Goal: Task Accomplishment & Management: Manage account settings

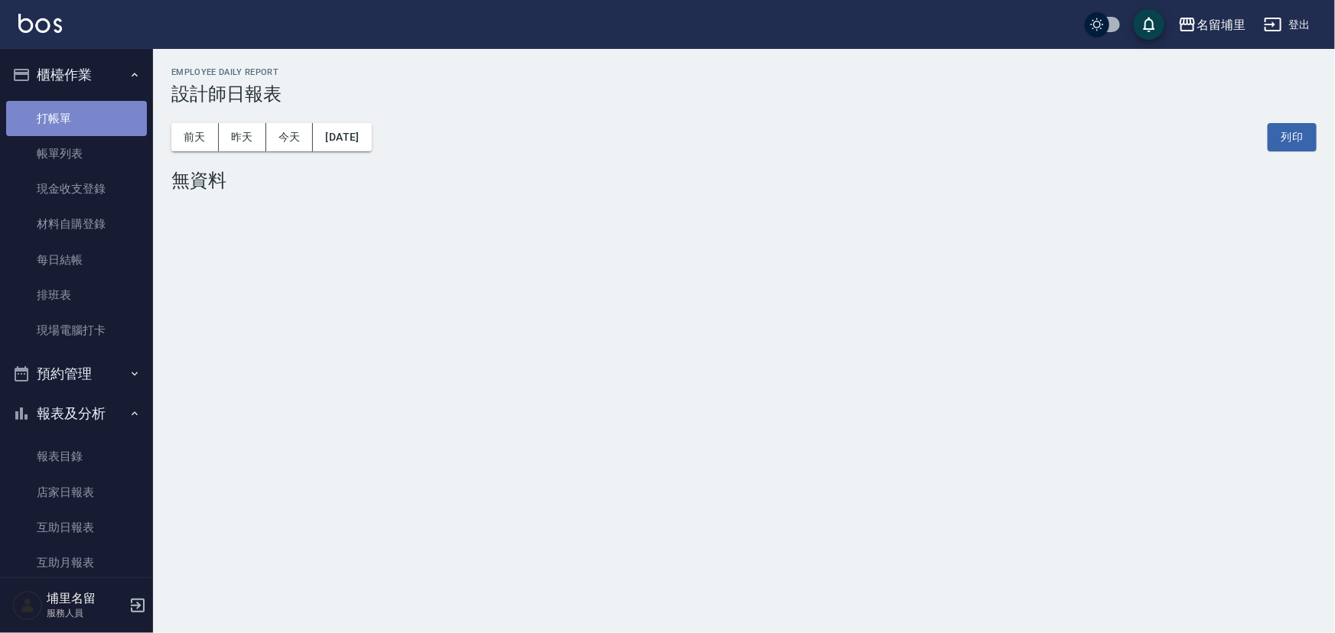
click at [102, 115] on link "打帳單" at bounding box center [76, 118] width 141 height 35
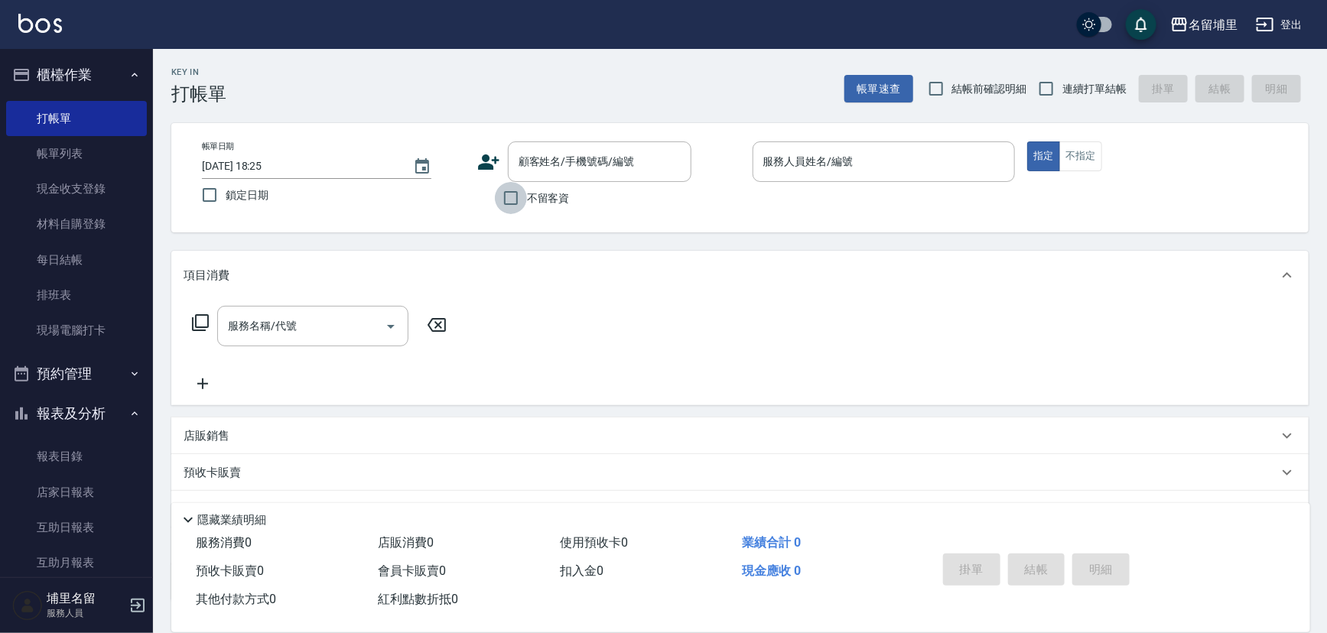
drag, startPoint x: 497, startPoint y: 213, endPoint x: 519, endPoint y: 200, distance: 25.7
click at [500, 209] on input "不留客資" at bounding box center [511, 198] width 32 height 32
checkbox input "true"
click at [1046, 91] on input "連續打單結帳" at bounding box center [1046, 89] width 32 height 32
checkbox input "true"
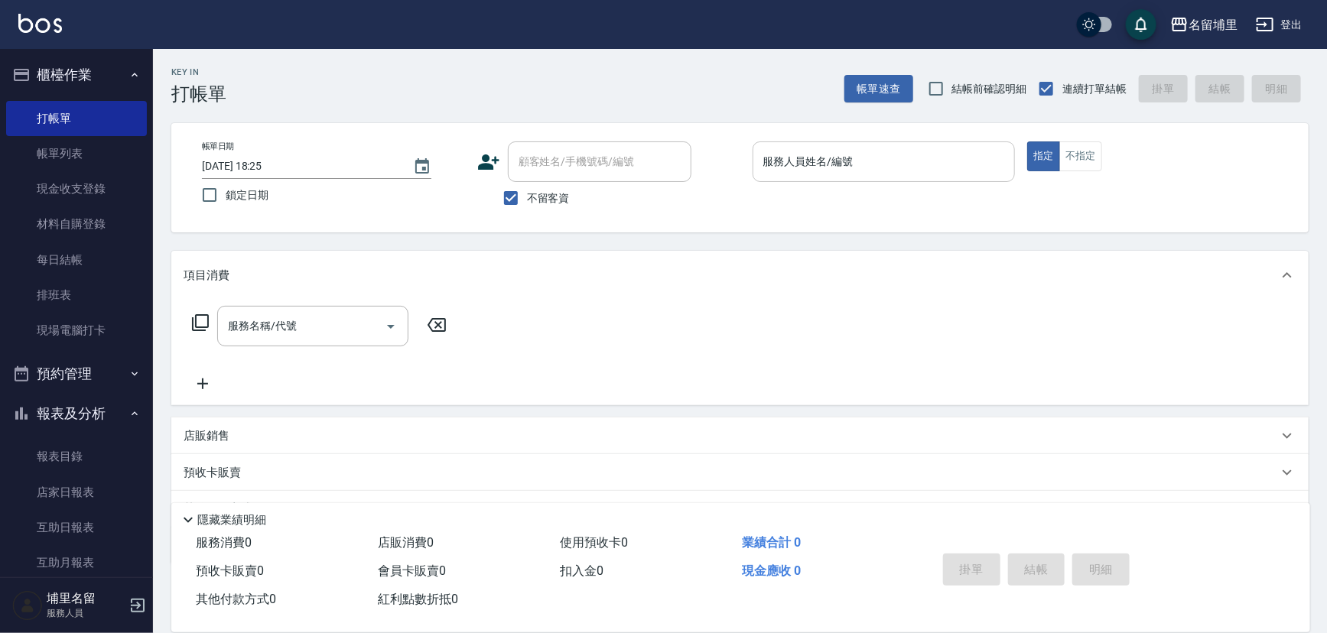
drag, startPoint x: 865, startPoint y: 183, endPoint x: 875, endPoint y: 172, distance: 14.6
click at [867, 181] on div "服務人員姓名/編號 服務人員姓名/編號" at bounding box center [884, 170] width 263 height 57
click at [877, 170] on input "服務人員姓名/編號" at bounding box center [884, 161] width 249 height 27
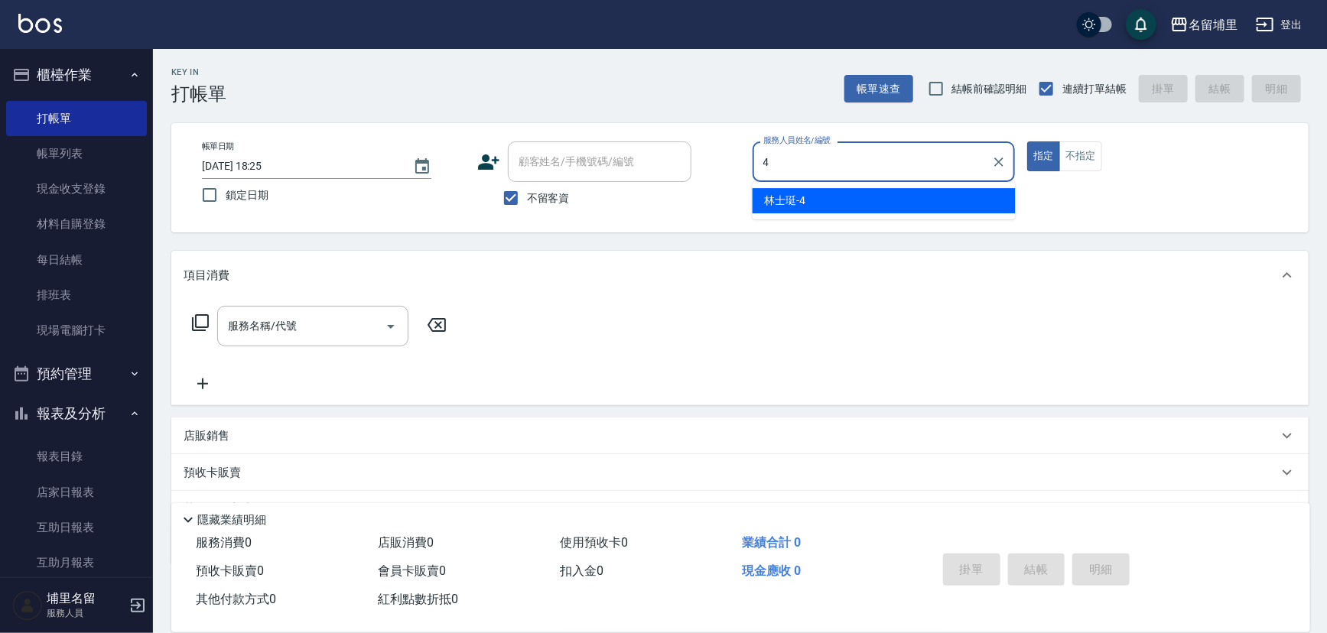
type input "林士珽-4"
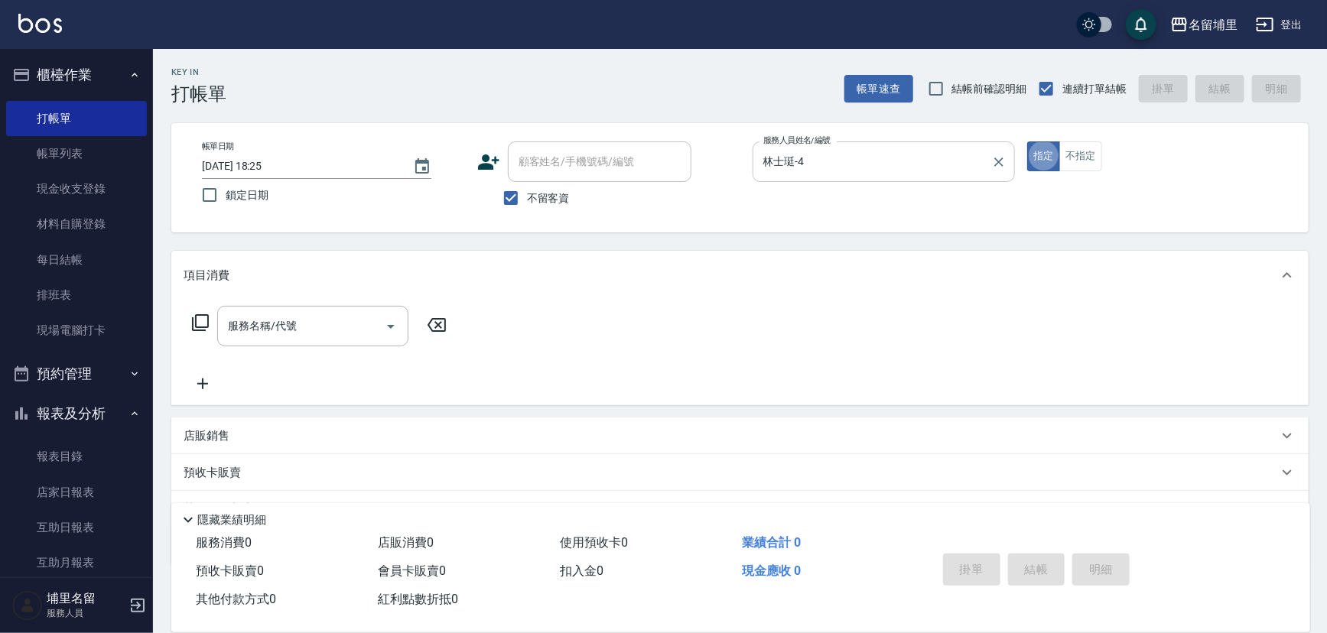
type button "true"
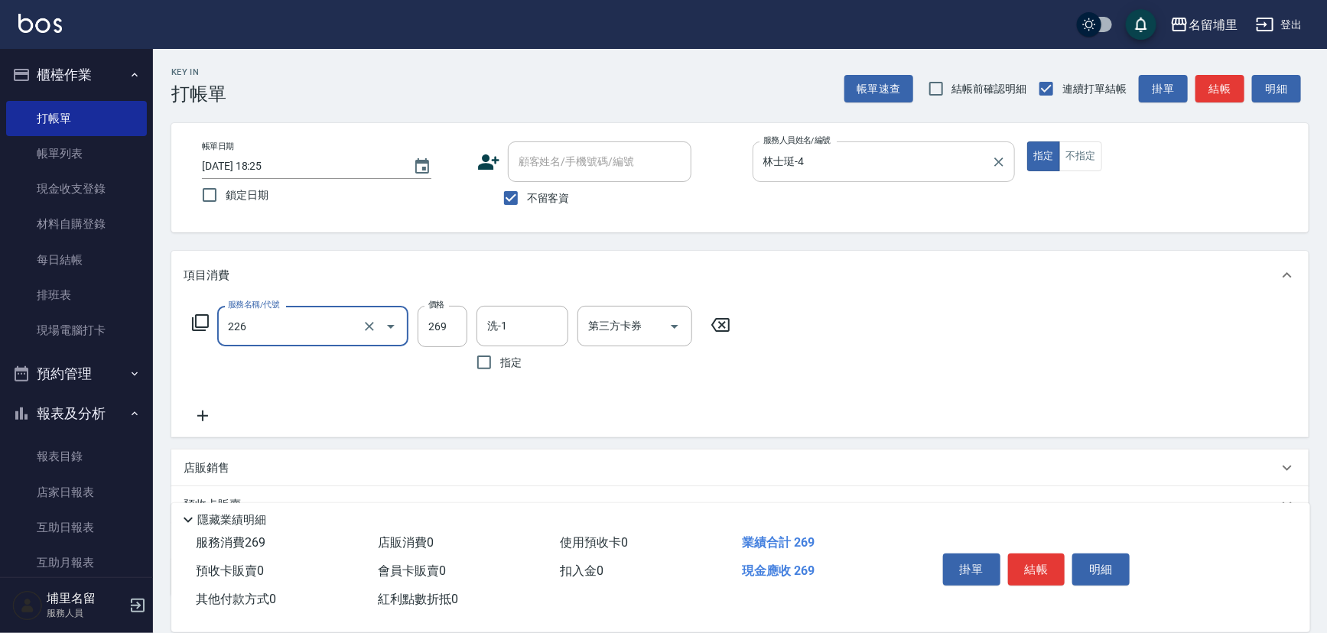
type input "洗剪269(226)"
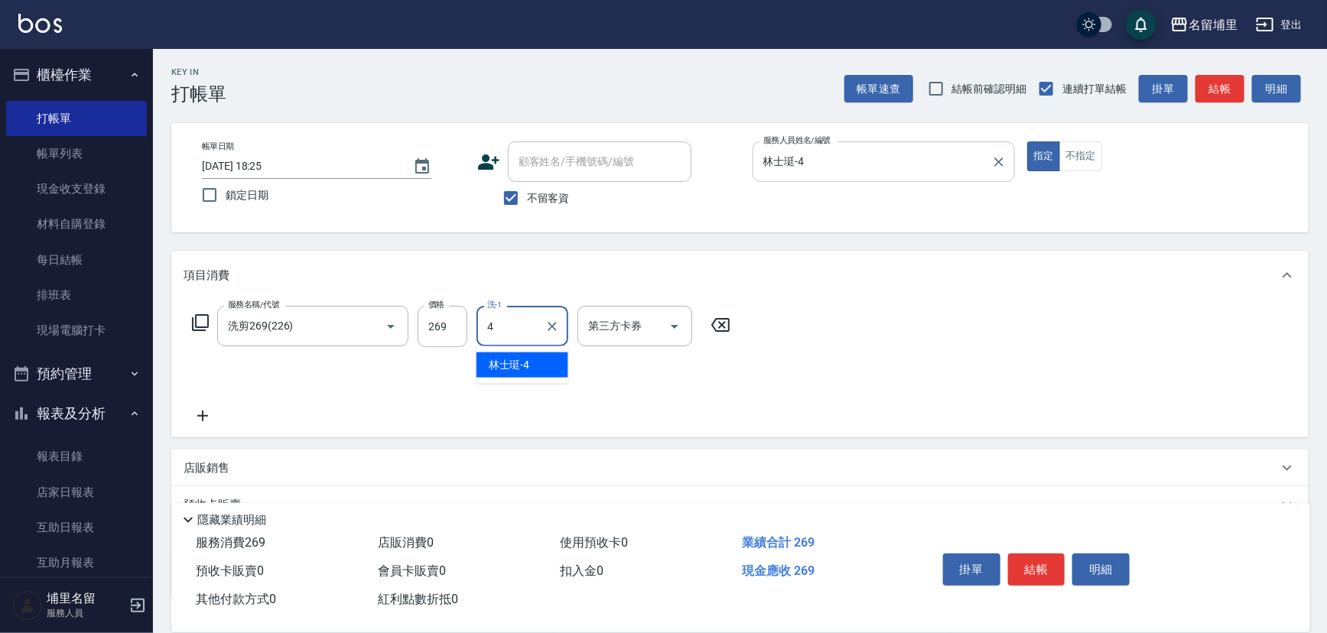
type input "林士珽-4"
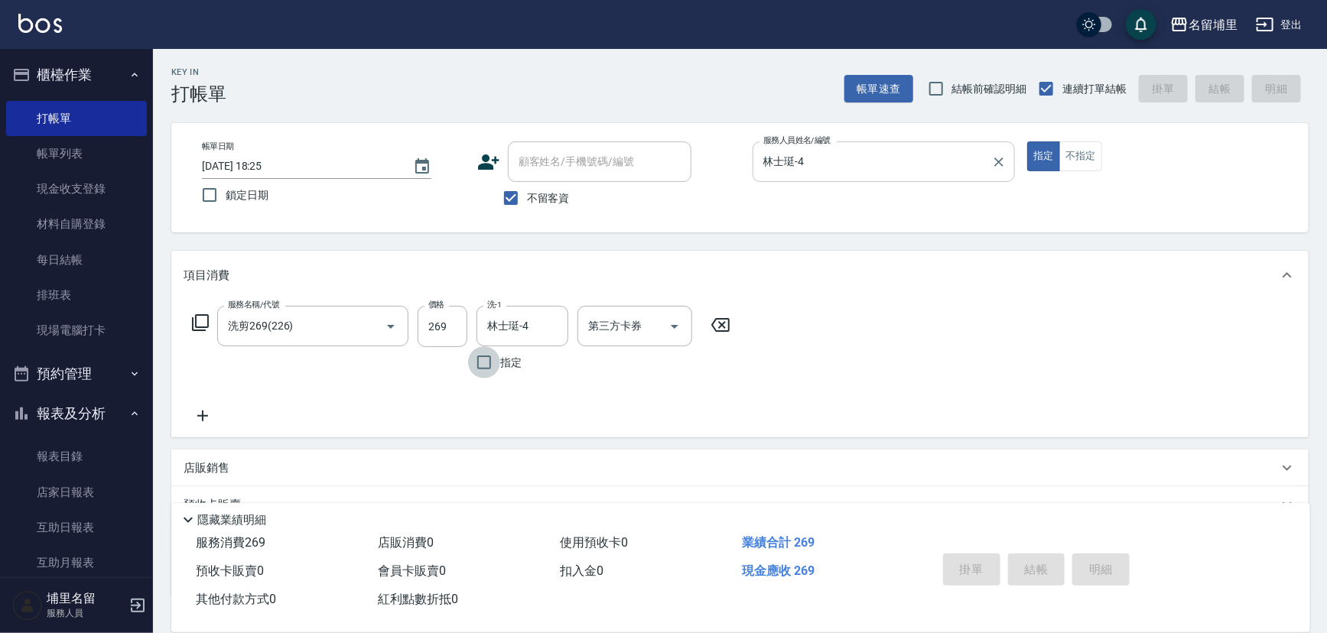
type input "[DATE] 18:26"
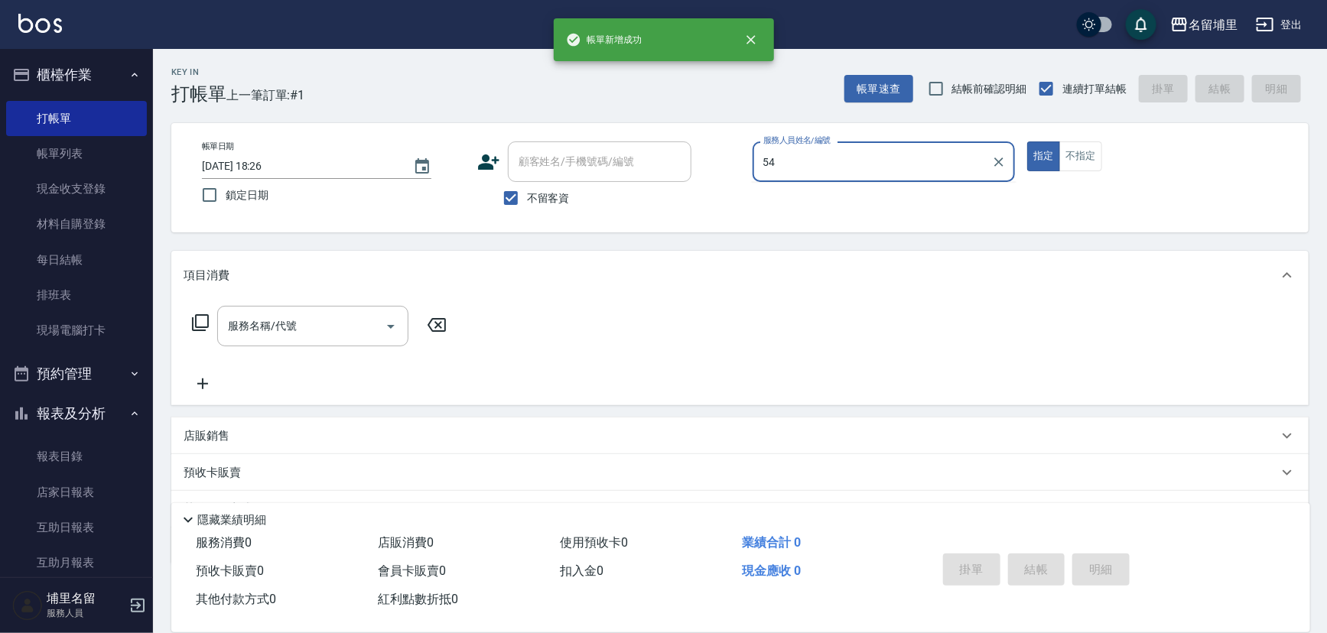
type input "54"
click at [1027, 142] on button "指定" at bounding box center [1043, 157] width 33 height 30
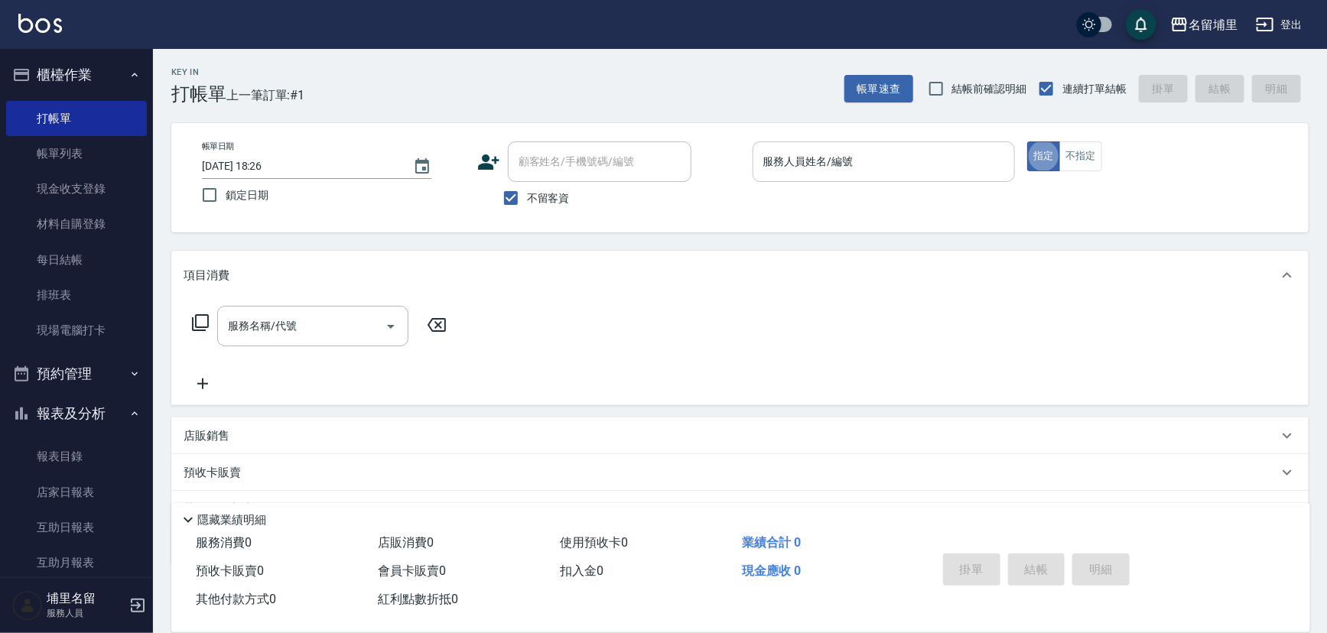
click at [859, 151] on input "服務人員姓名/編號" at bounding box center [884, 161] width 249 height 27
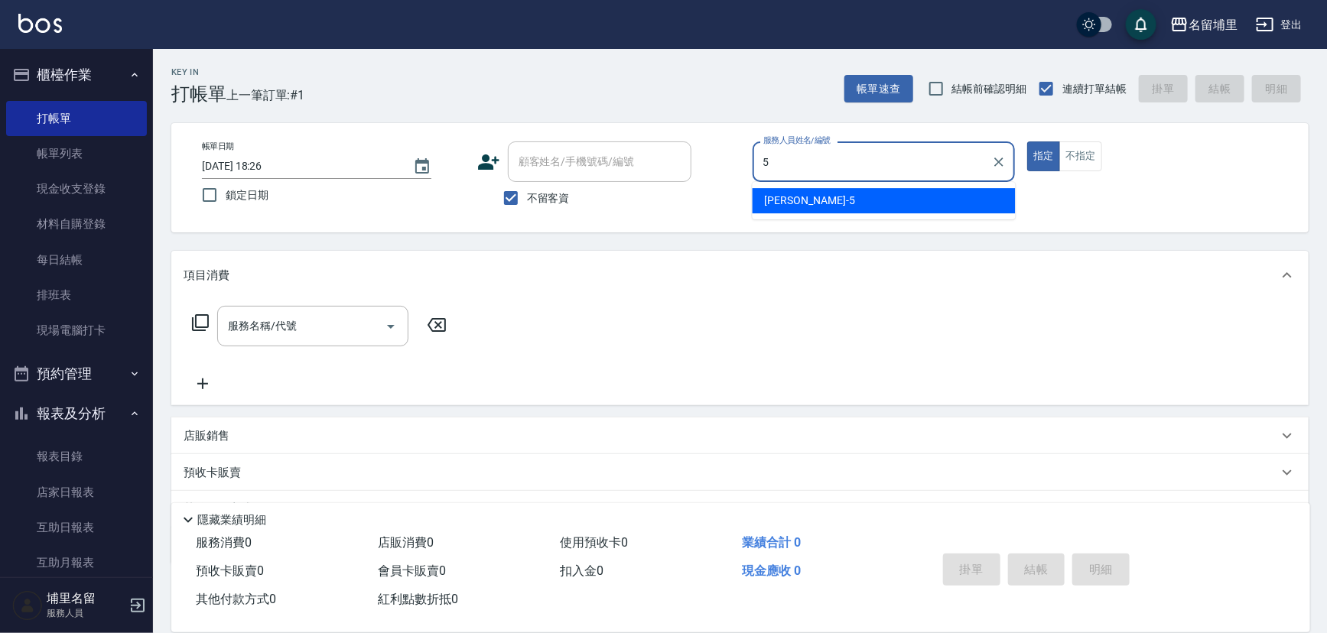
type input "[PERSON_NAME]-5"
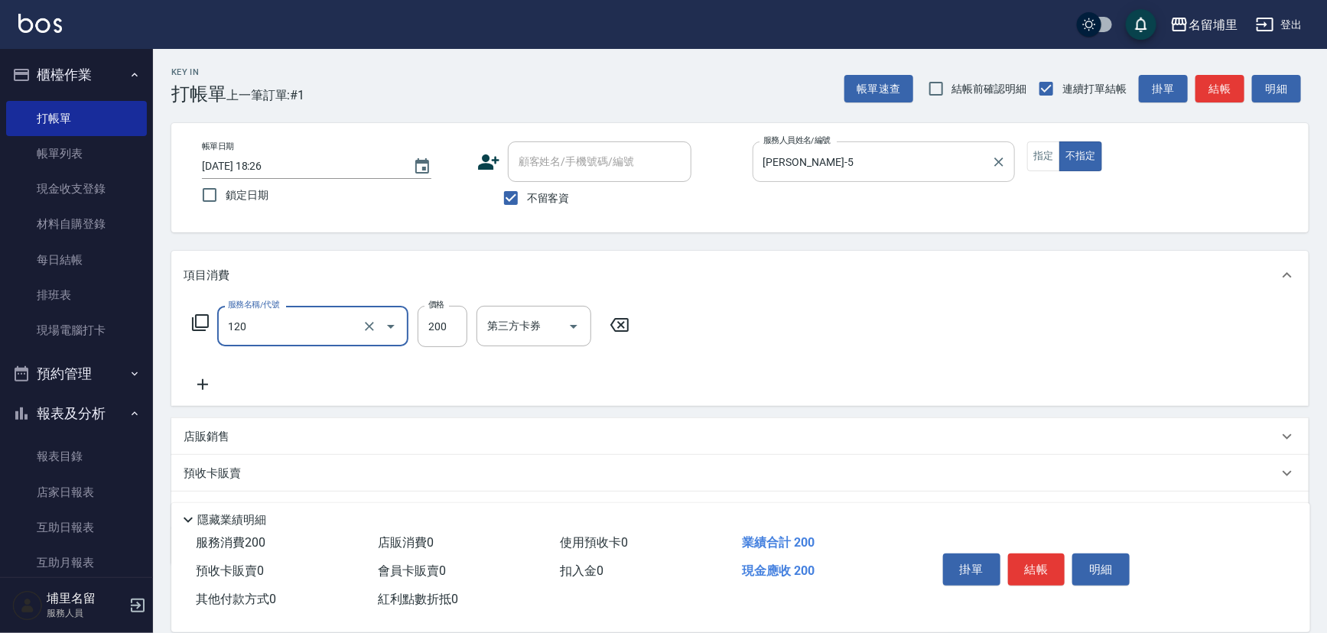
type input "New洗200(120)"
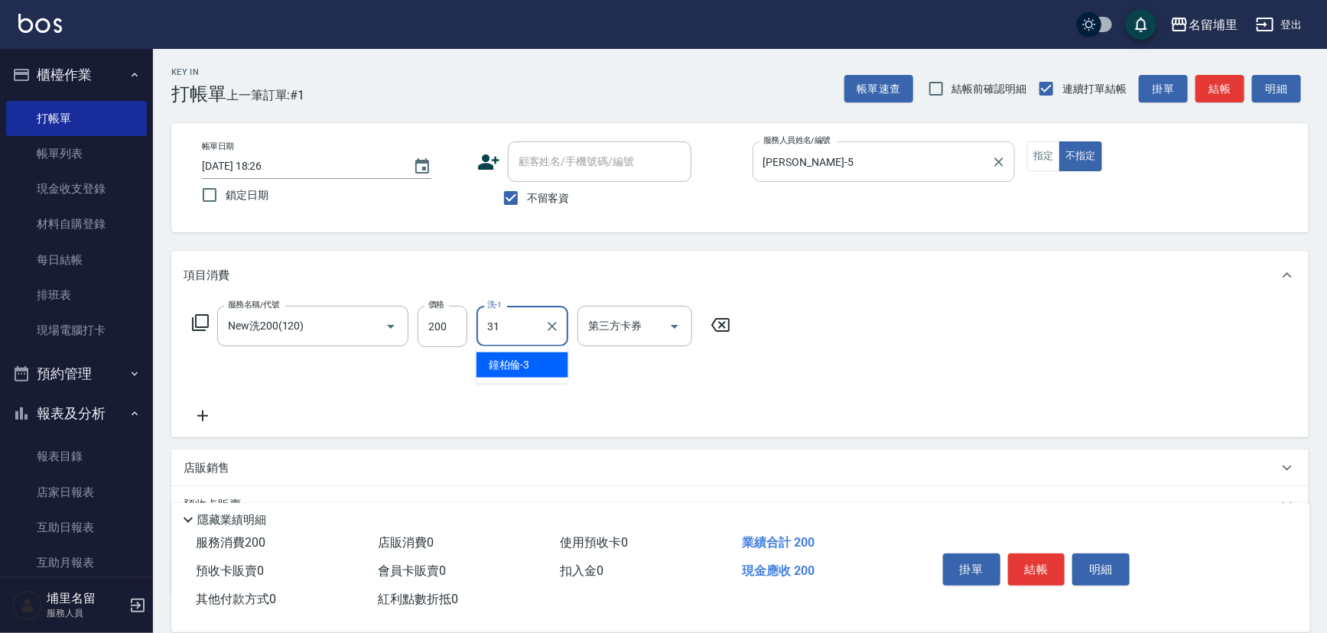
type input "[PERSON_NAME]-31"
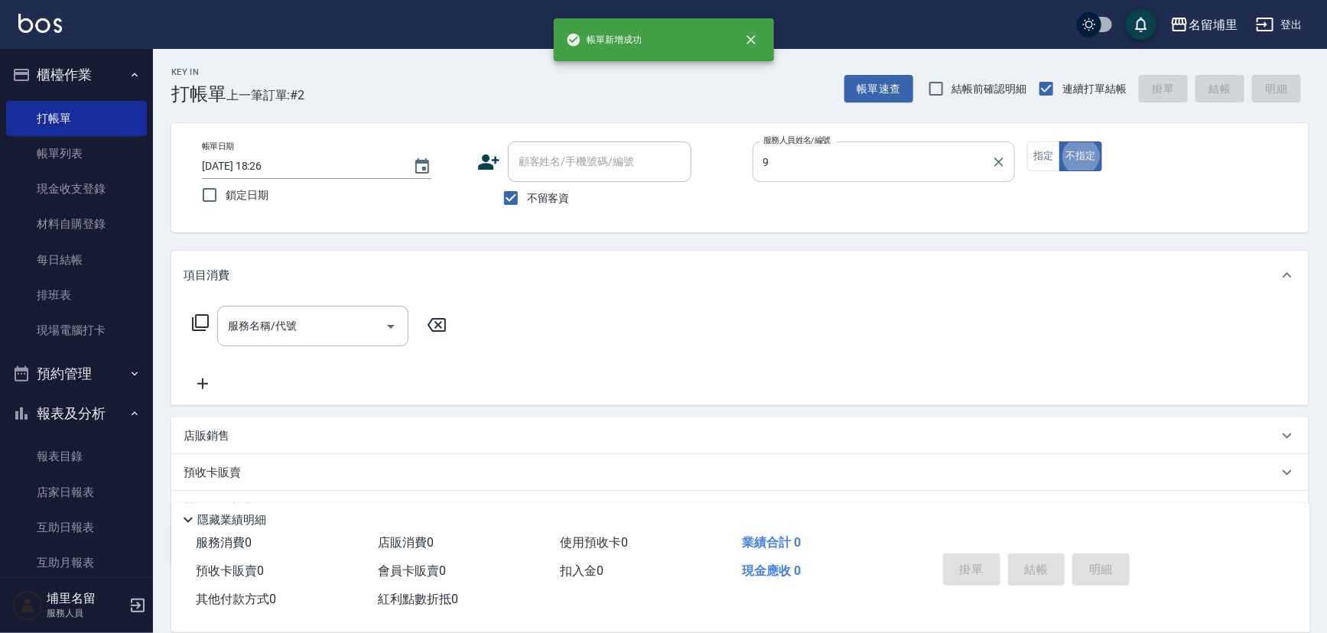
type input "[PERSON_NAME]-9"
type button "false"
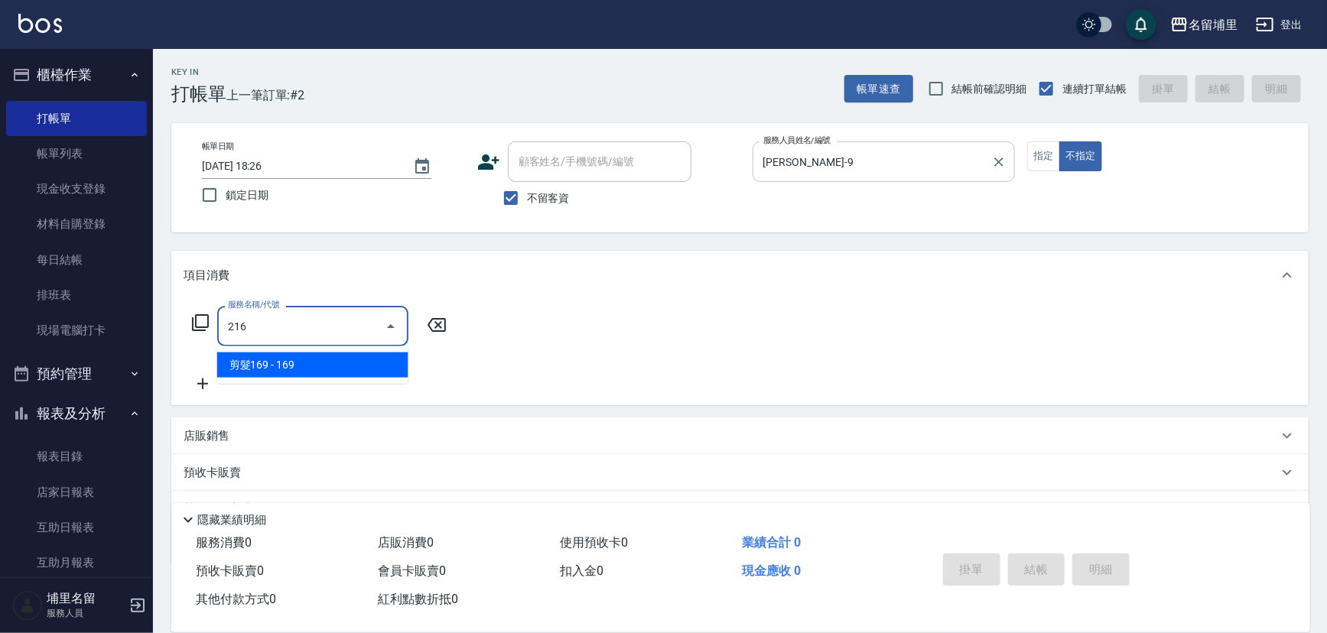
type input "剪髮169(216)"
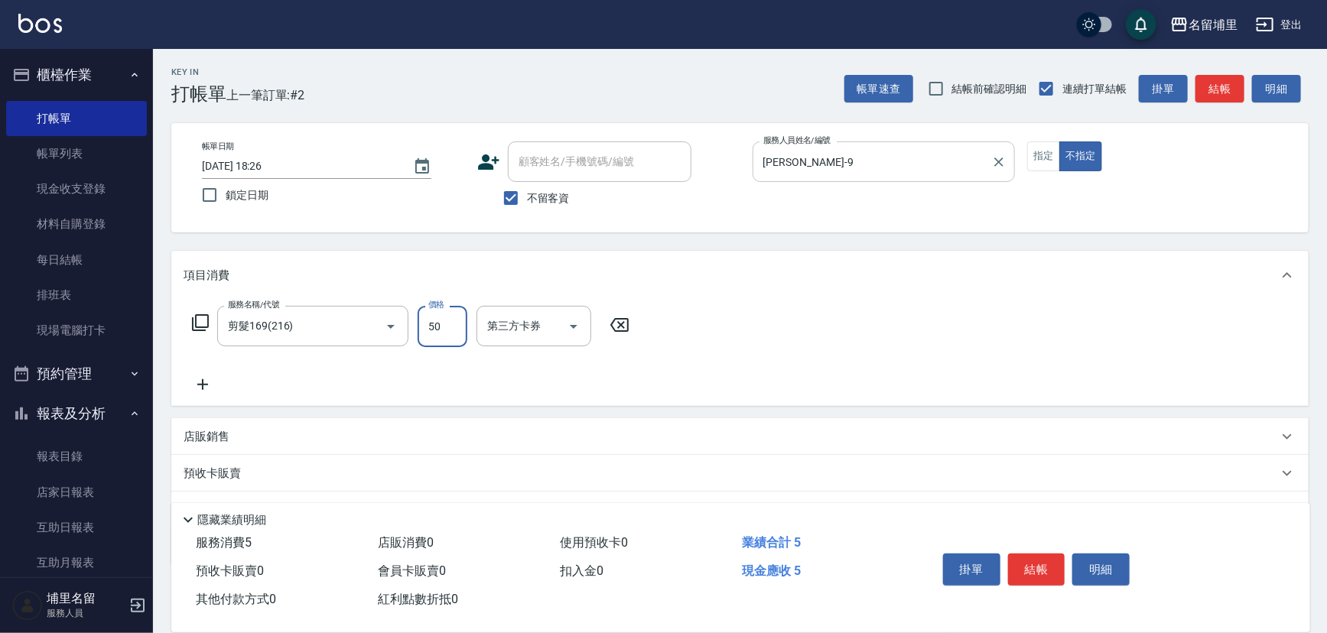
type input "50"
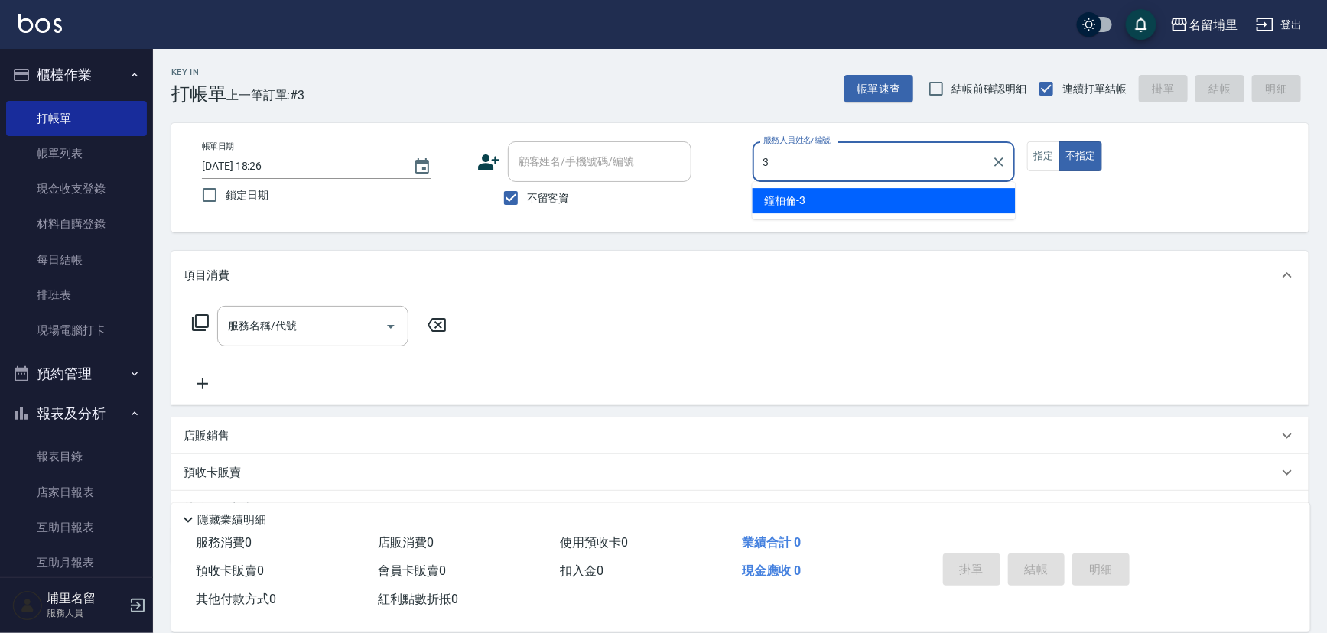
type input "[PERSON_NAME]-3"
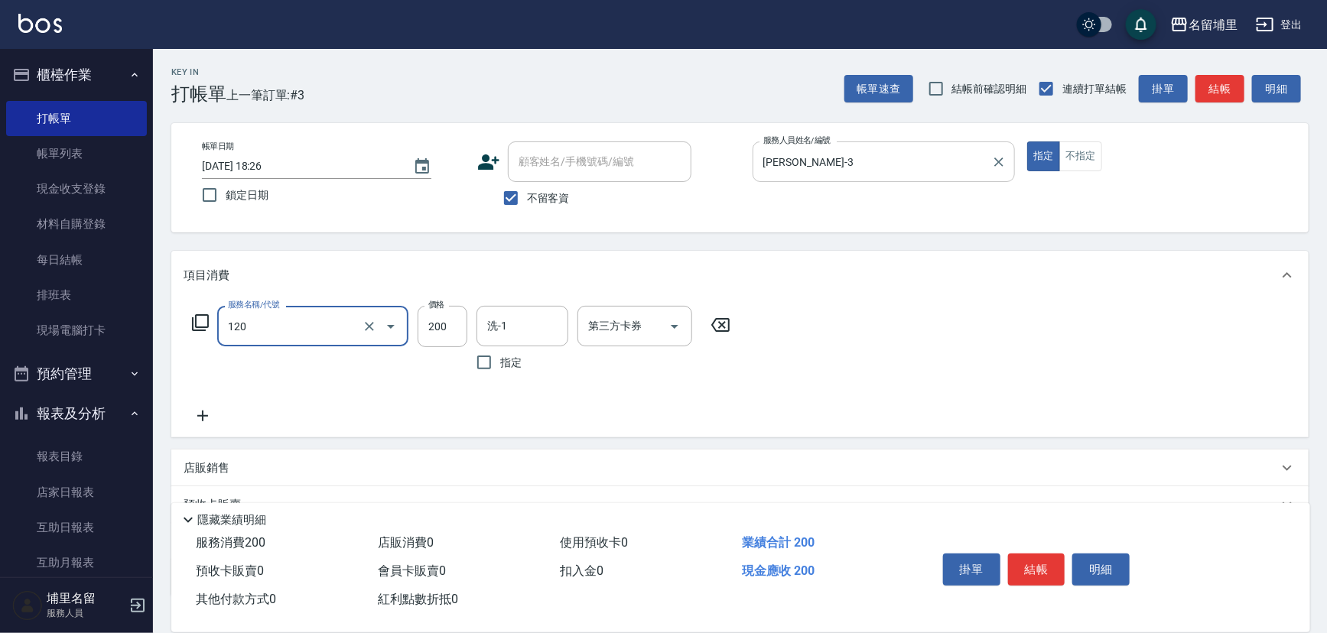
type input "New洗200(120)"
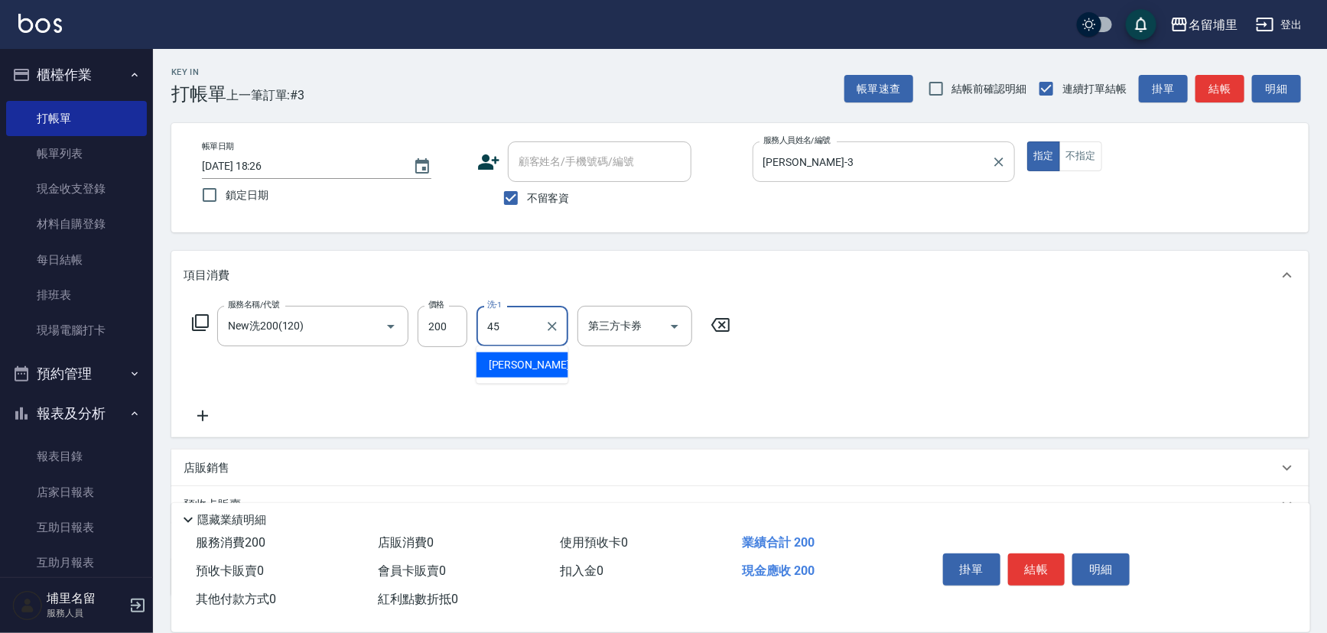
type input "[PERSON_NAME]-45"
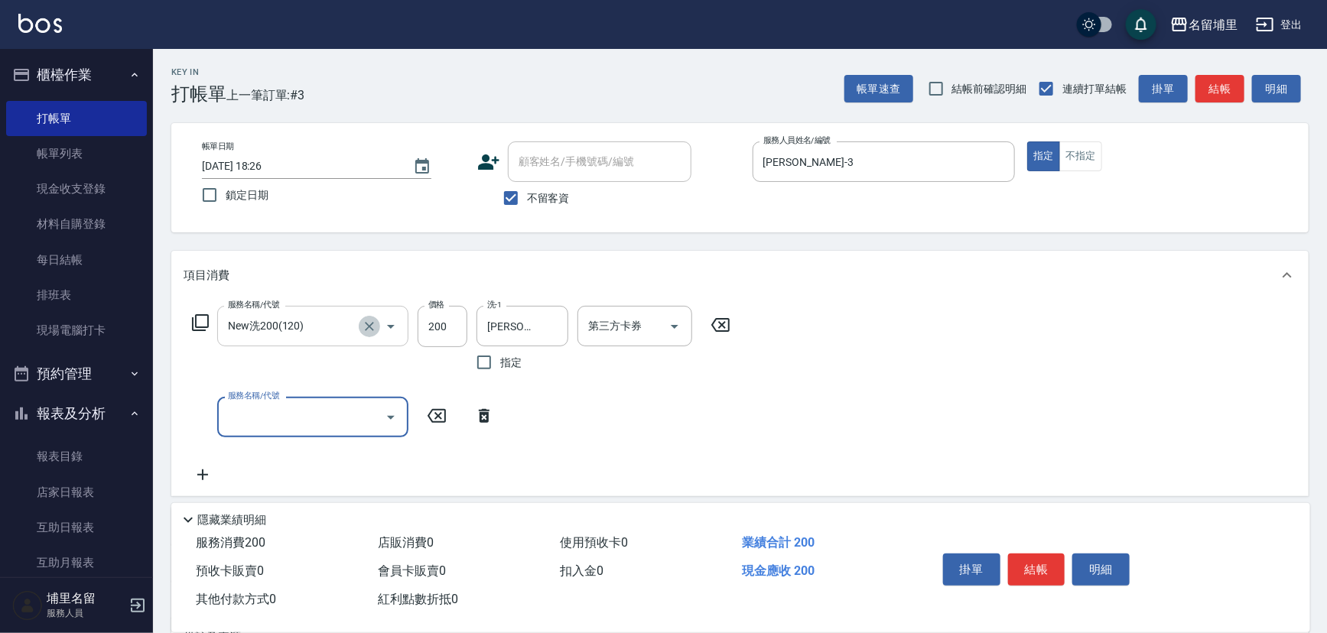
click at [362, 324] on icon "Clear" at bounding box center [369, 326] width 15 height 15
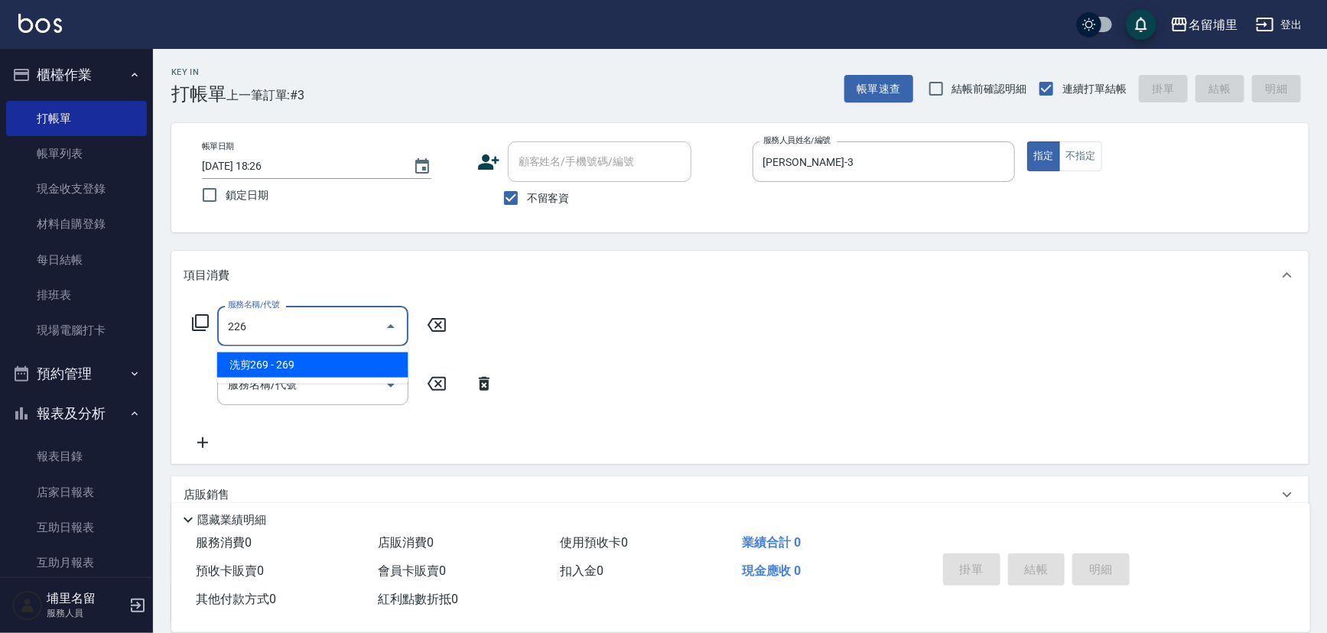
type input "洗剪269(226)"
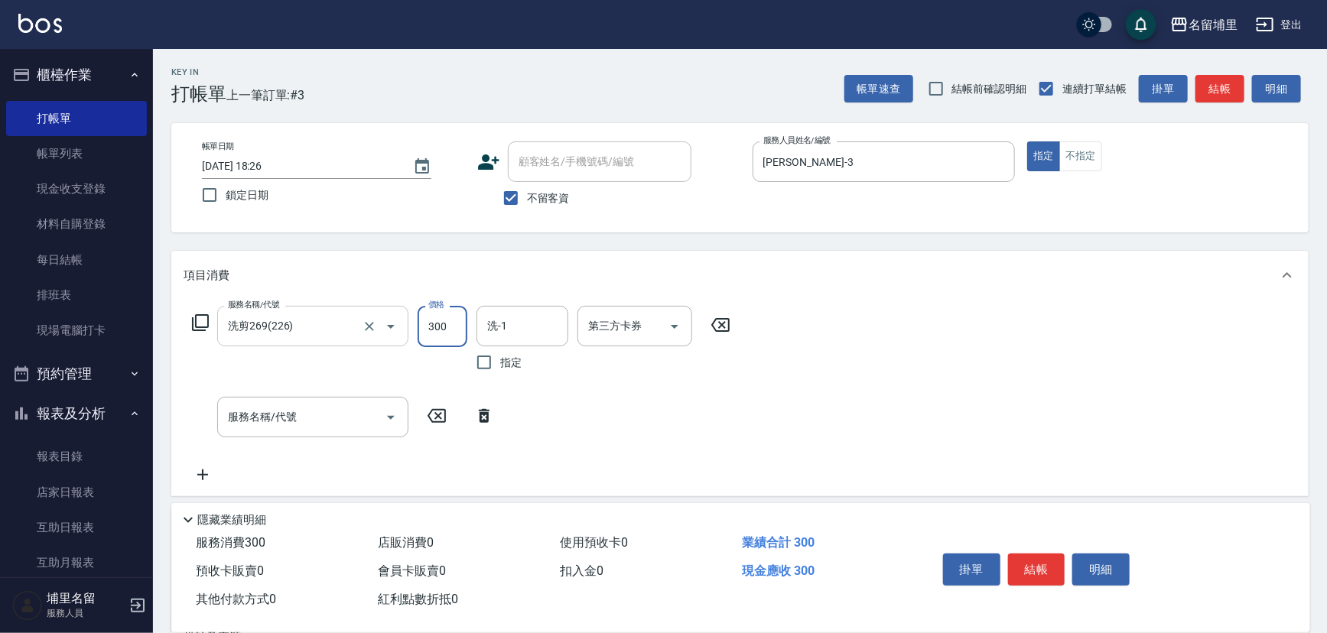
type input "300"
type input "[PERSON_NAME]-45"
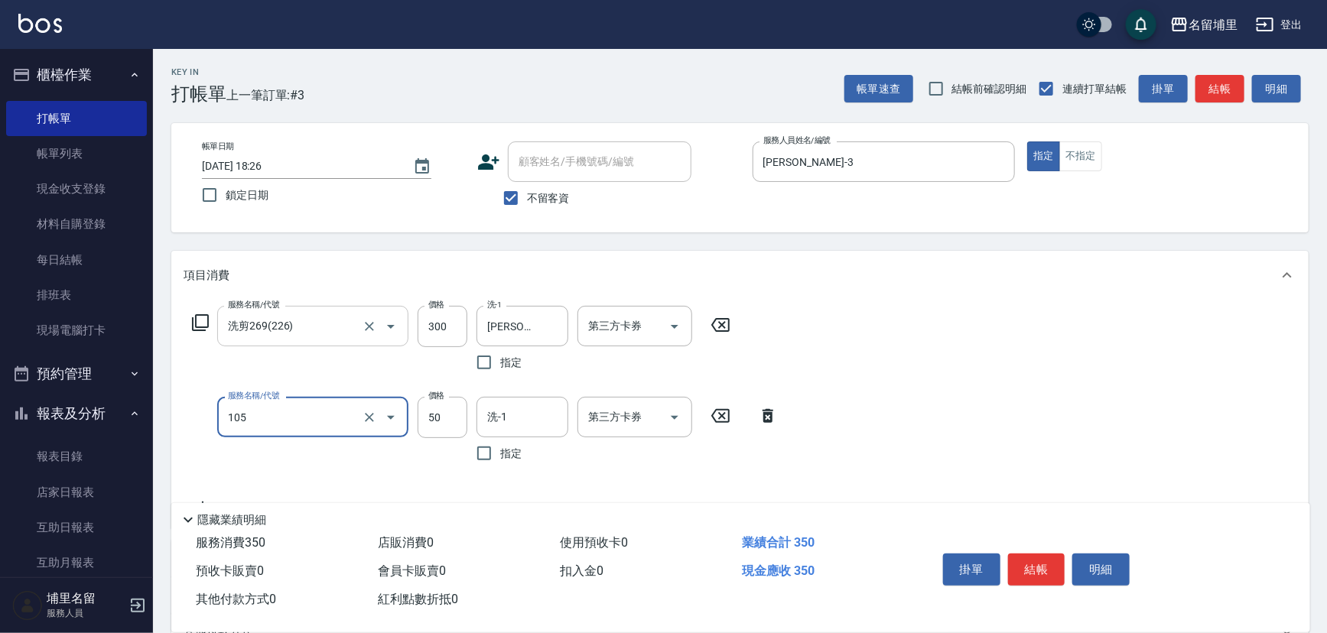
type input "精油50(105)"
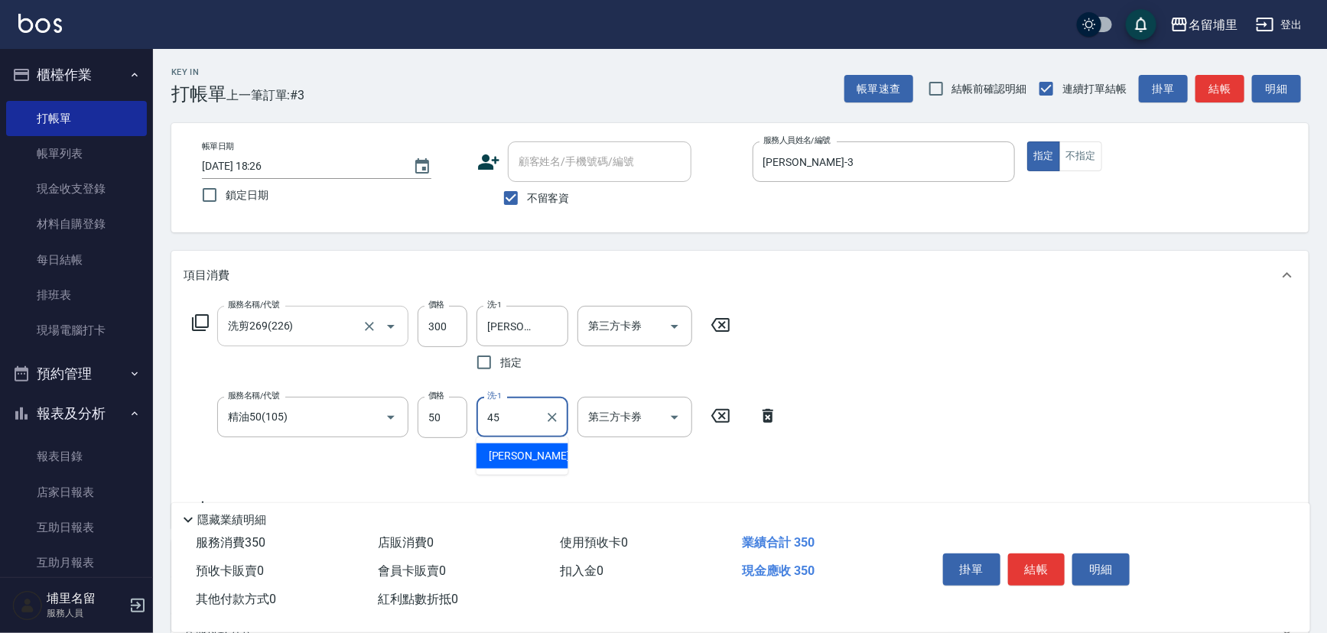
type input "[PERSON_NAME]-45"
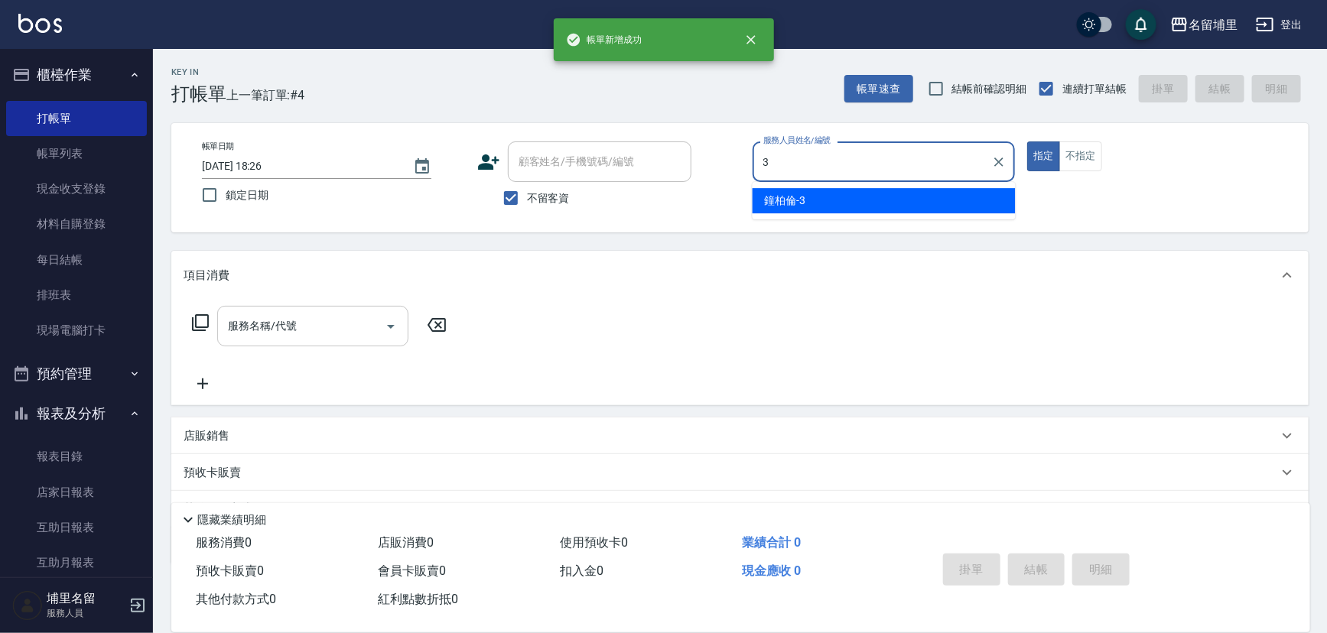
type input "[PERSON_NAME]-3"
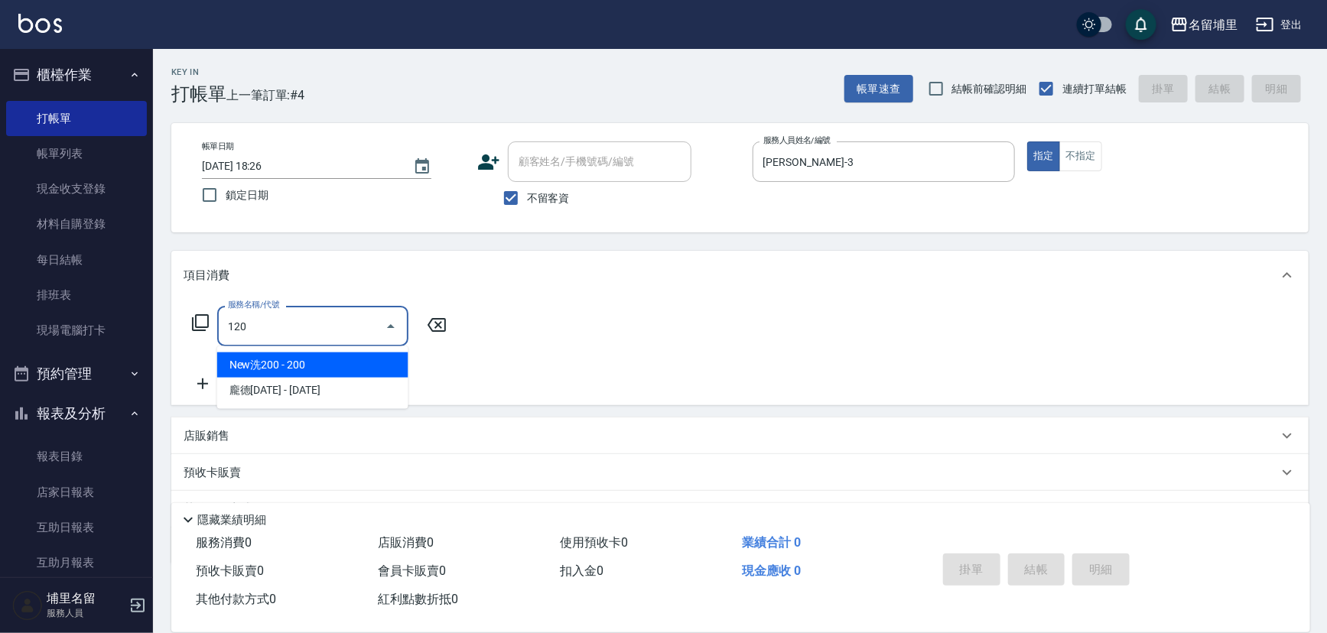
type input "New洗200(120)"
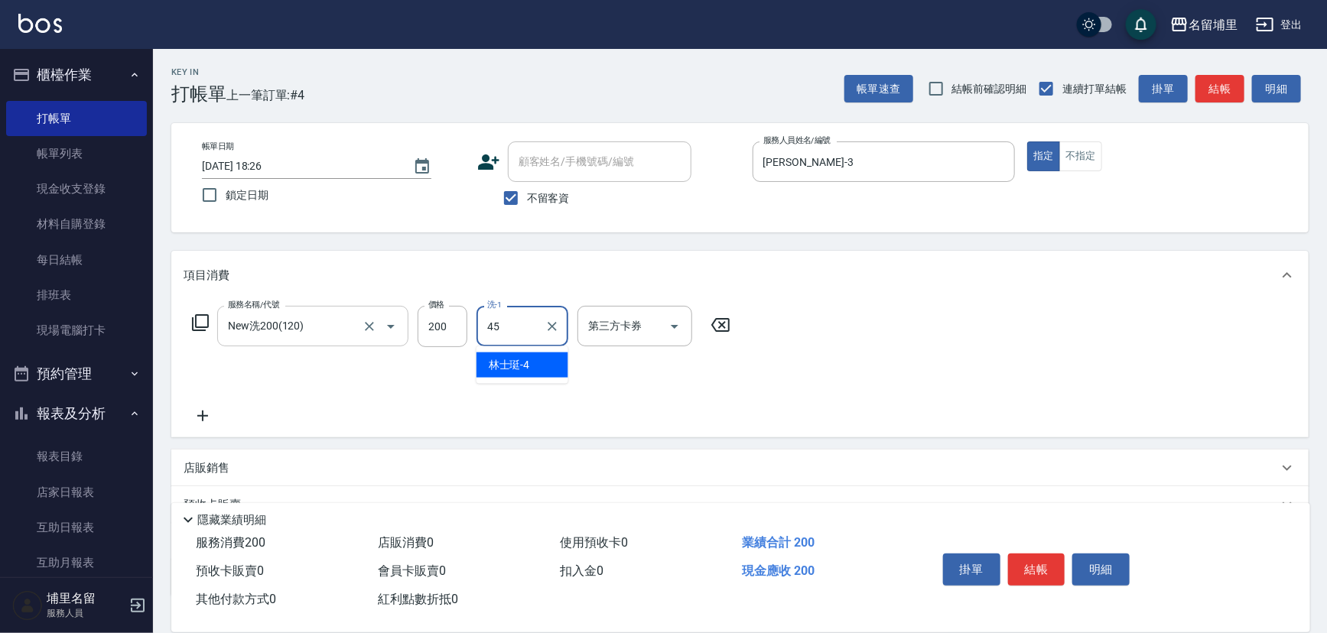
type input "[PERSON_NAME]-45"
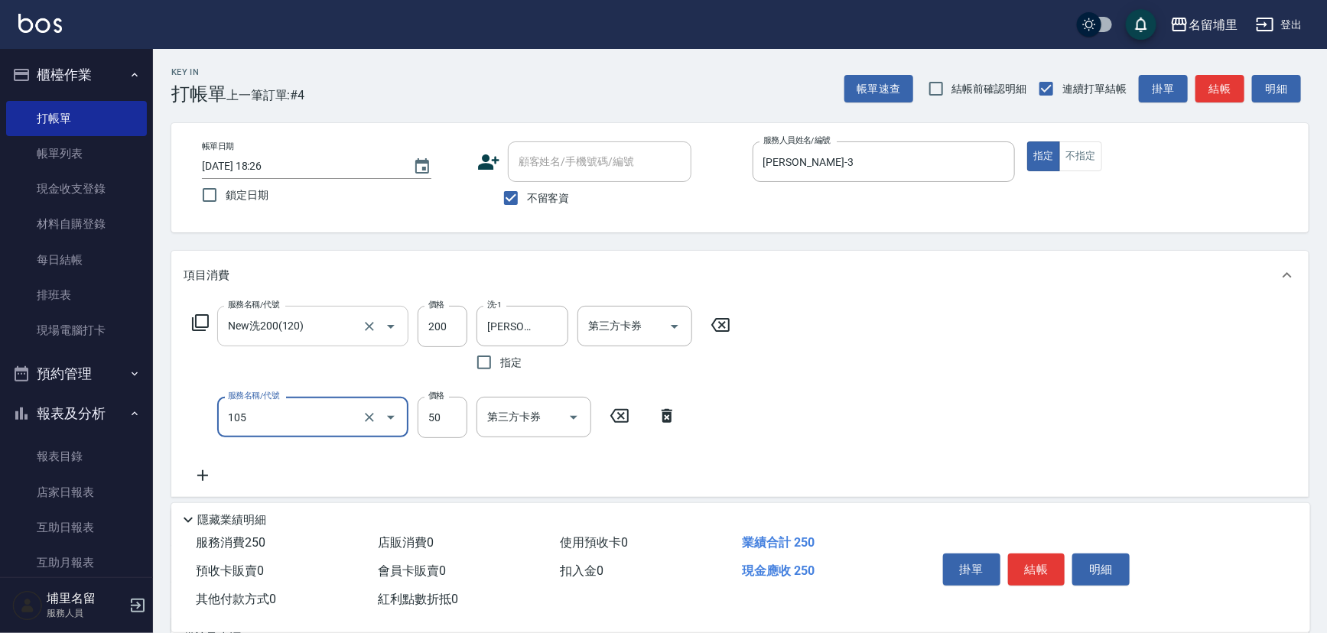
type input "精油50(105)"
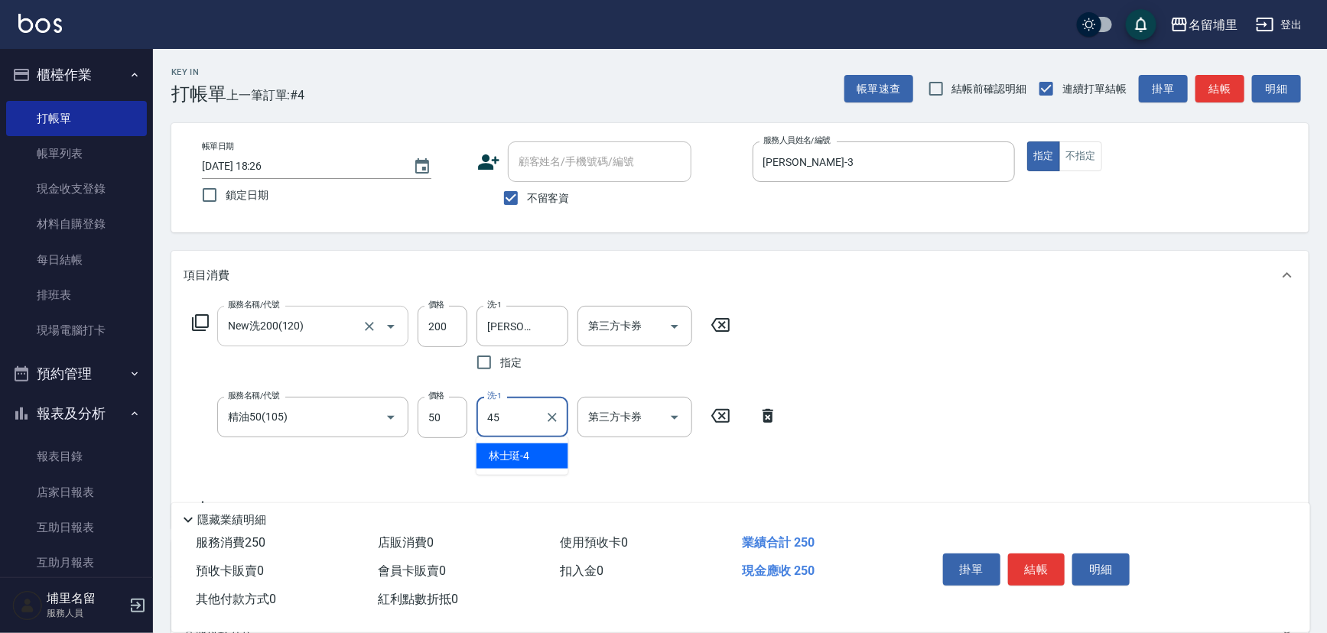
type input "[PERSON_NAME]-45"
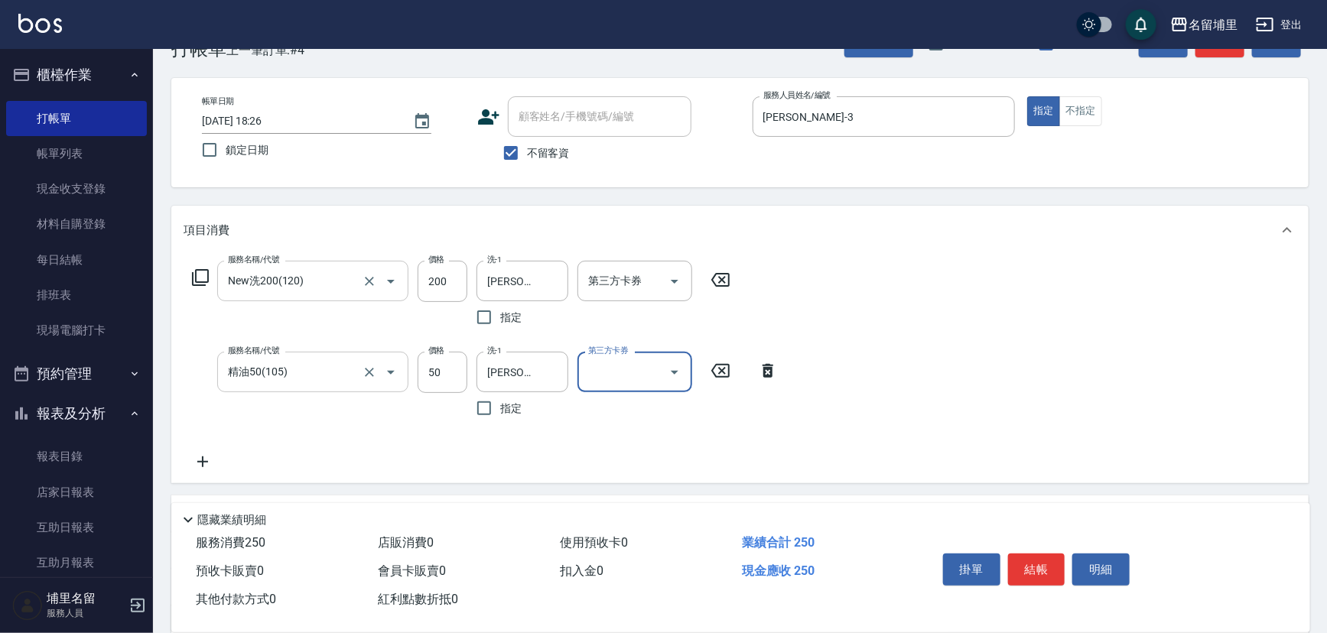
scroll to position [69, 0]
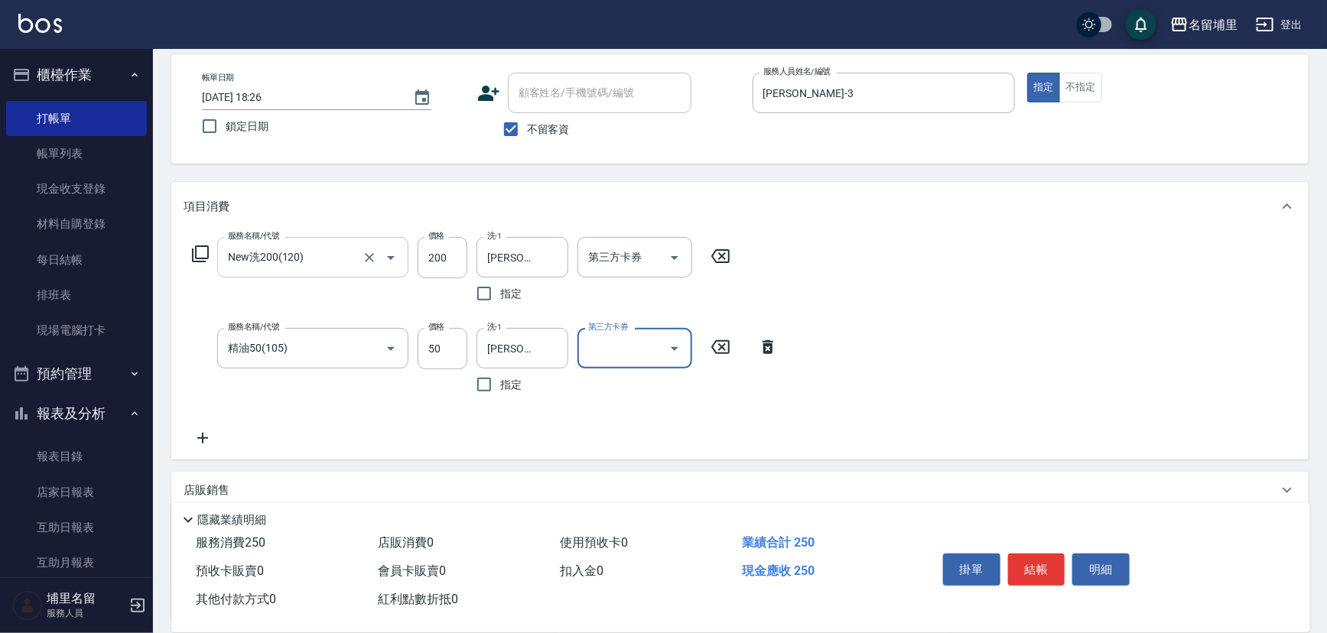
click at [200, 425] on div "服務名稱/代號 New洗200(120) 服務名稱/代號 價格 200 價格 洗-1 [PERSON_NAME]-45 洗-1 指定 第三方卡券 第三方卡券 …" at bounding box center [485, 342] width 603 height 210
click at [207, 441] on icon at bounding box center [203, 438] width 38 height 18
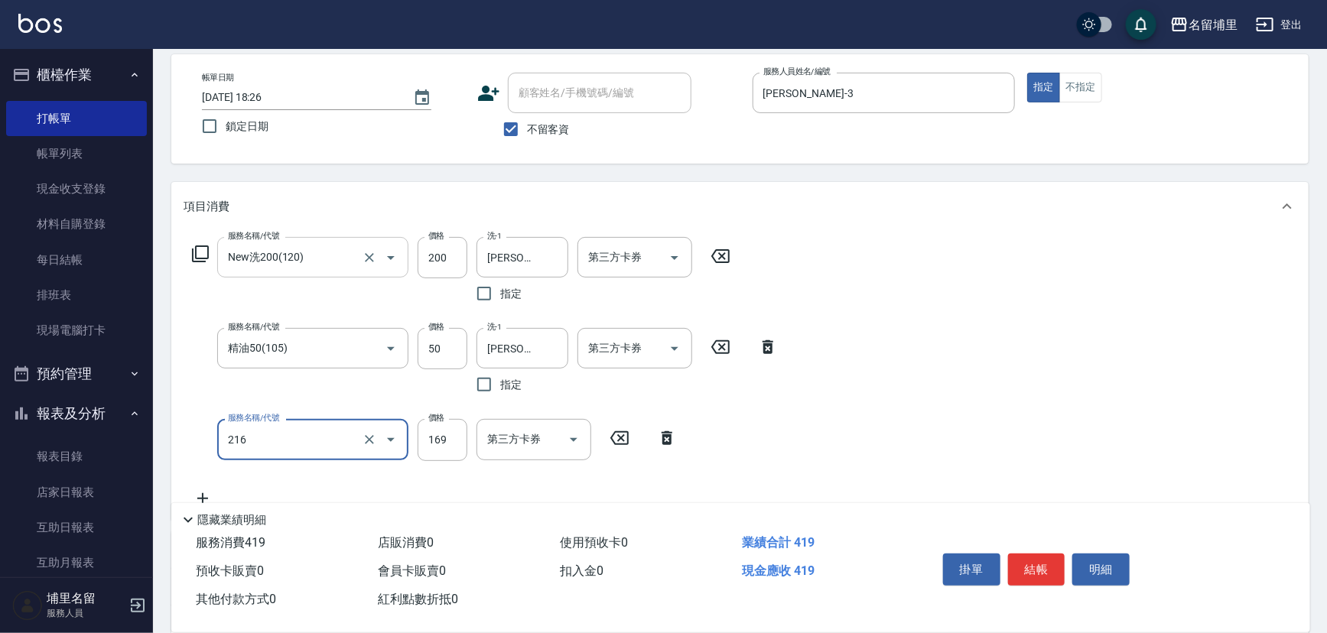
type input "剪髮169(216)"
type input "50"
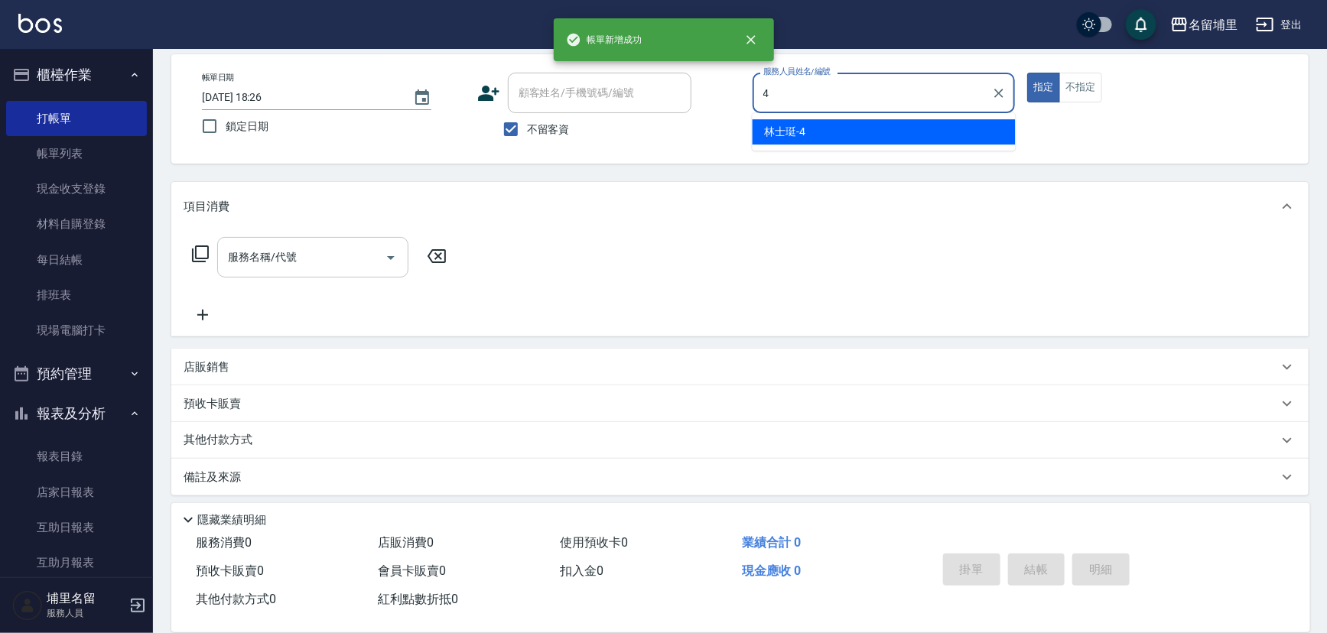
type input "林士珽-4"
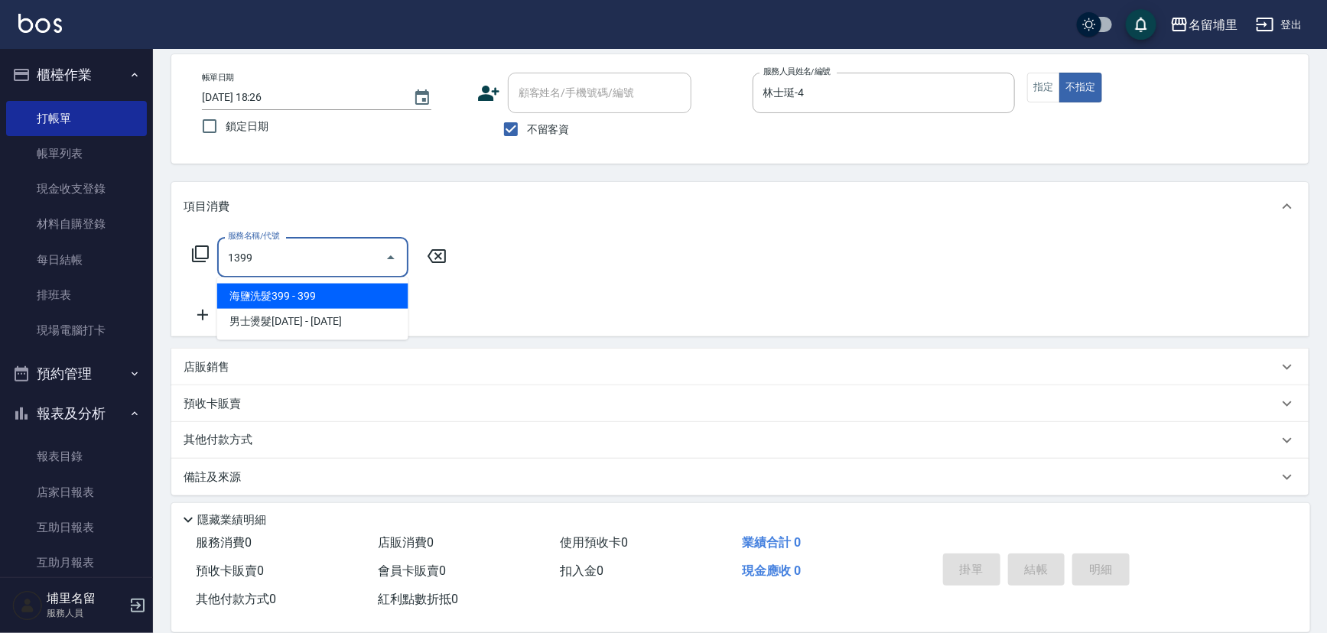
type input "海鹽洗髮399(1399)"
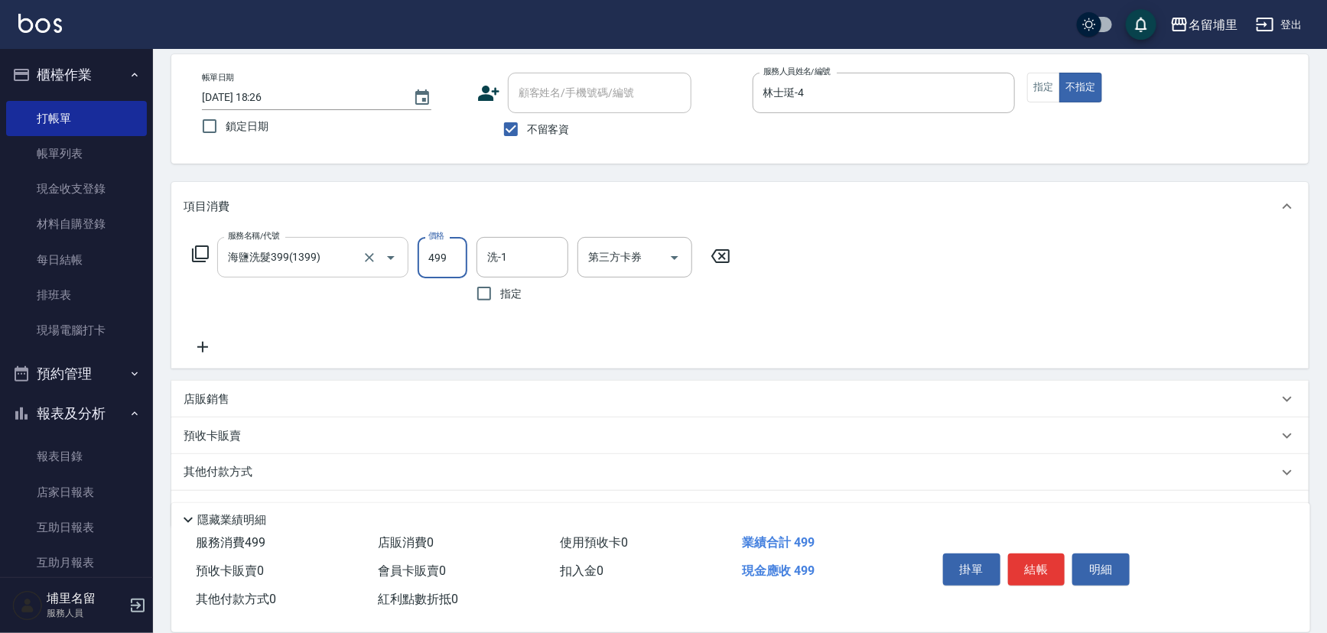
type input "499"
type input "林士珽-4"
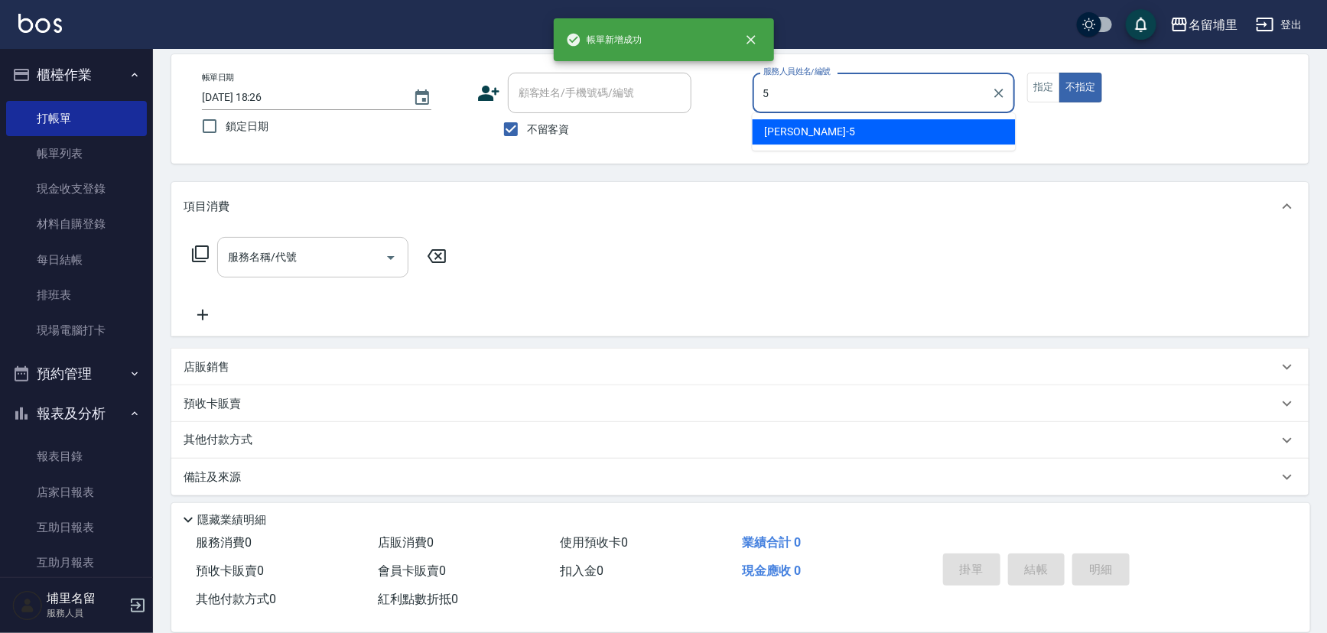
type input "[PERSON_NAME]-5"
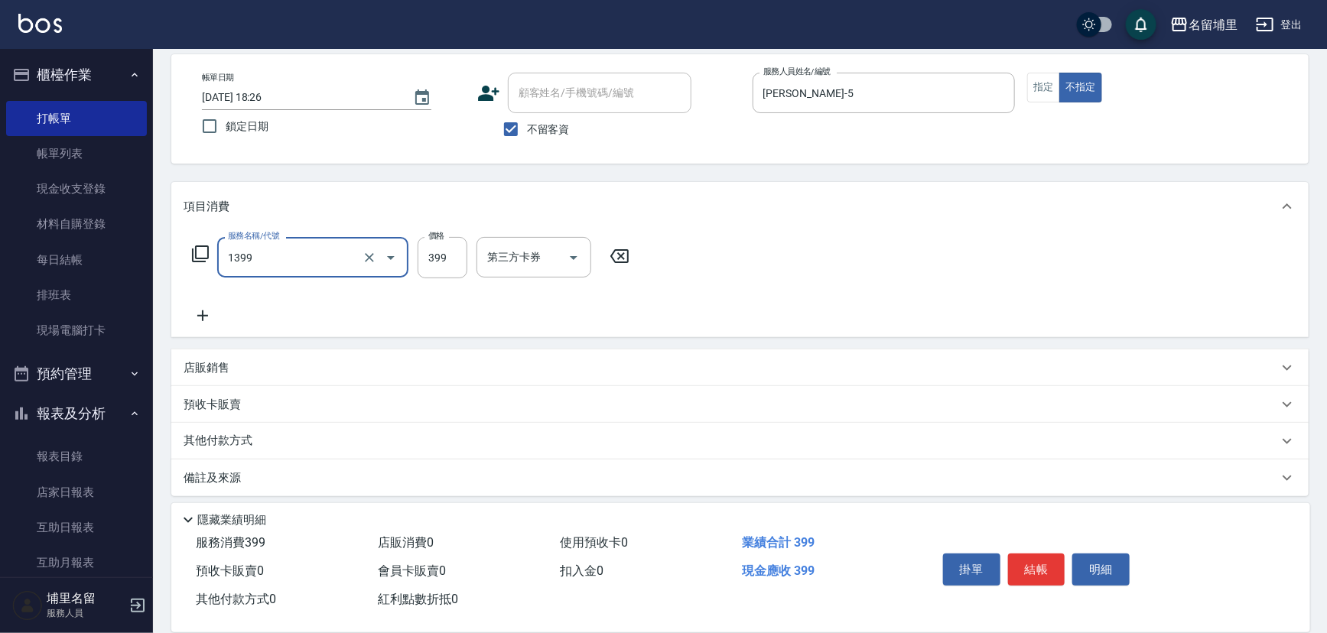
type input "海鹽洗髮399(1399)"
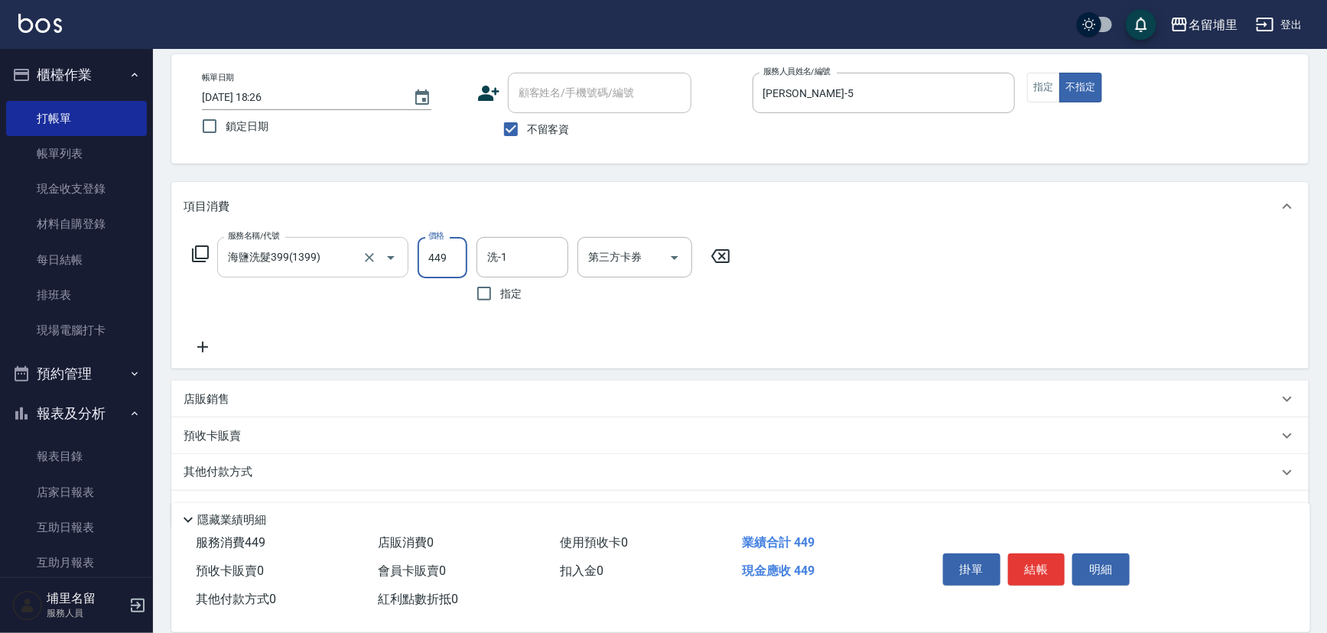
type input "449"
click at [535, 248] on input "洗-1" at bounding box center [522, 257] width 78 height 27
type input "[PERSON_NAME]-5"
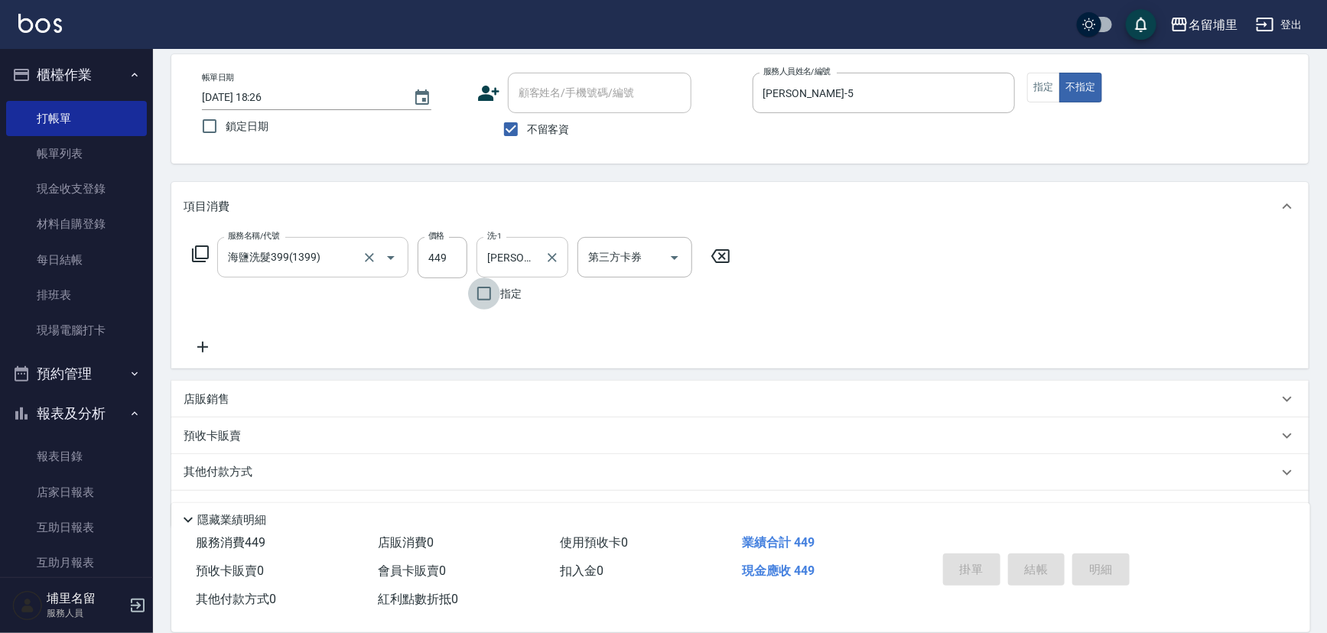
type input "[DATE] 18:27"
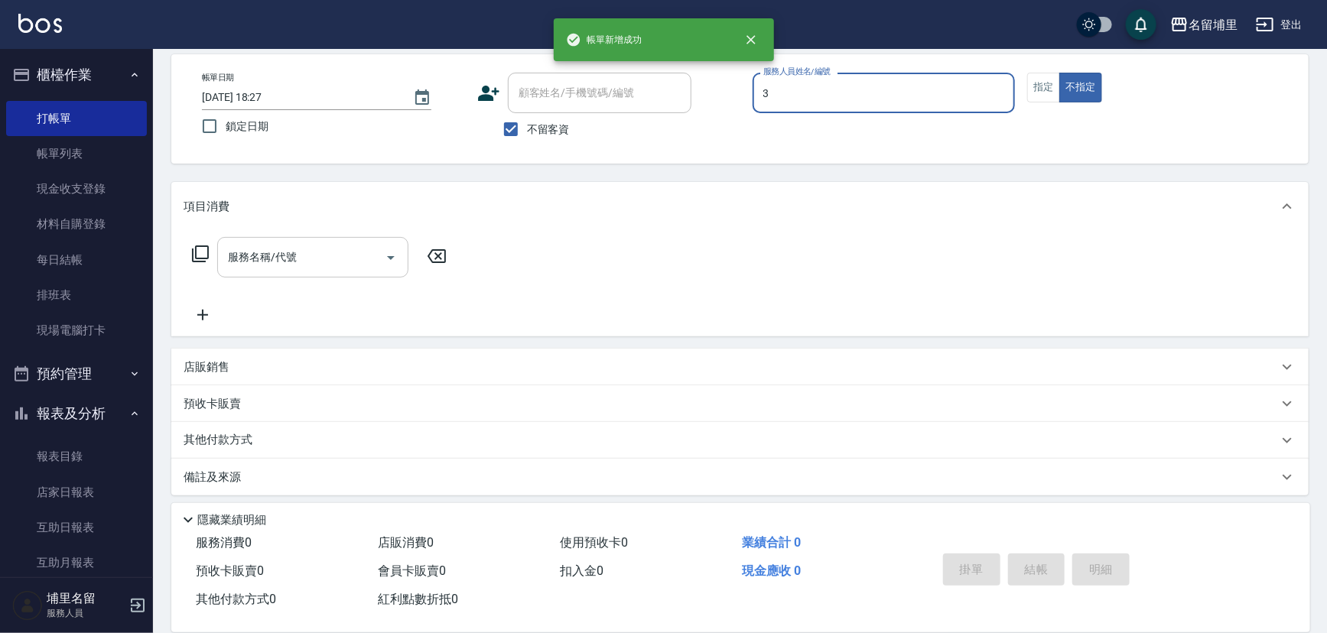
type input "[PERSON_NAME]-3"
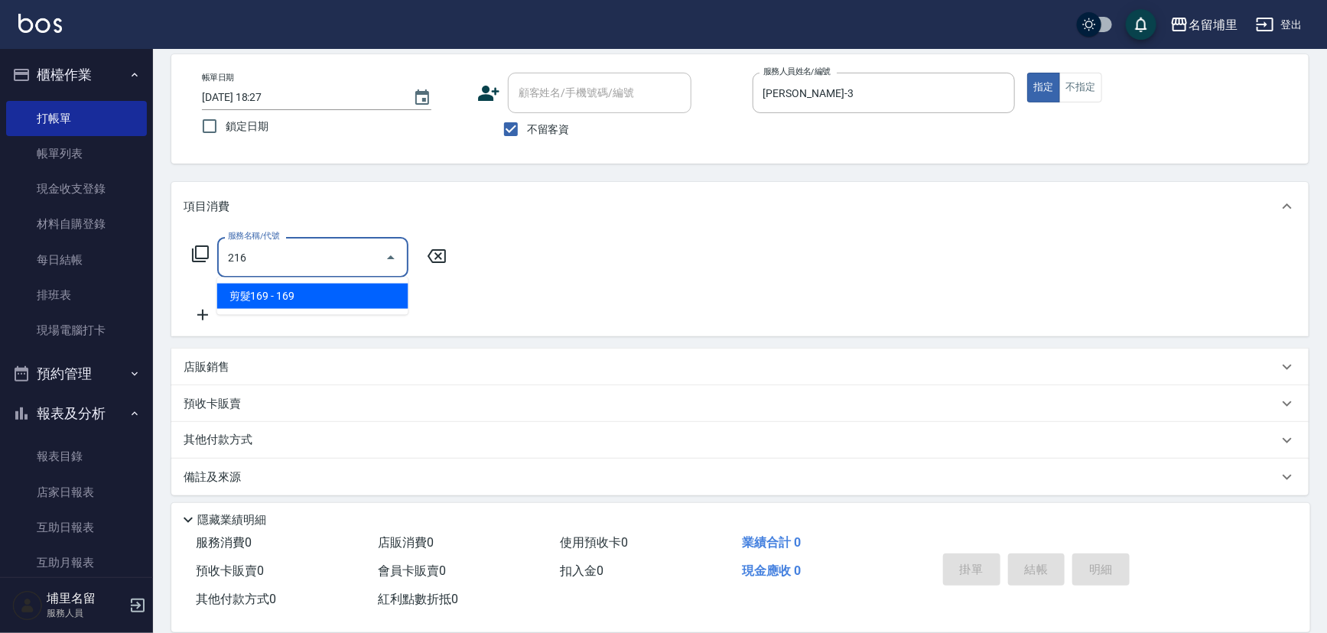
type input "剪髮169(216)"
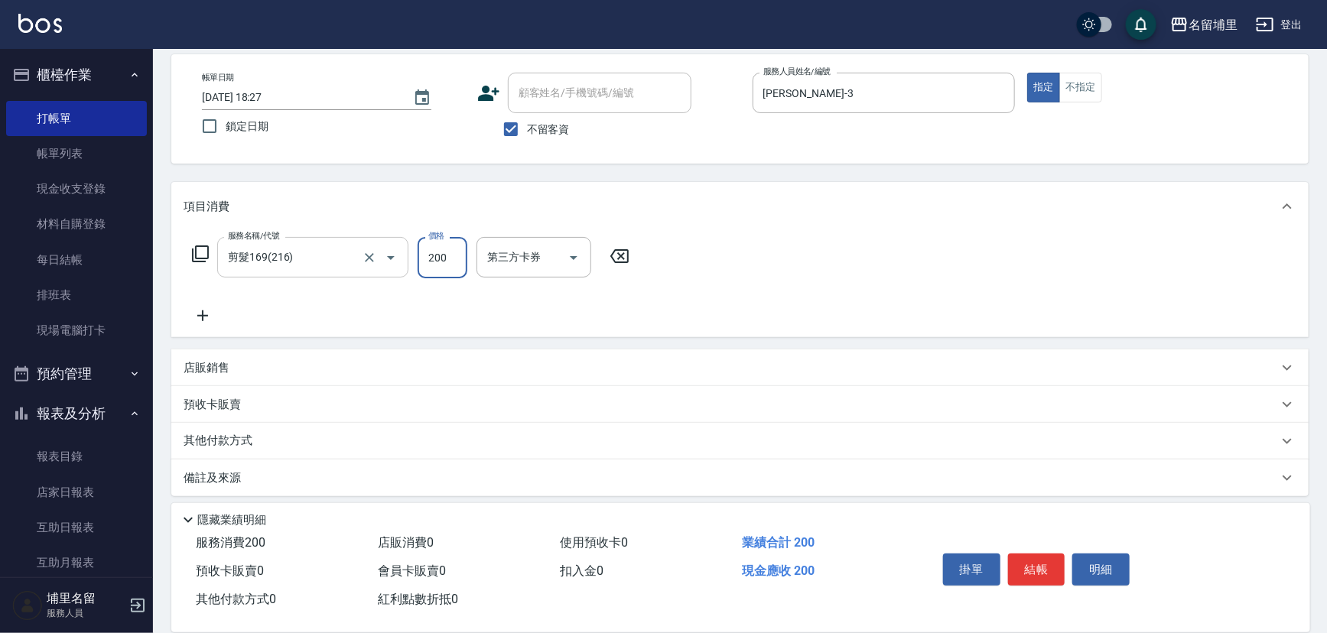
type input "200"
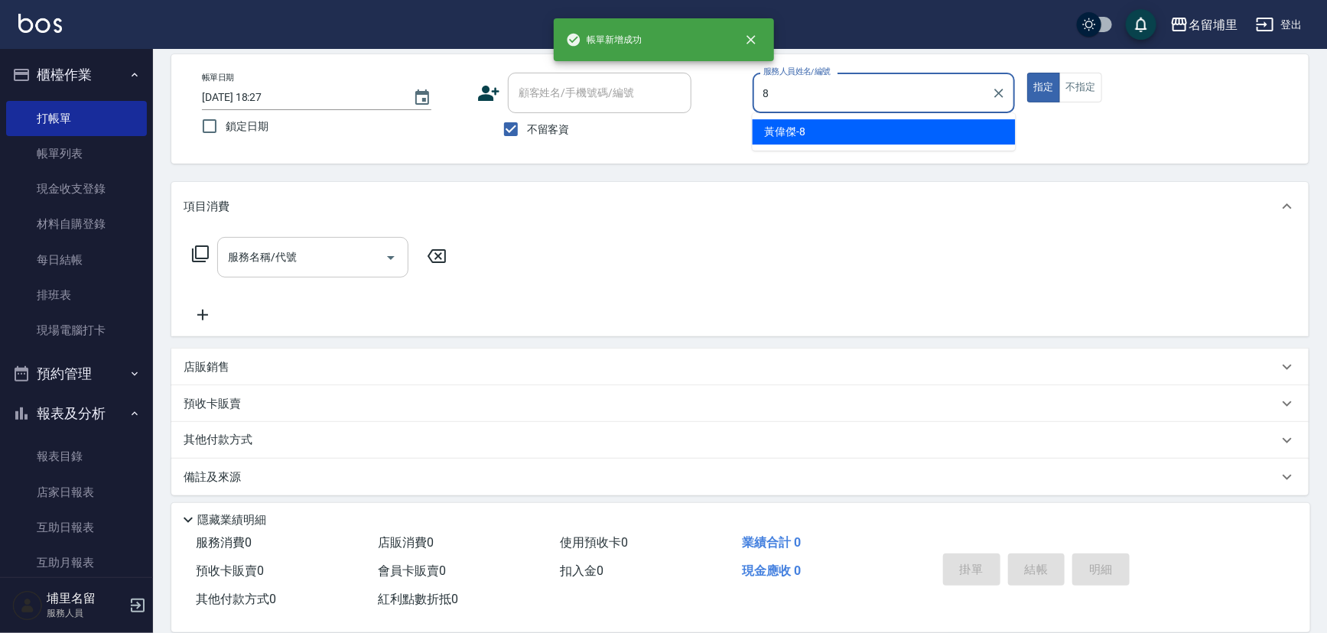
type input "[PERSON_NAME]-8"
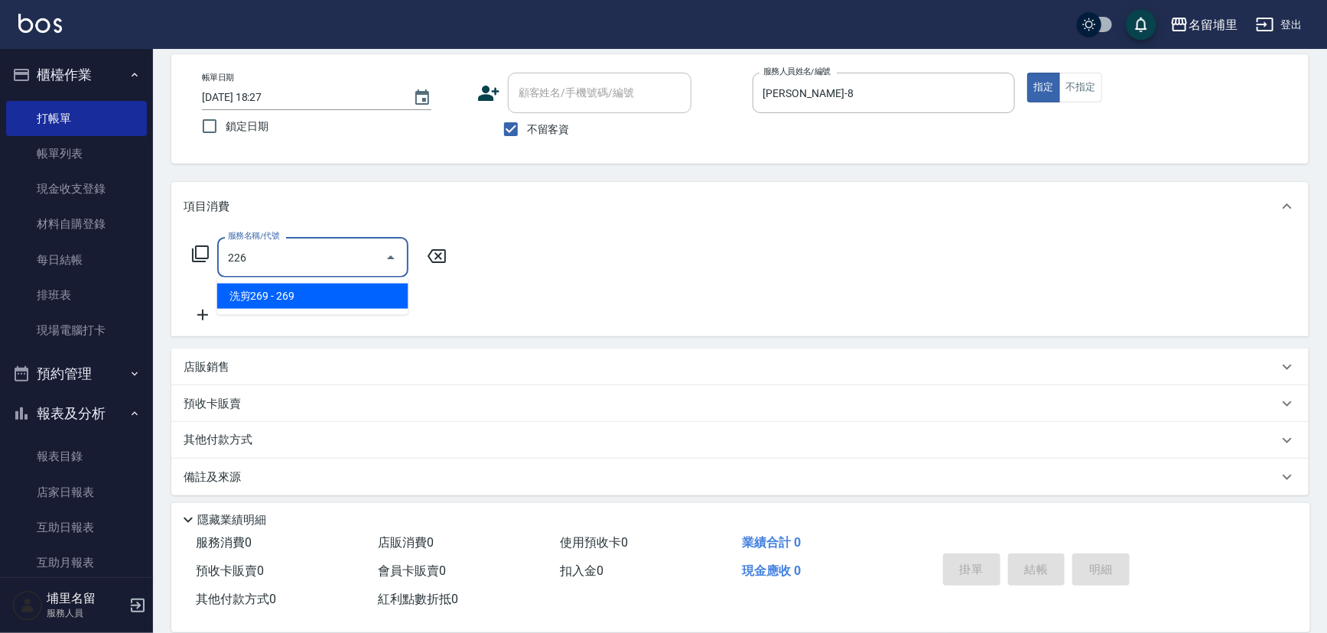
type input "洗剪269(226)"
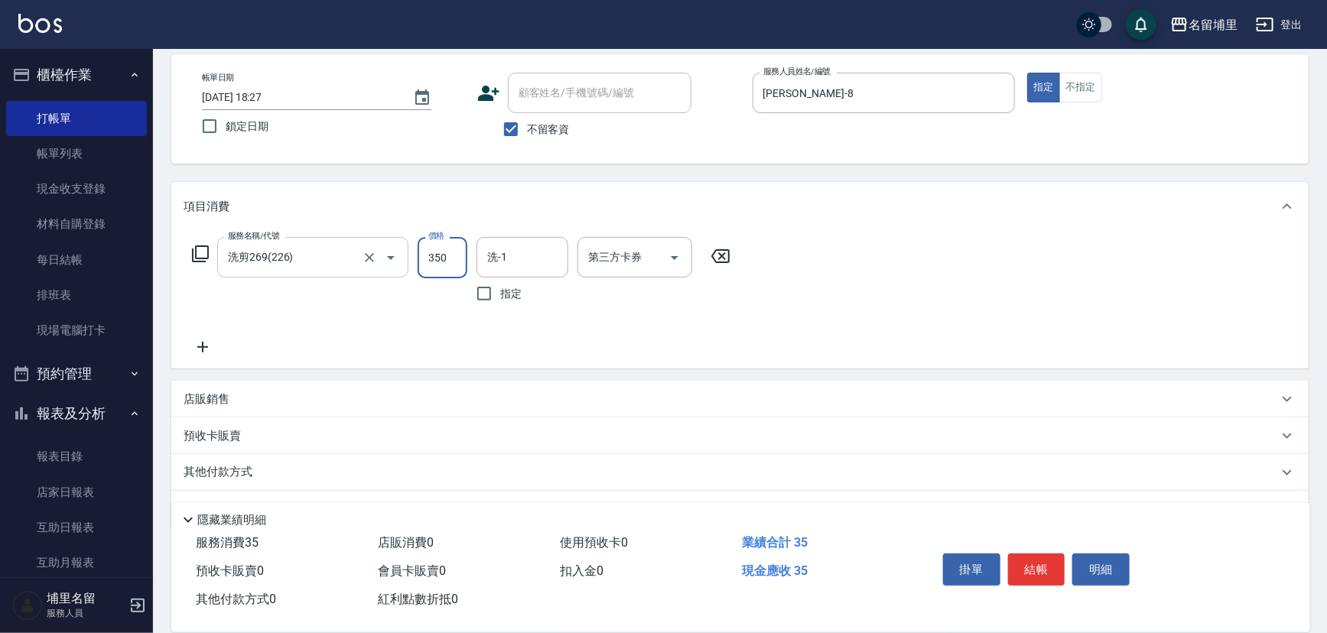
type input "350"
type input "[PERSON_NAME]-8"
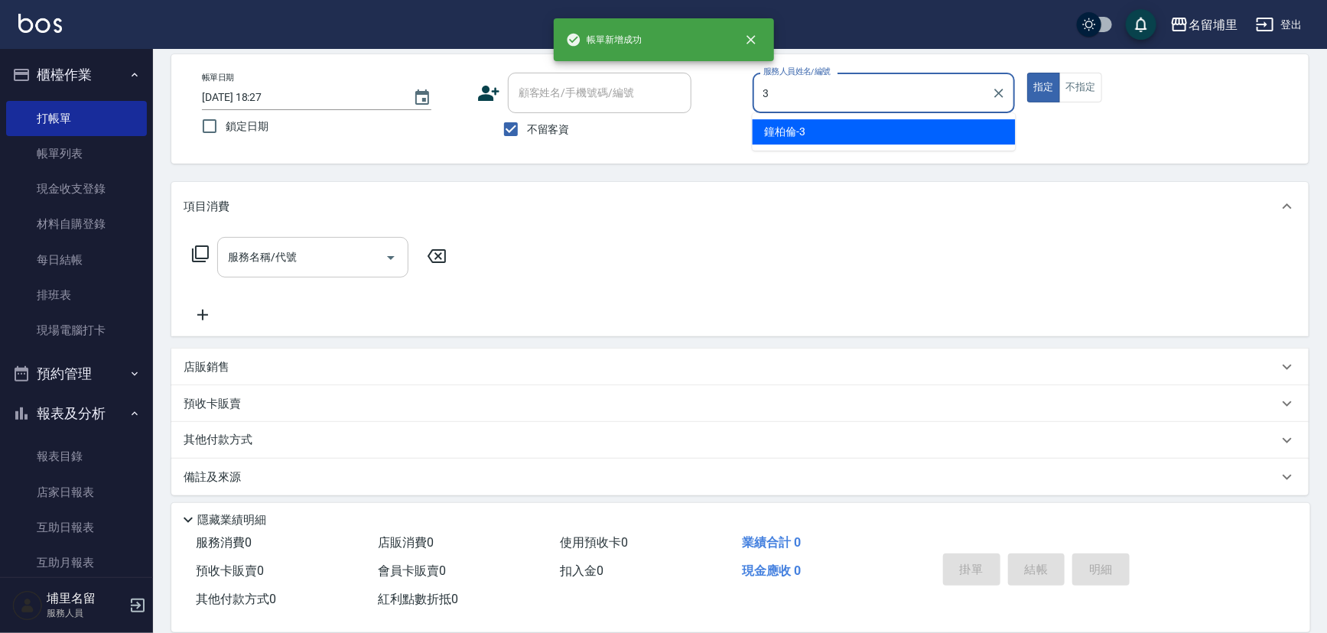
type input "[PERSON_NAME]-3"
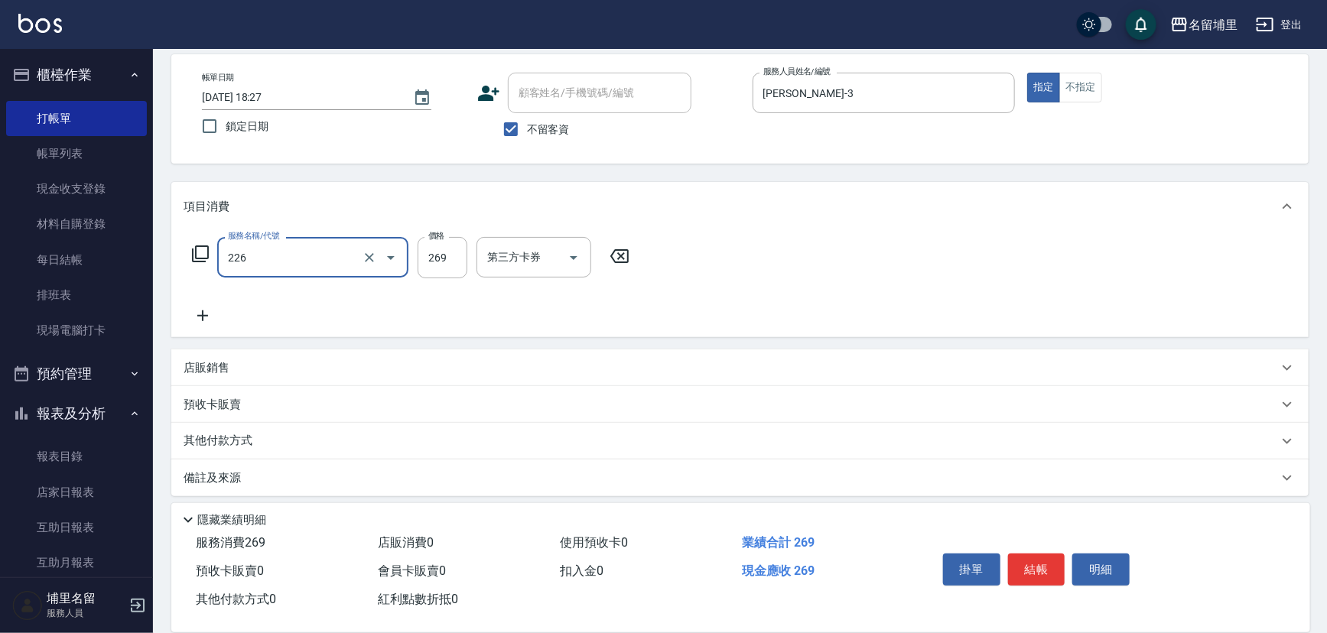
type input "洗剪269(226)"
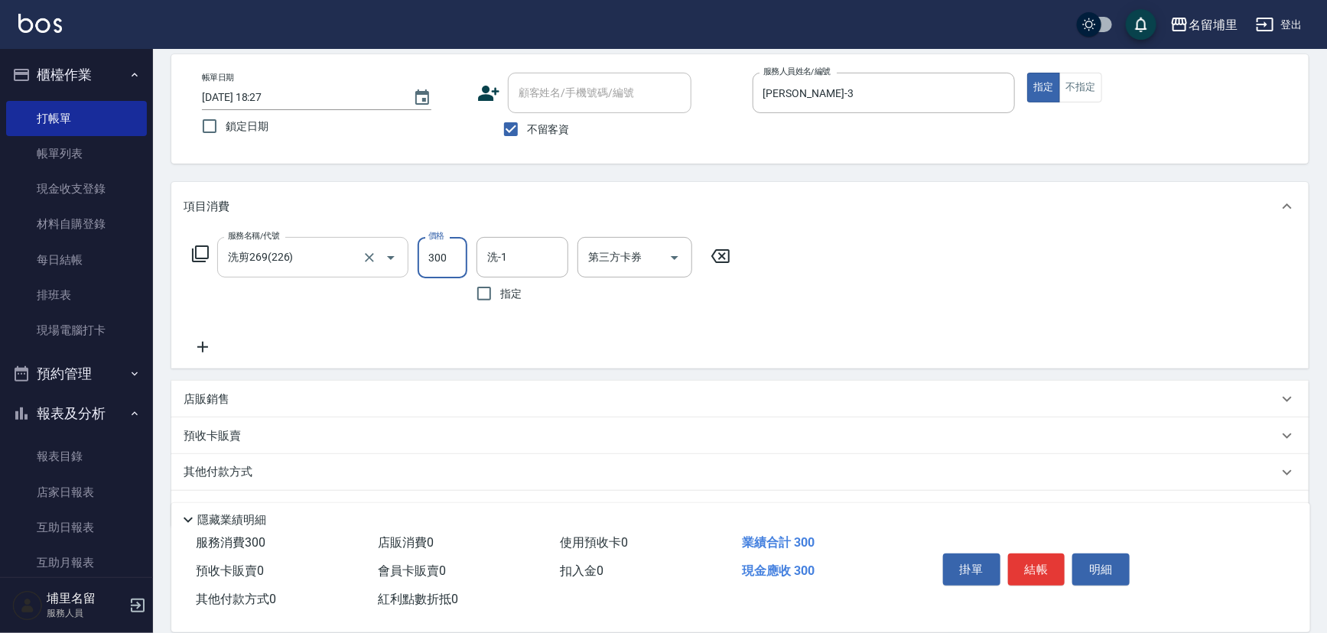
type input "300"
type input "[PERSON_NAME]-45"
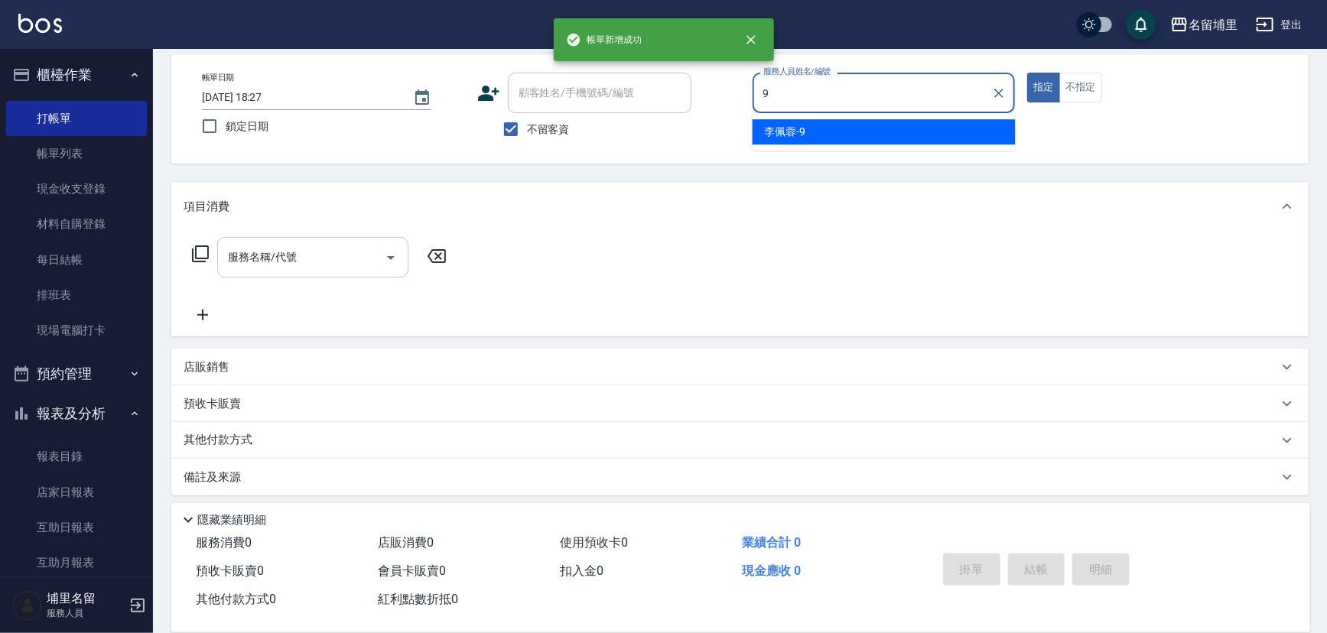
type input "[PERSON_NAME]-9"
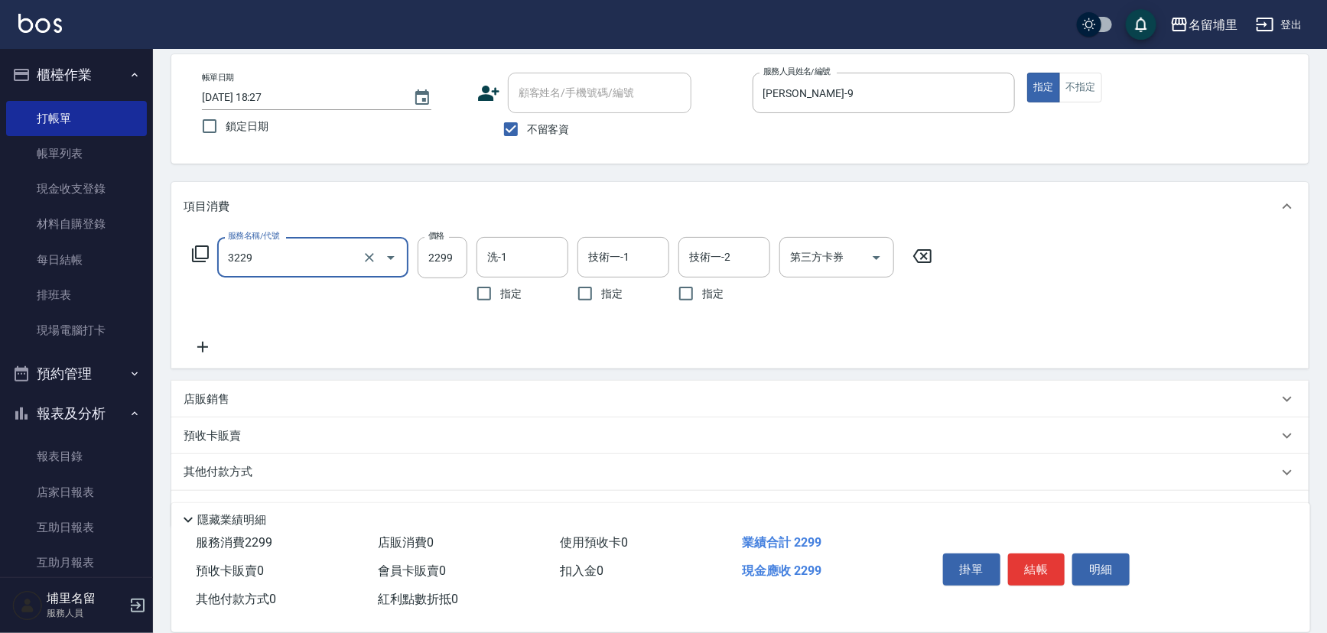
type input "[PERSON_NAME]2299(3229)"
type input "1500"
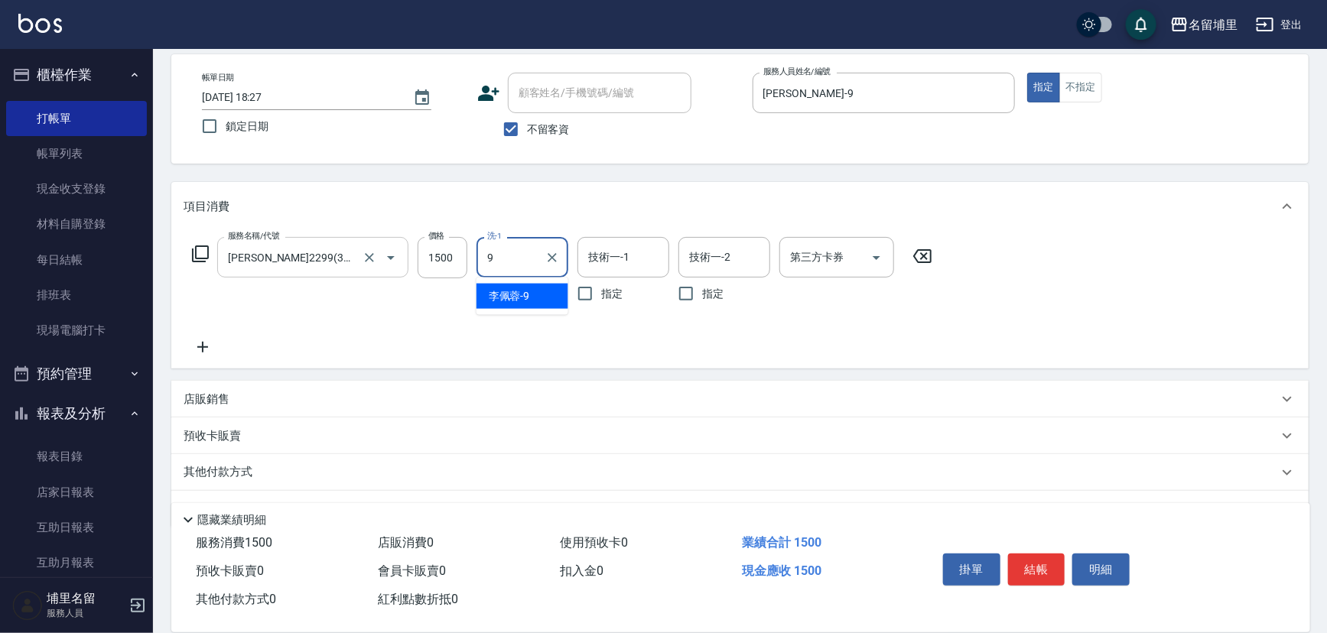
type input "[PERSON_NAME]-9"
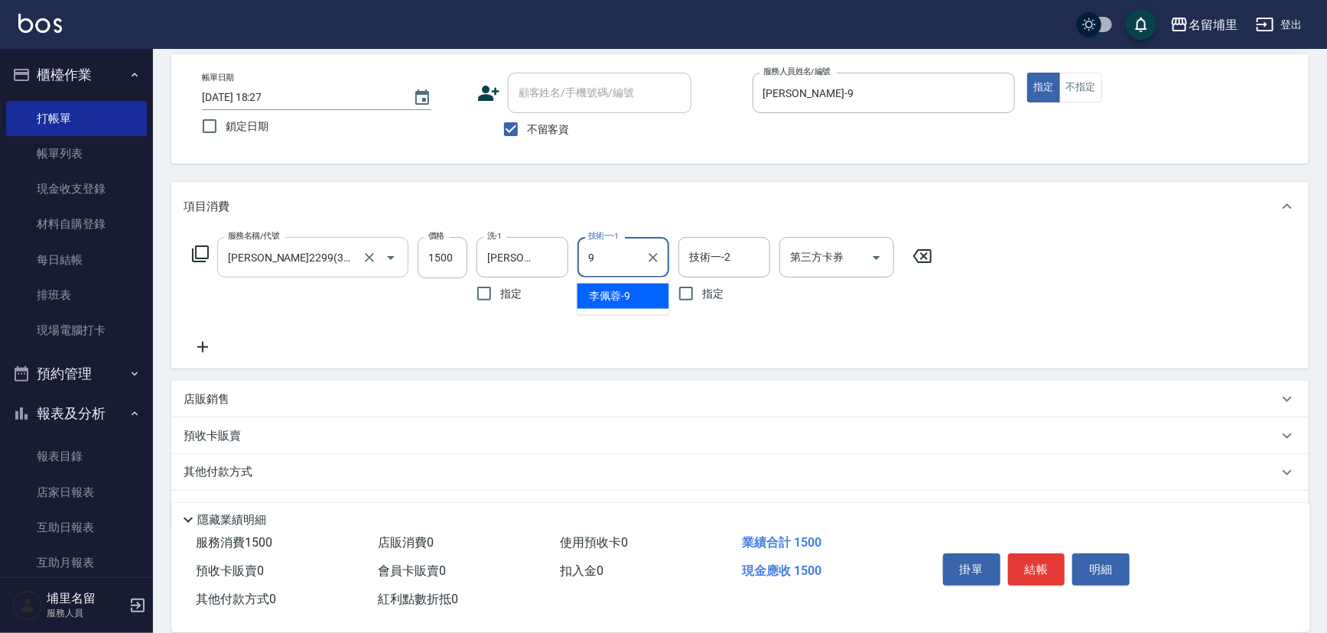
type input "[PERSON_NAME]-9"
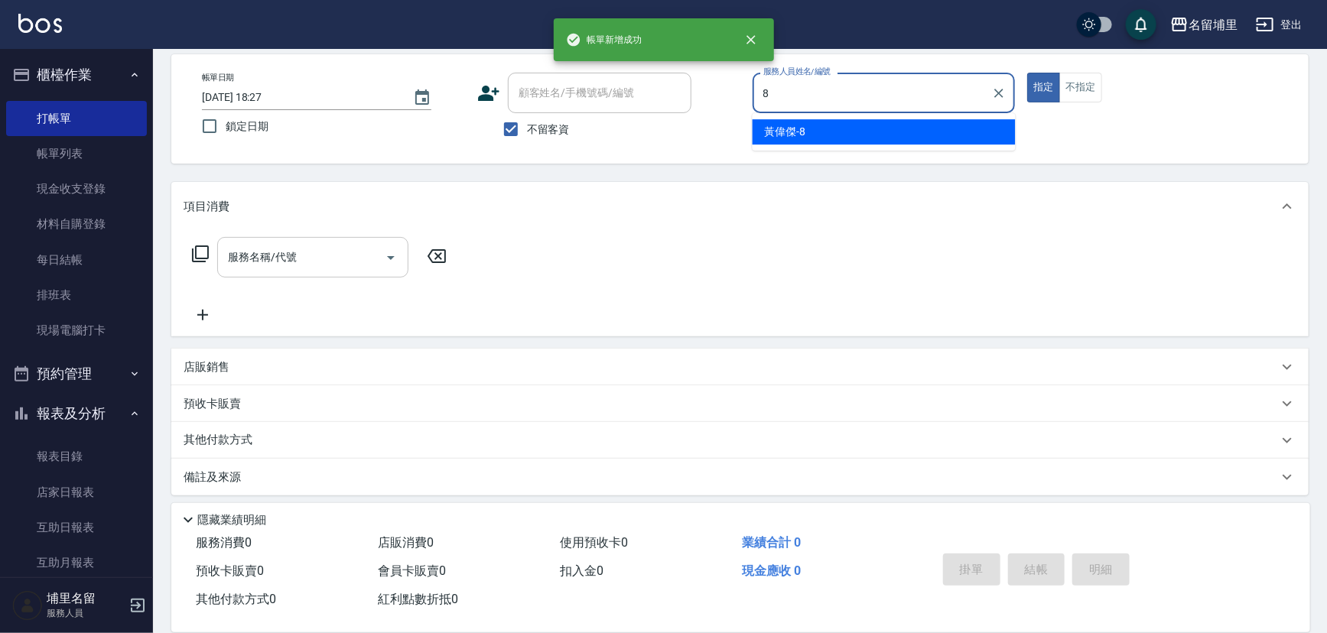
type input "[PERSON_NAME]-8"
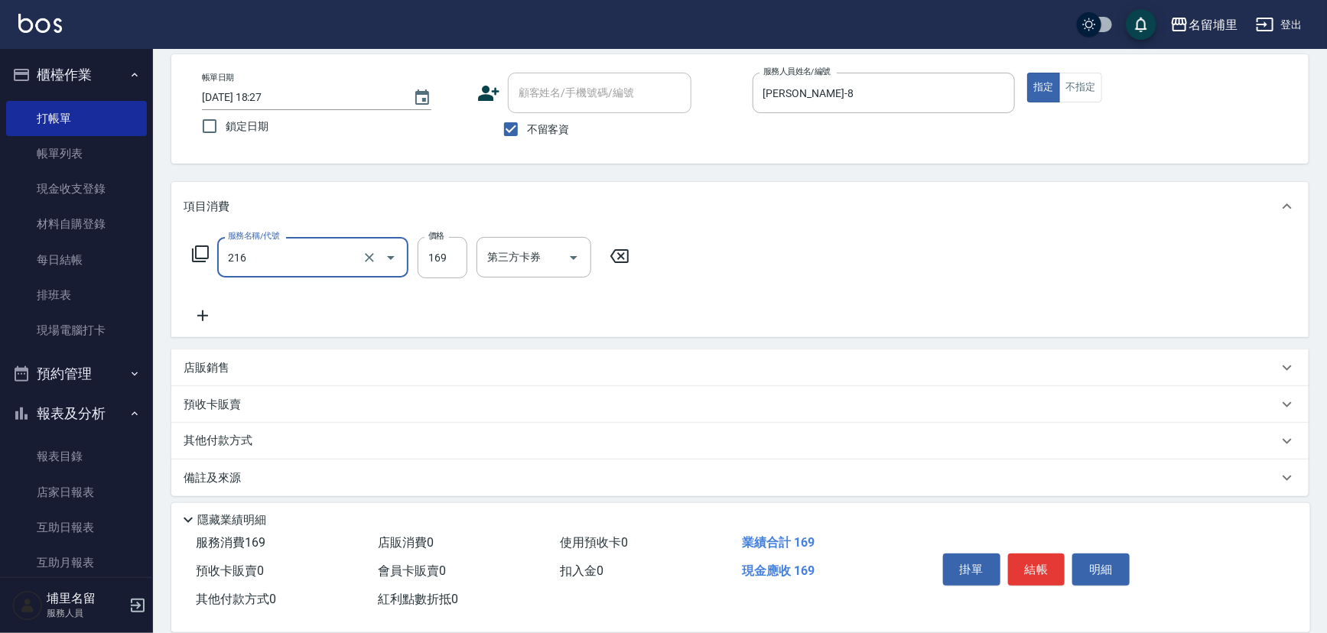
type input "剪髮169(216)"
type input "250"
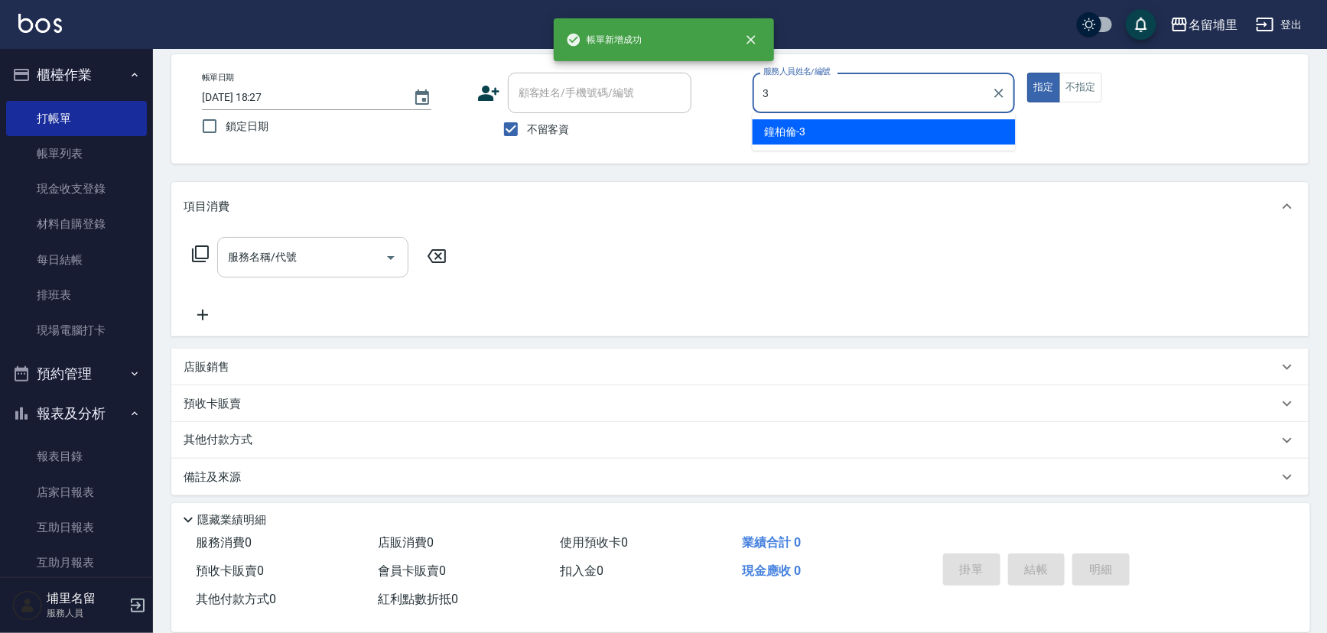
type input "[PERSON_NAME]-3"
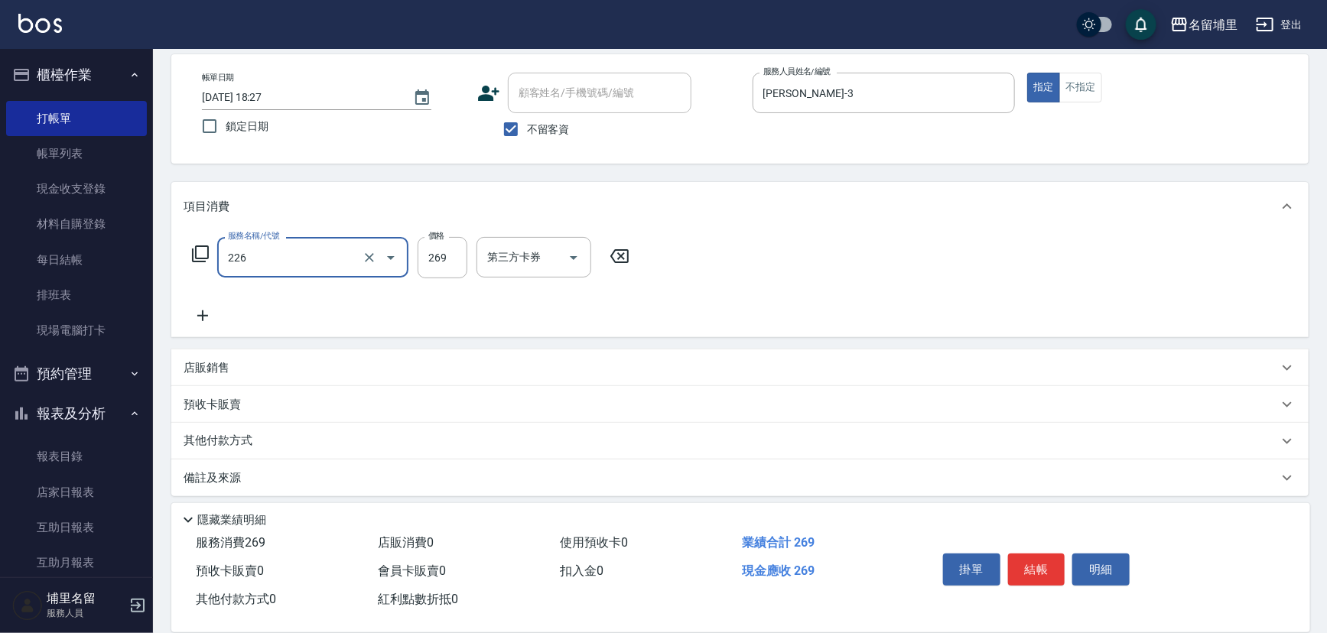
type input "洗剪269(226)"
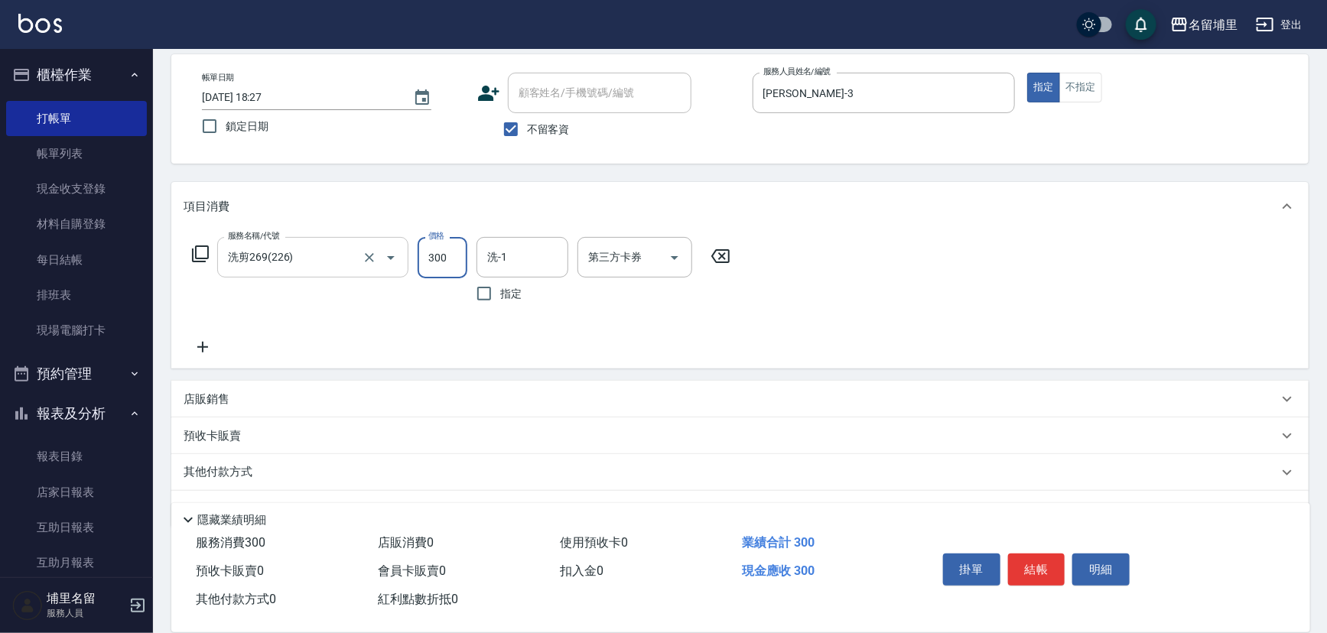
type input "300"
type input "[PERSON_NAME]-3"
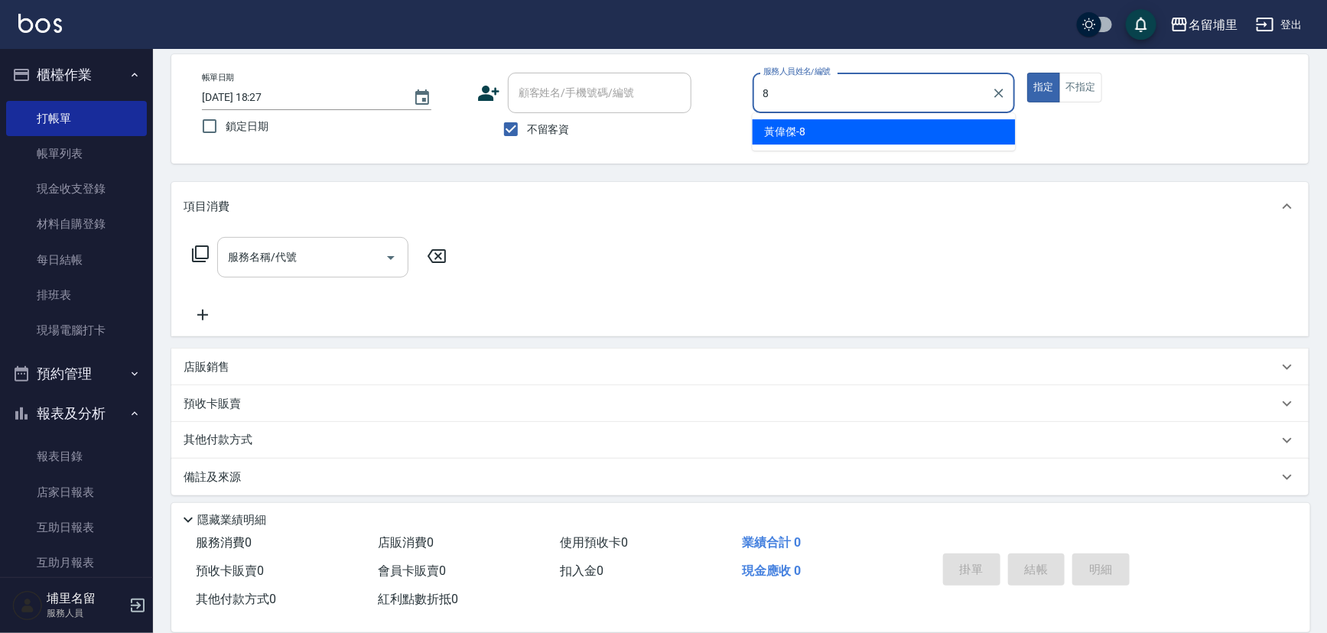
type input "[PERSON_NAME]-8"
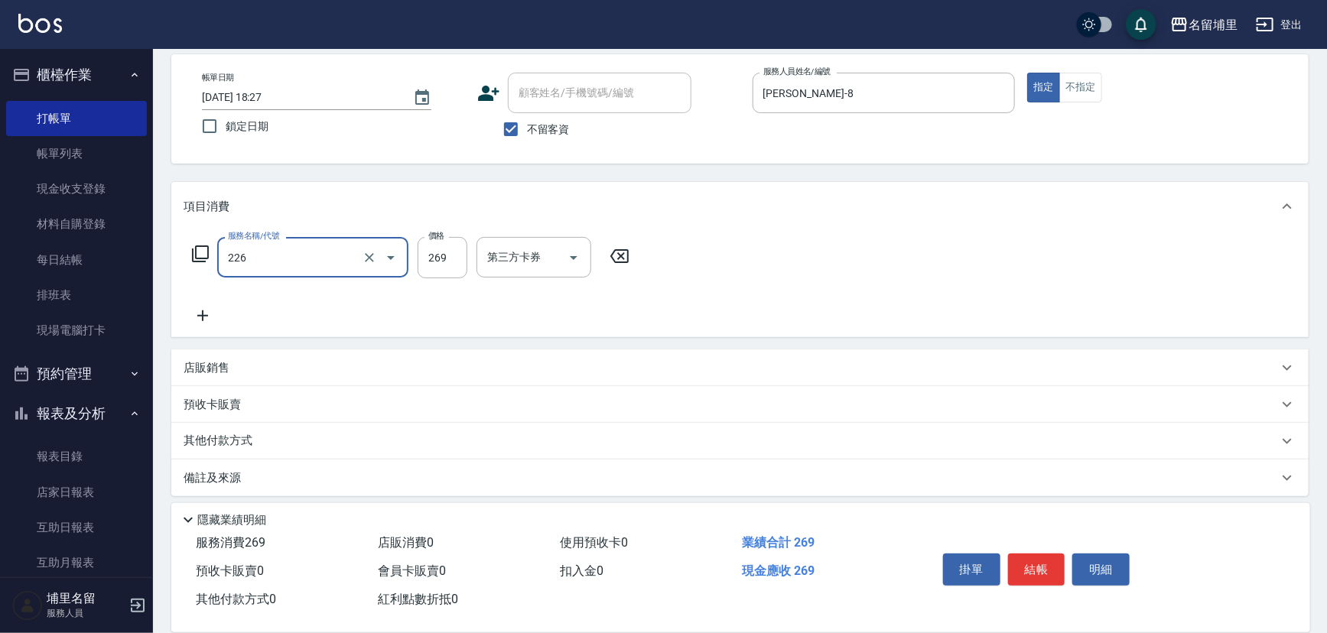
type input "洗剪269(226)"
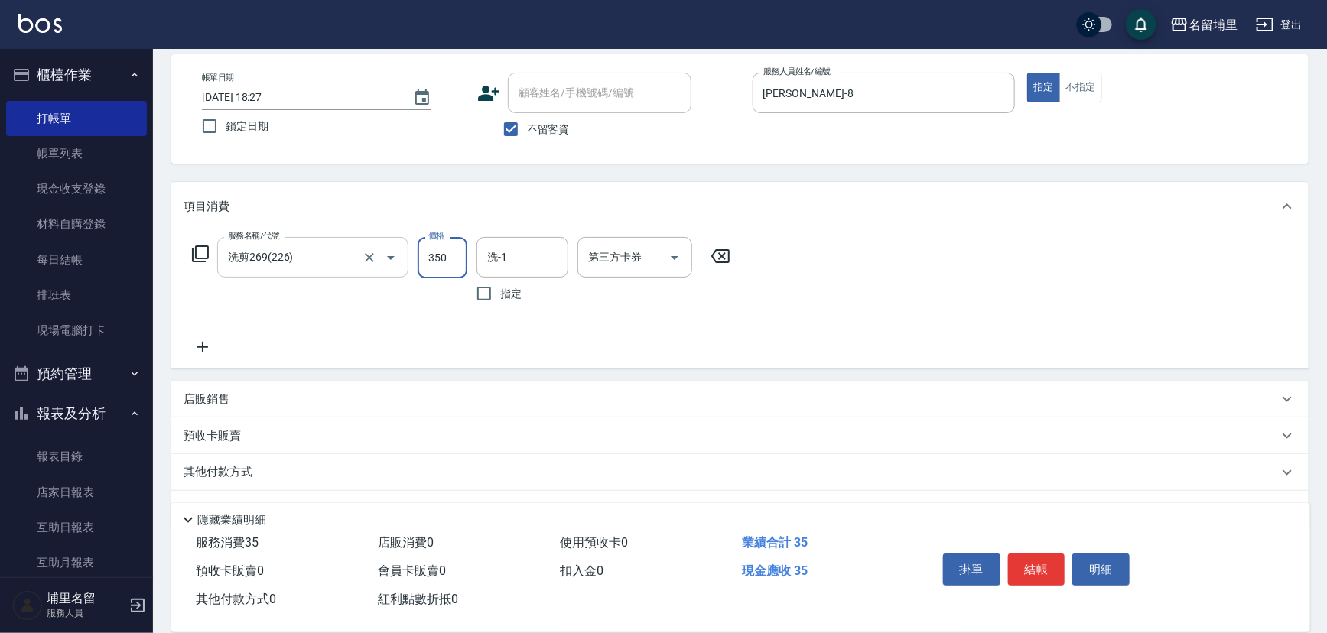
type input "350"
type input "[PERSON_NAME]-8"
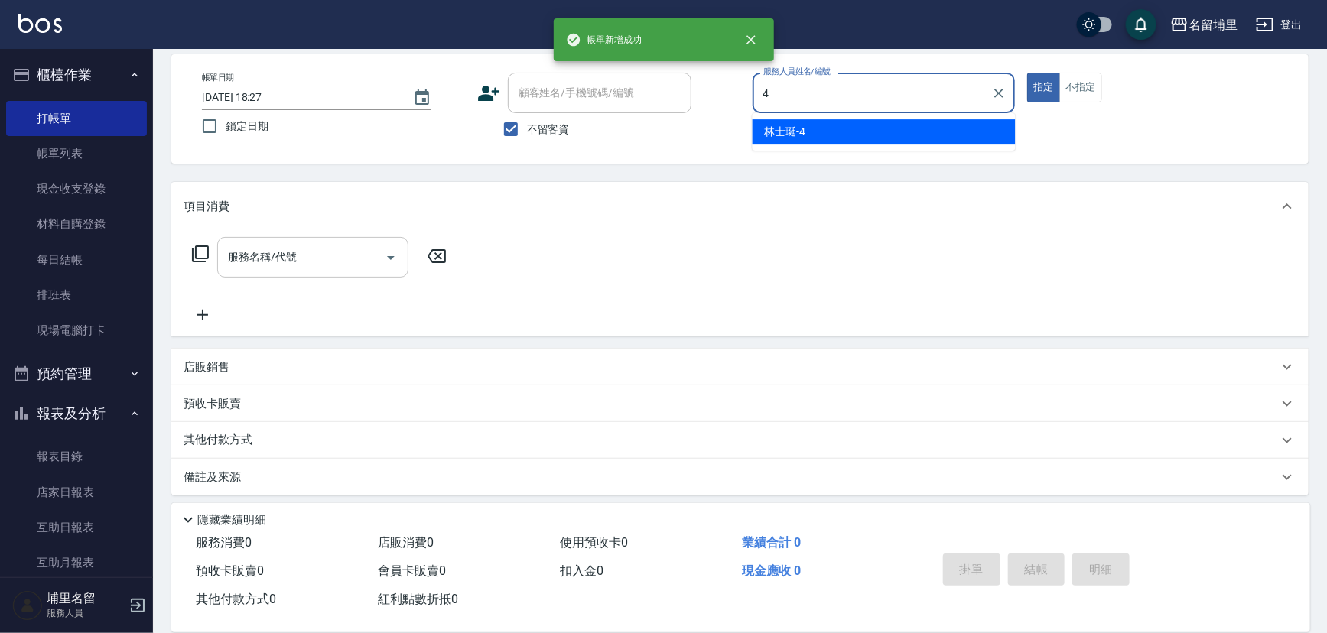
type input "林士珽-4"
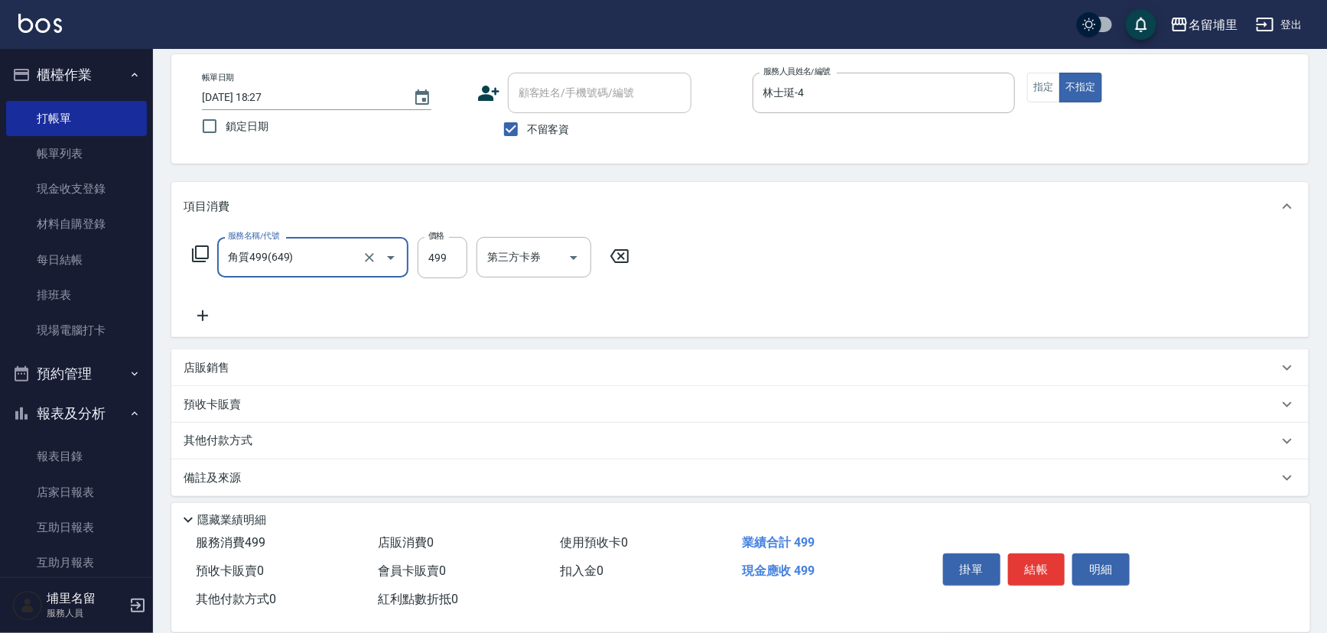
type input "角質499(649)"
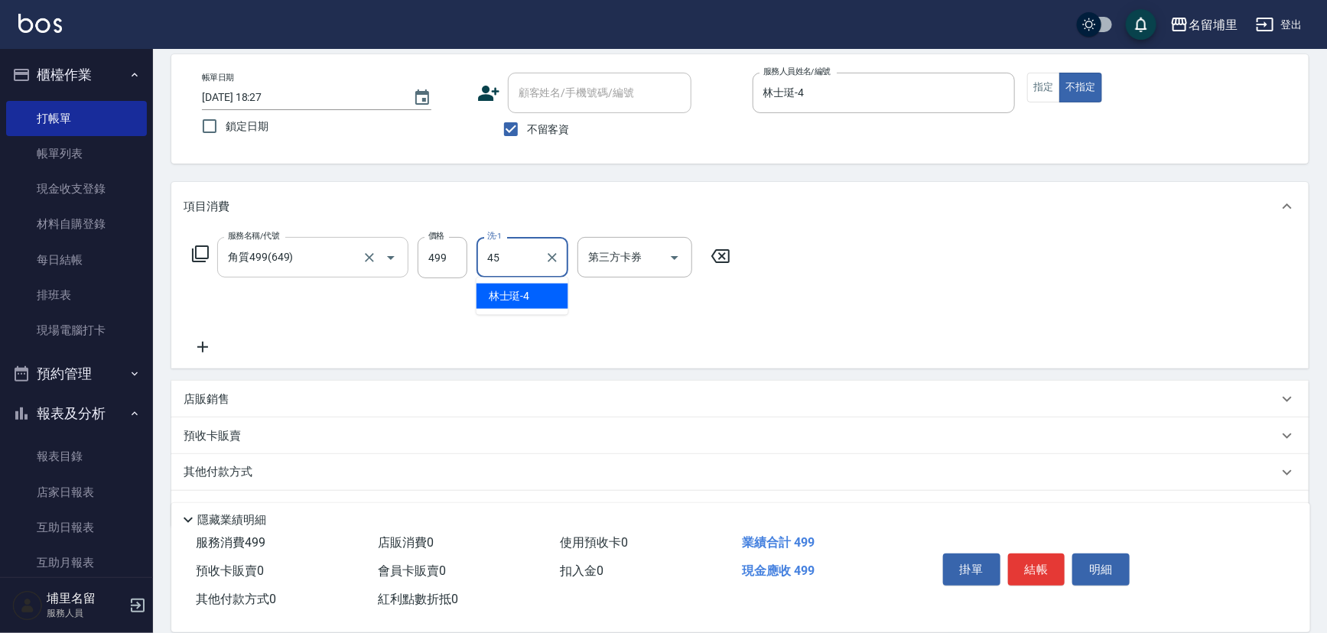
type input "[PERSON_NAME]-45"
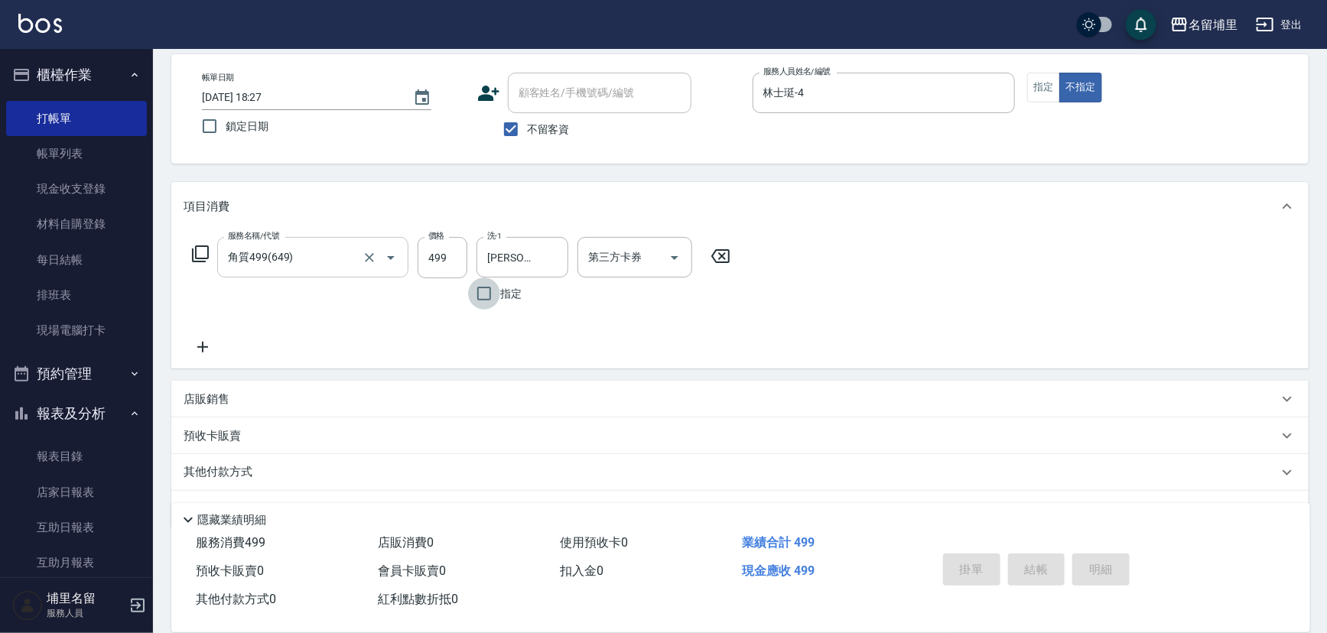
type input "[DATE] 18:28"
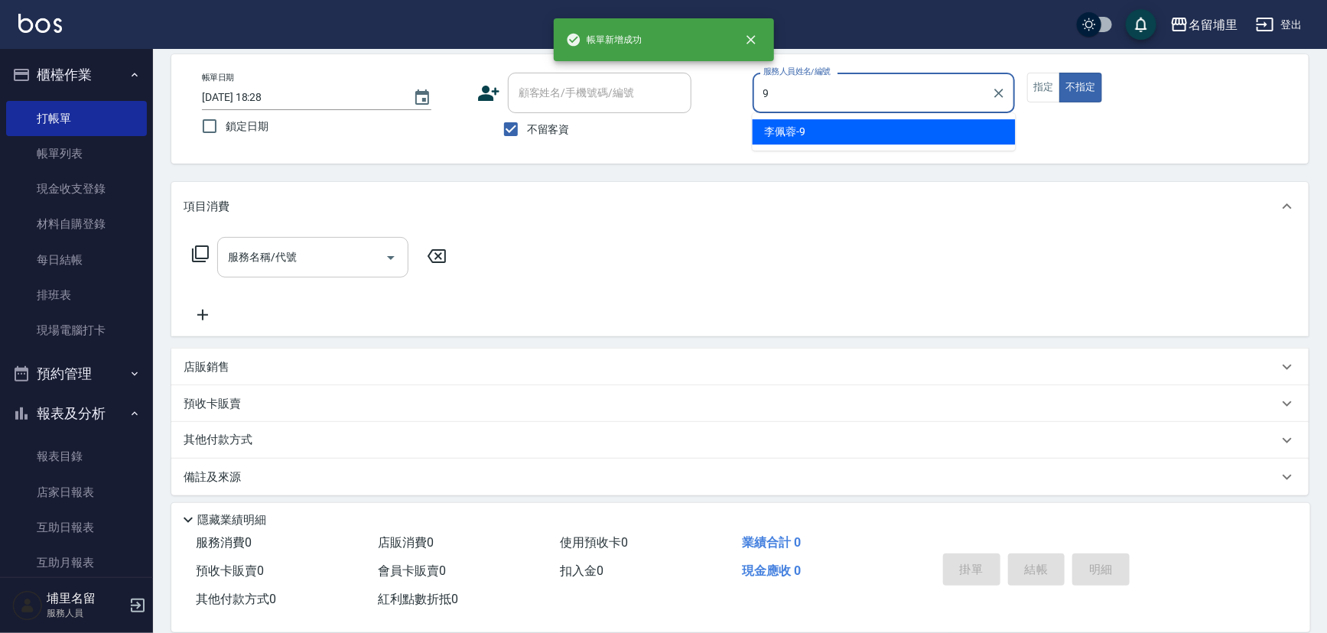
type input "[PERSON_NAME]-9"
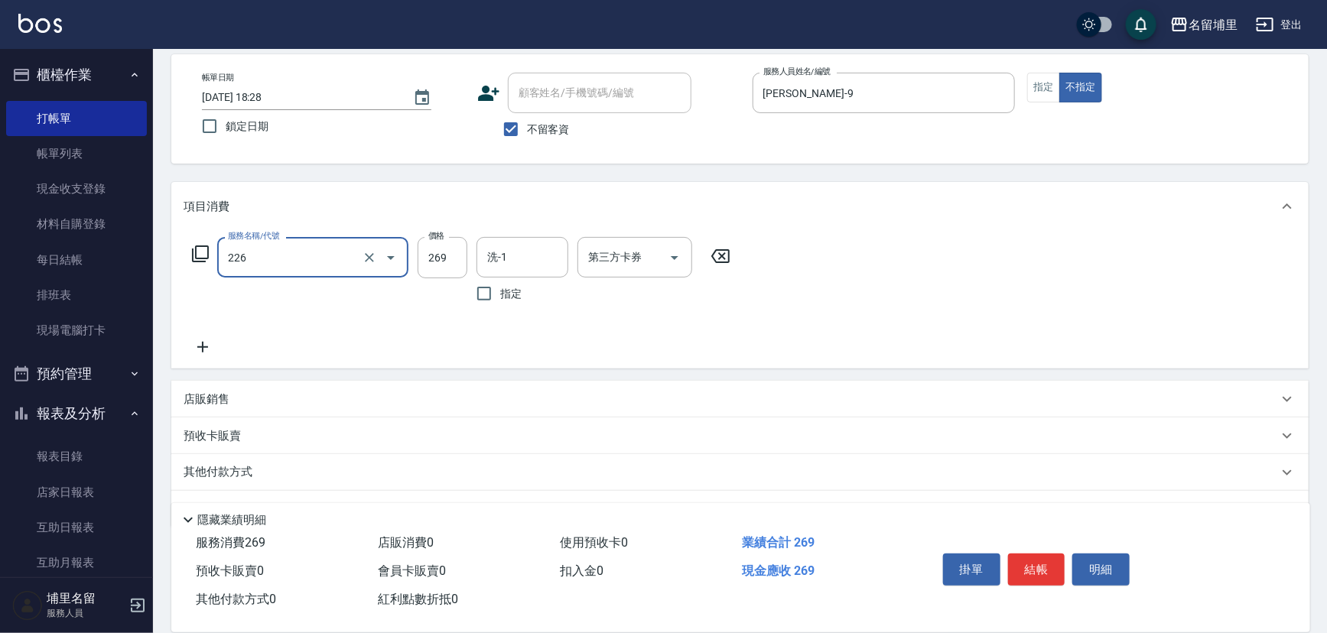
type input "洗剪269(226)"
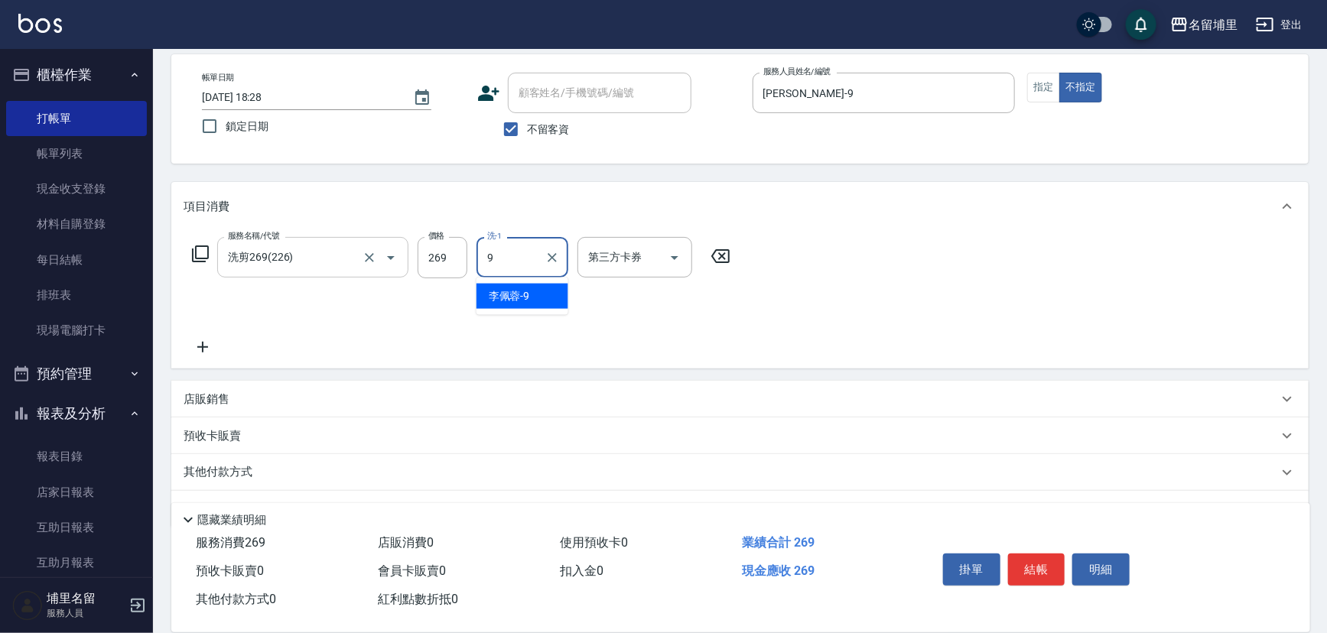
type input "[PERSON_NAME]-9"
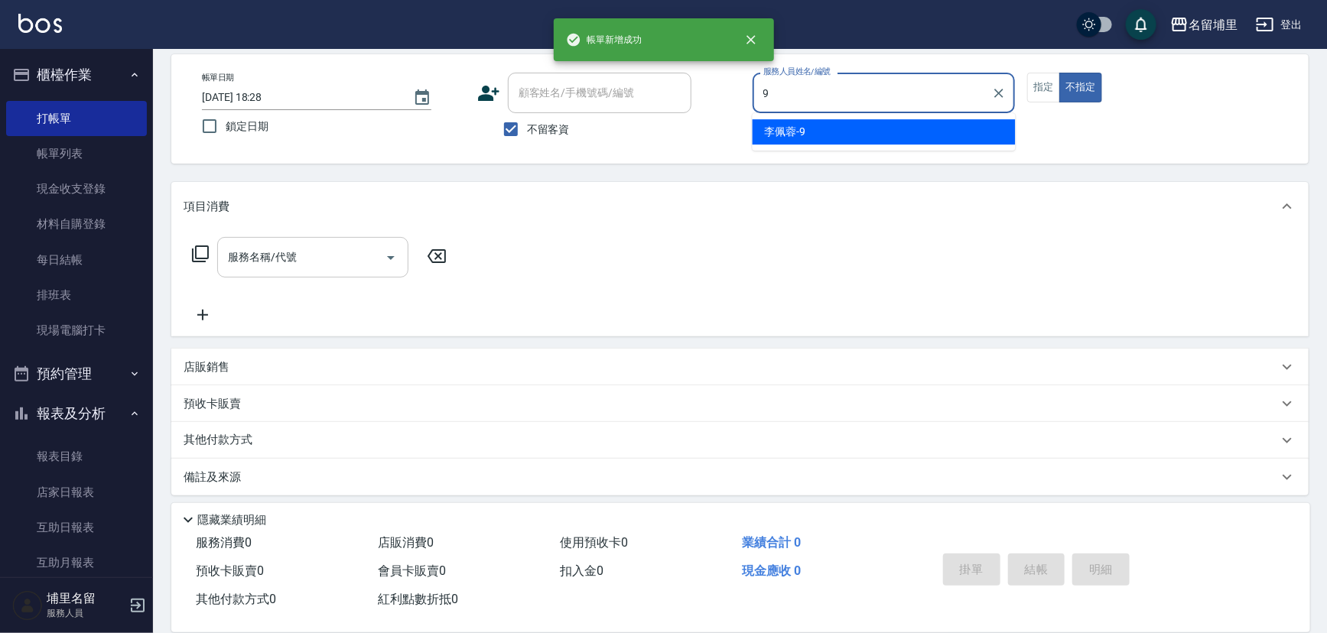
type input "[PERSON_NAME]-9"
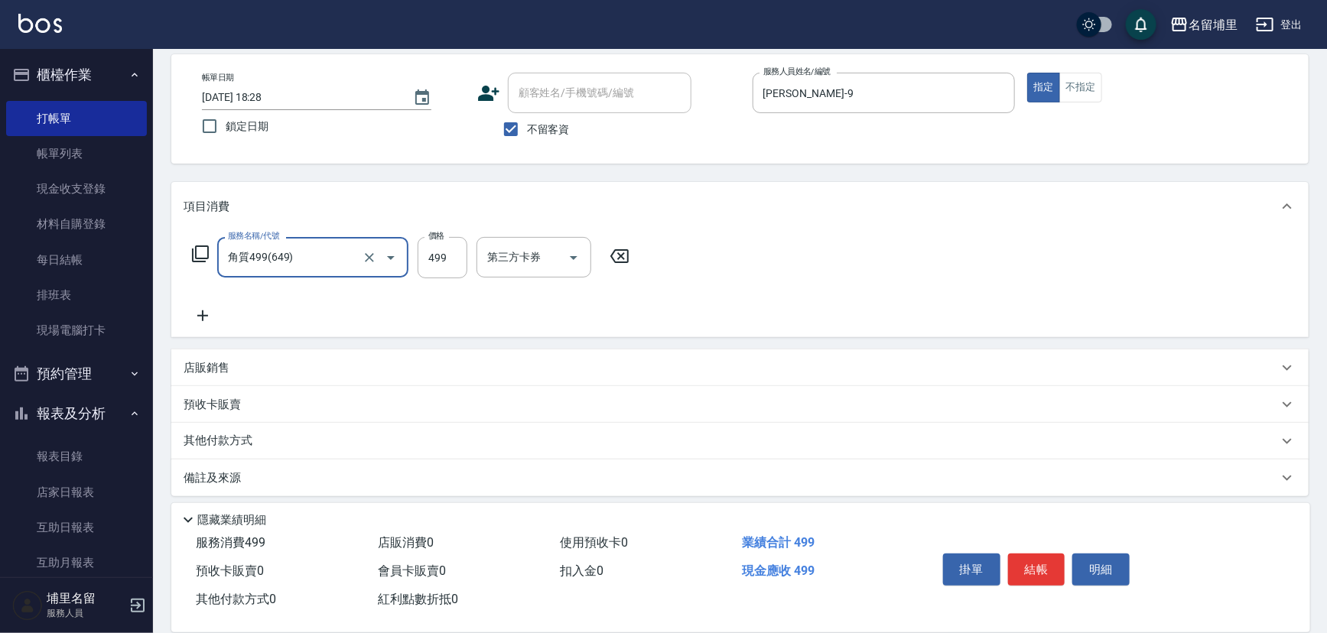
type input "角質499(649)"
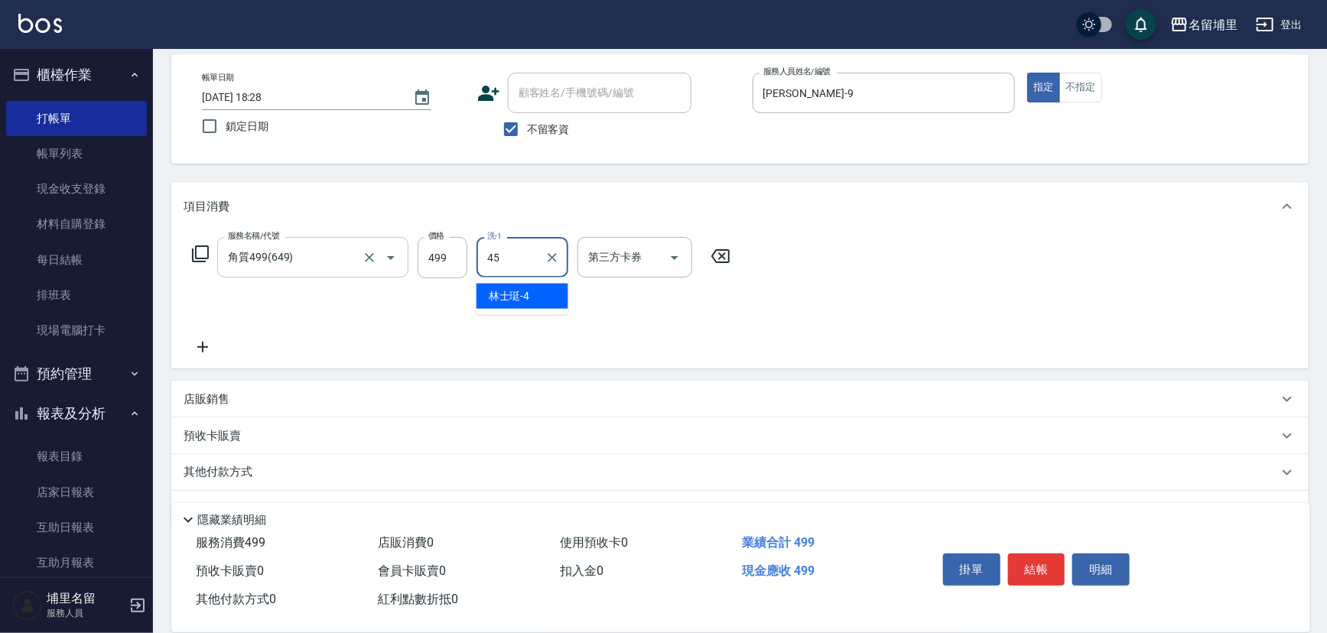
type input "[PERSON_NAME]-45"
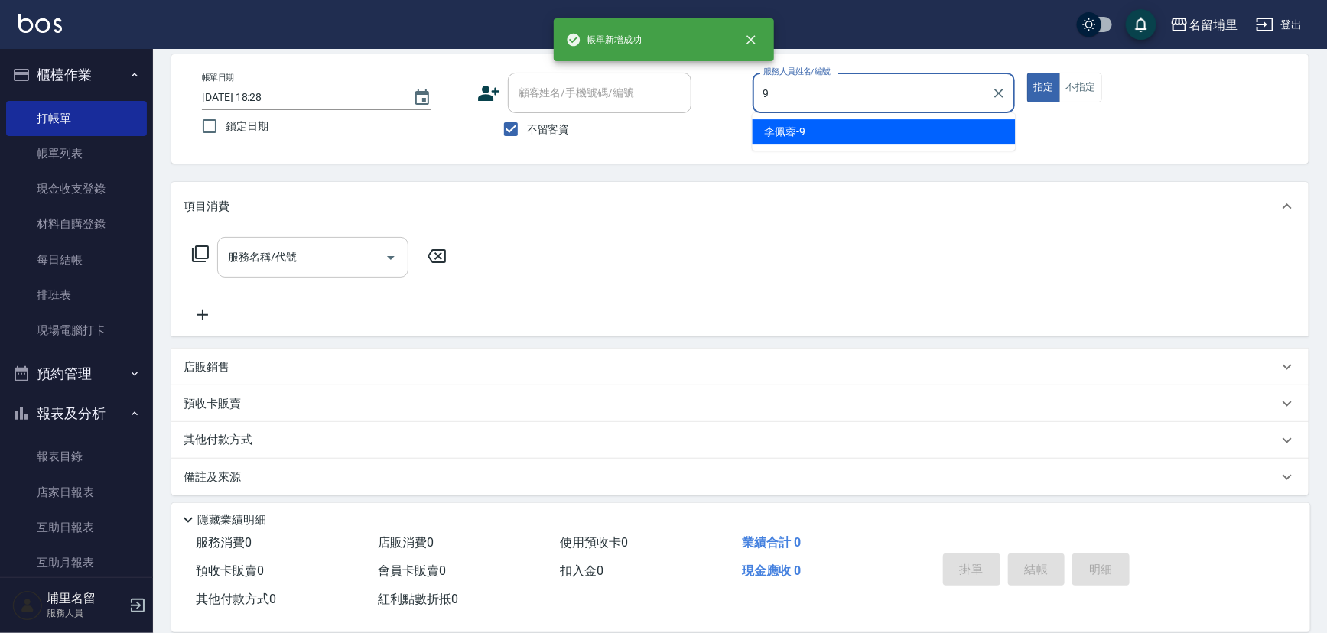
type input "[PERSON_NAME]-9"
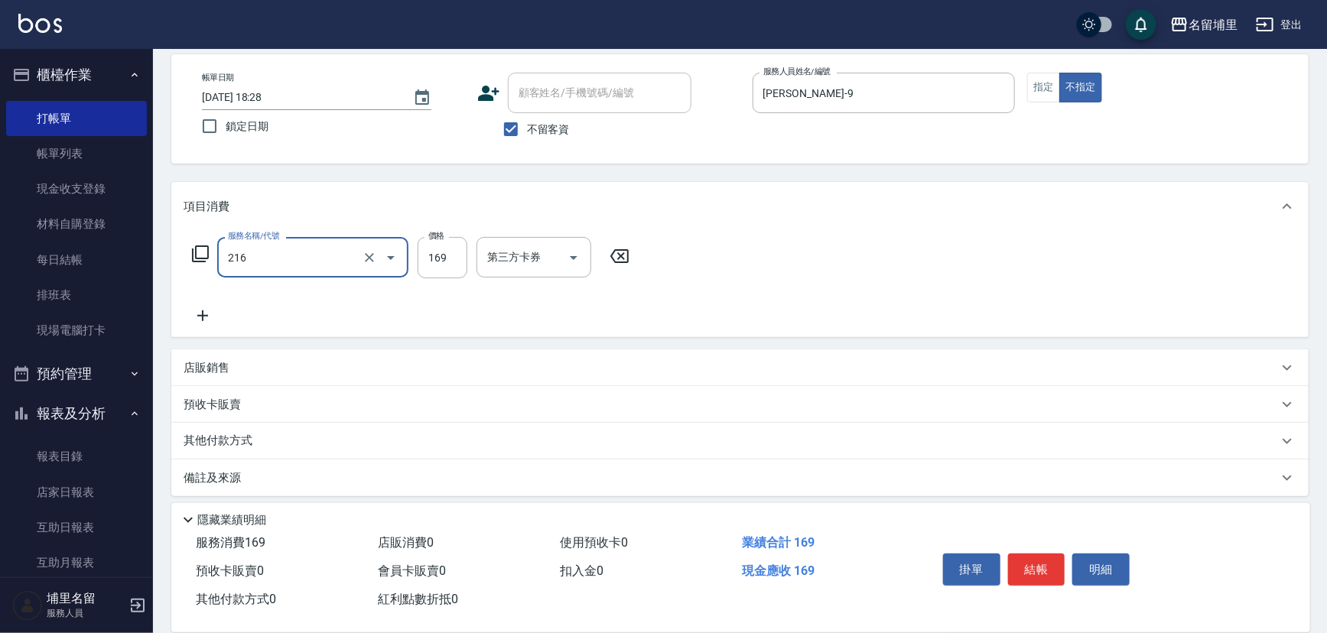
type input "剪髮169(216)"
type input "150"
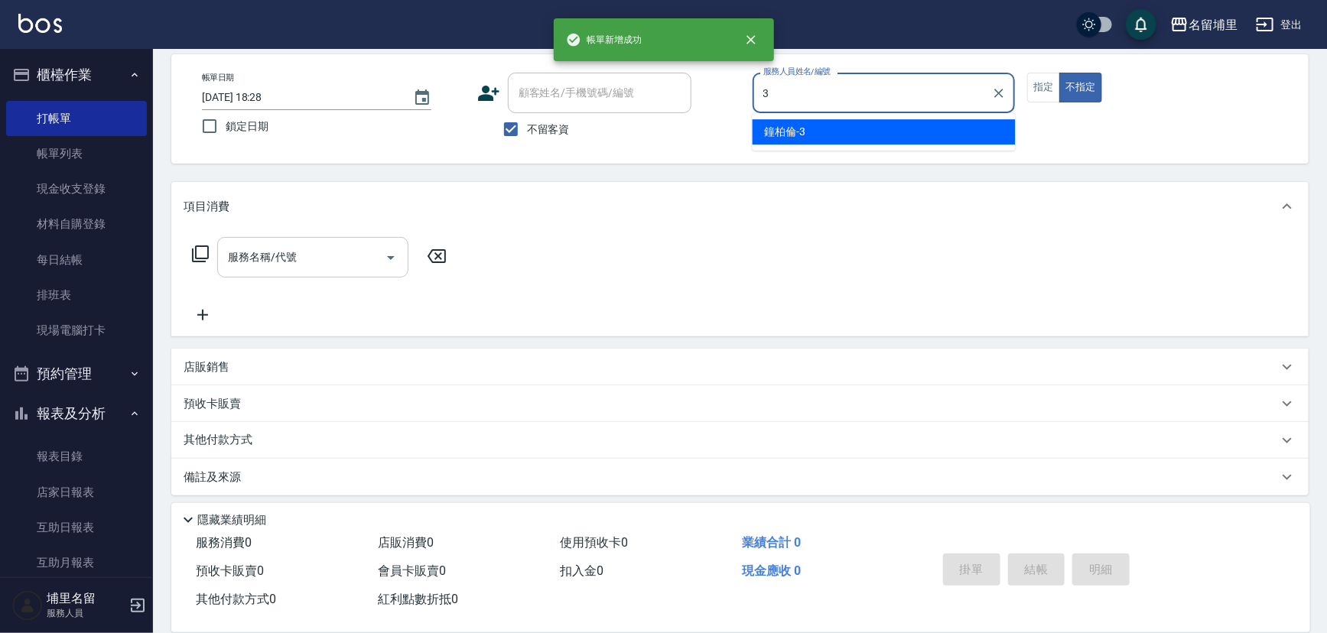
type input "[PERSON_NAME]-3"
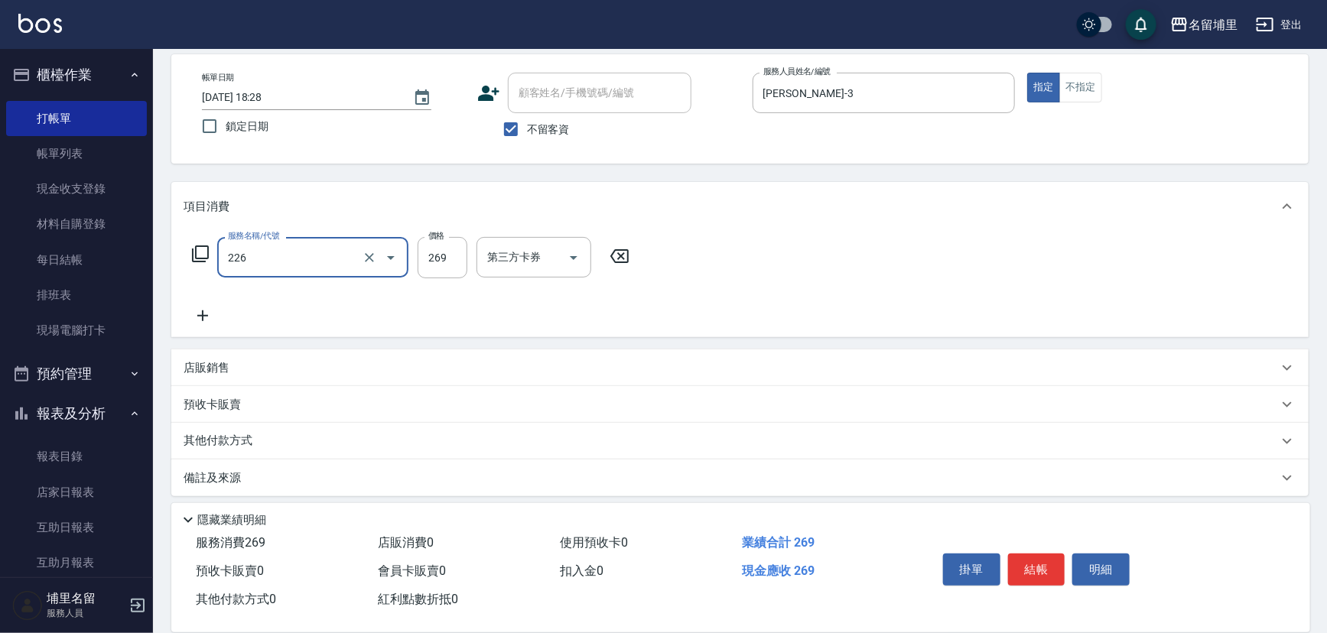
type input "洗剪269(226)"
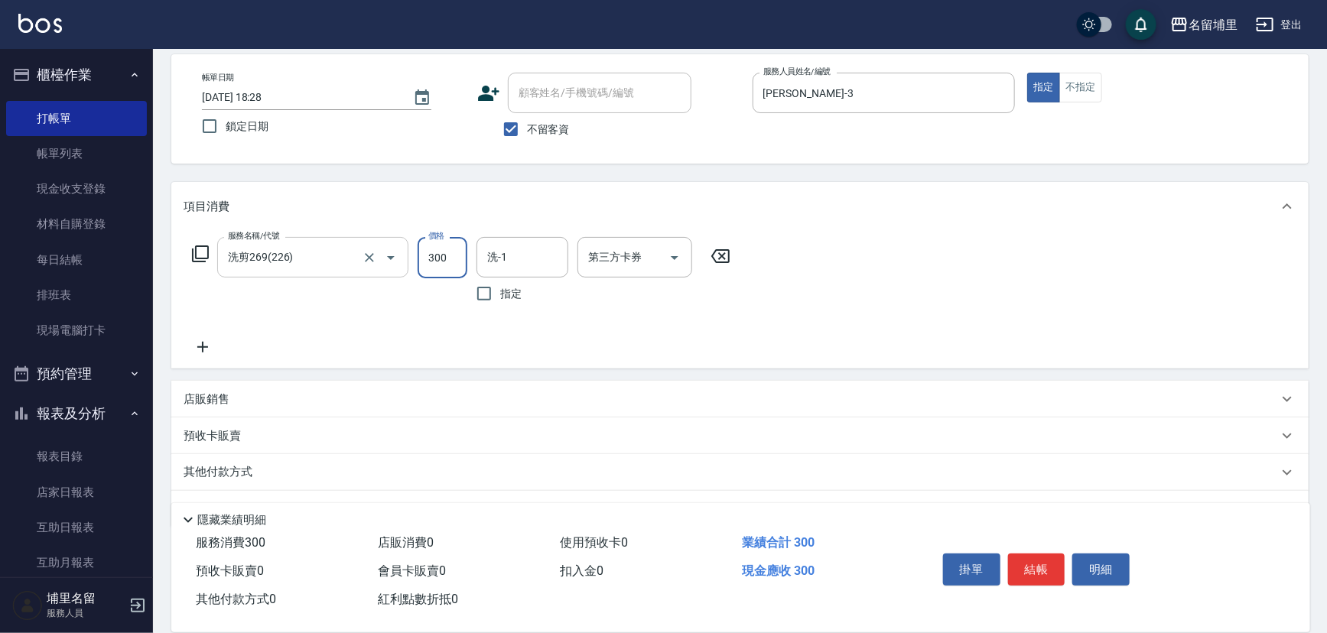
type input "300"
type input "[PERSON_NAME]-45"
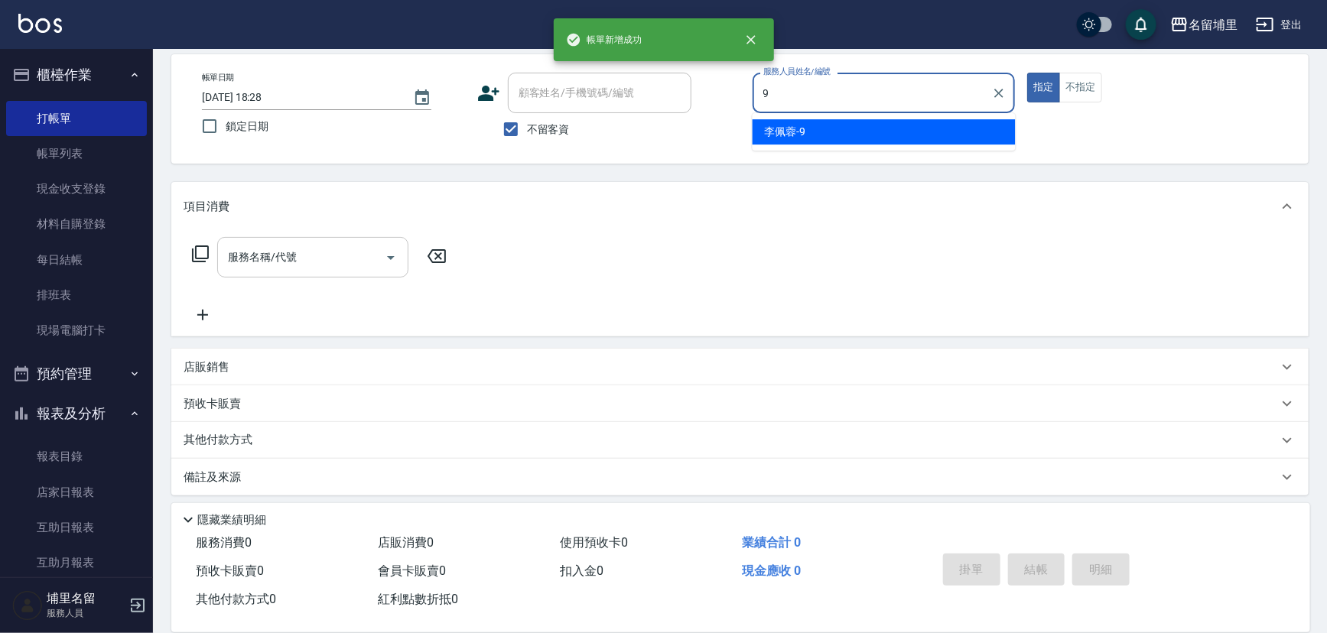
type input "[PERSON_NAME]-9"
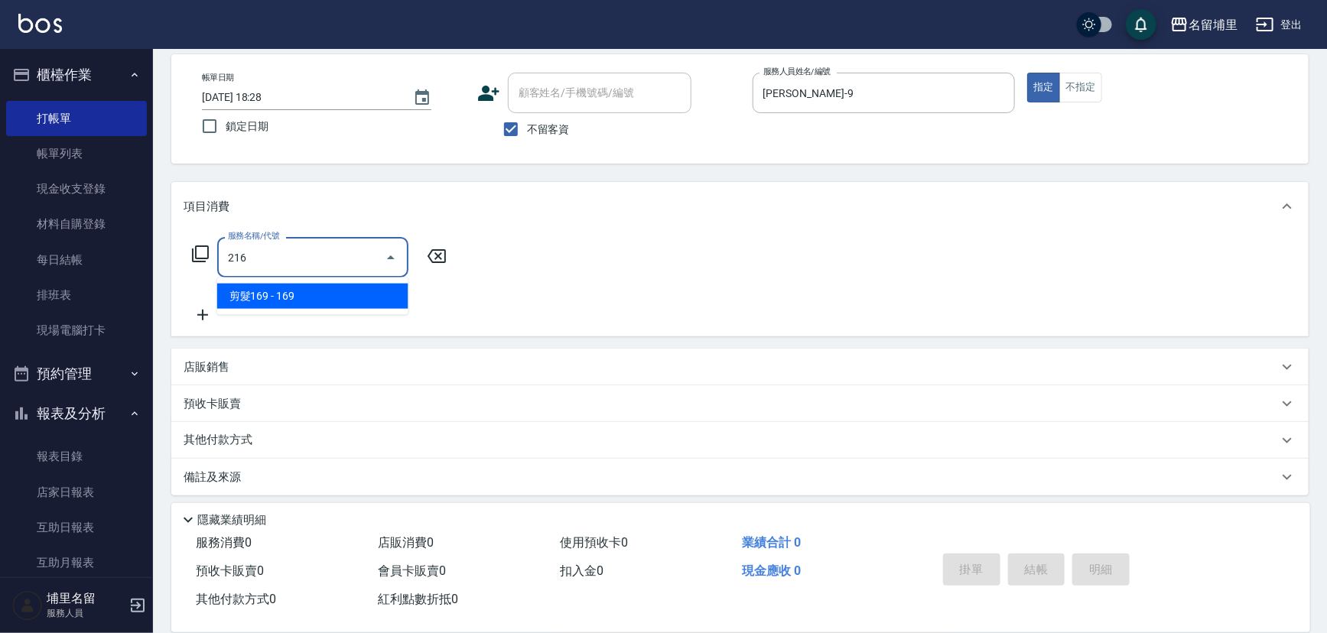
type input "剪髮169(216)"
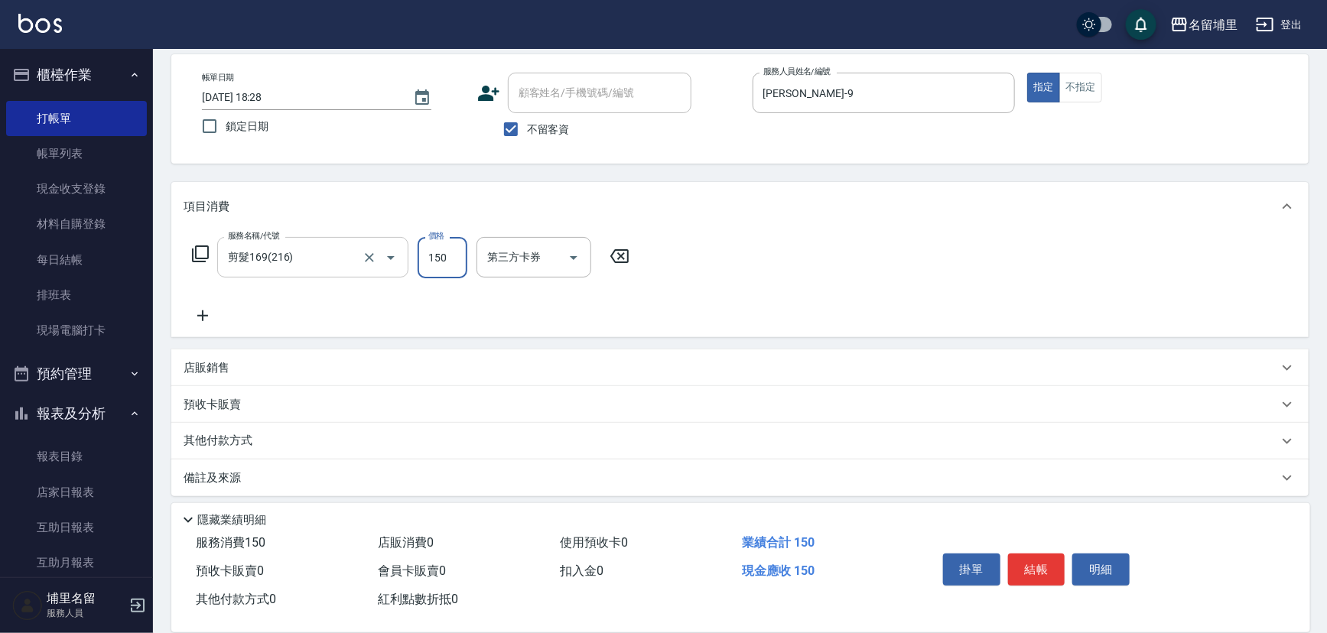
type input "150"
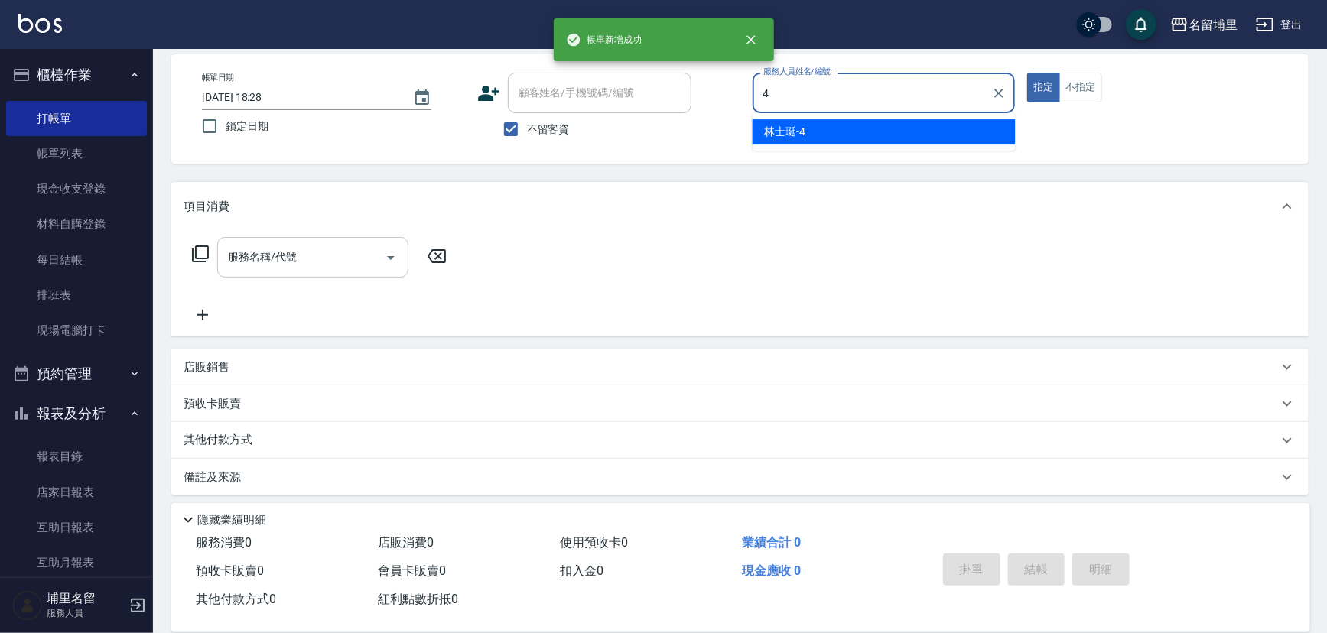
type input "林士珽-4"
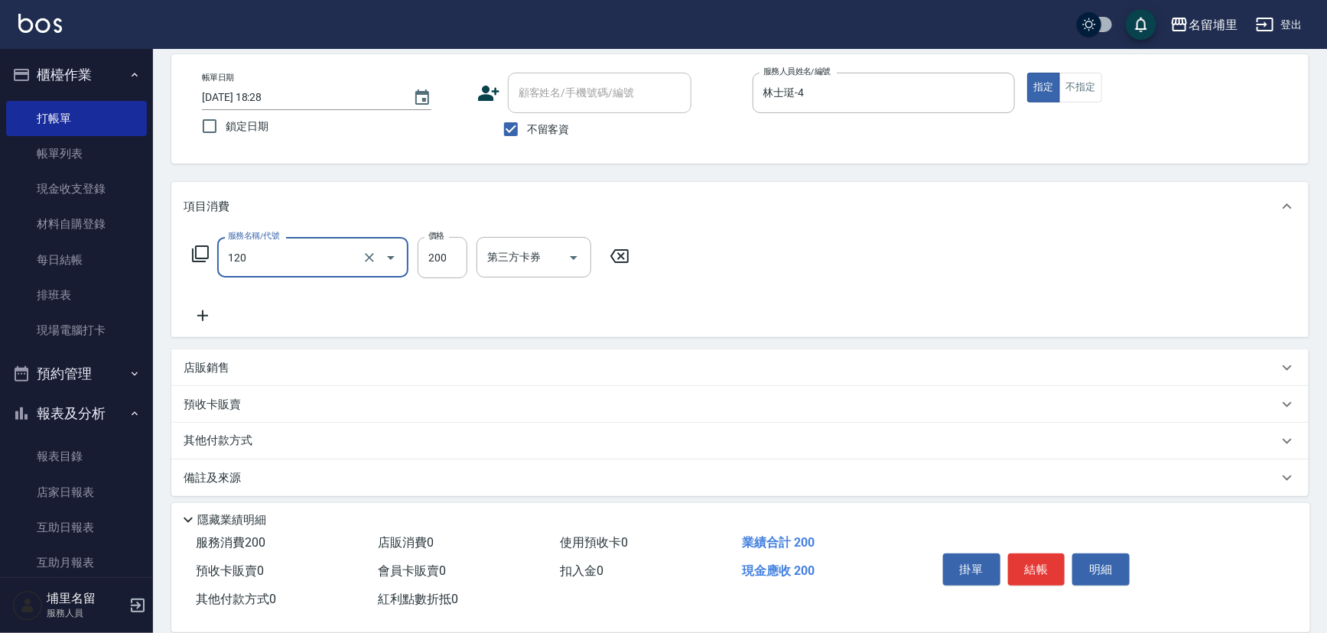
type input "New洗200(120)"
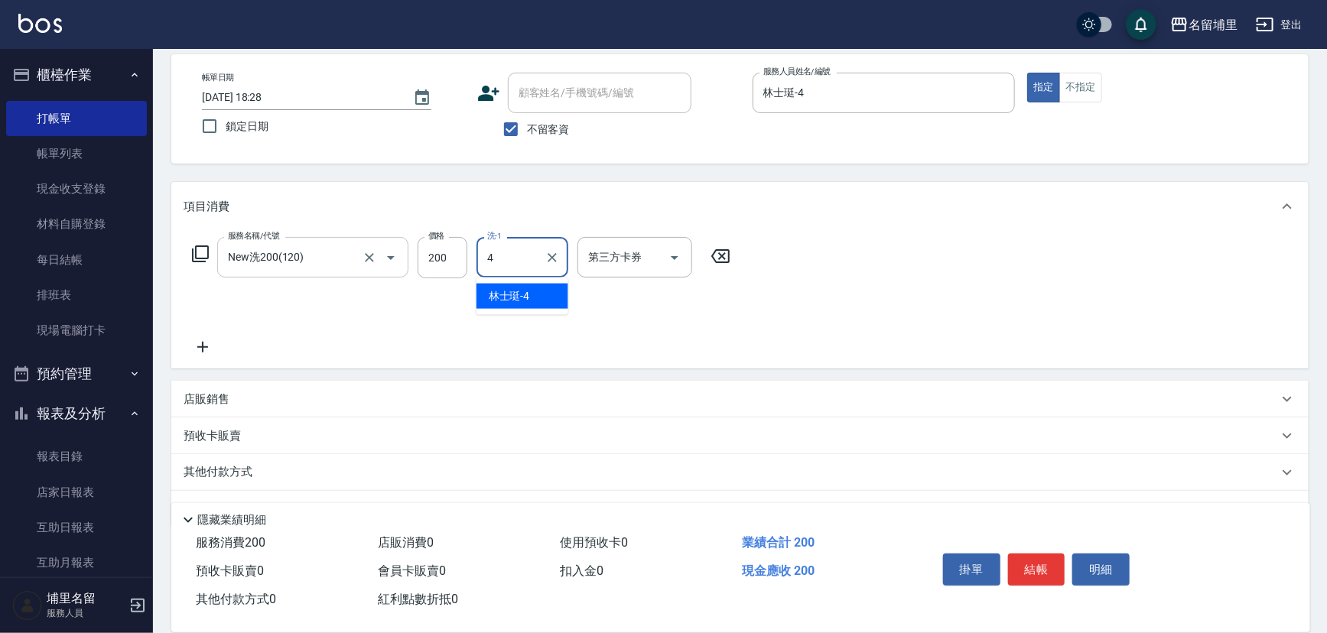
type input "林士珽-4"
drag, startPoint x: 680, startPoint y: 253, endPoint x: 682, endPoint y: 274, distance: 20.8
click at [680, 255] on icon "Open" at bounding box center [674, 258] width 18 height 18
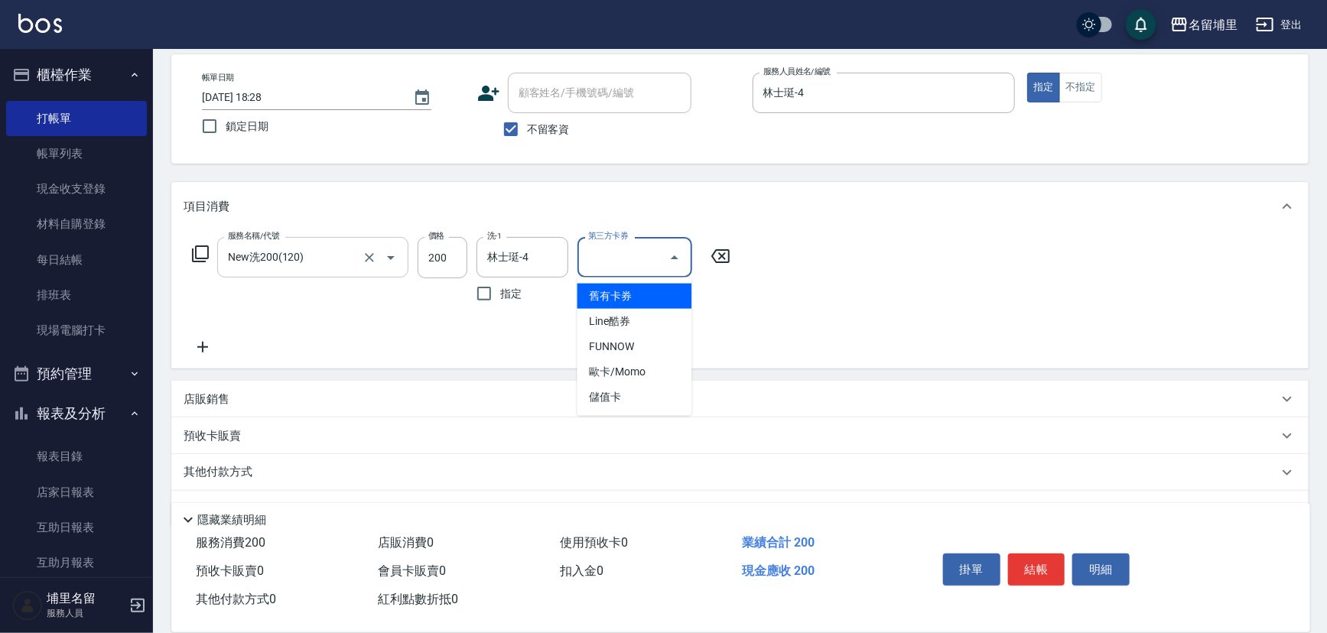
click at [650, 302] on span "舊有卡券" at bounding box center [634, 296] width 115 height 25
type input "舊有卡券"
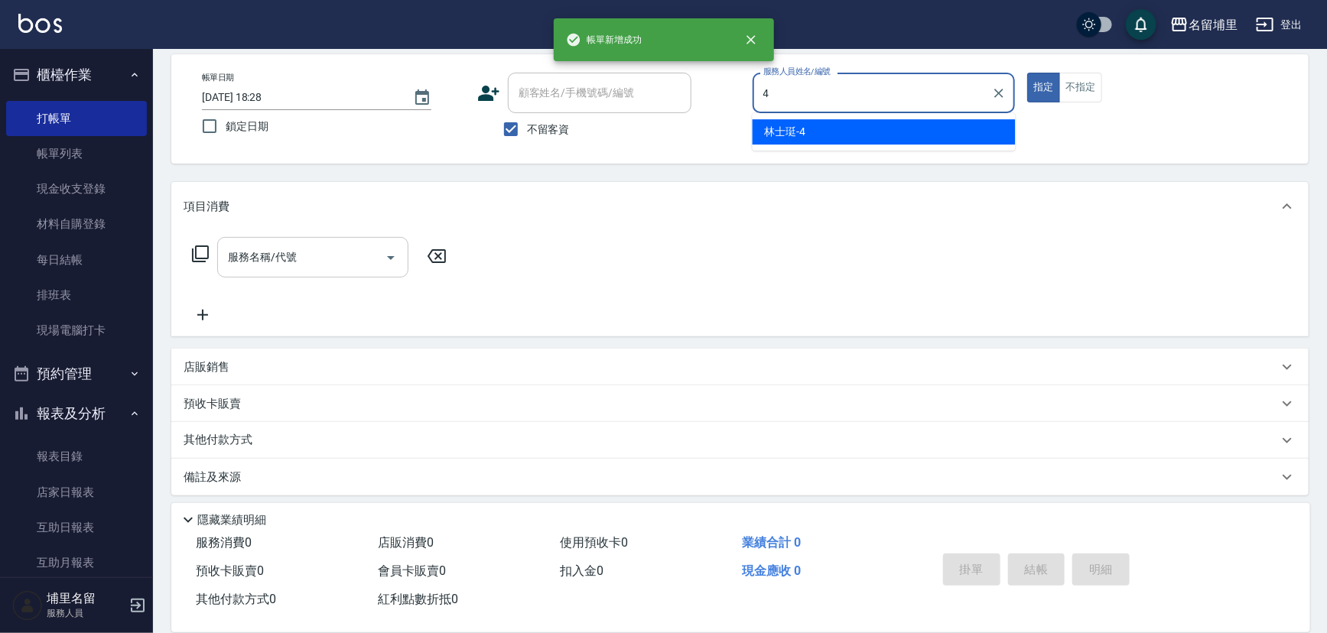
type input "林士珽-4"
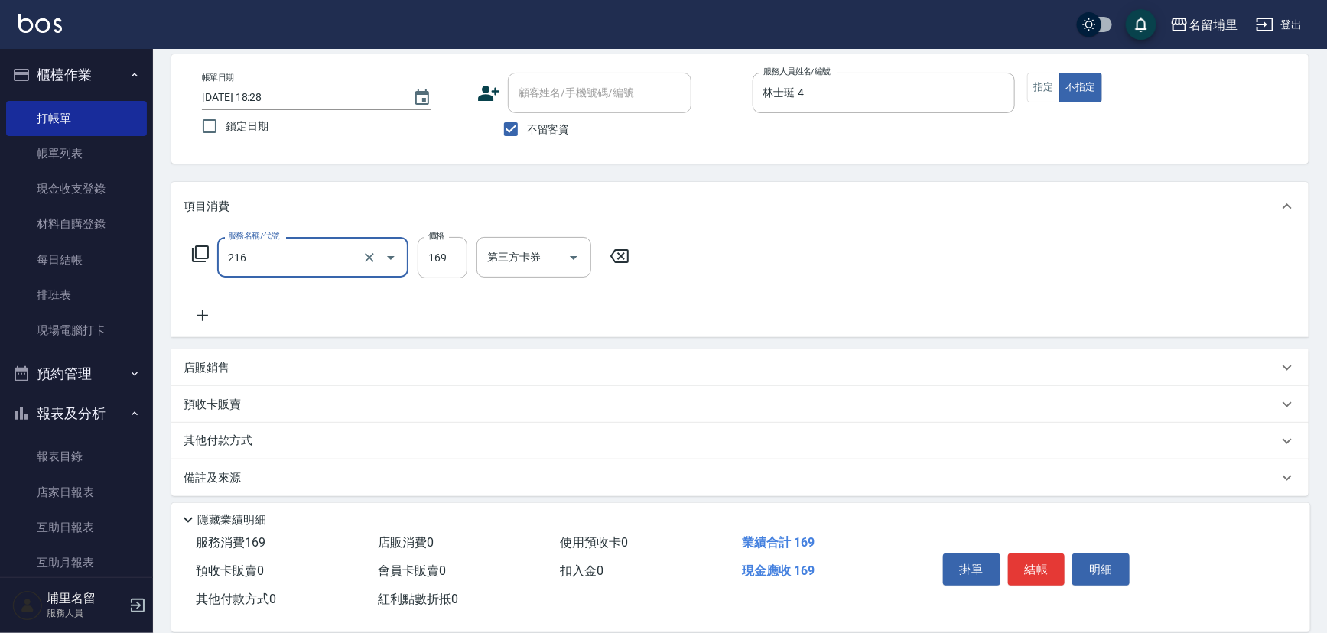
type input "剪髮169(216)"
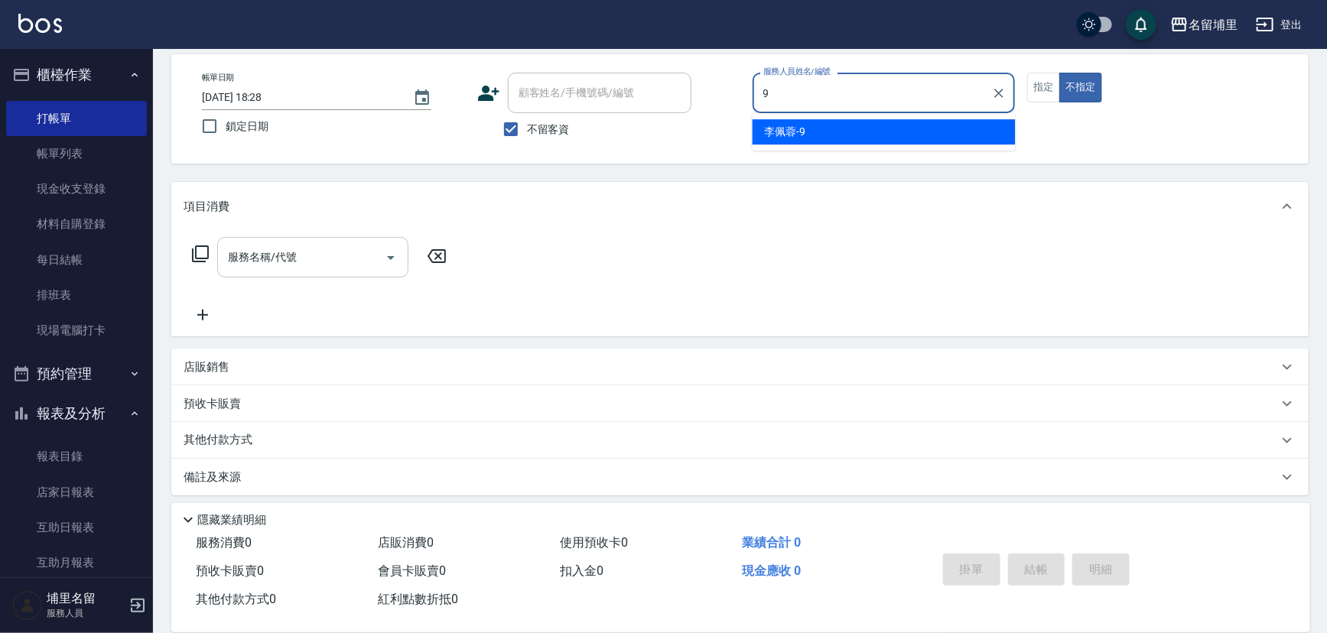
type input "[PERSON_NAME]-9"
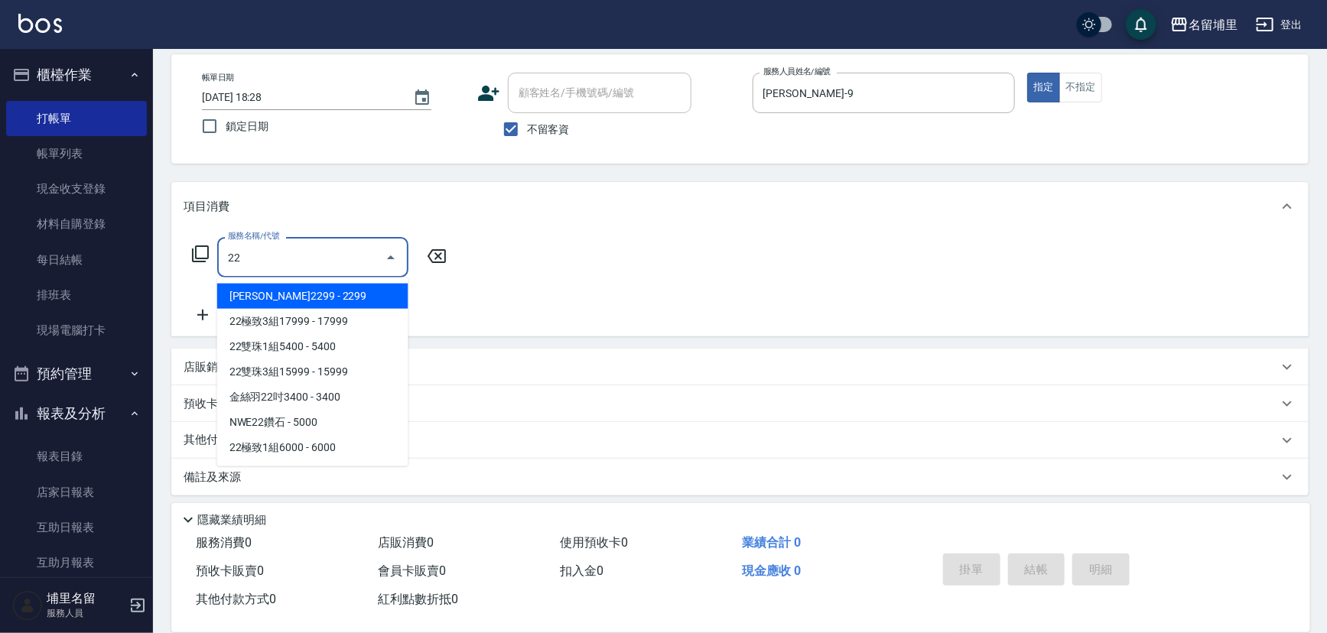
type input "2"
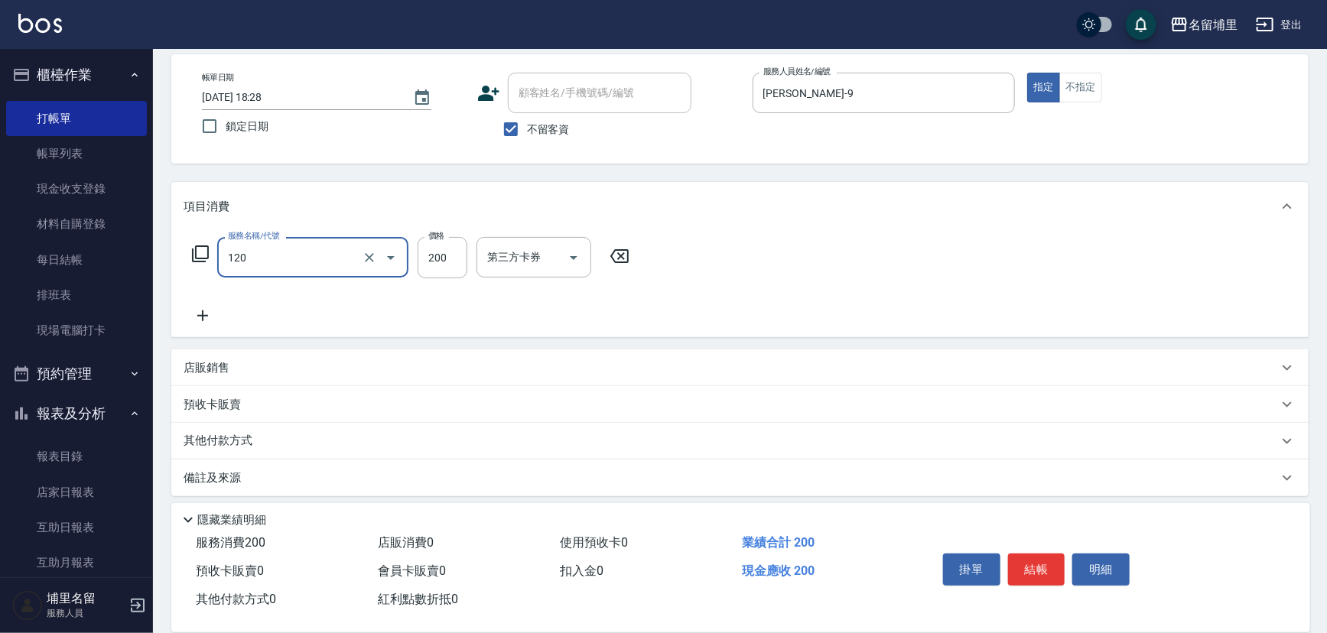
type input "New洗200(120)"
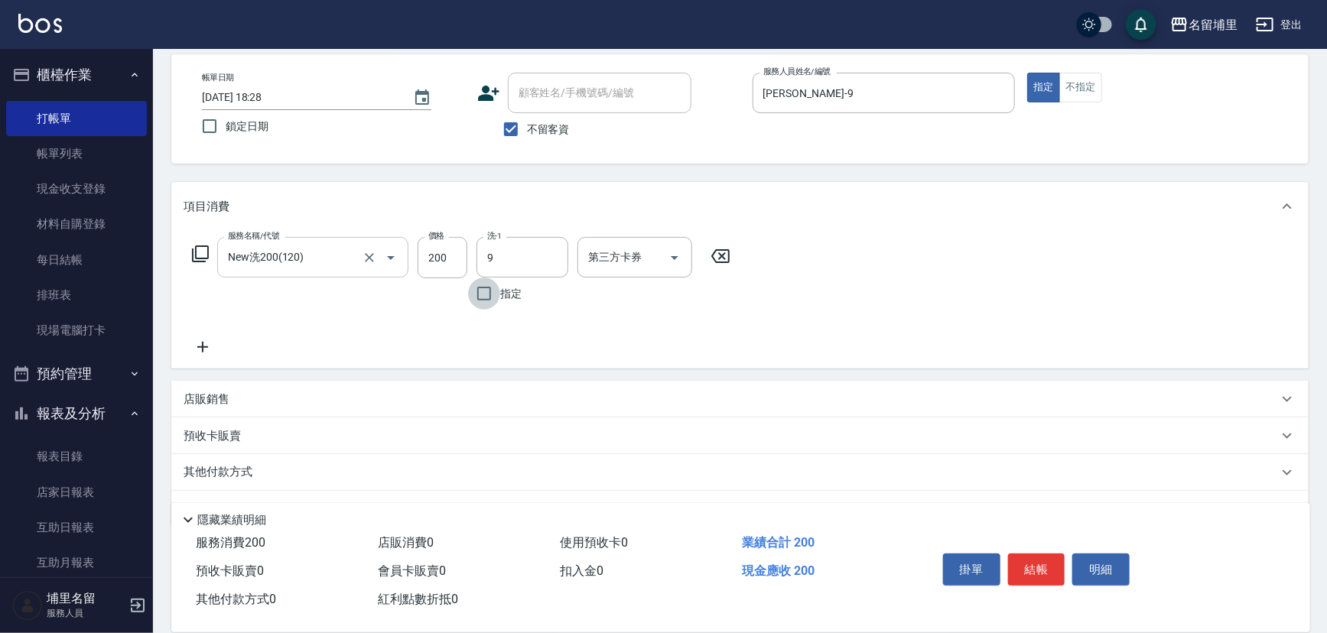
type input "[PERSON_NAME]-9"
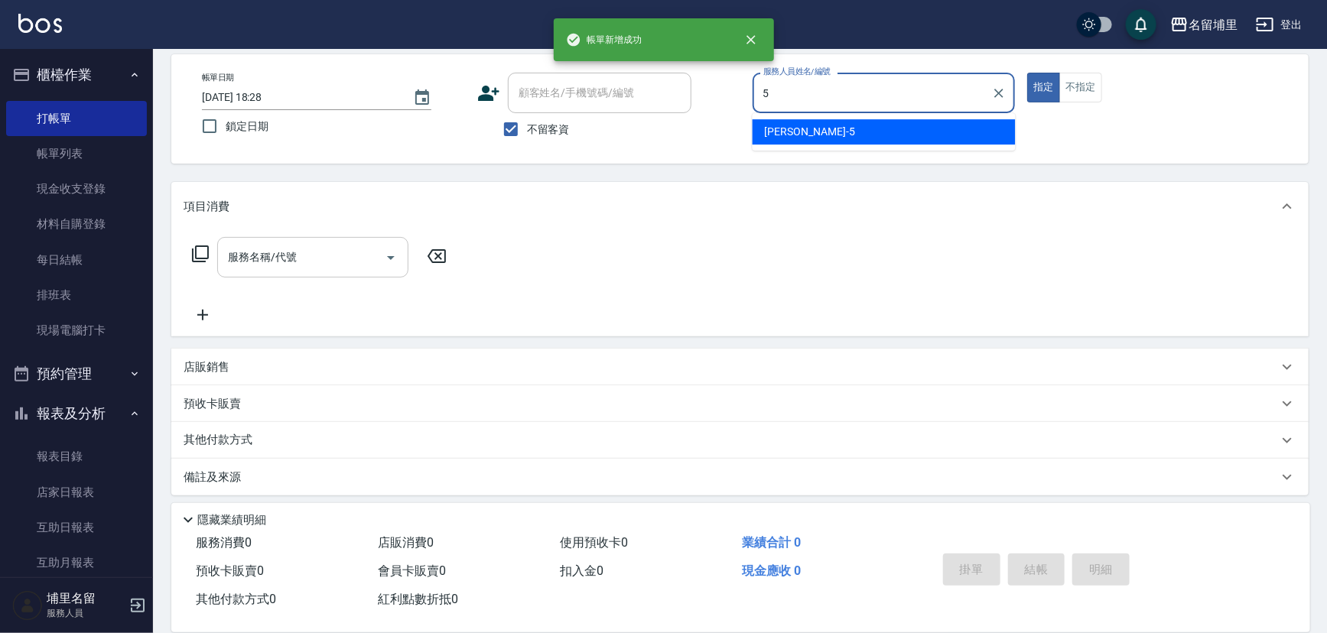
type input "[PERSON_NAME]-5"
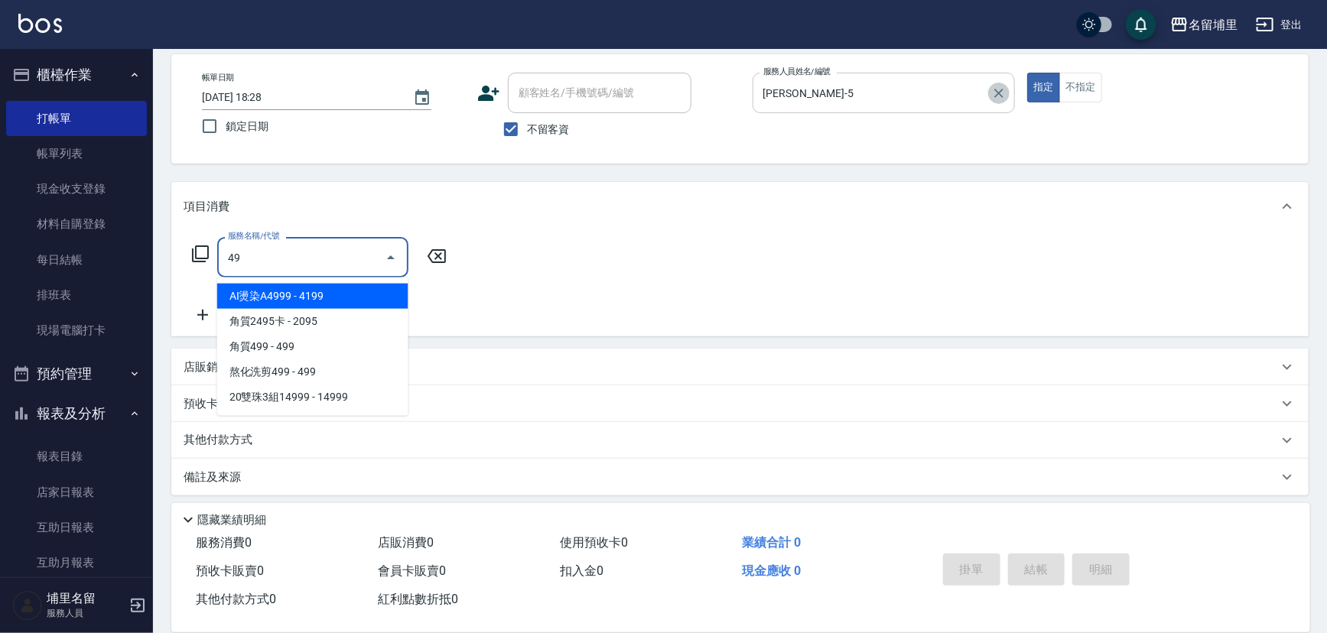
click at [1000, 99] on icon "Clear" at bounding box center [998, 93] width 15 height 15
type input "49"
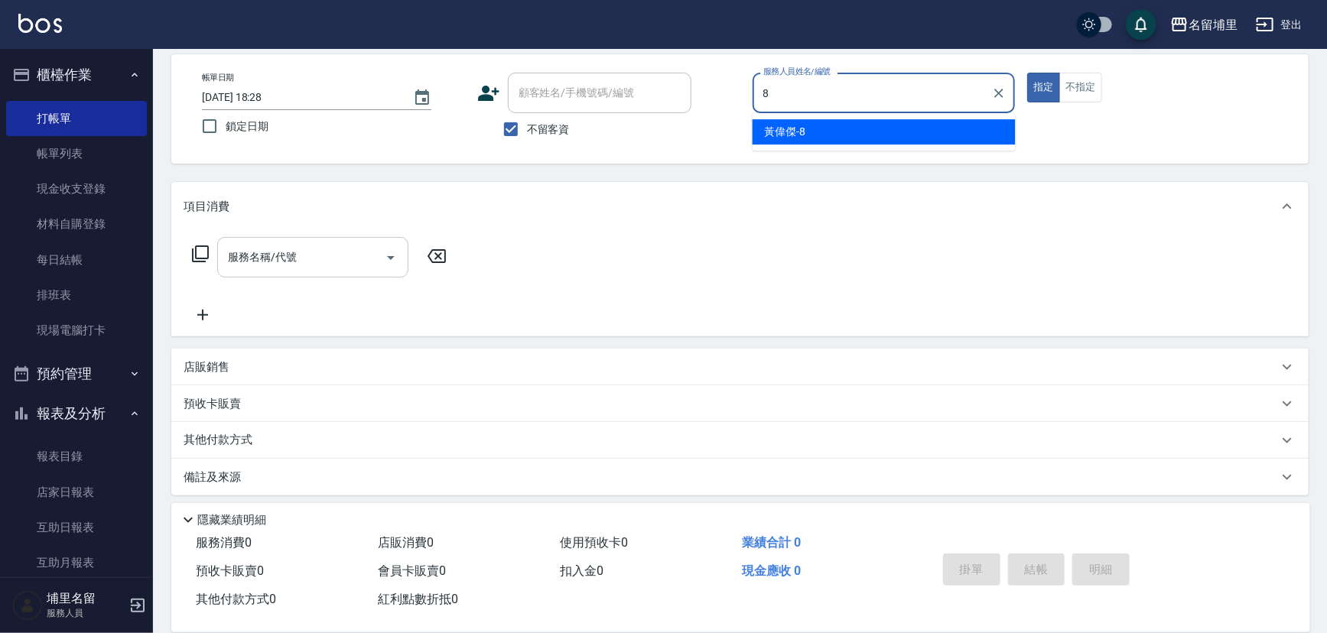
type input "[PERSON_NAME]-8"
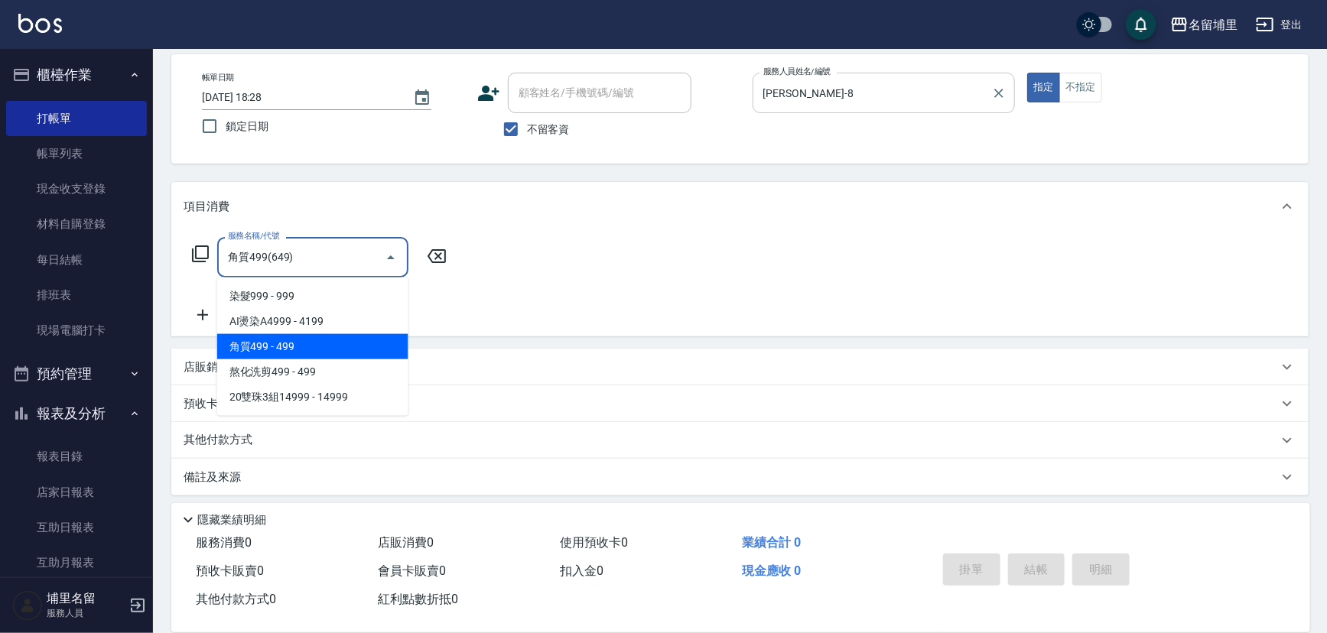
type input "角質499(649)"
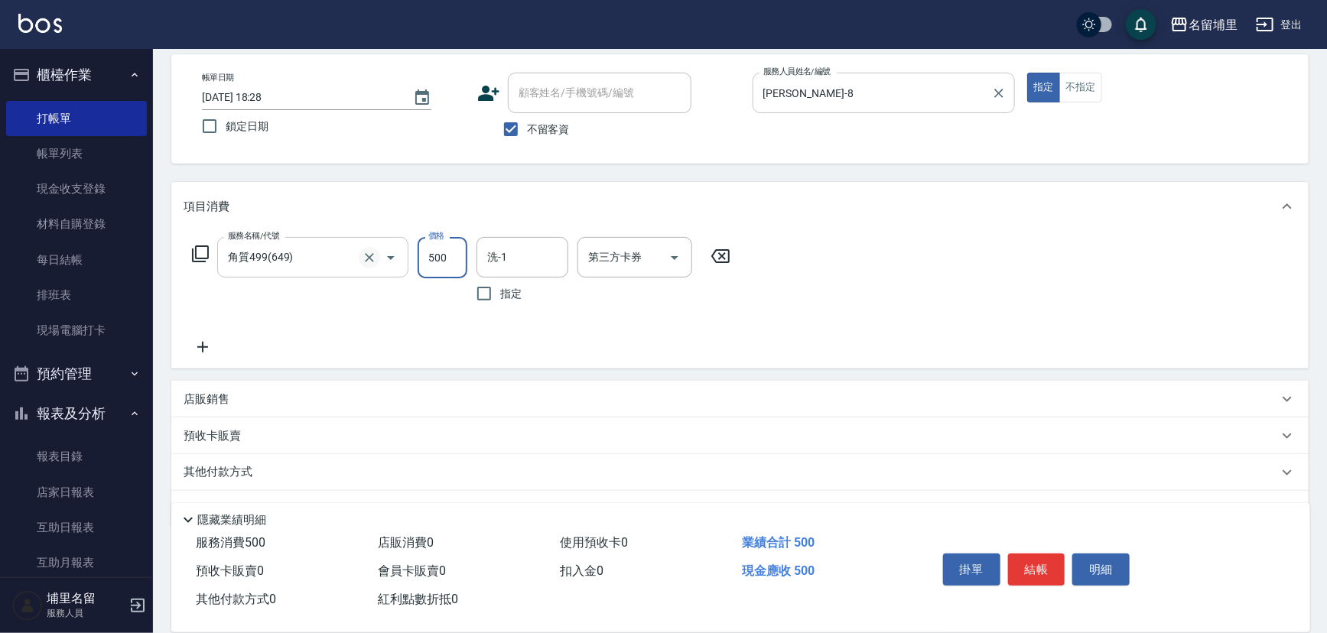
click at [369, 255] on icon "Clear" at bounding box center [369, 257] width 15 height 15
type input "500"
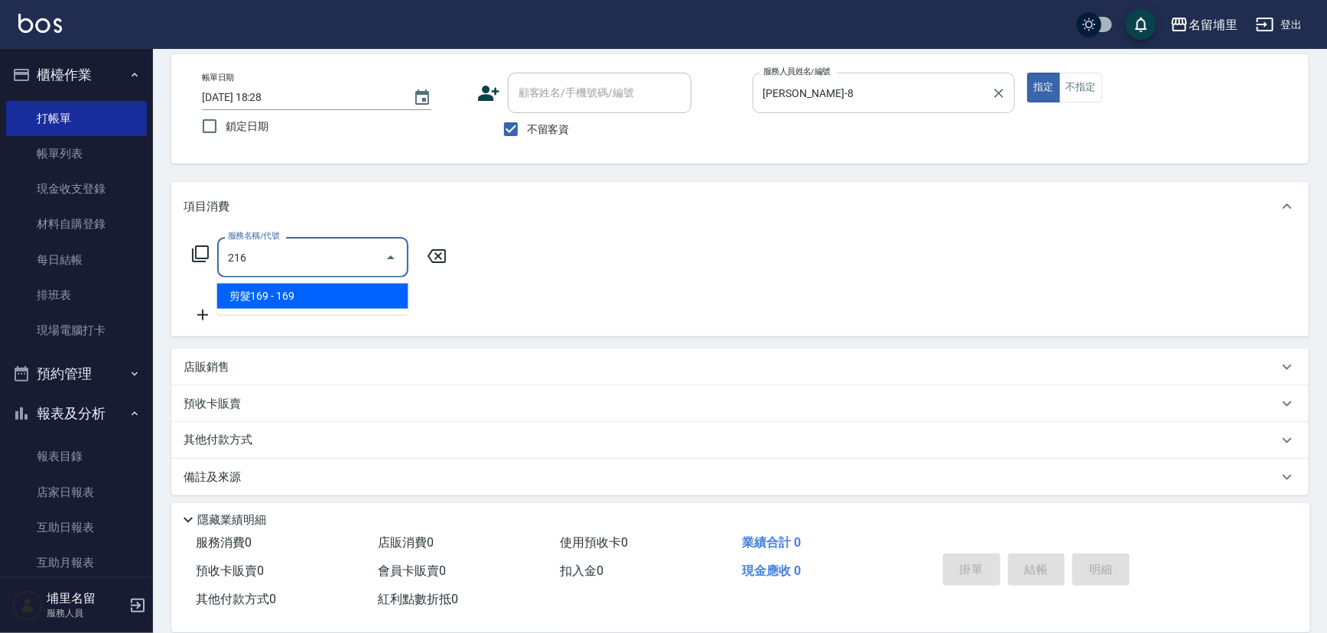
type input "剪髮169(216)"
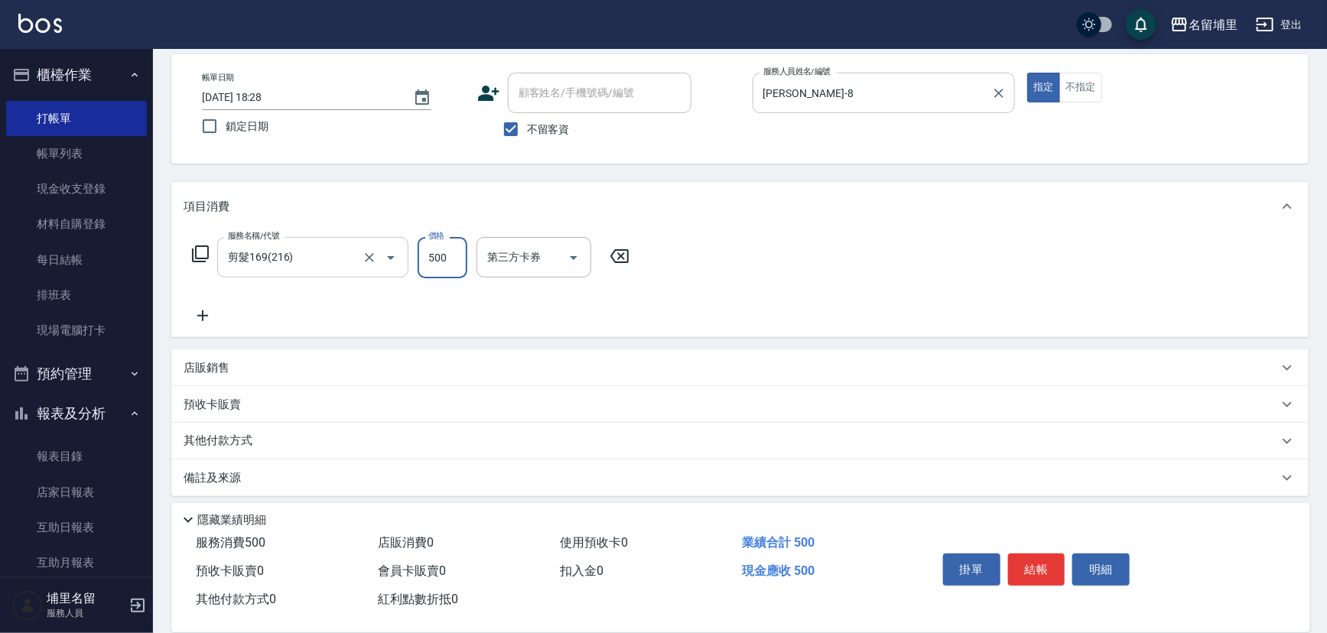
type input "500"
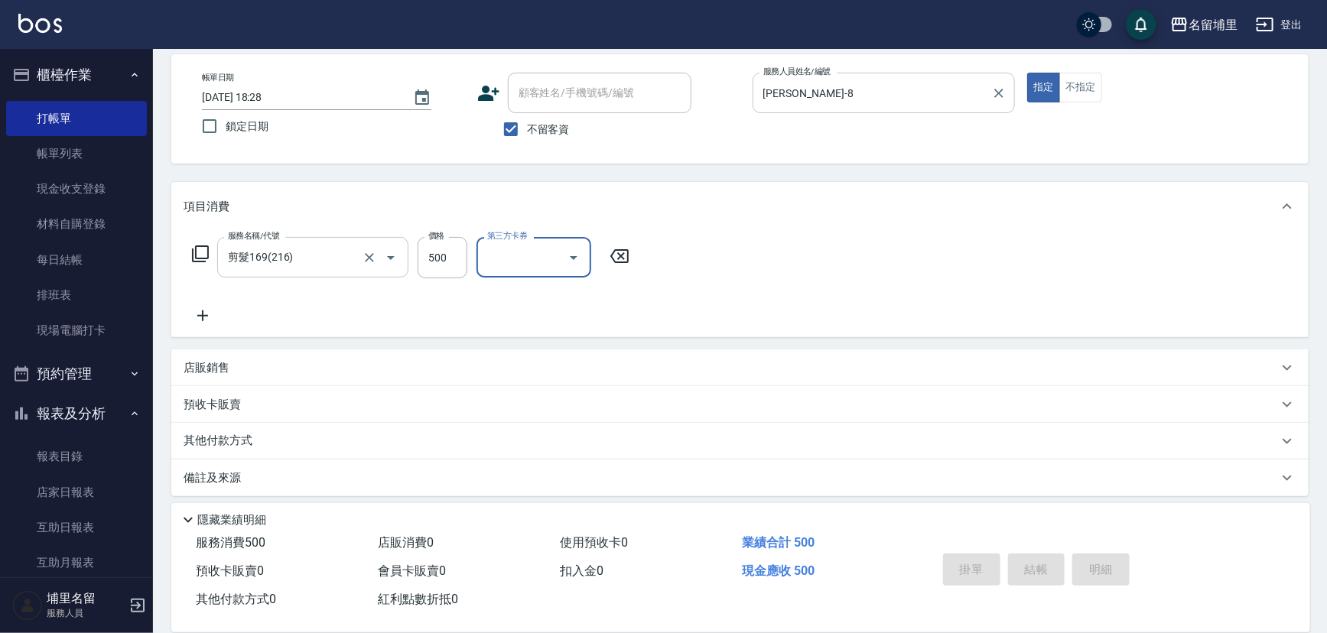
type input "[DATE] 18:29"
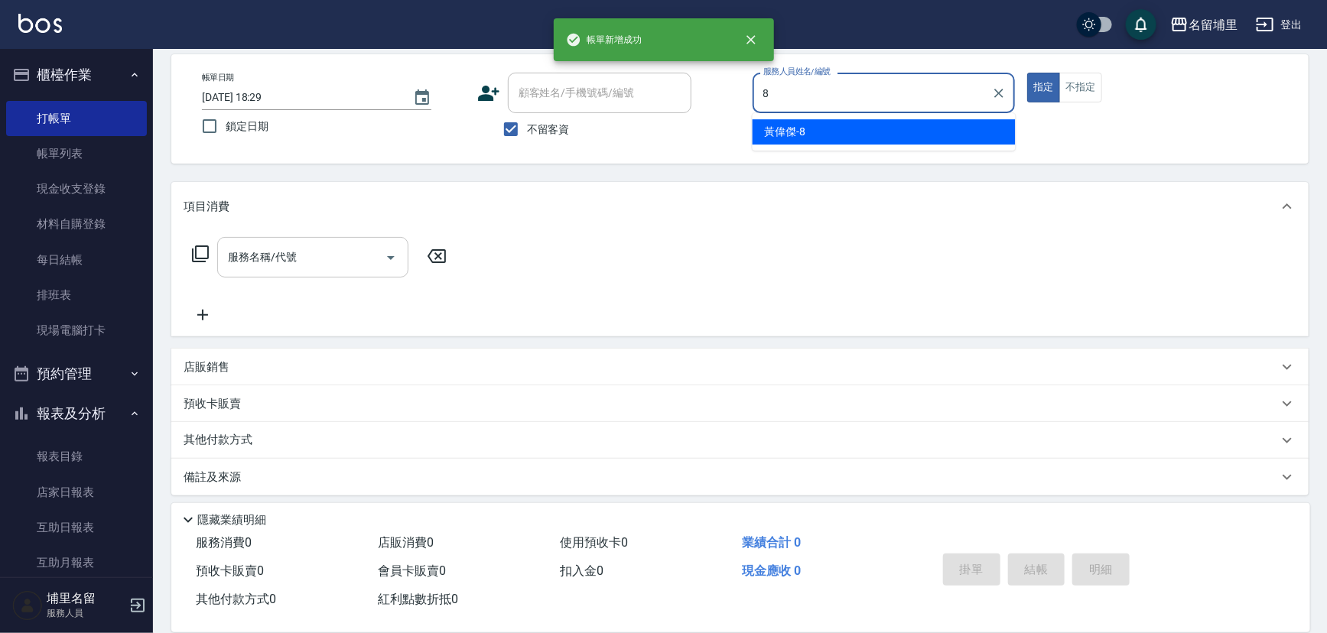
type input "[PERSON_NAME]-8"
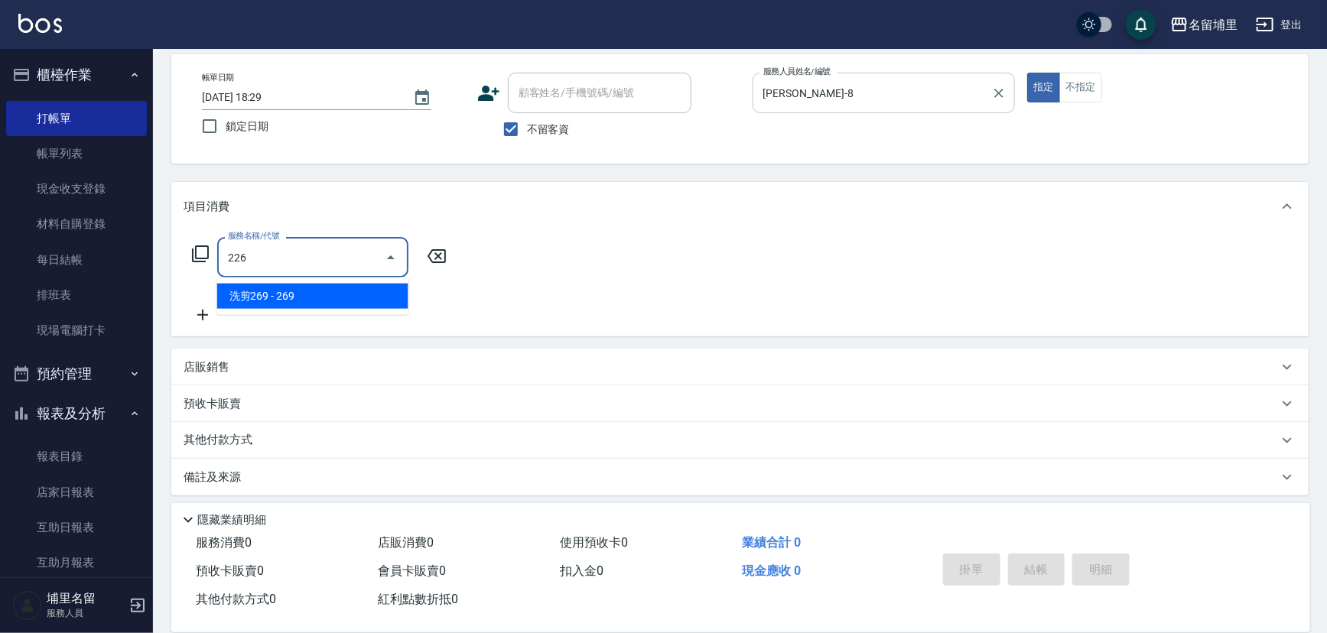
type input "洗剪269(226)"
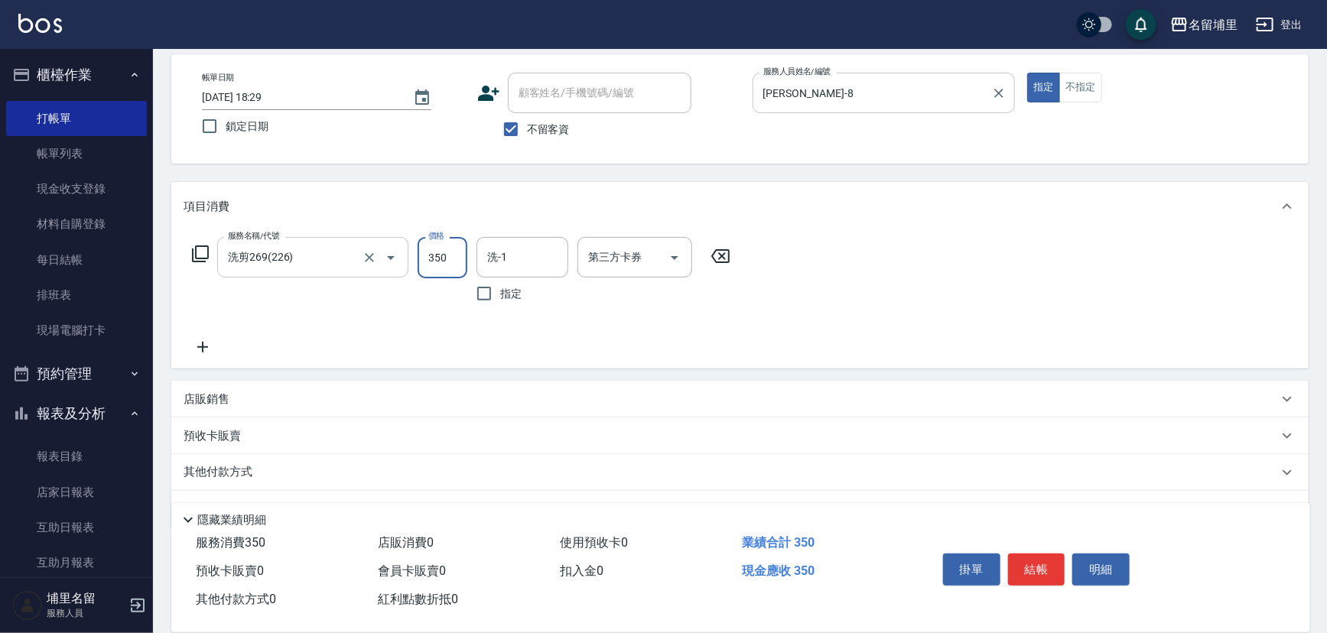
type input "350"
type input "[PERSON_NAME]-45"
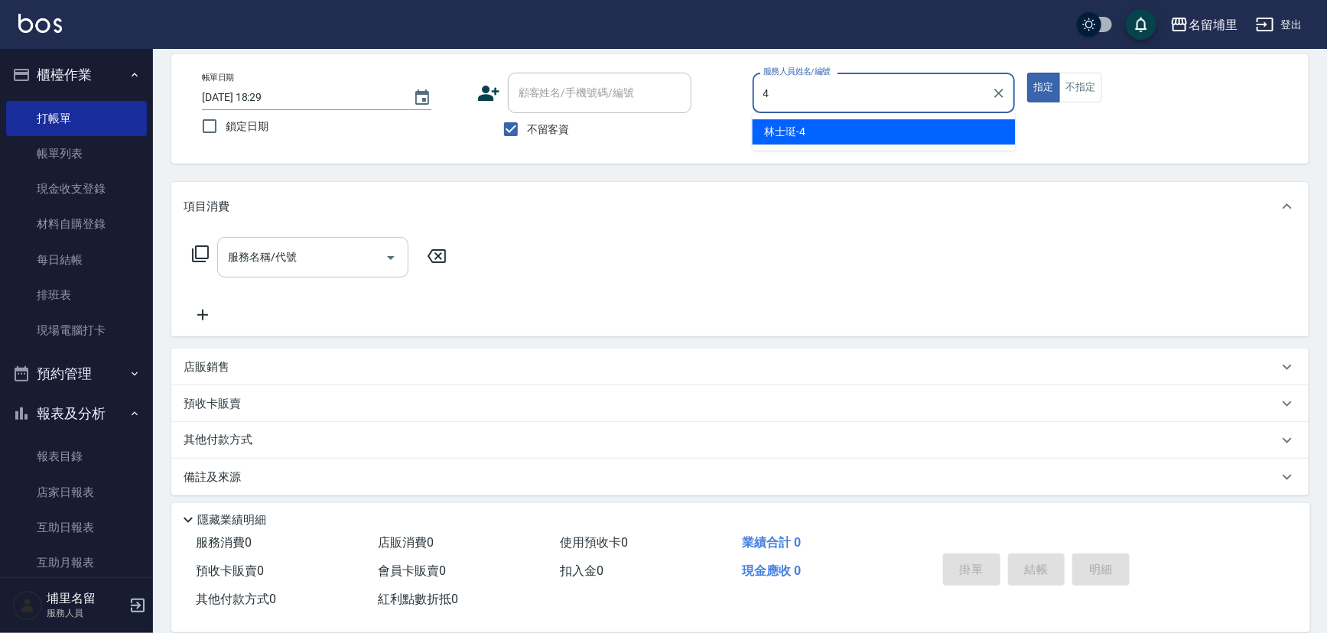
type input "林士珽-4"
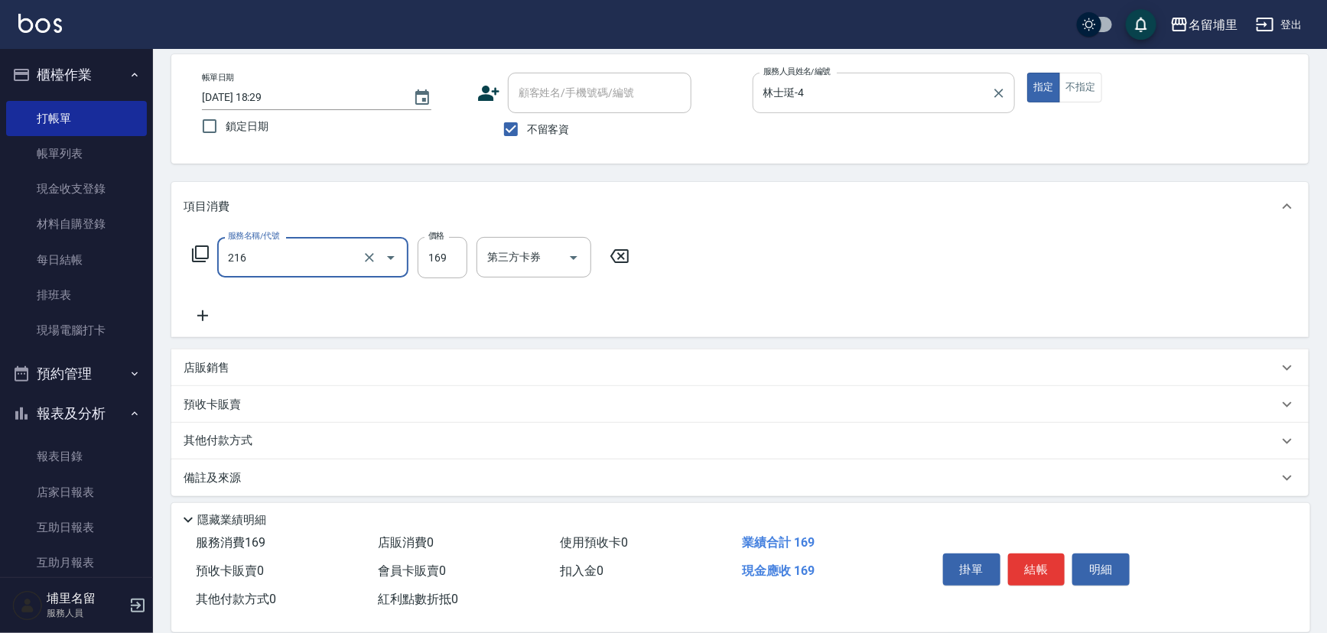
type input "剪髮169(216)"
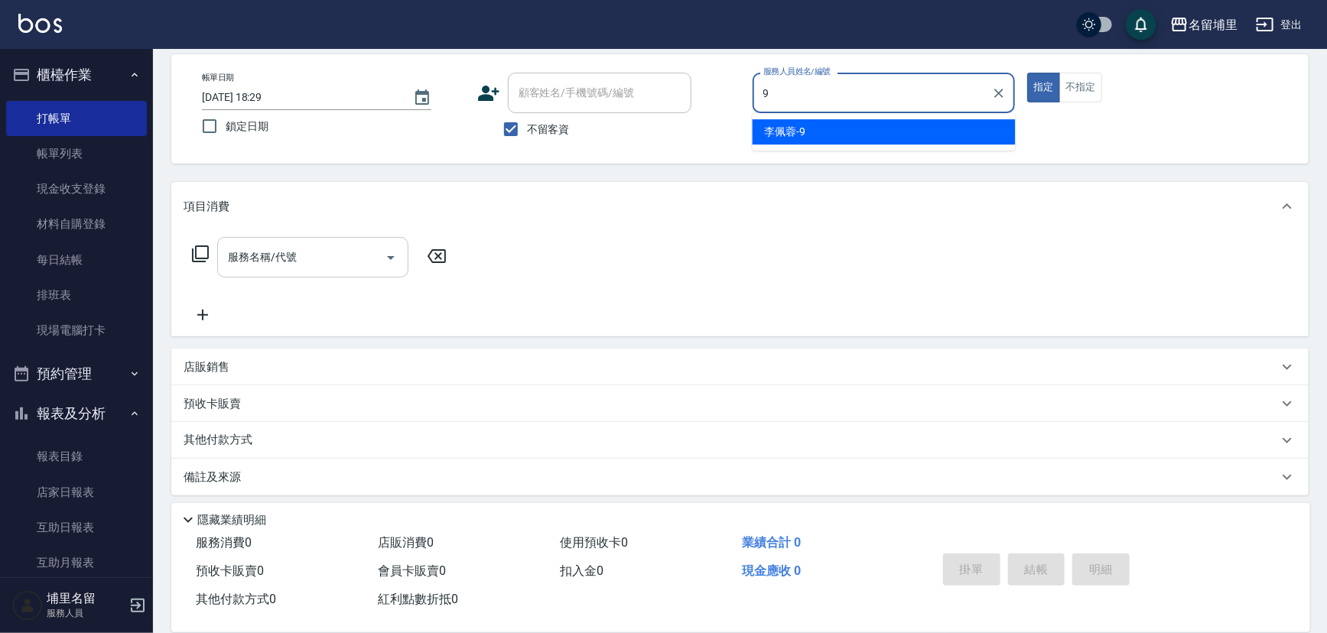
type input "[PERSON_NAME]-9"
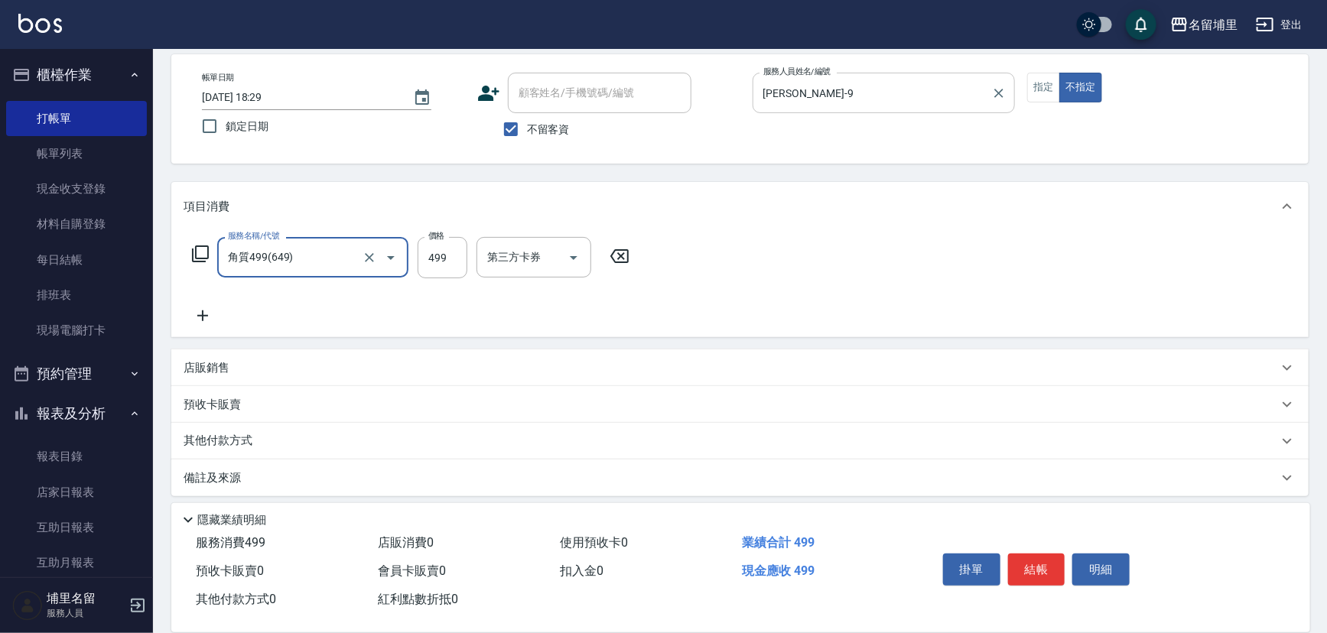
type input "角質499(649)"
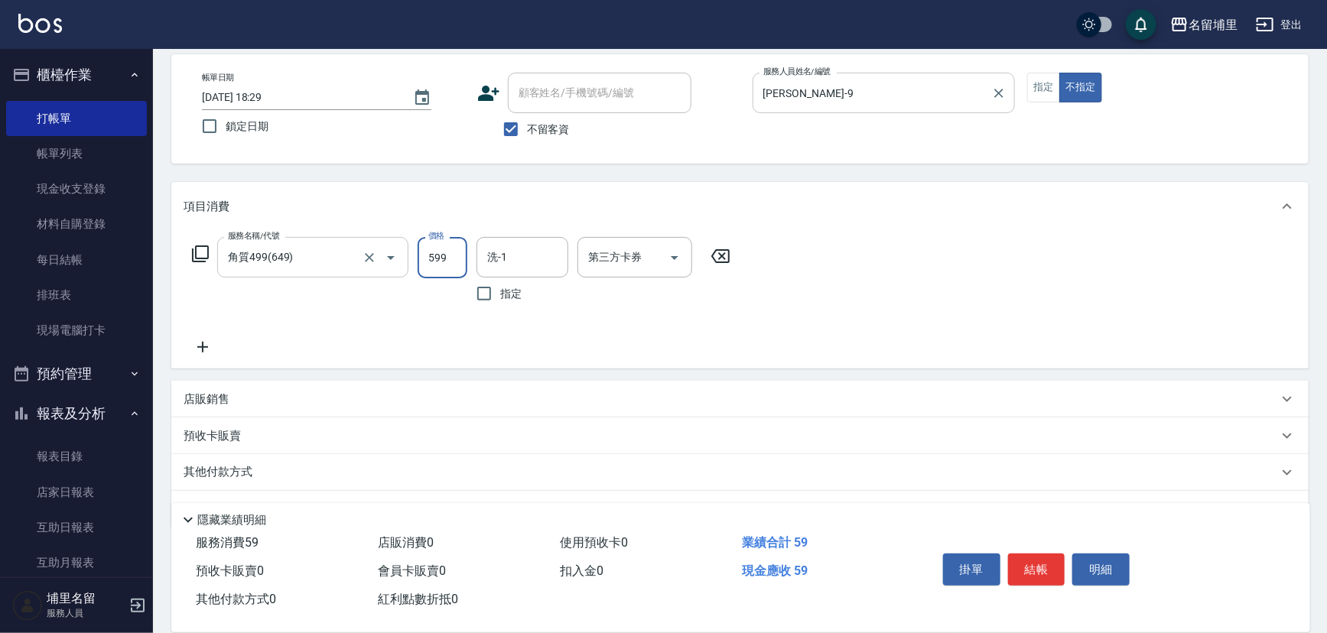
type input "599"
type input "[PERSON_NAME]-9"
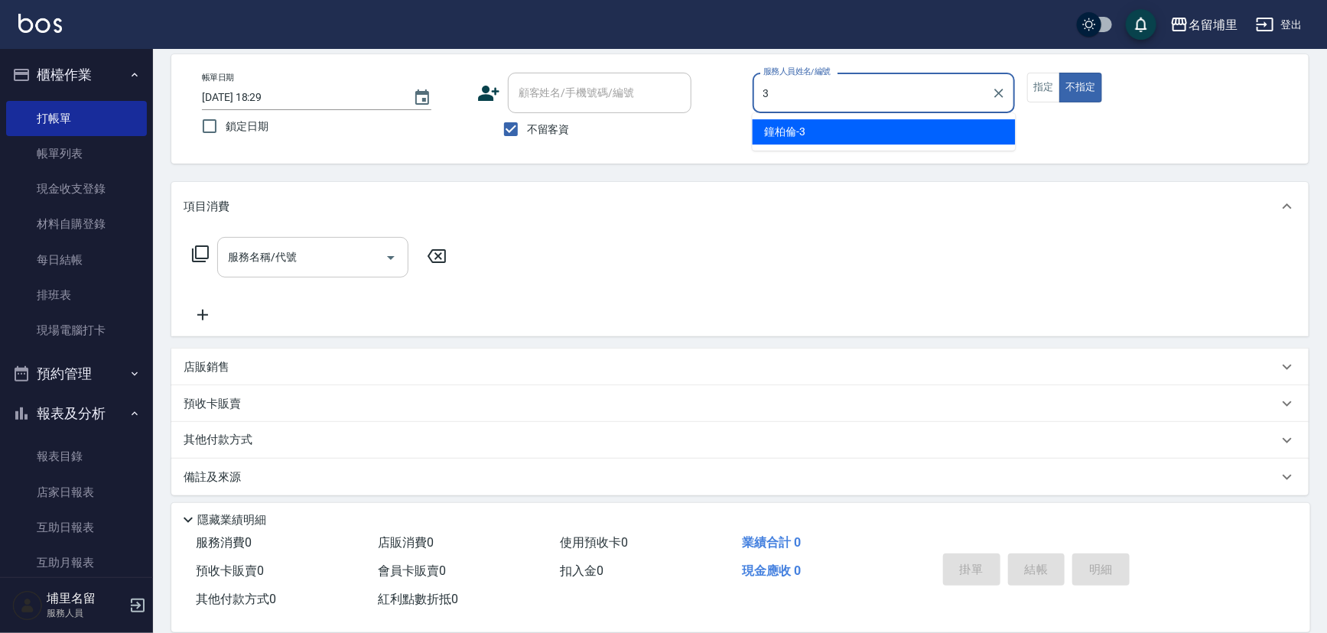
type input "[PERSON_NAME]-3"
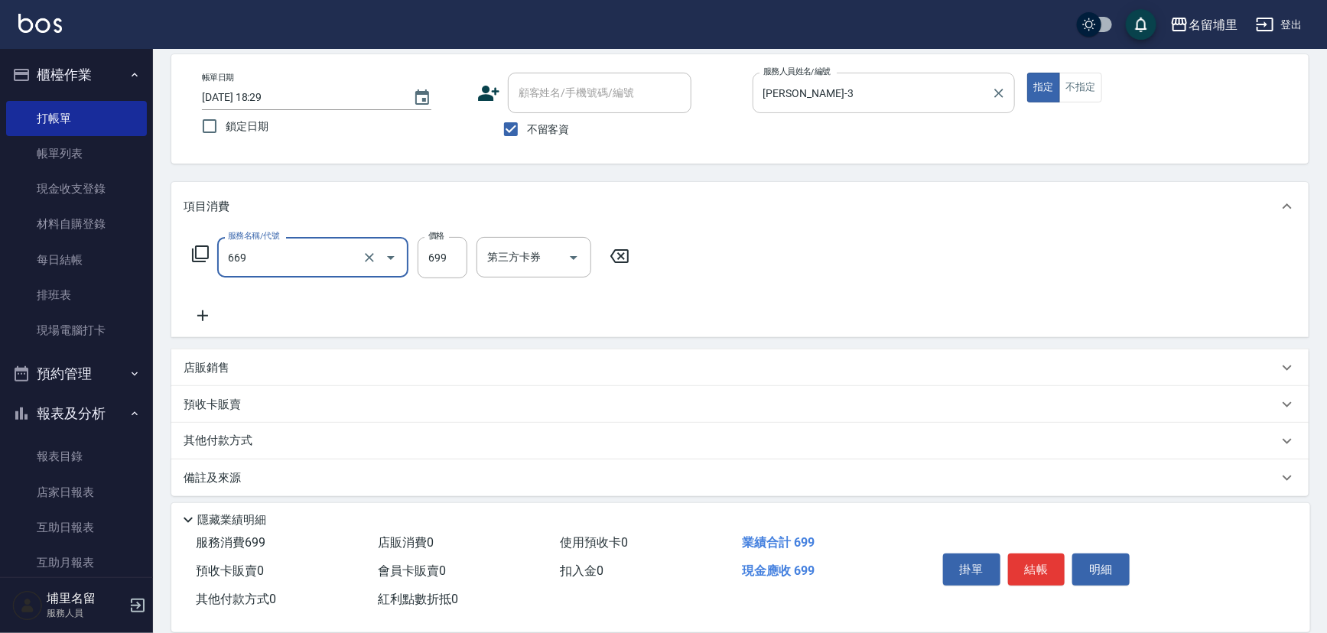
type input "精油699(669)"
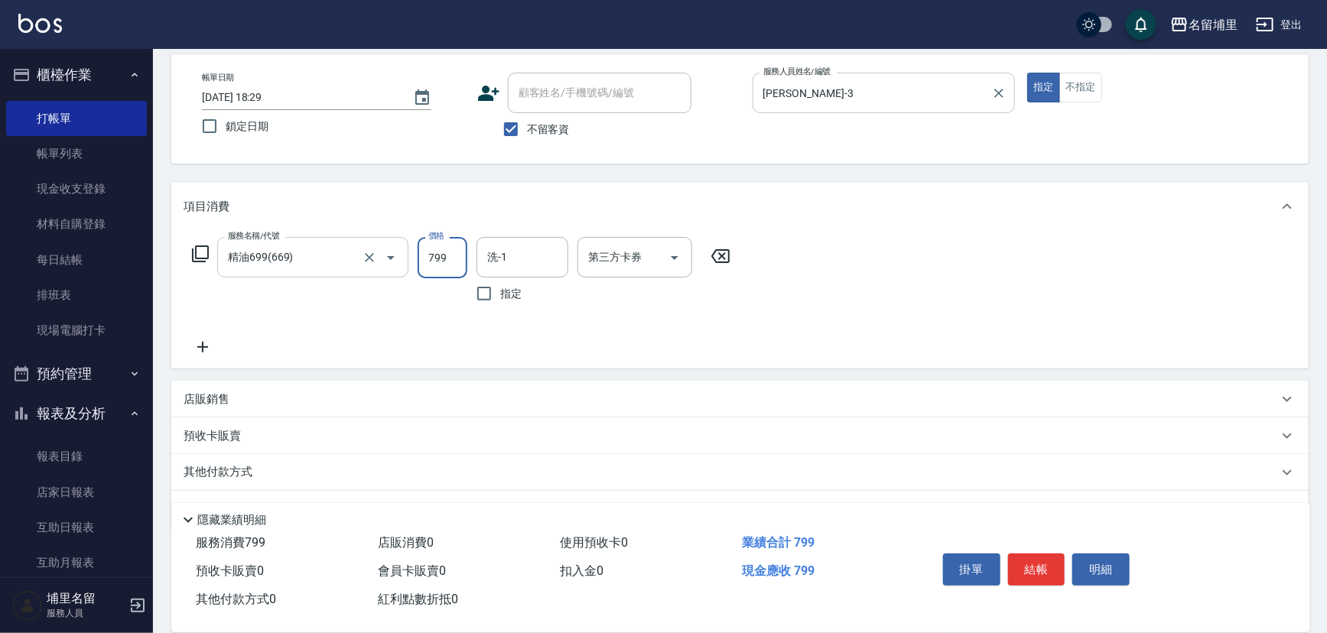
type input "799"
type input "[PERSON_NAME]-45"
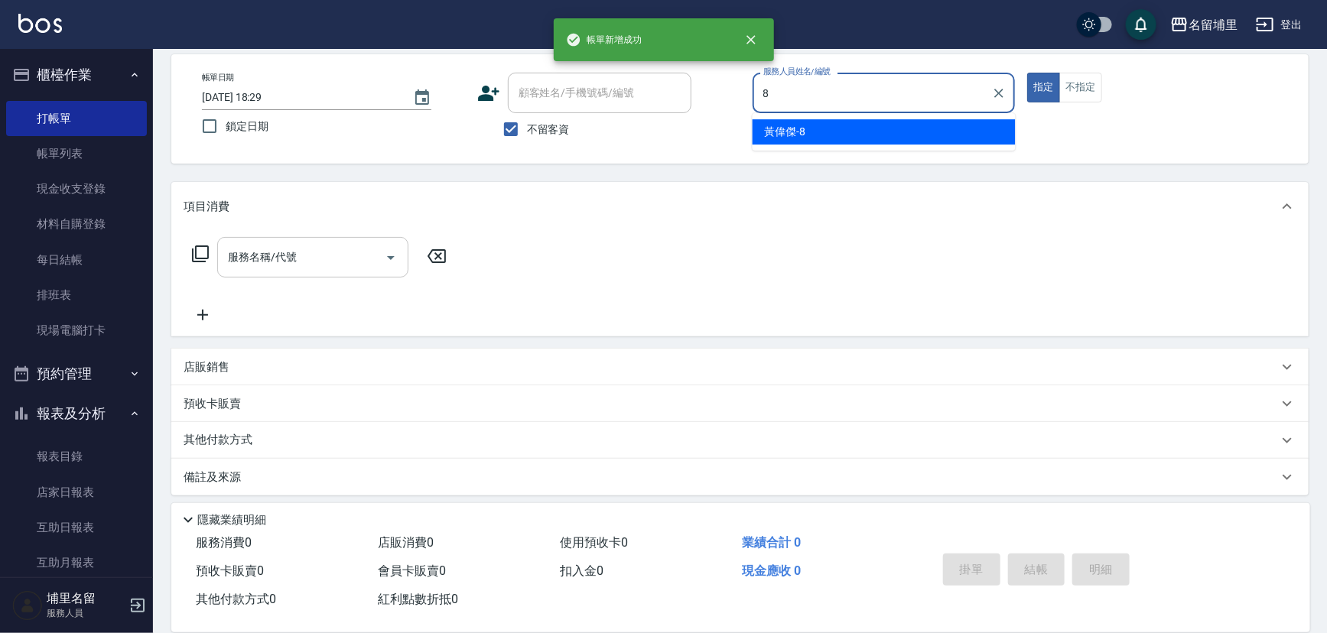
type input "[PERSON_NAME]-8"
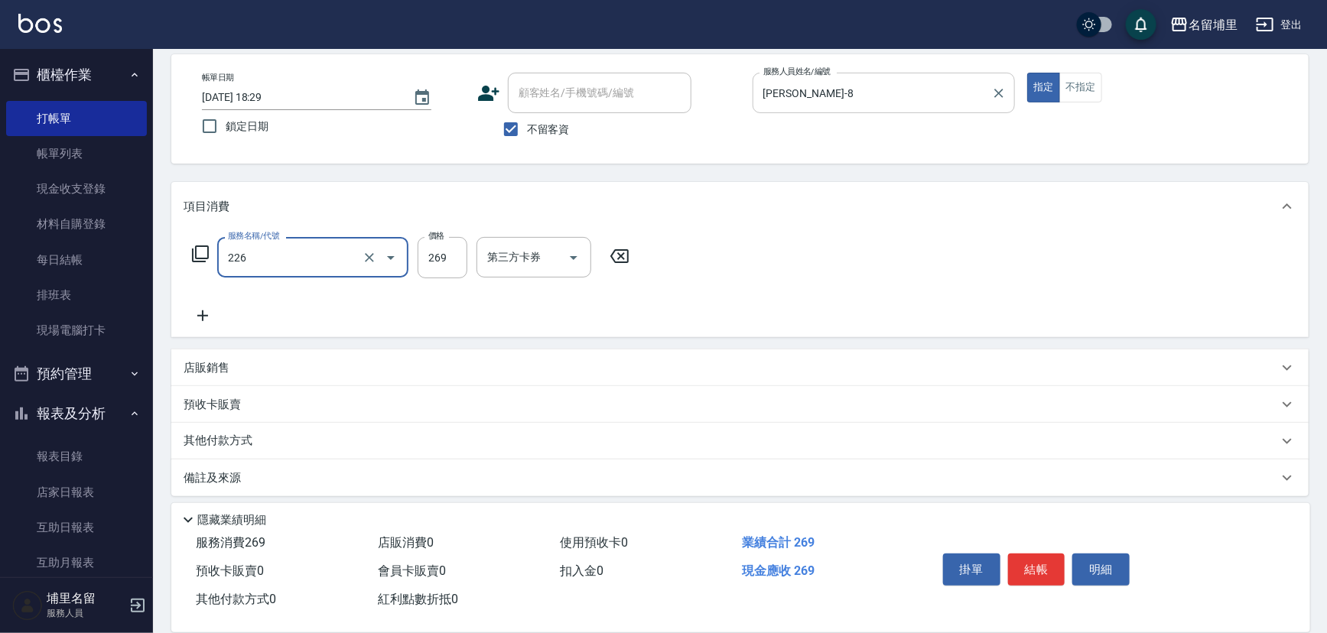
type input "洗剪269(226)"
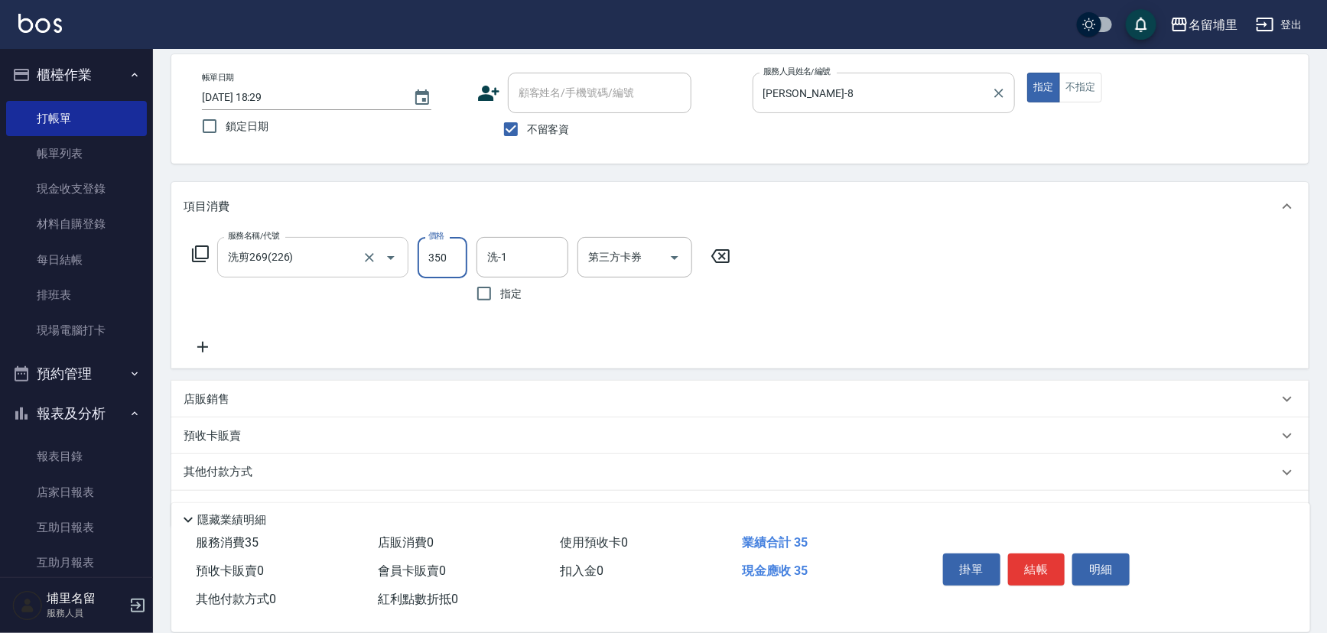
type input "350"
type input "[PERSON_NAME]-8"
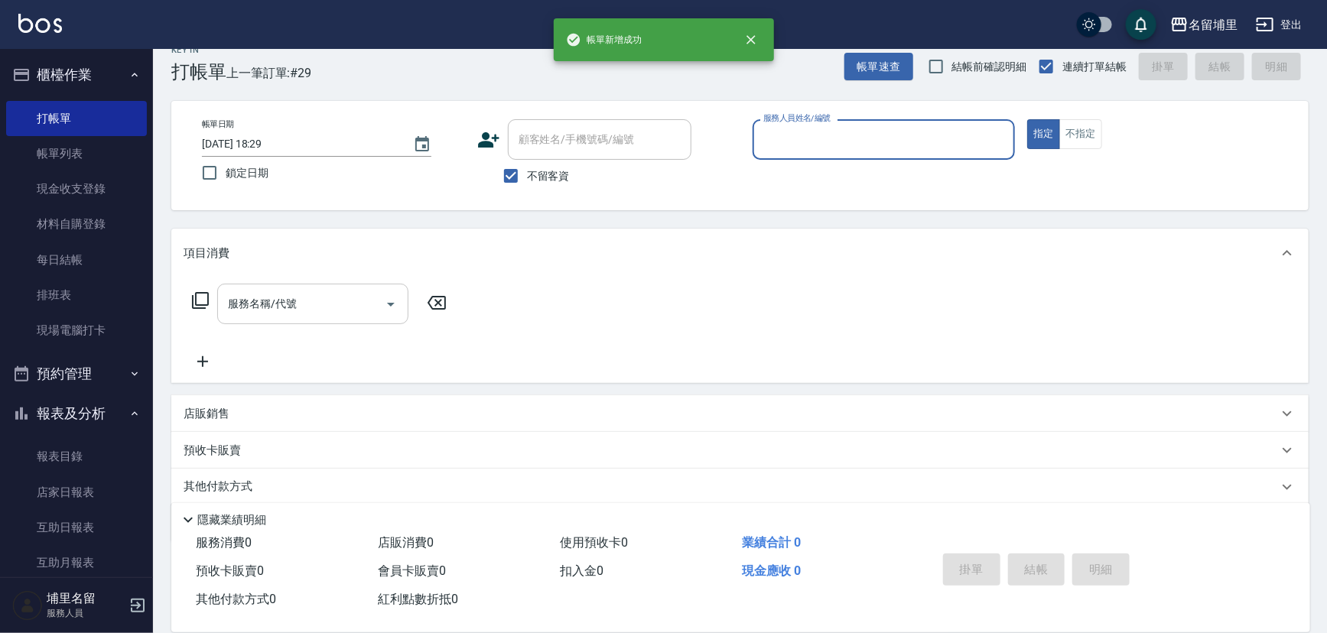
scroll to position [0, 0]
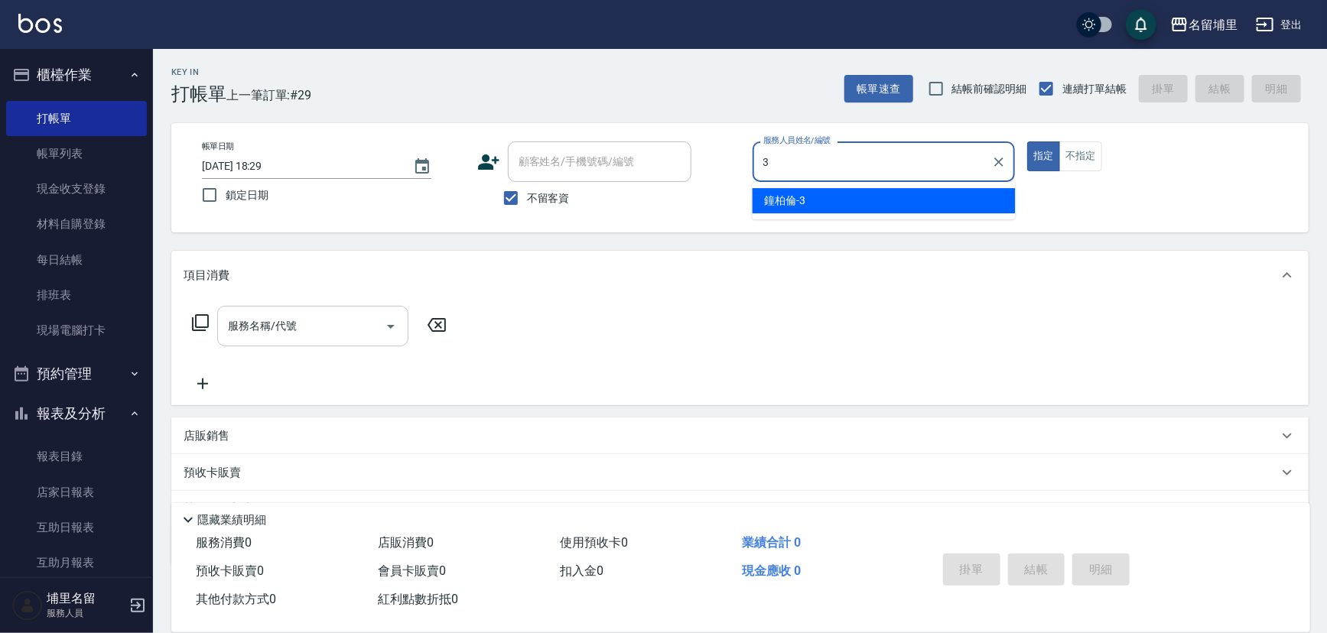
type input "[PERSON_NAME]-3"
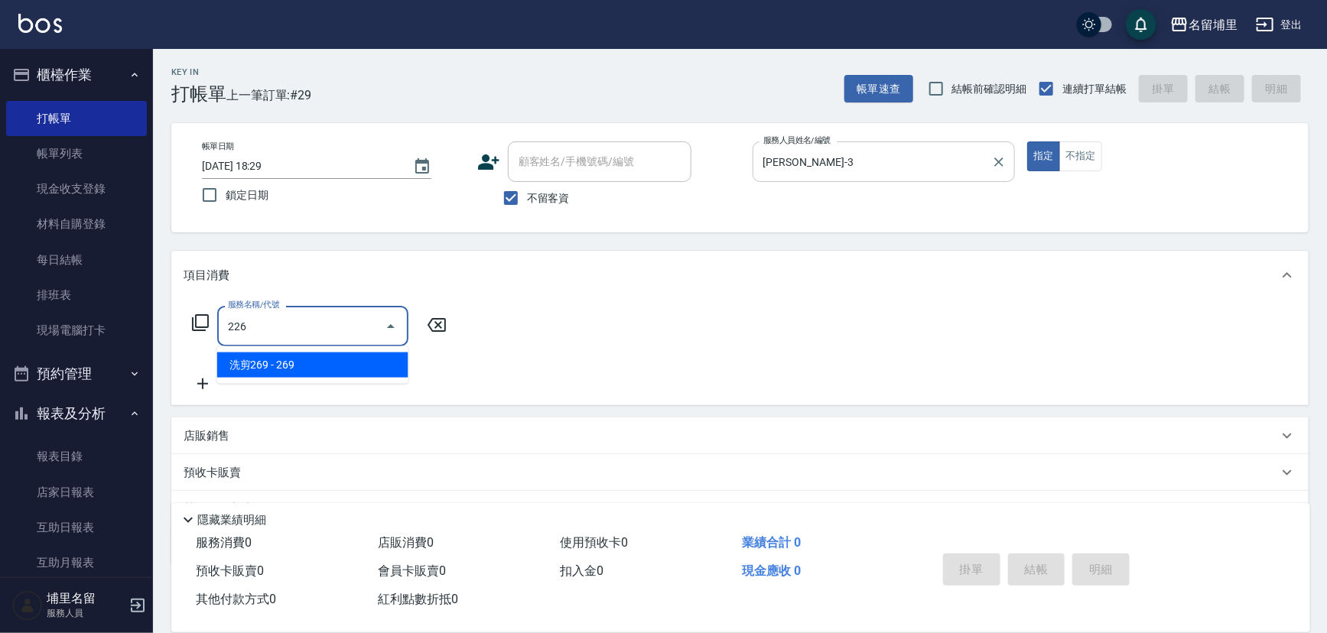
type input "洗剪269(226)"
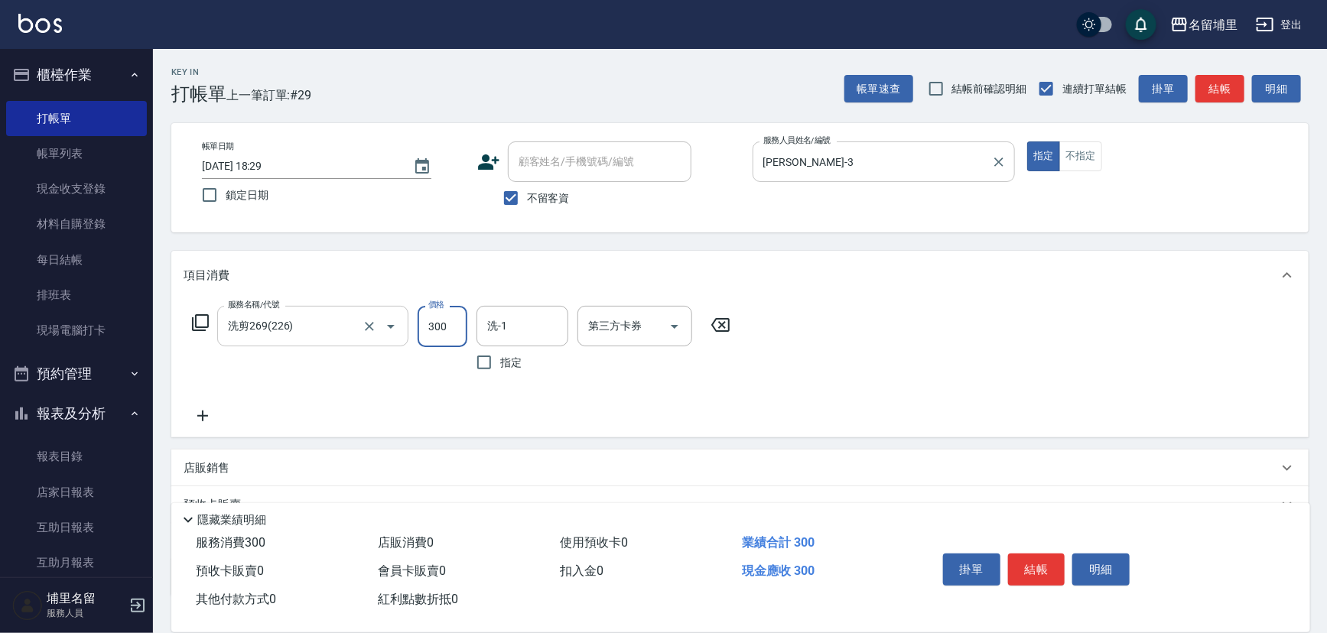
type input "300"
type input "[PERSON_NAME]-45"
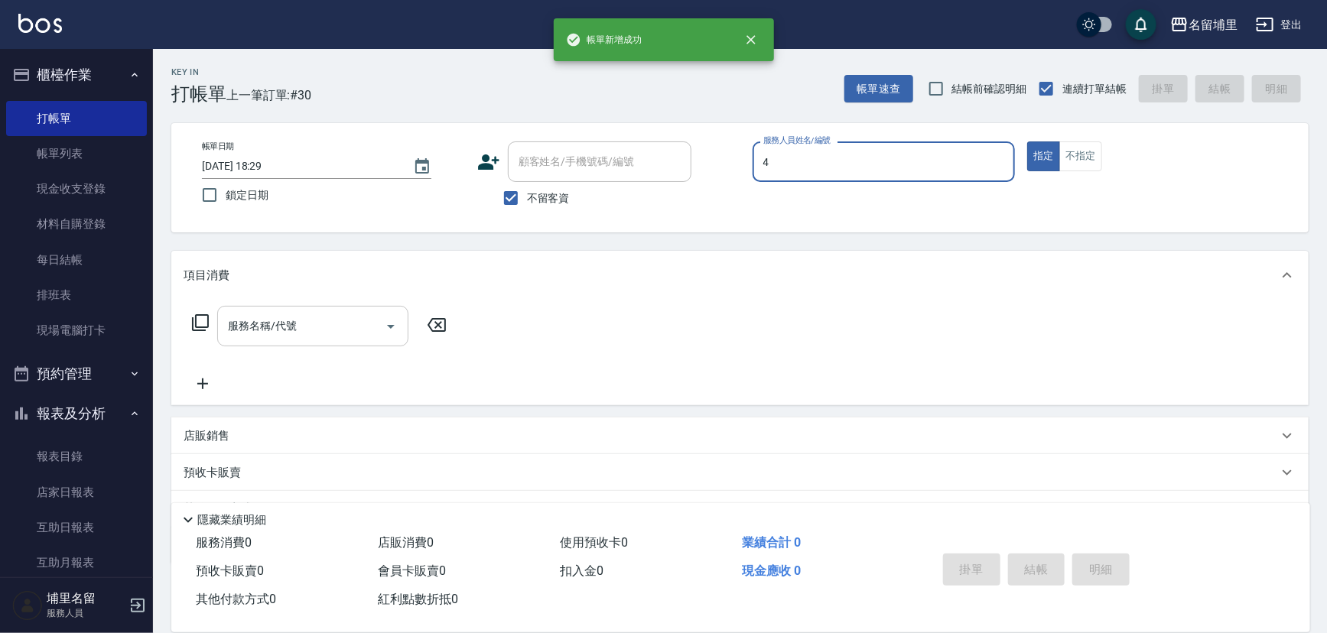
type input "林士珽-4"
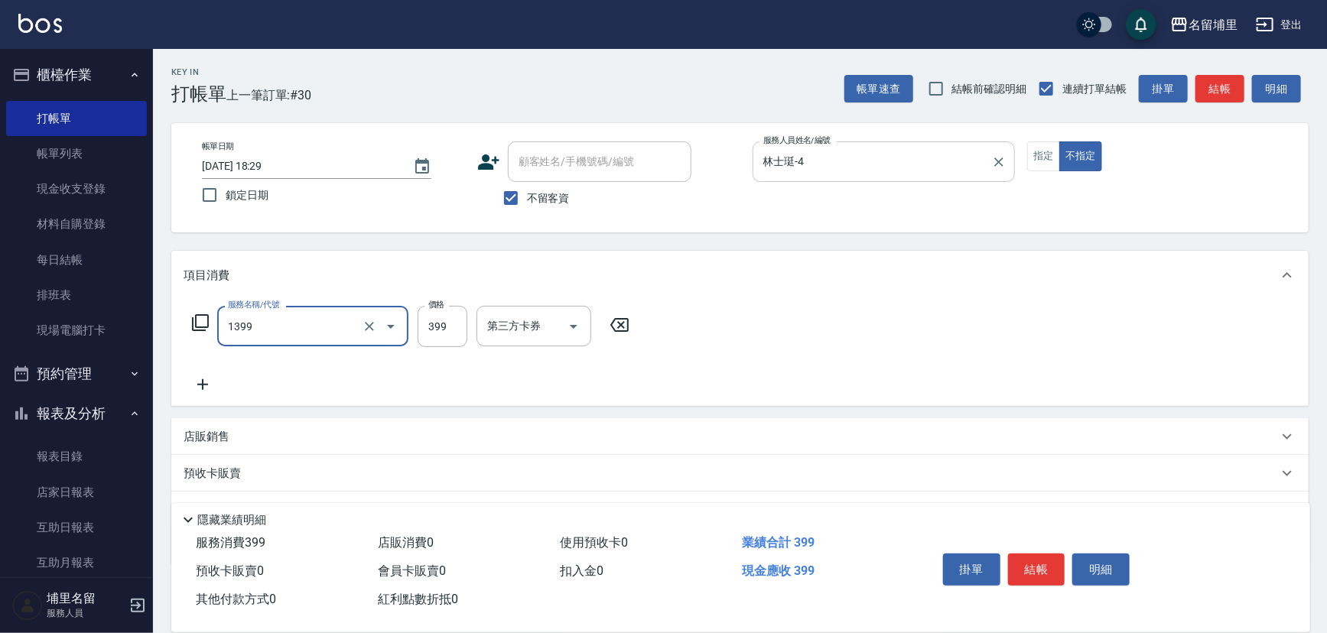
type input "海鹽洗髮399(1399)"
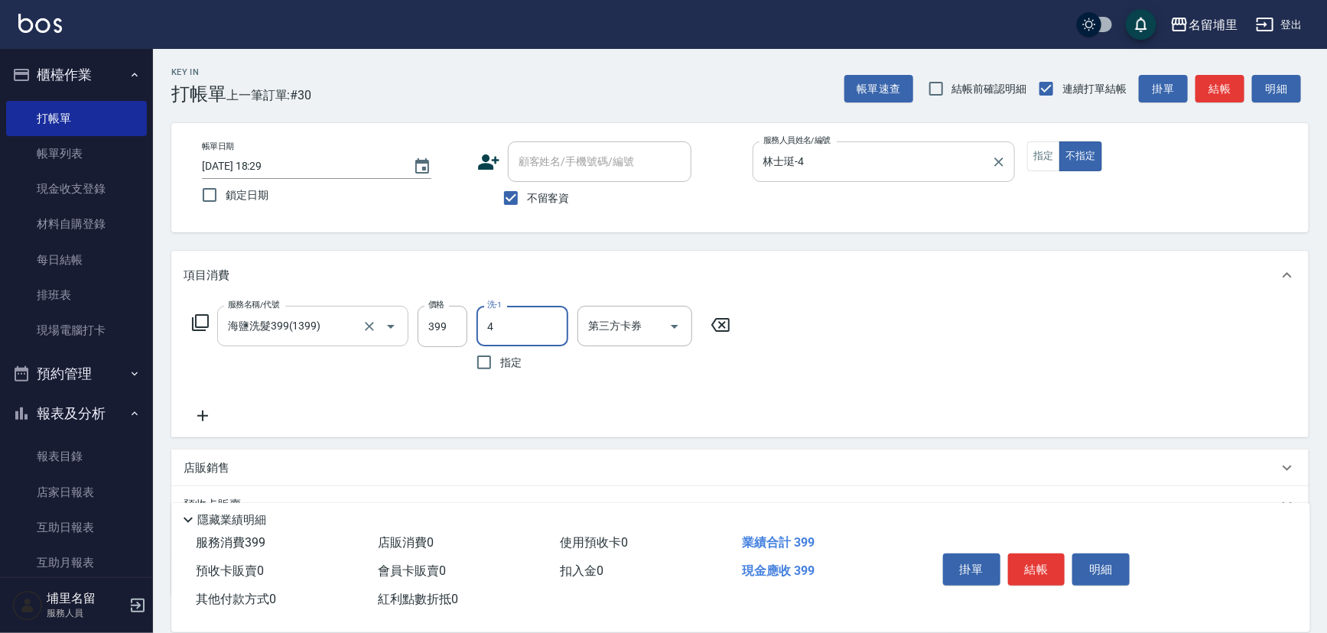
type input "林士珽-4"
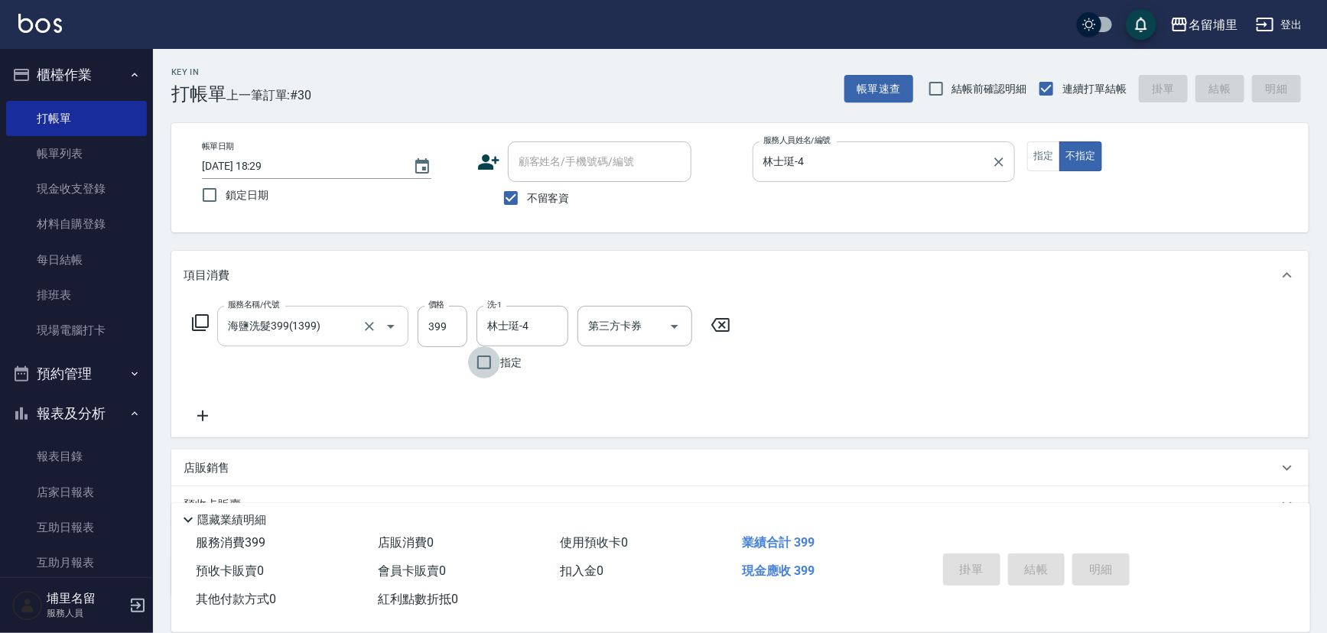
type input "[DATE] 18:30"
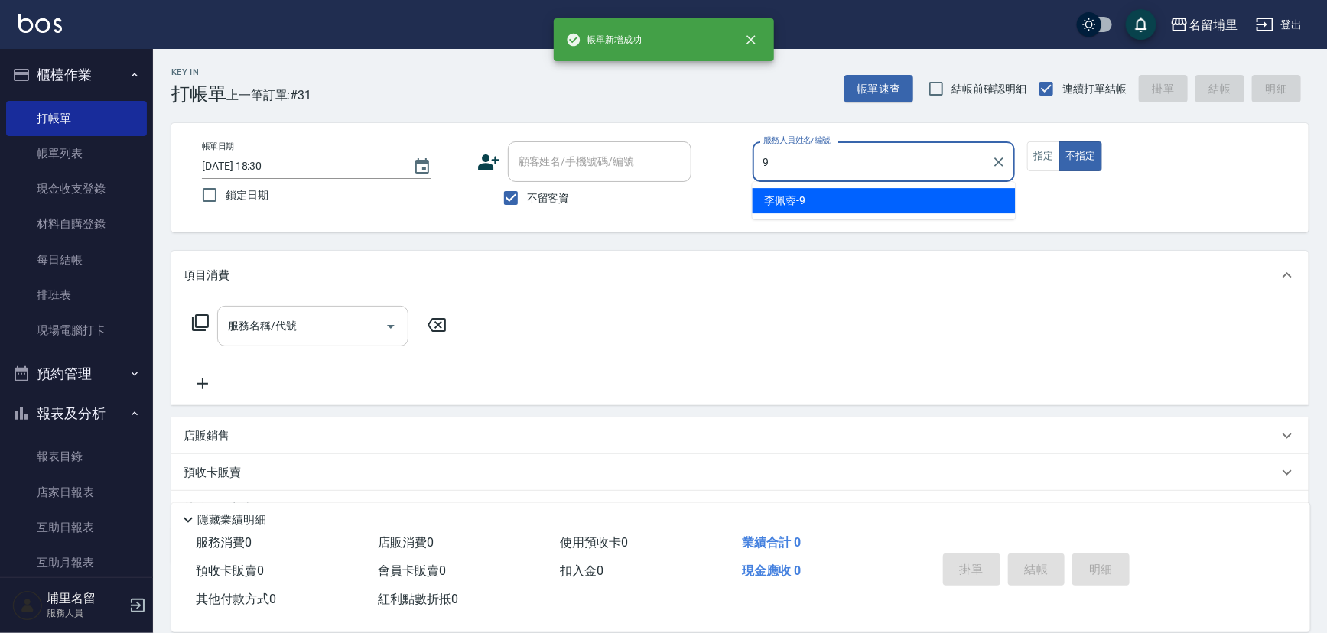
type input "[PERSON_NAME]-9"
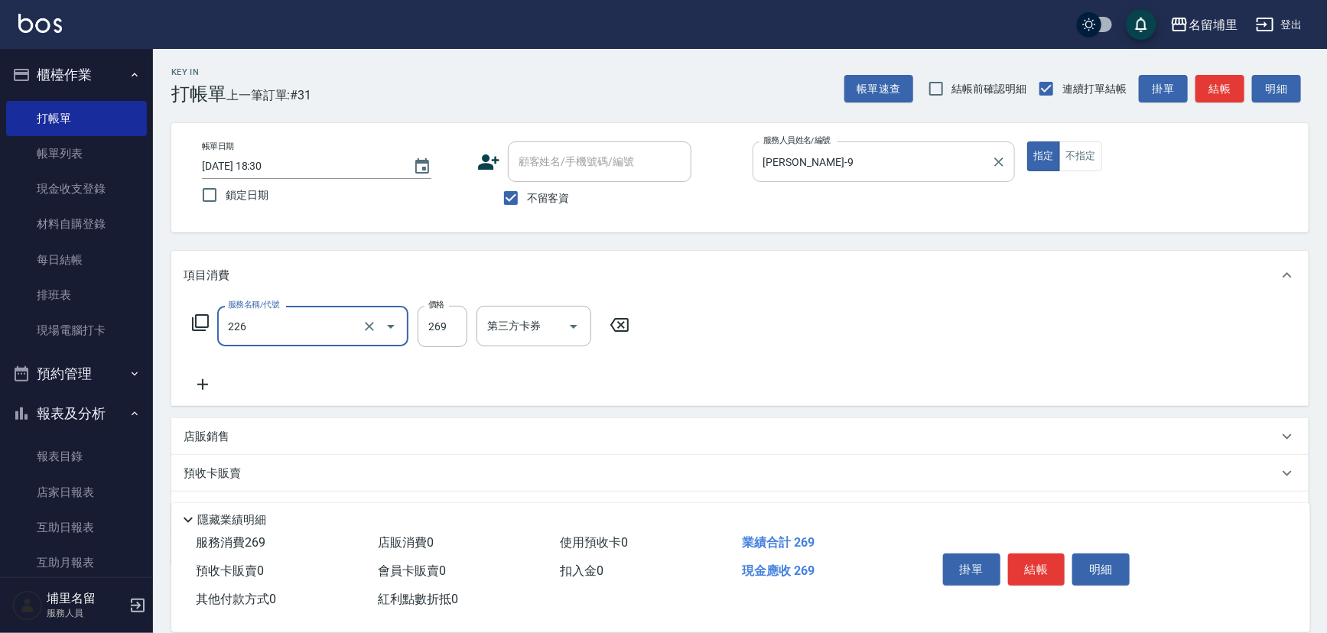
type input "洗剪269(226)"
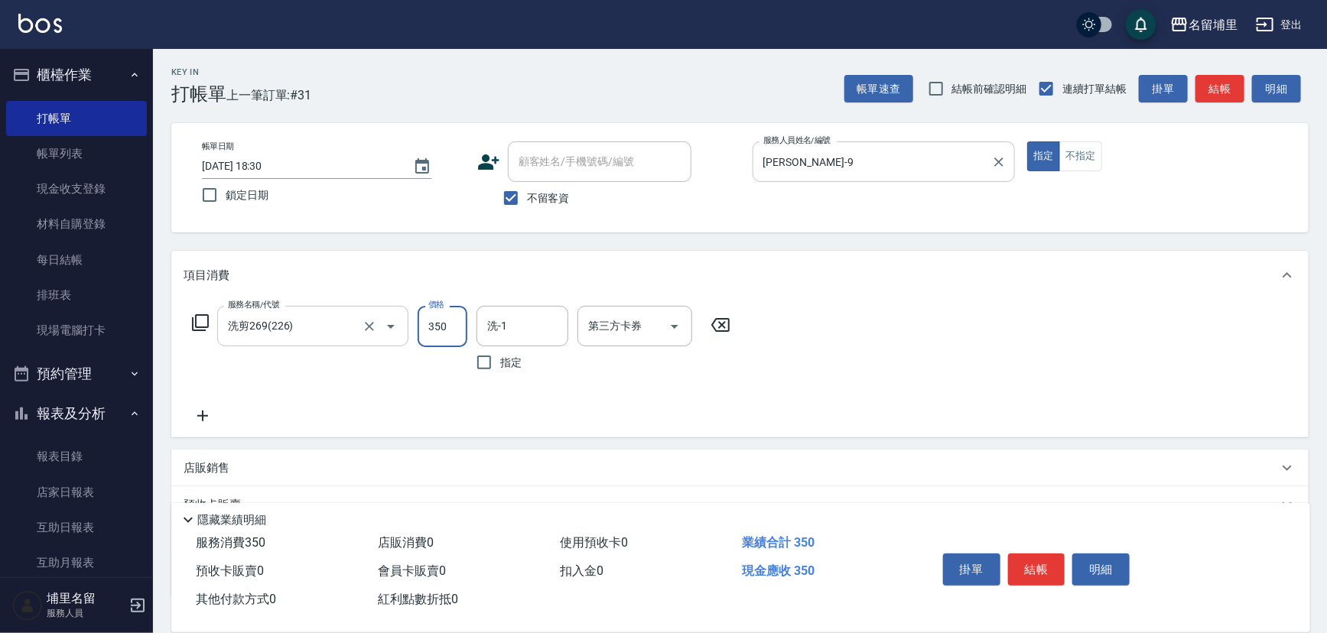
type input "350"
type input "[PERSON_NAME]-9"
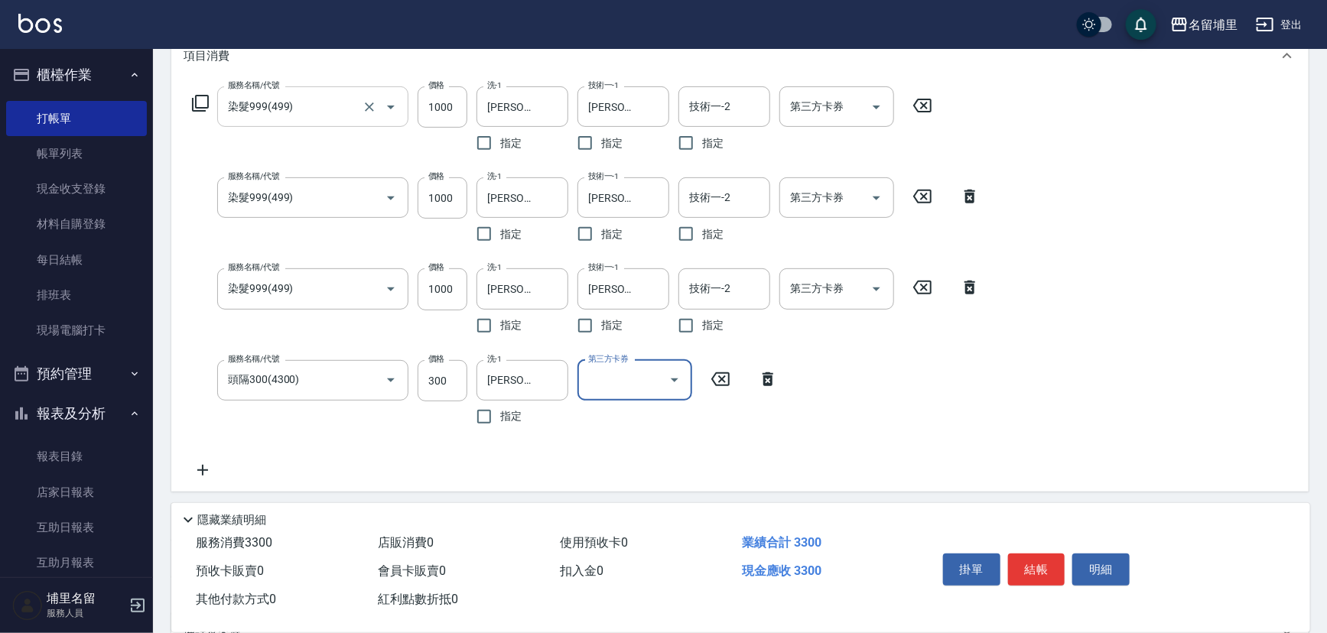
scroll to position [278, 0]
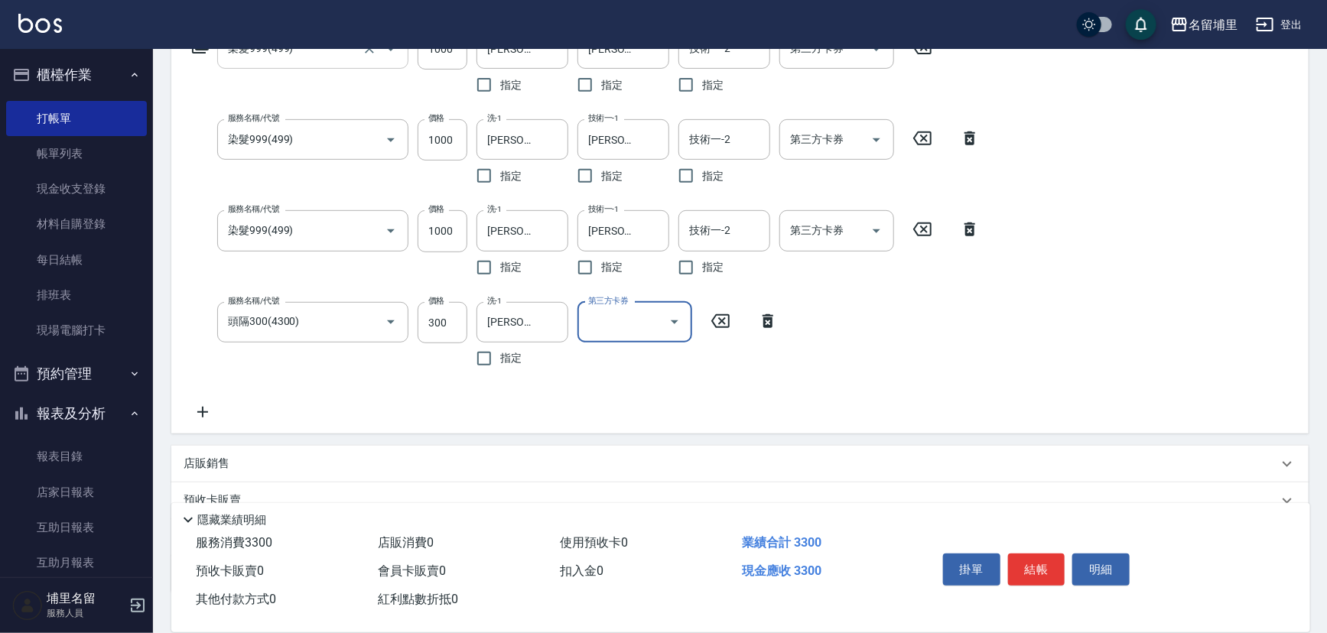
drag, startPoint x: 207, startPoint y: 408, endPoint x: 216, endPoint y: 407, distance: 10.0
click at [216, 407] on icon at bounding box center [203, 412] width 38 height 18
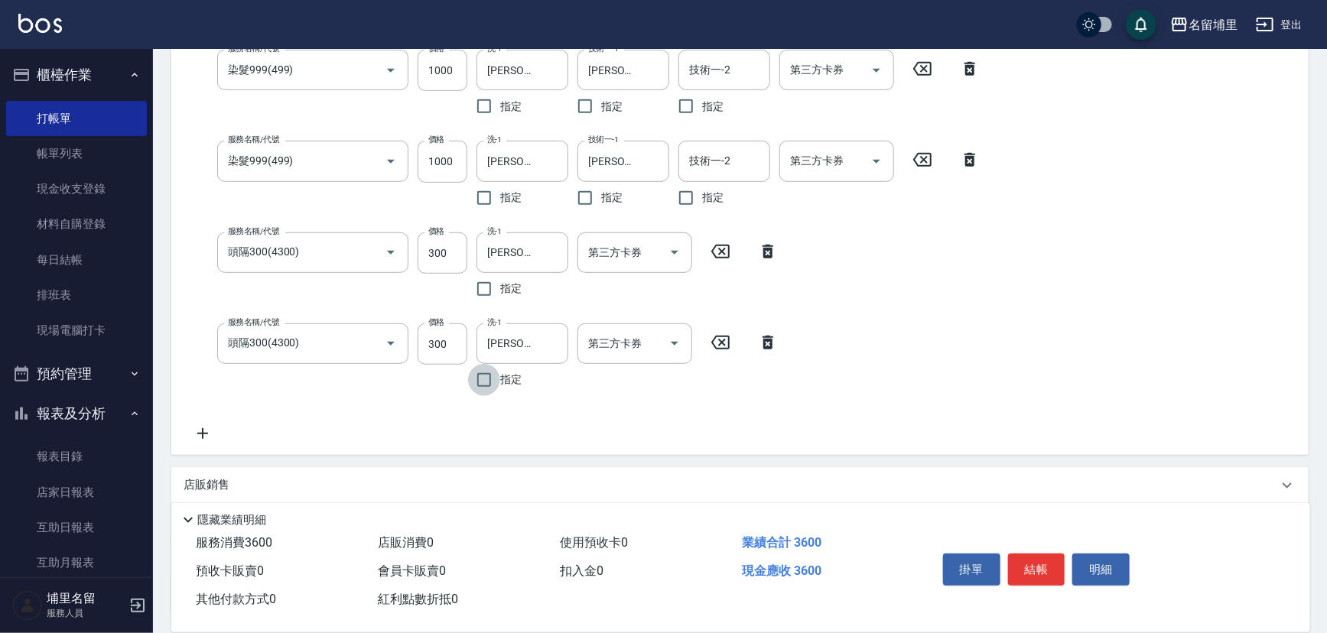
click at [210, 434] on icon at bounding box center [203, 434] width 38 height 18
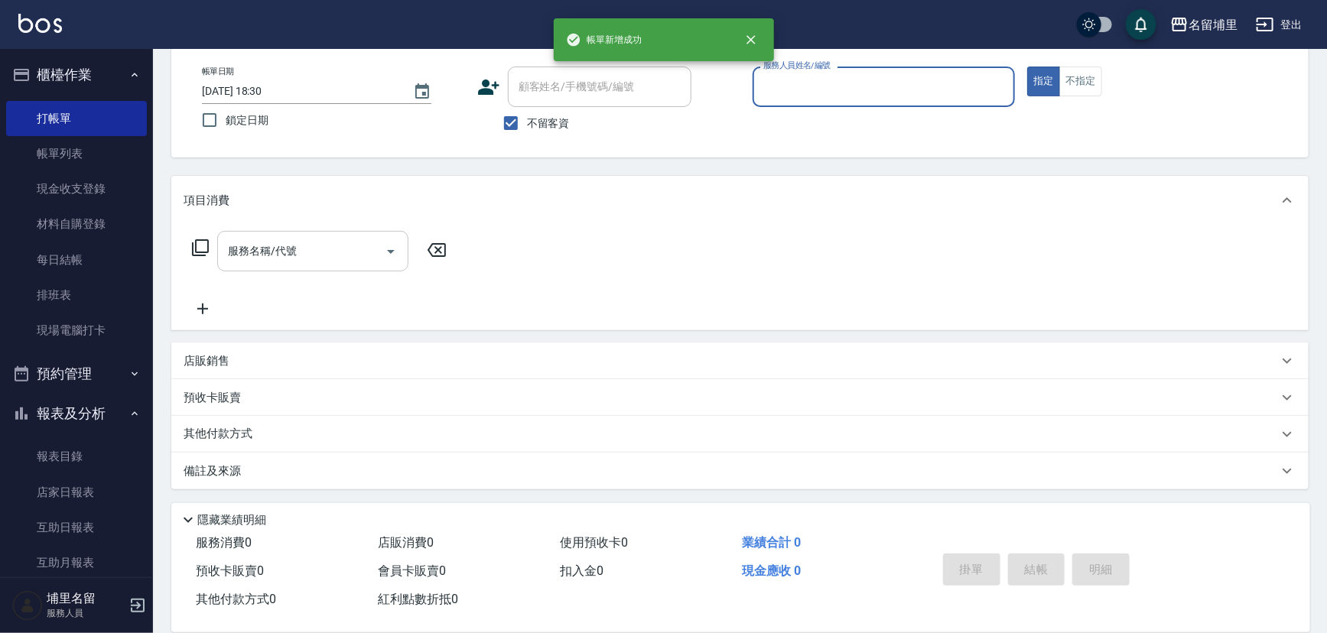
scroll to position [75, 0]
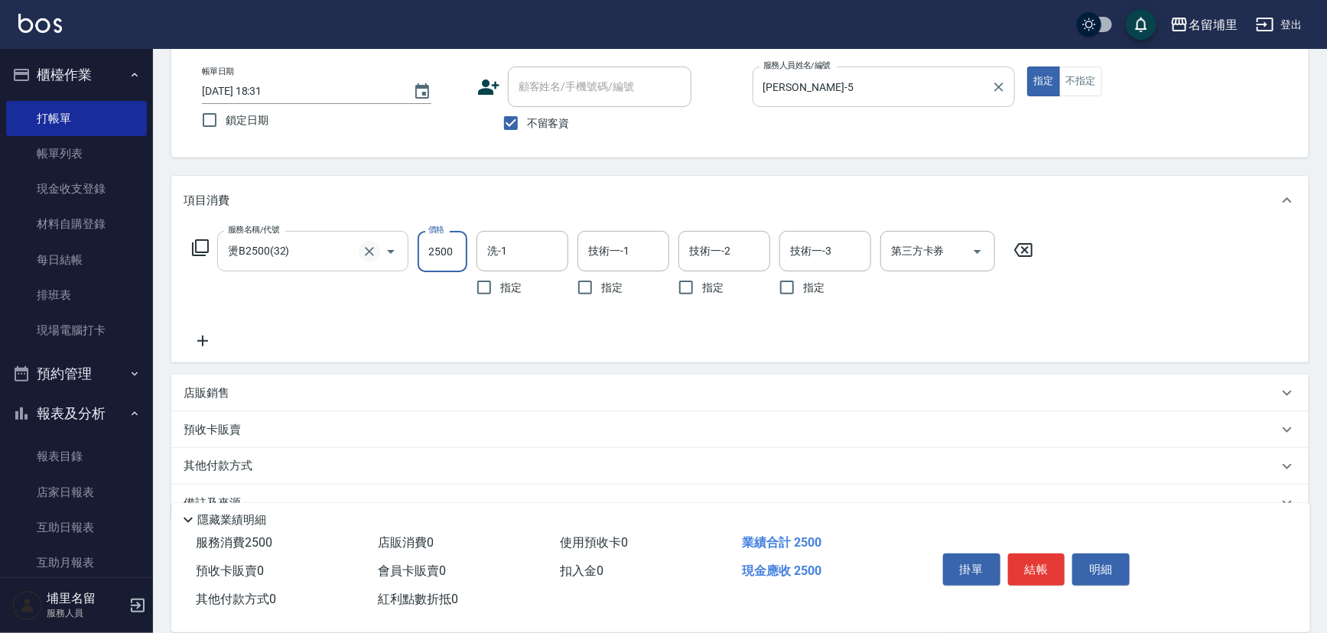
click at [366, 255] on icon "Clear" at bounding box center [369, 251] width 15 height 15
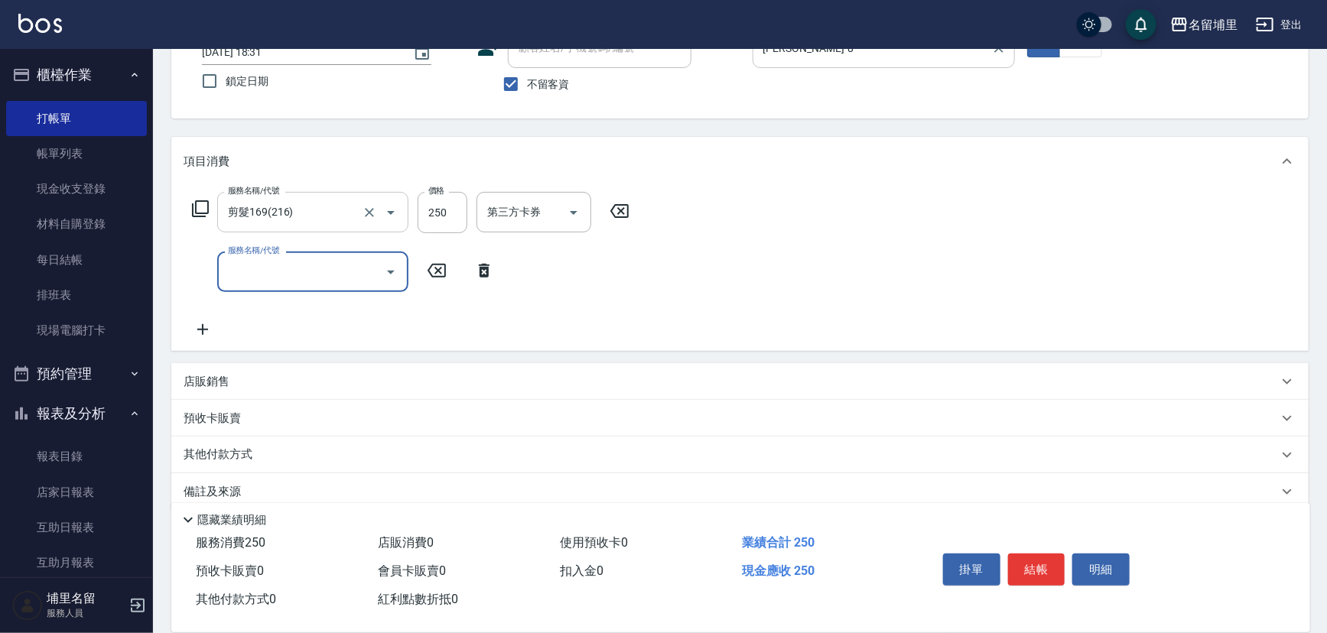
scroll to position [135, 0]
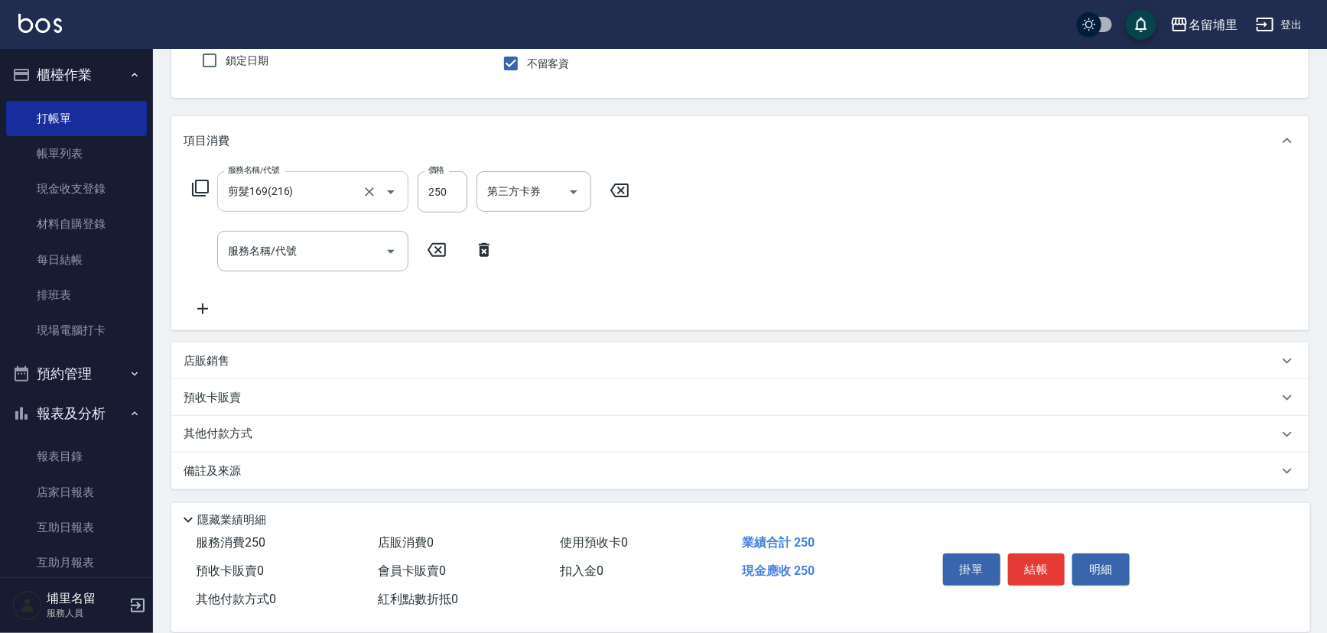
click at [346, 360] on div "店販銷售" at bounding box center [731, 361] width 1095 height 16
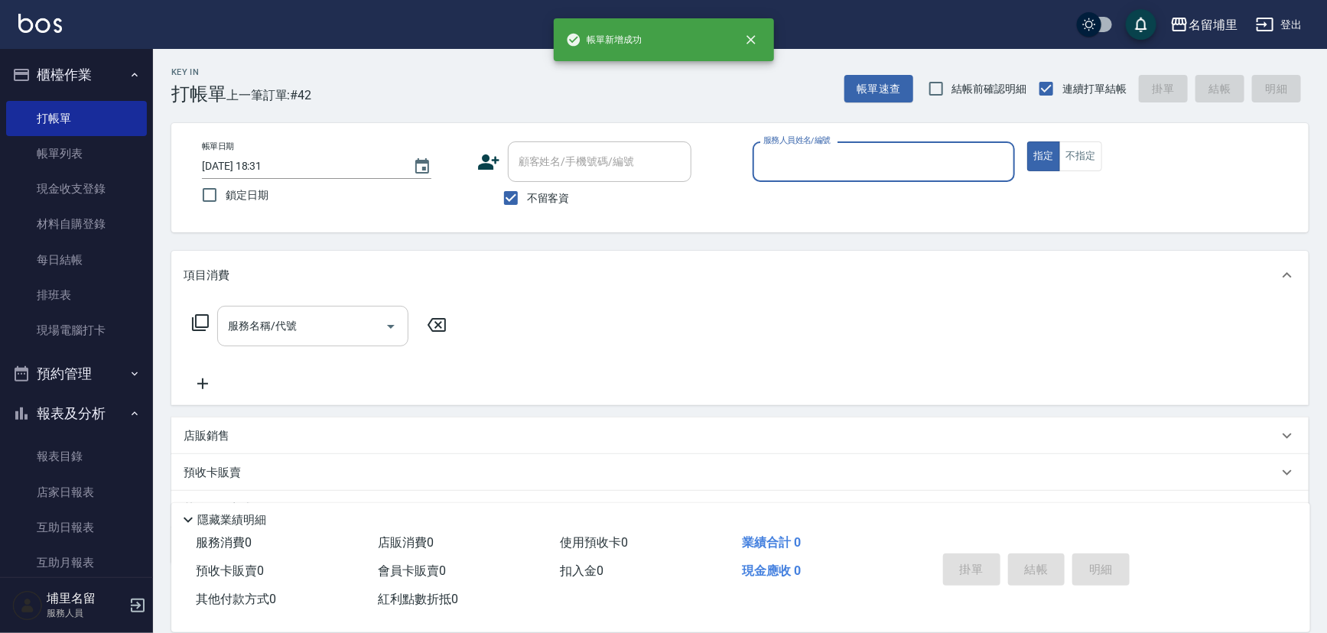
scroll to position [0, 0]
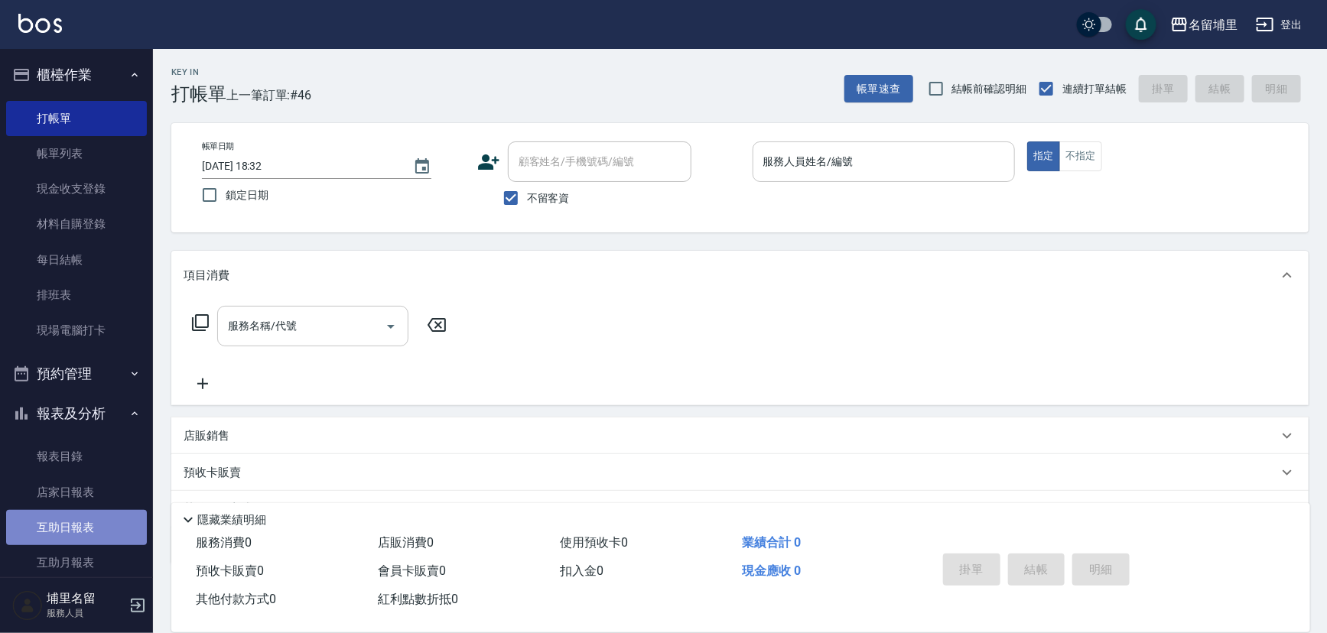
click at [83, 524] on link "互助日報表" at bounding box center [76, 527] width 141 height 35
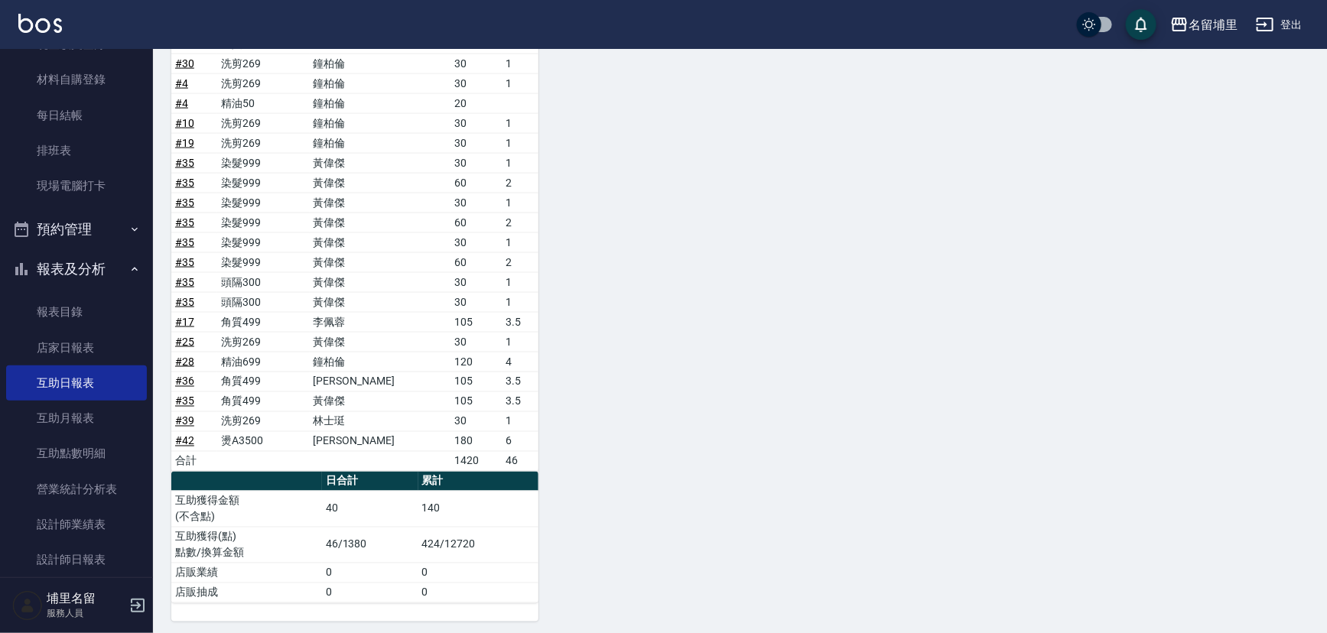
scroll to position [314, 0]
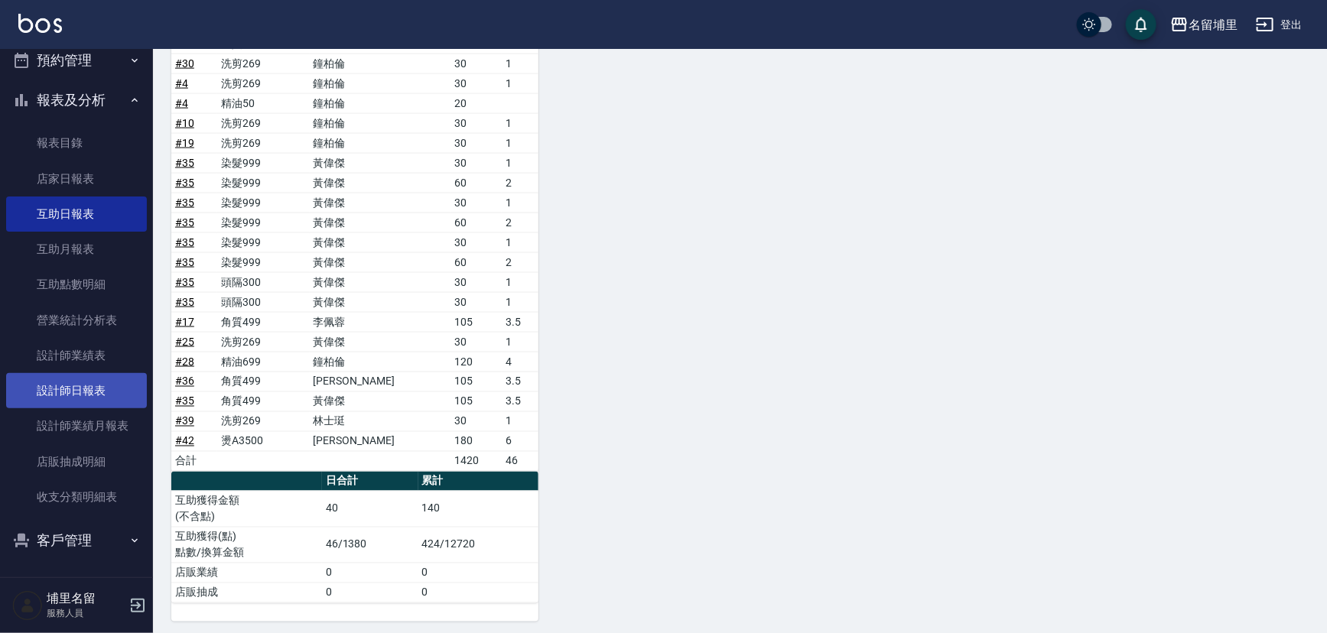
click at [85, 400] on link "設計師日報表" at bounding box center [76, 390] width 141 height 35
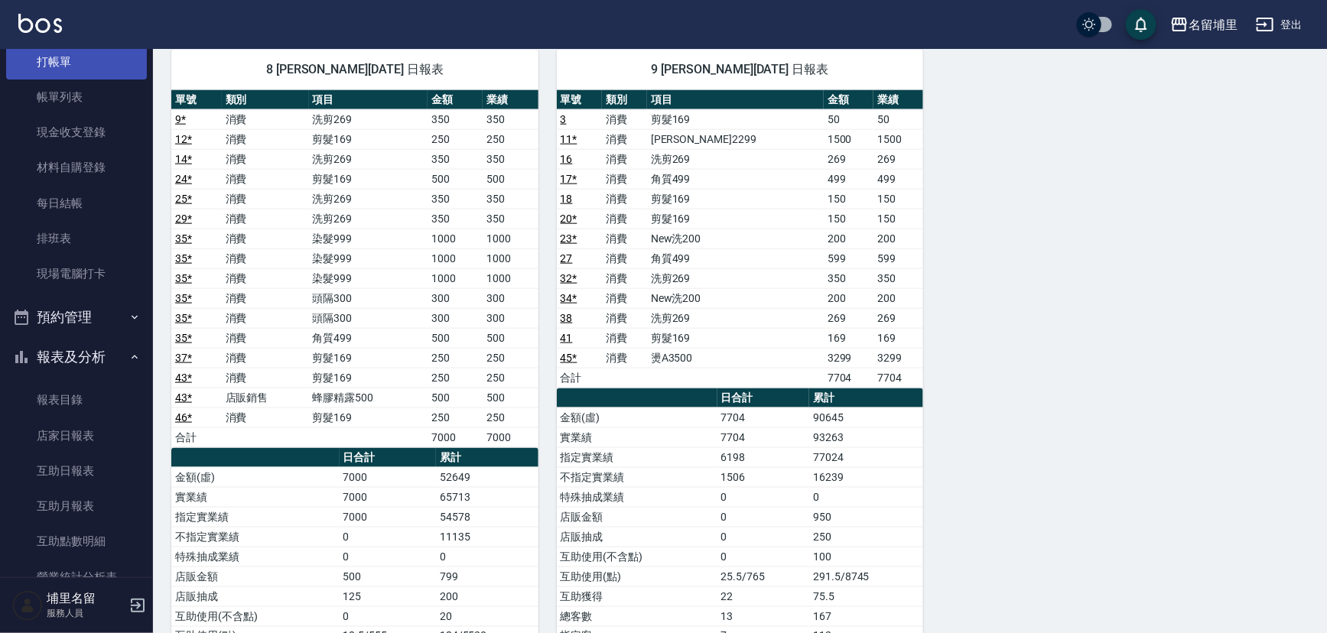
scroll to position [36, 0]
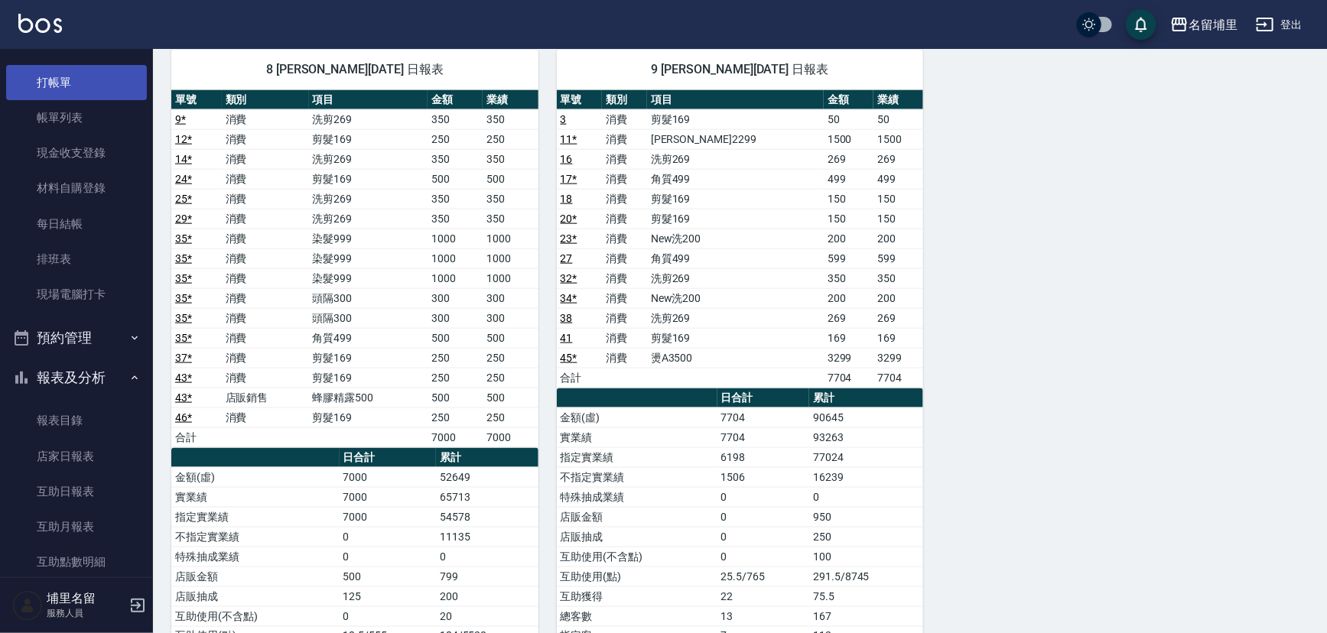
click at [58, 92] on link "打帳單" at bounding box center [76, 82] width 141 height 35
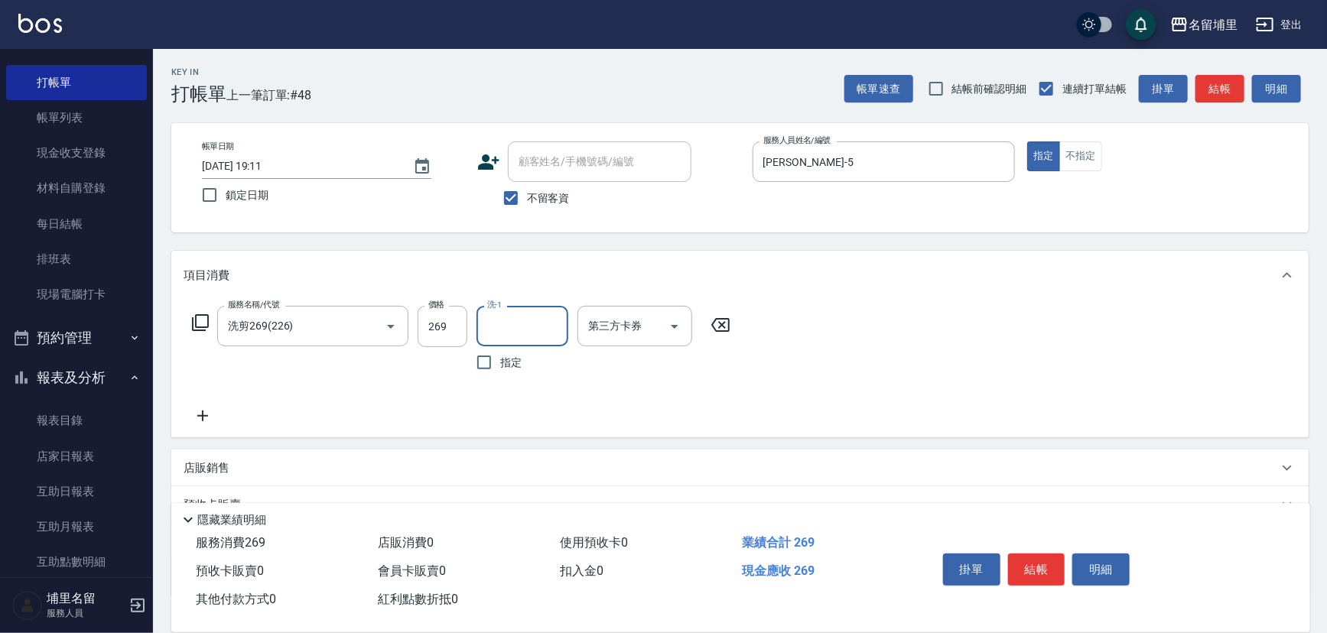
drag, startPoint x: 452, startPoint y: 316, endPoint x: 447, endPoint y: 296, distance: 20.6
click at [454, 314] on input "269" at bounding box center [443, 326] width 50 height 41
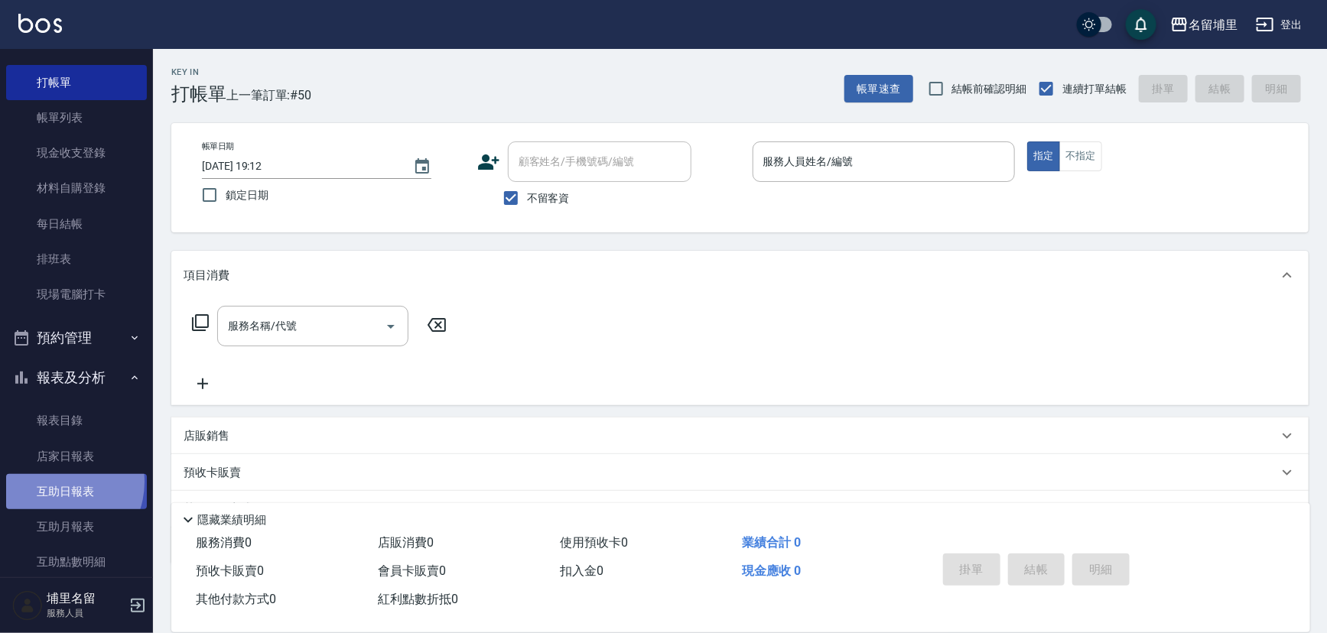
click at [54, 482] on link "互助日報表" at bounding box center [76, 491] width 141 height 35
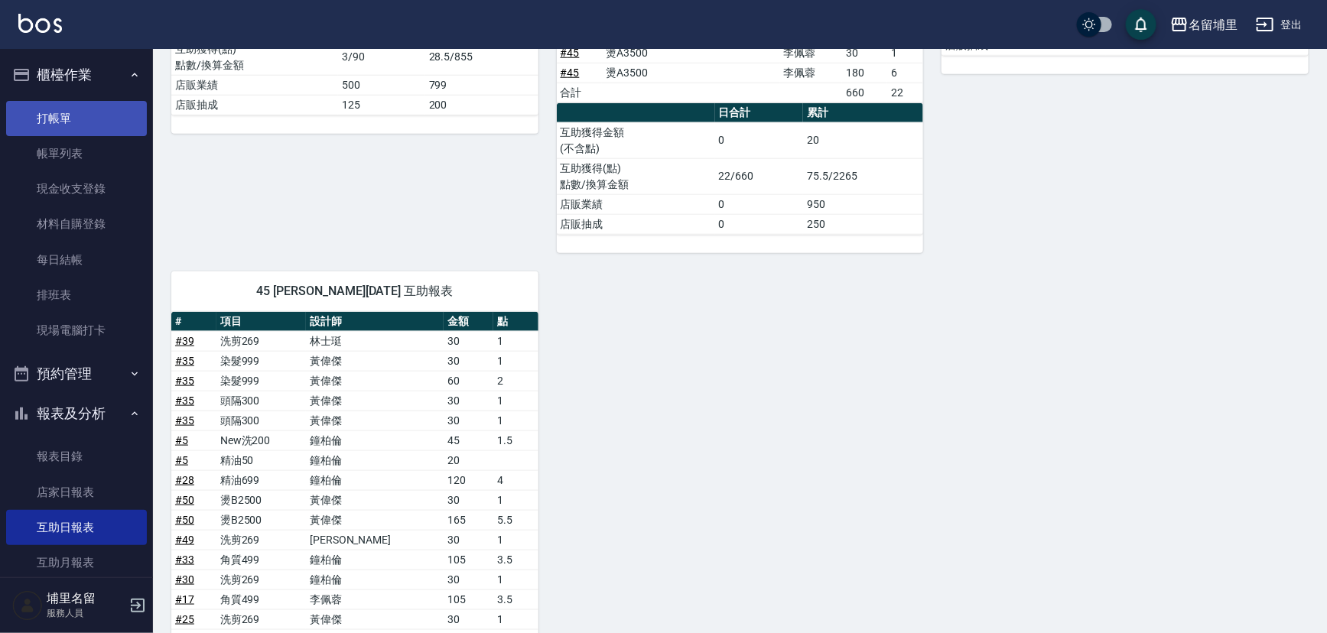
click at [102, 115] on link "打帳單" at bounding box center [76, 118] width 141 height 35
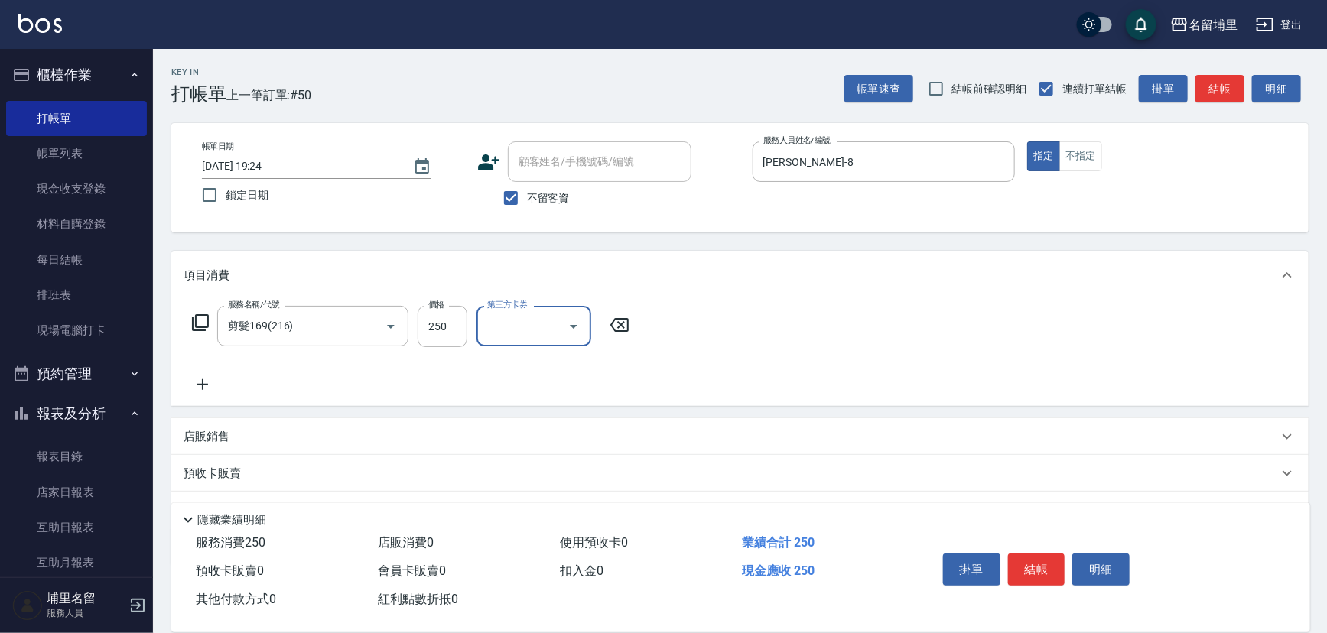
click at [568, 327] on icon "Open" at bounding box center [573, 326] width 18 height 18
drag, startPoint x: 556, startPoint y: 473, endPoint x: 721, endPoint y: 438, distance: 168.2
click at [556, 470] on span "儲值卡" at bounding box center [534, 466] width 115 height 25
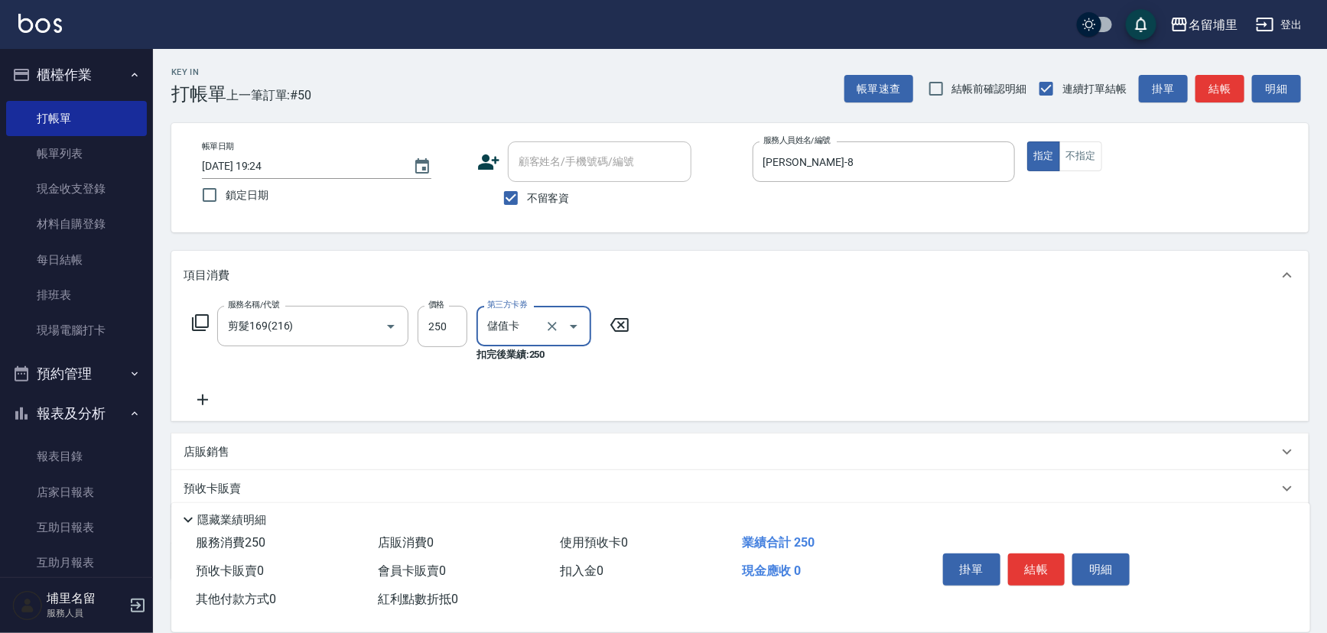
drag, startPoint x: 1045, startPoint y: 571, endPoint x: 1043, endPoint y: 561, distance: 9.3
click at [1043, 569] on button "結帳" at bounding box center [1036, 570] width 57 height 32
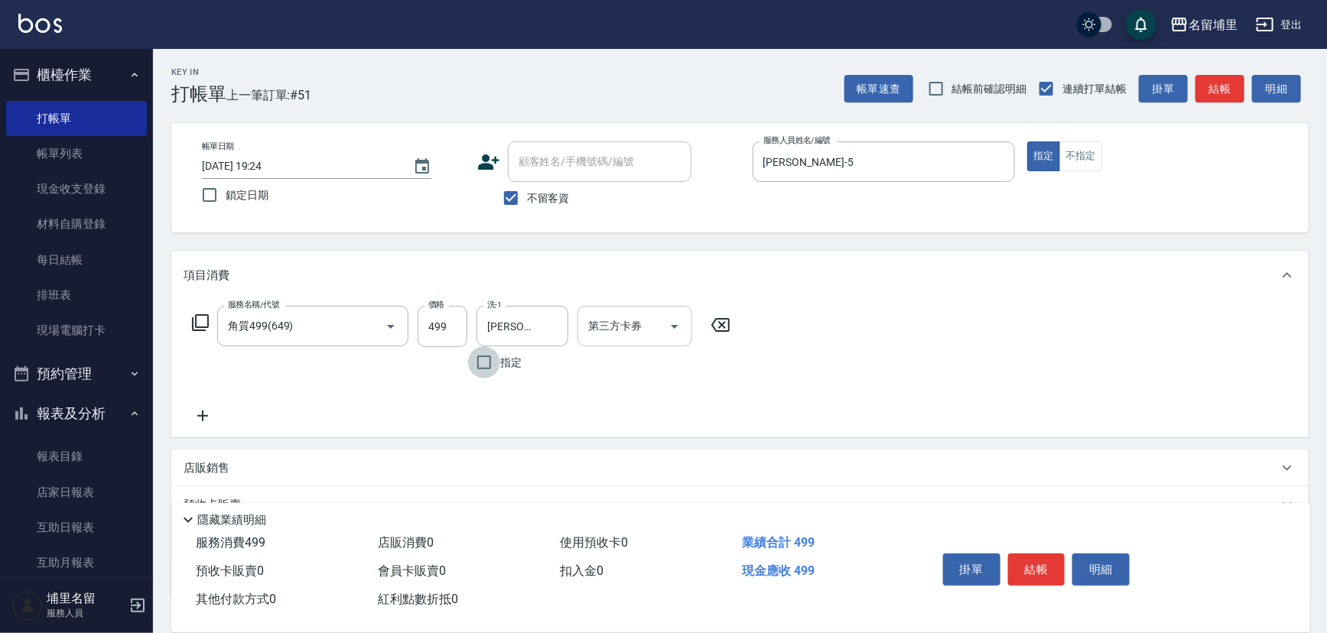
click at [681, 320] on icon "Open" at bounding box center [674, 326] width 18 height 18
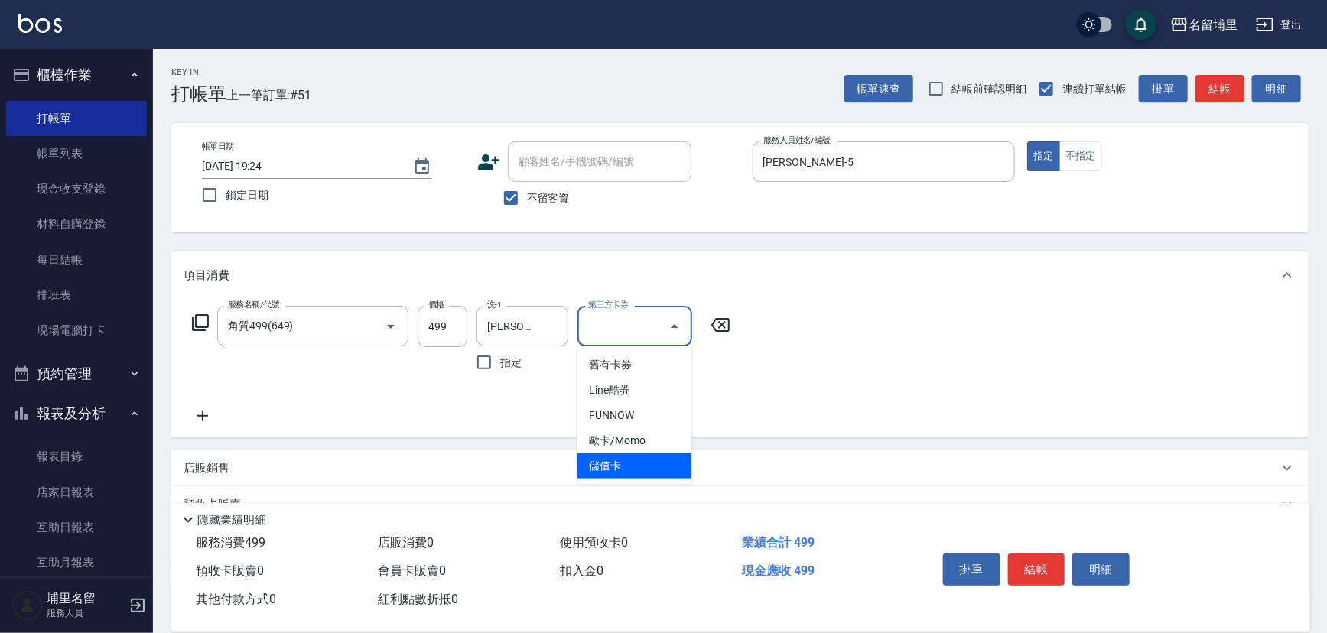
drag, startPoint x: 642, startPoint y: 468, endPoint x: 718, endPoint y: 484, distance: 77.4
click at [644, 468] on span "儲值卡" at bounding box center [634, 466] width 115 height 25
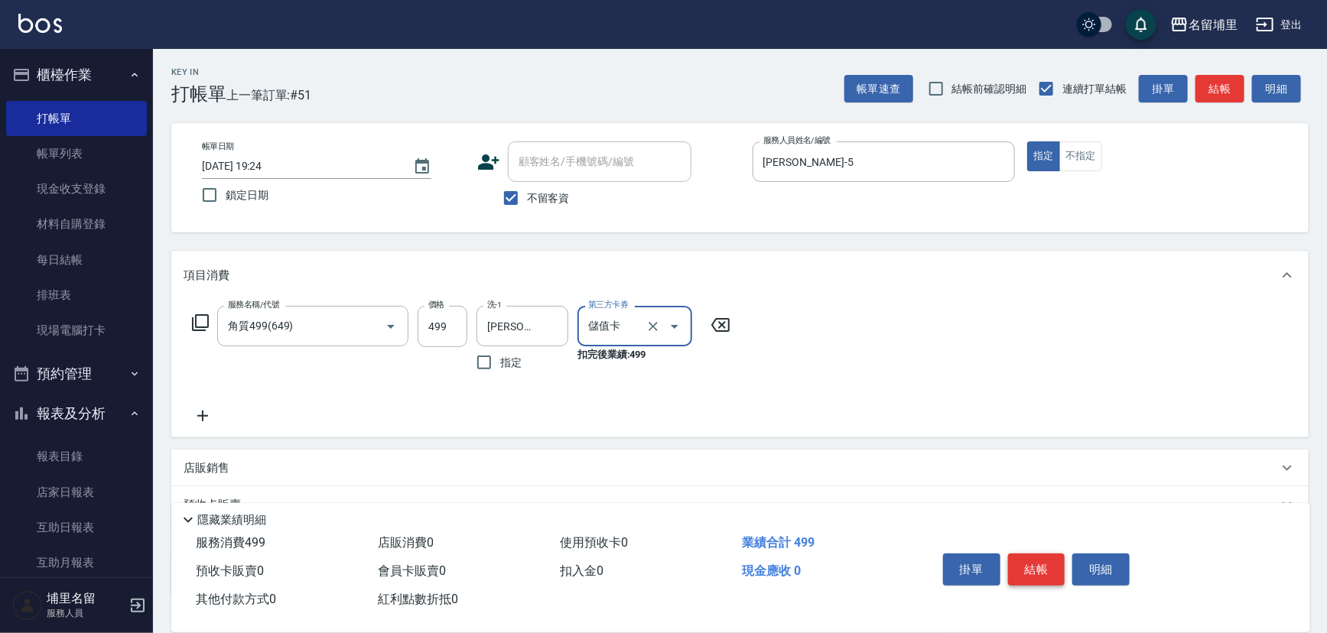
click at [1046, 566] on button "結帳" at bounding box center [1036, 570] width 57 height 32
click at [675, 319] on icon "Open" at bounding box center [674, 326] width 18 height 18
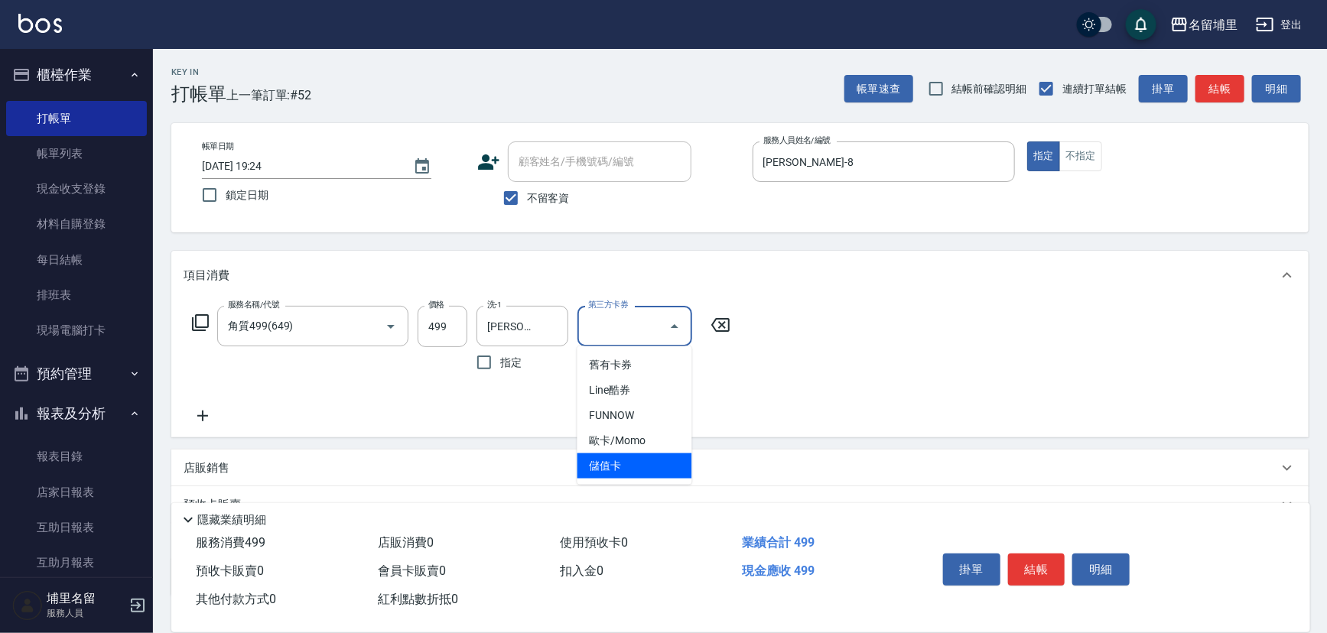
click at [646, 460] on span "儲值卡" at bounding box center [634, 466] width 115 height 25
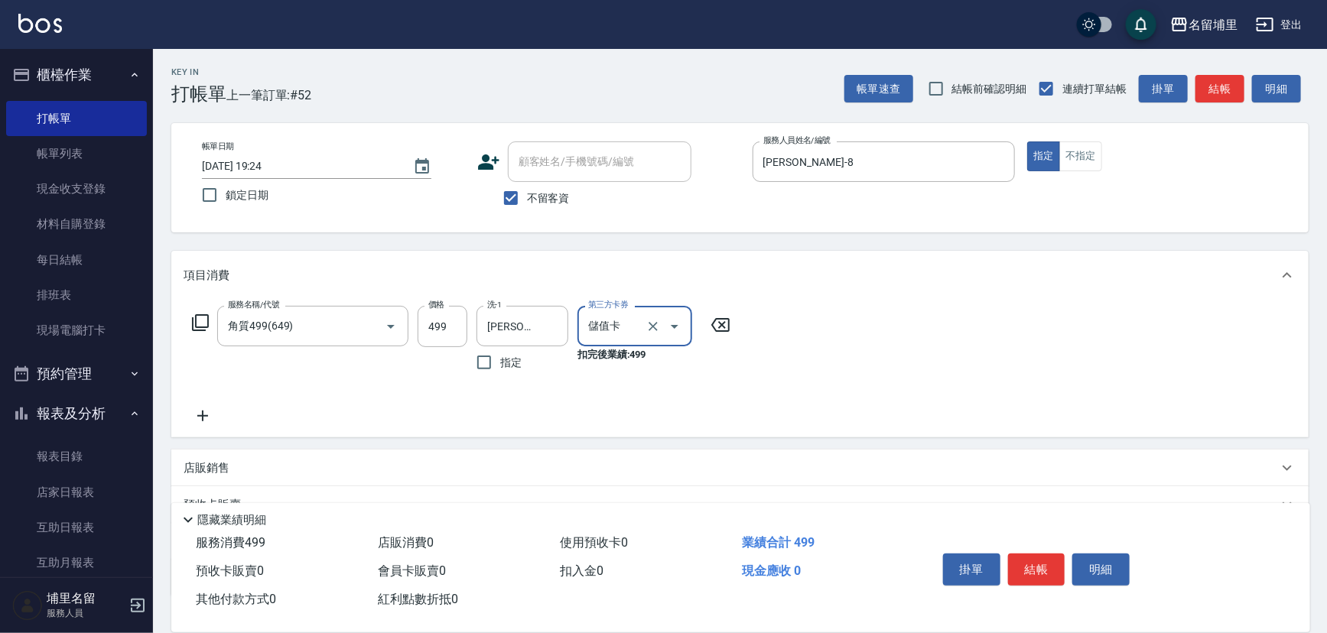
click at [1025, 560] on button "結帳" at bounding box center [1036, 570] width 57 height 32
click at [674, 322] on icon "Open" at bounding box center [674, 326] width 18 height 18
click at [644, 454] on span "儲值卡" at bounding box center [634, 466] width 115 height 25
click at [1047, 568] on button "結帳" at bounding box center [1036, 570] width 57 height 32
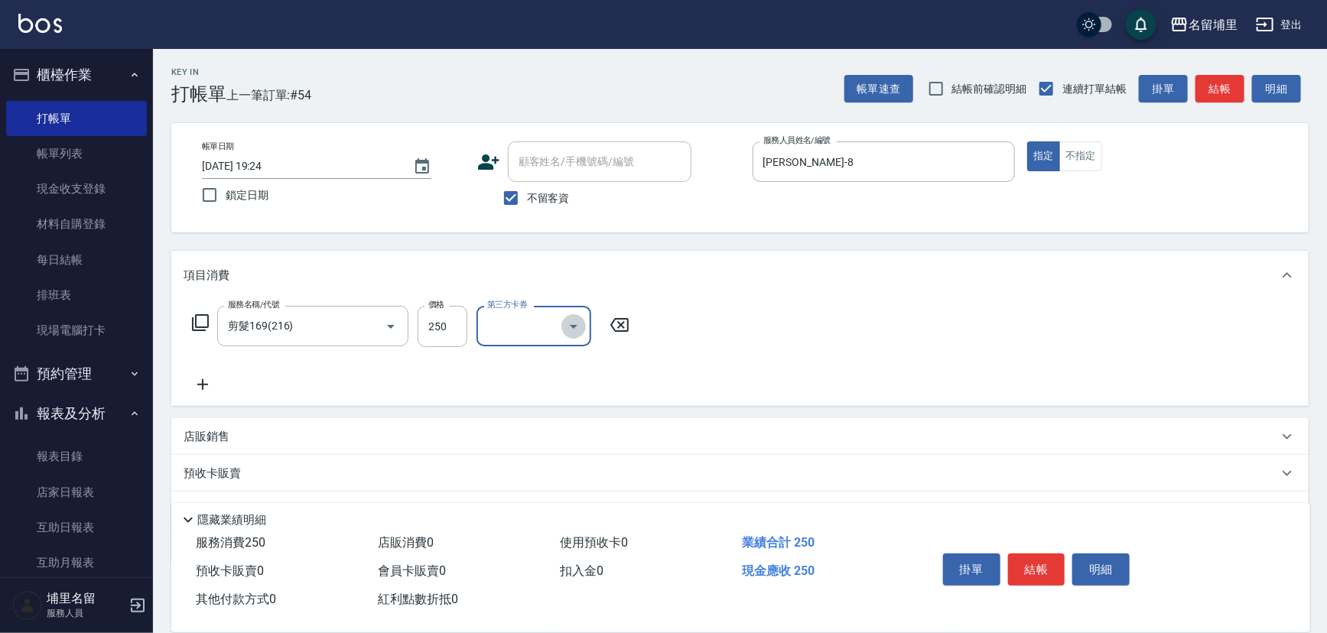
click at [572, 323] on icon "Open" at bounding box center [573, 326] width 18 height 18
drag, startPoint x: 558, startPoint y: 460, endPoint x: 789, endPoint y: 466, distance: 230.3
click at [560, 459] on span "儲值卡" at bounding box center [534, 466] width 115 height 25
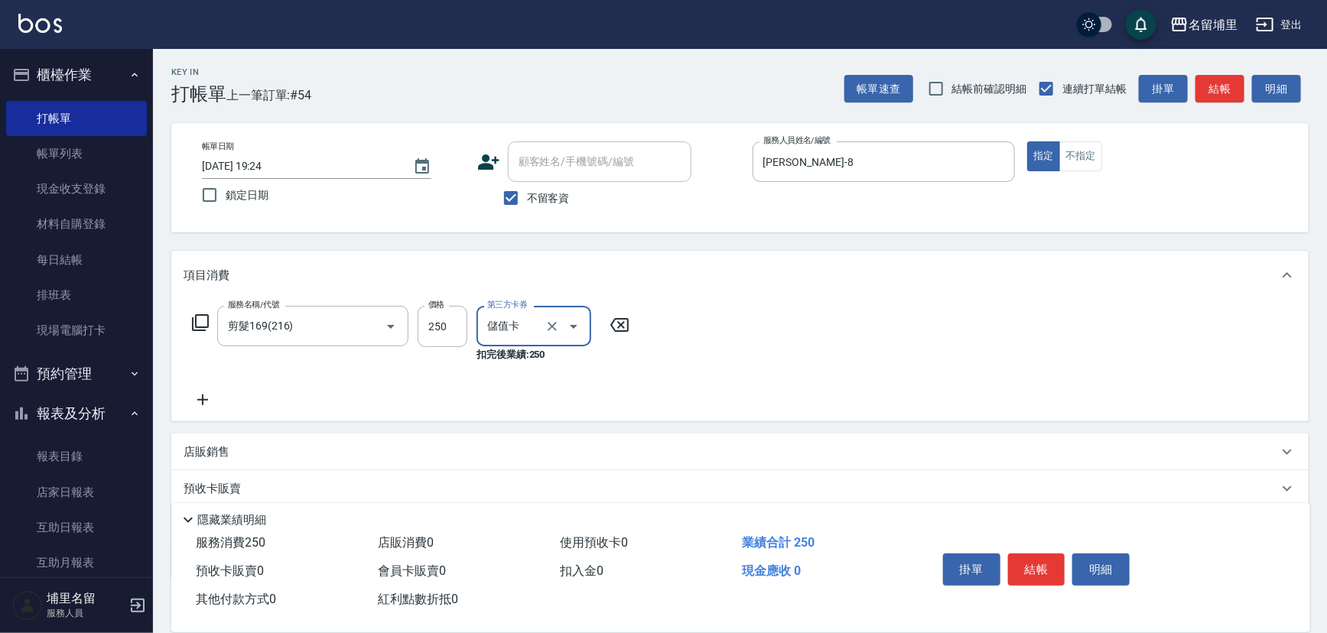
click at [1040, 558] on button "結帳" at bounding box center [1036, 570] width 57 height 32
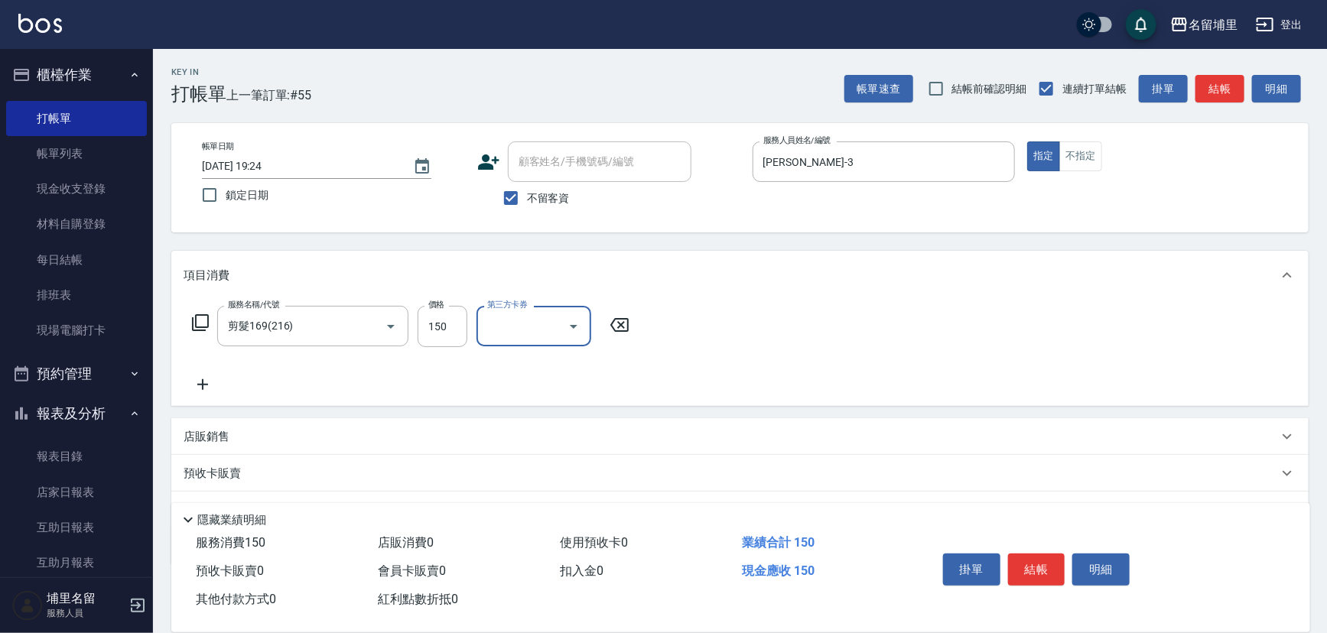
click at [574, 325] on icon "Open" at bounding box center [574, 327] width 8 height 4
drag, startPoint x: 522, startPoint y: 467, endPoint x: 772, endPoint y: 468, distance: 249.4
click at [525, 467] on span "儲值卡" at bounding box center [534, 466] width 115 height 25
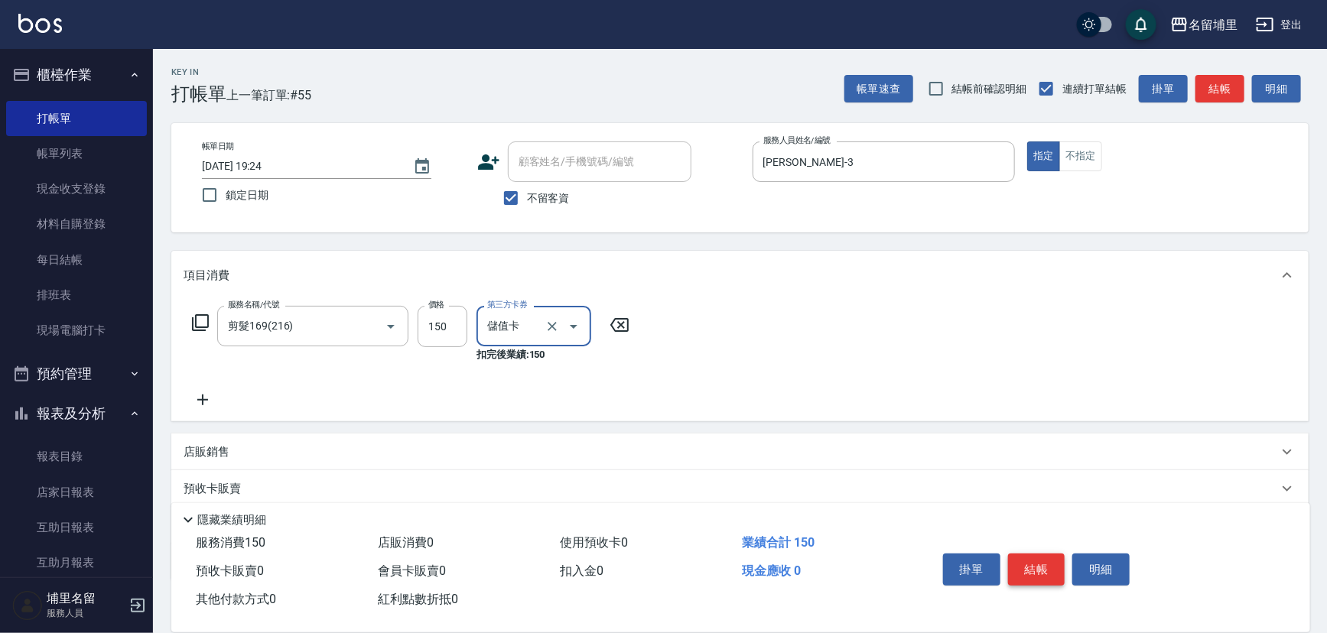
click at [1032, 561] on button "結帳" at bounding box center [1036, 570] width 57 height 32
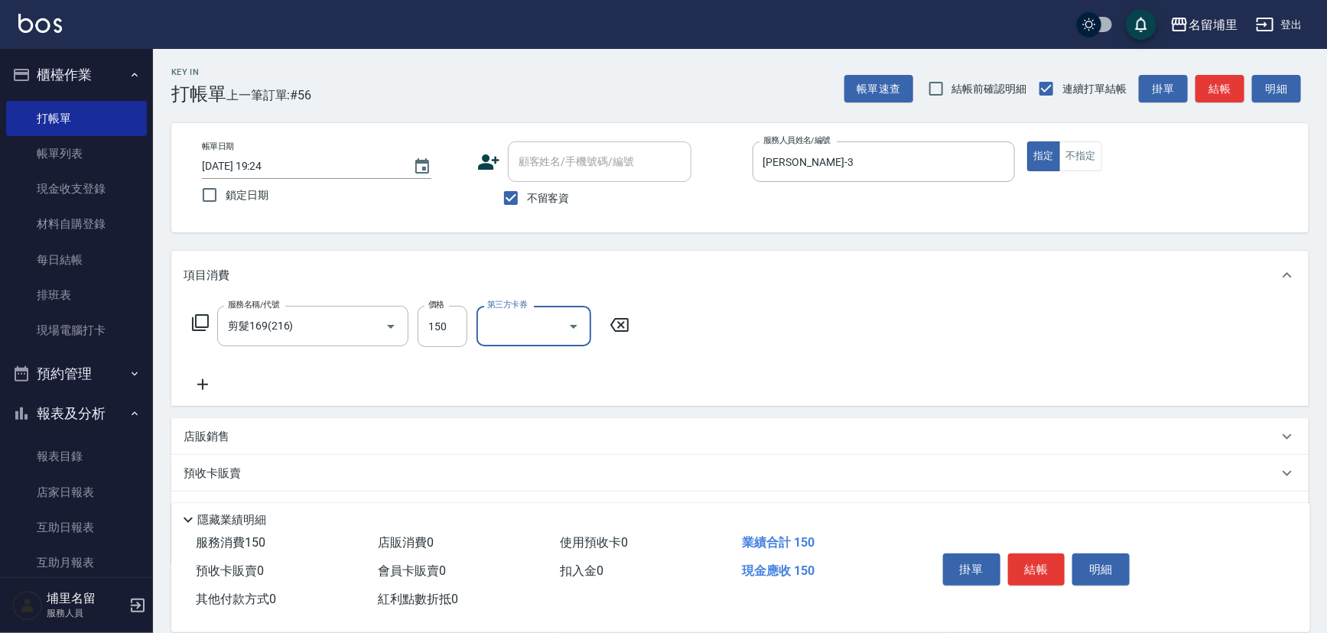
drag, startPoint x: 568, startPoint y: 327, endPoint x: 581, endPoint y: 326, distance: 13.9
click at [576, 327] on icon "Open" at bounding box center [573, 326] width 18 height 18
click at [540, 458] on span "儲值卡" at bounding box center [534, 466] width 115 height 25
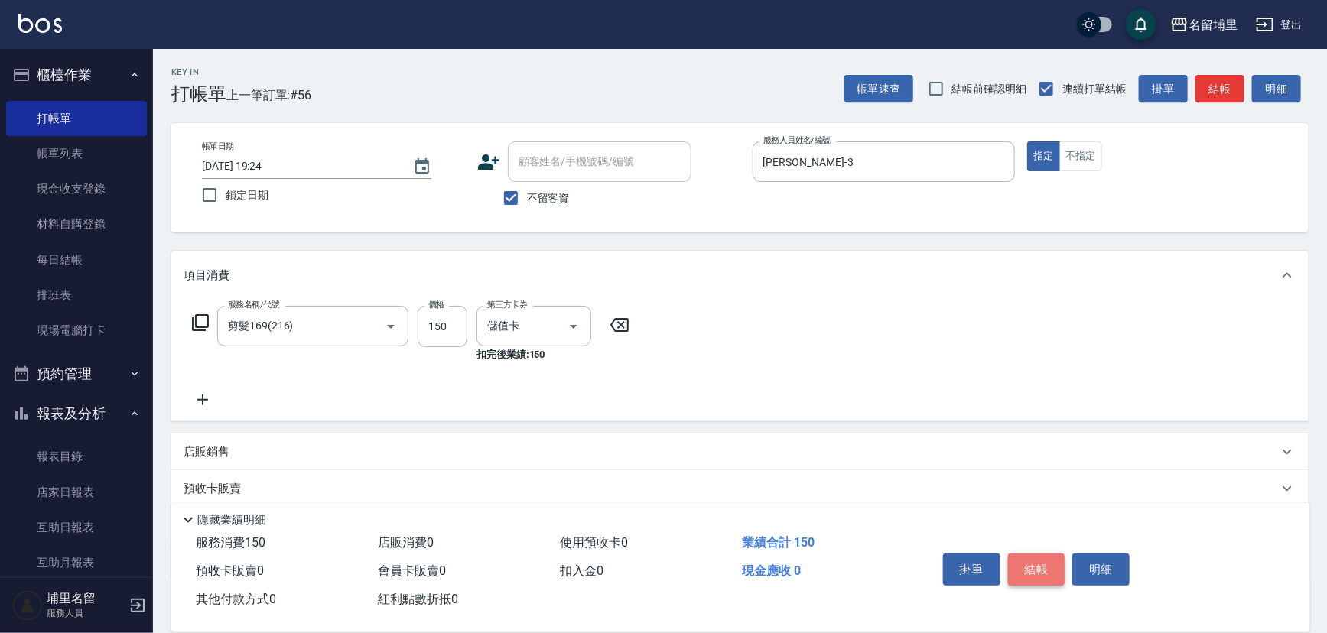
click at [1030, 567] on button "結帳" at bounding box center [1036, 570] width 57 height 32
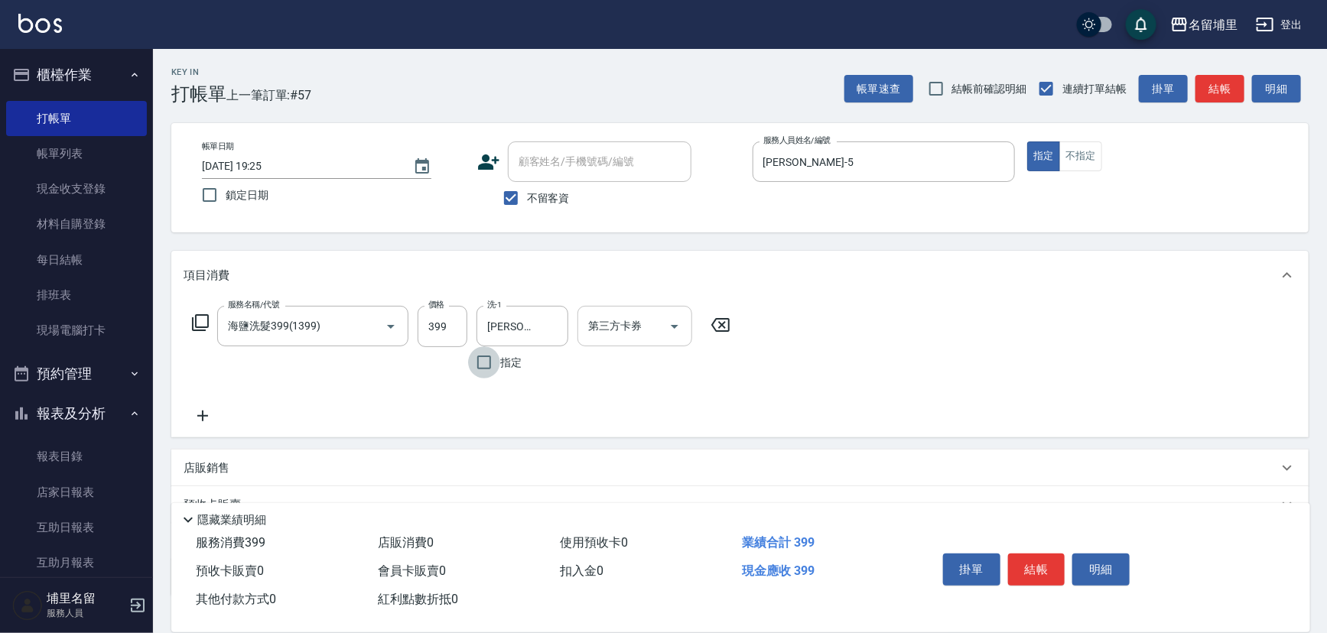
click at [675, 332] on icon "Open" at bounding box center [674, 326] width 18 height 18
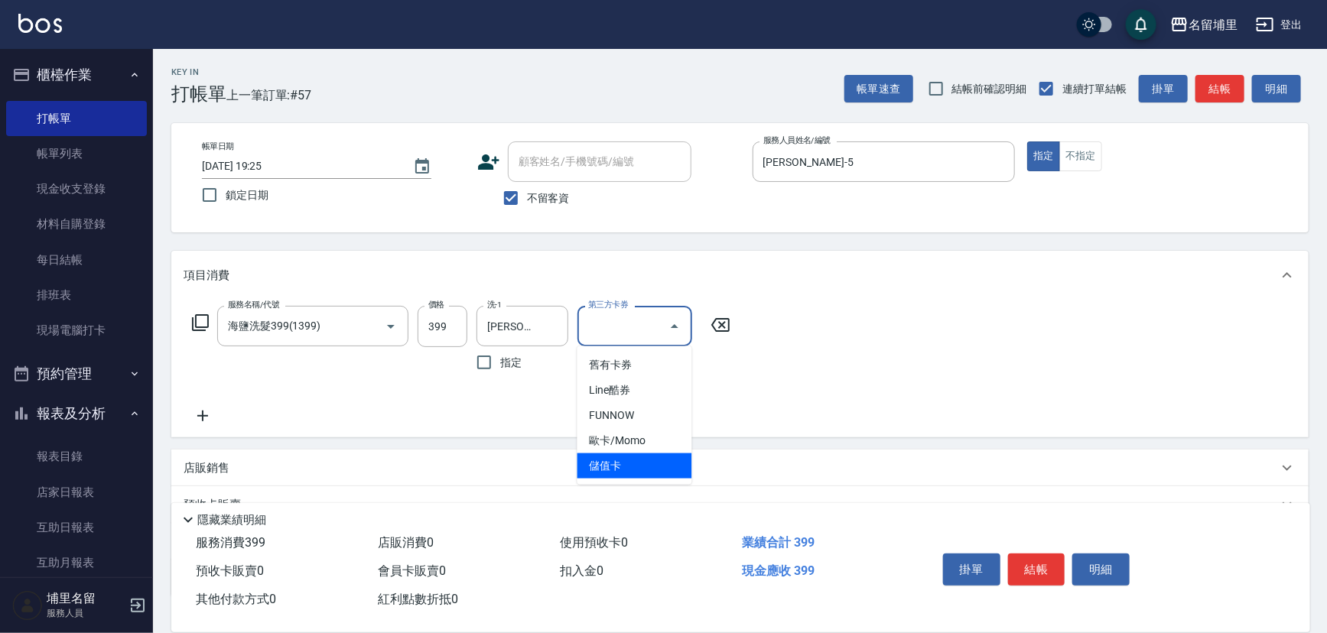
drag, startPoint x: 642, startPoint y: 471, endPoint x: 759, endPoint y: 461, distance: 116.7
click at [643, 470] on span "儲值卡" at bounding box center [634, 466] width 115 height 25
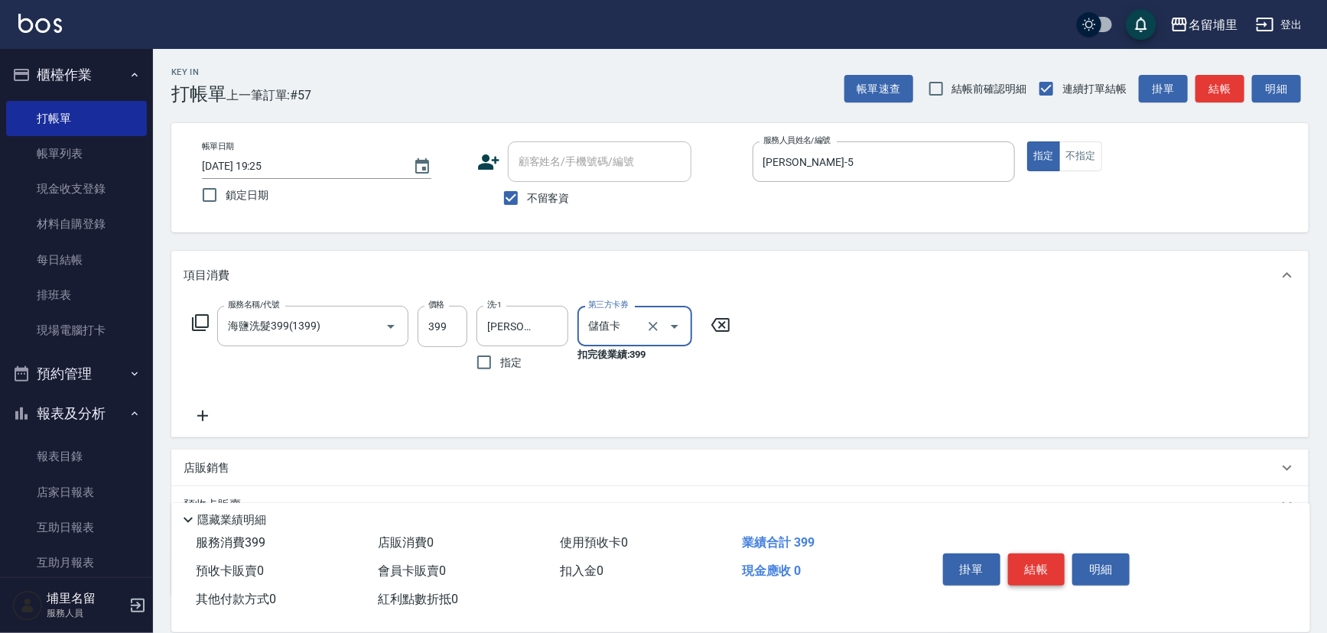
click at [1024, 561] on button "結帳" at bounding box center [1036, 570] width 57 height 32
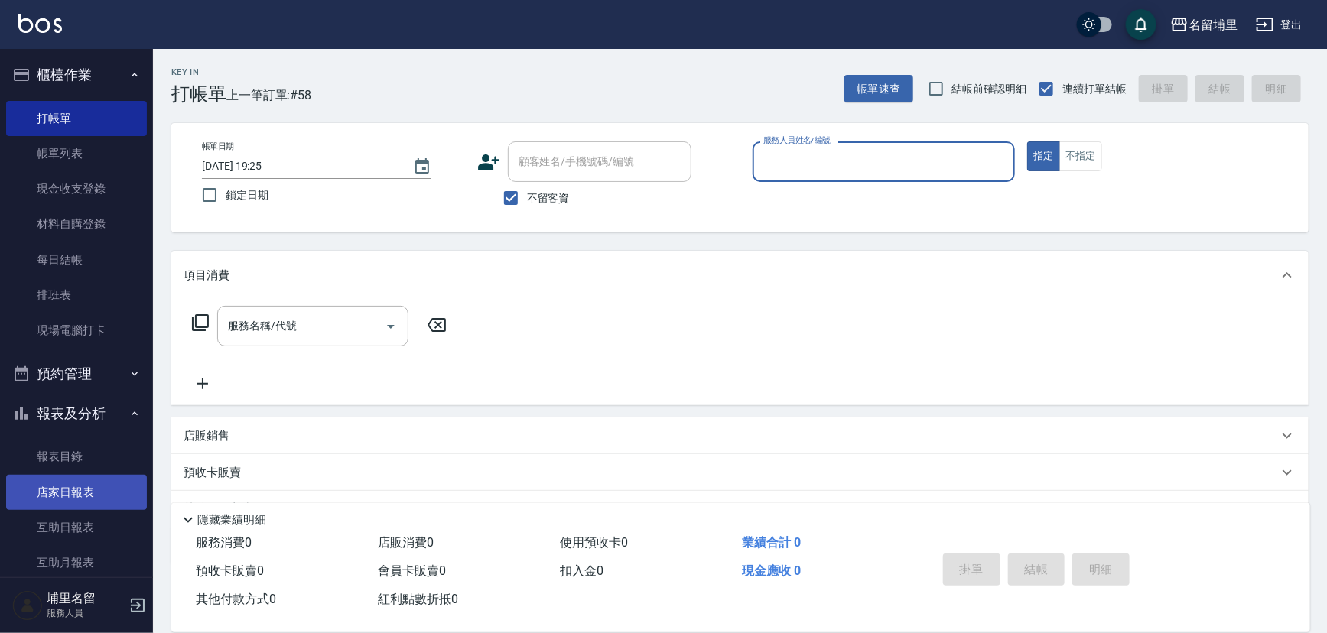
click at [57, 484] on link "店家日報表" at bounding box center [76, 492] width 141 height 35
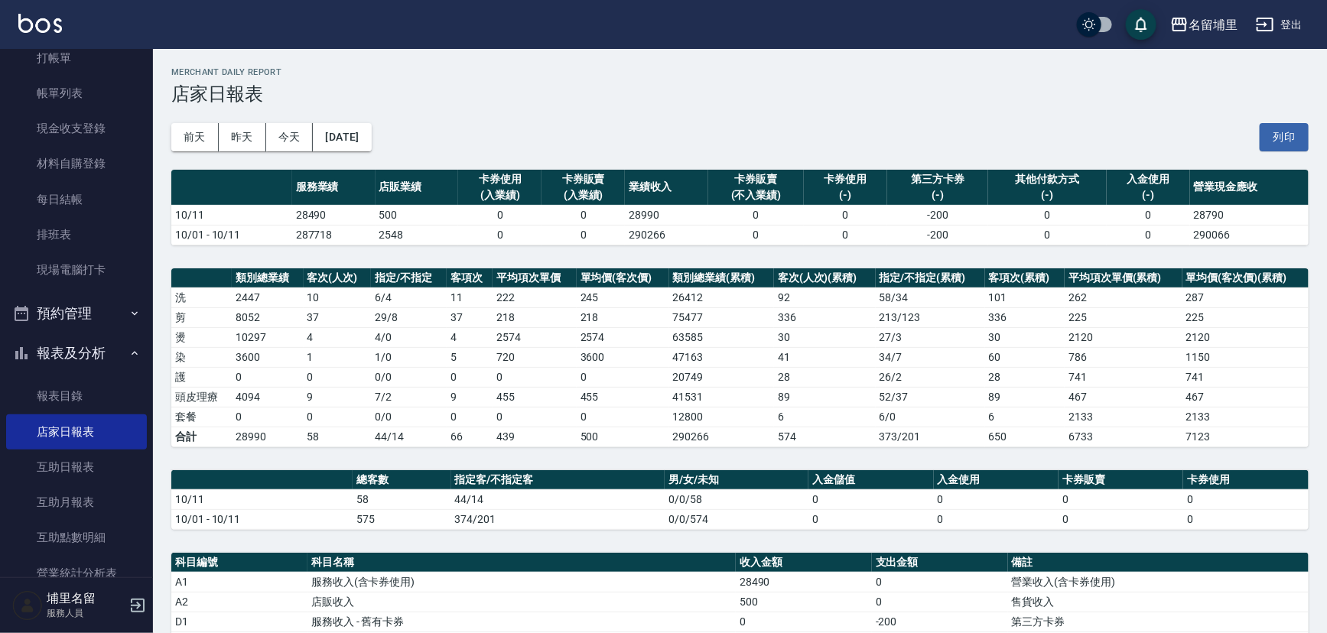
scroll to position [208, 0]
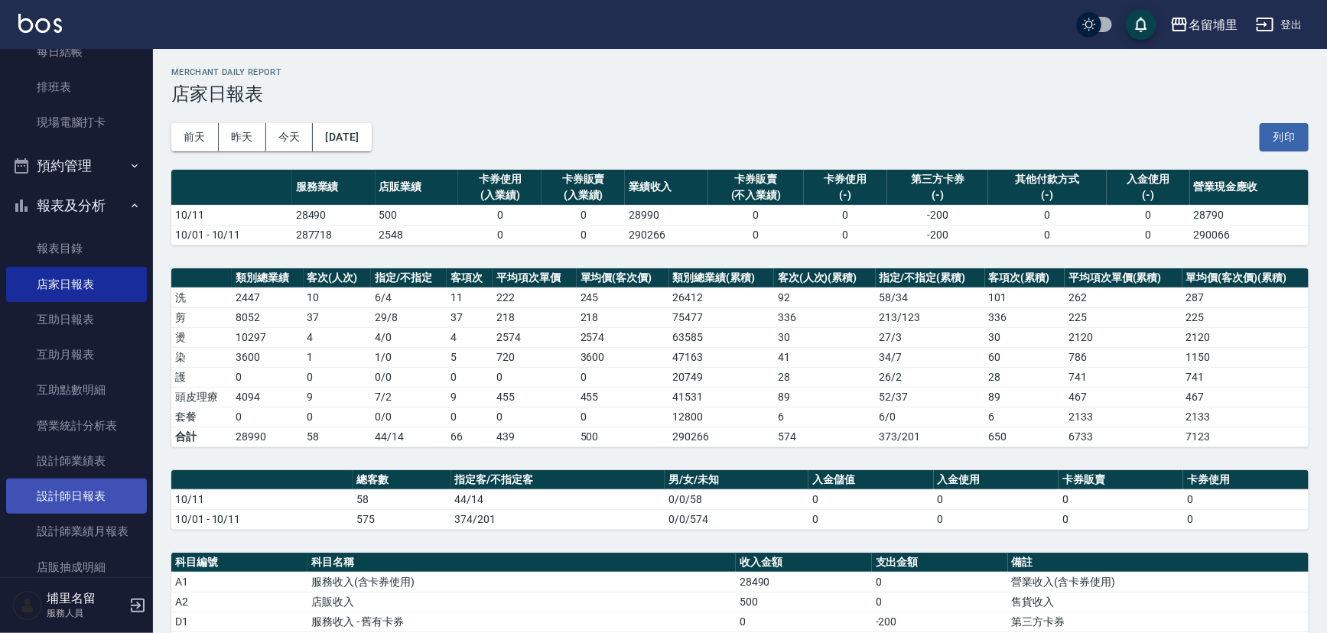
click at [89, 499] on link "設計師日報表" at bounding box center [76, 496] width 141 height 35
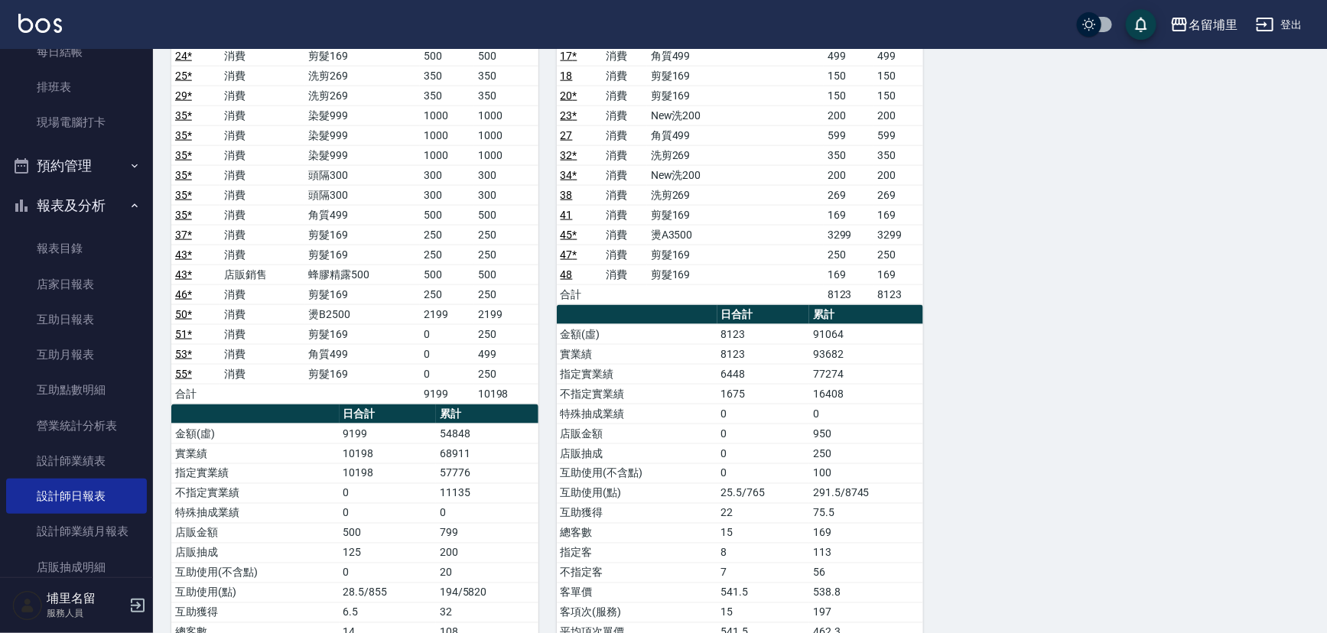
scroll to position [973, 0]
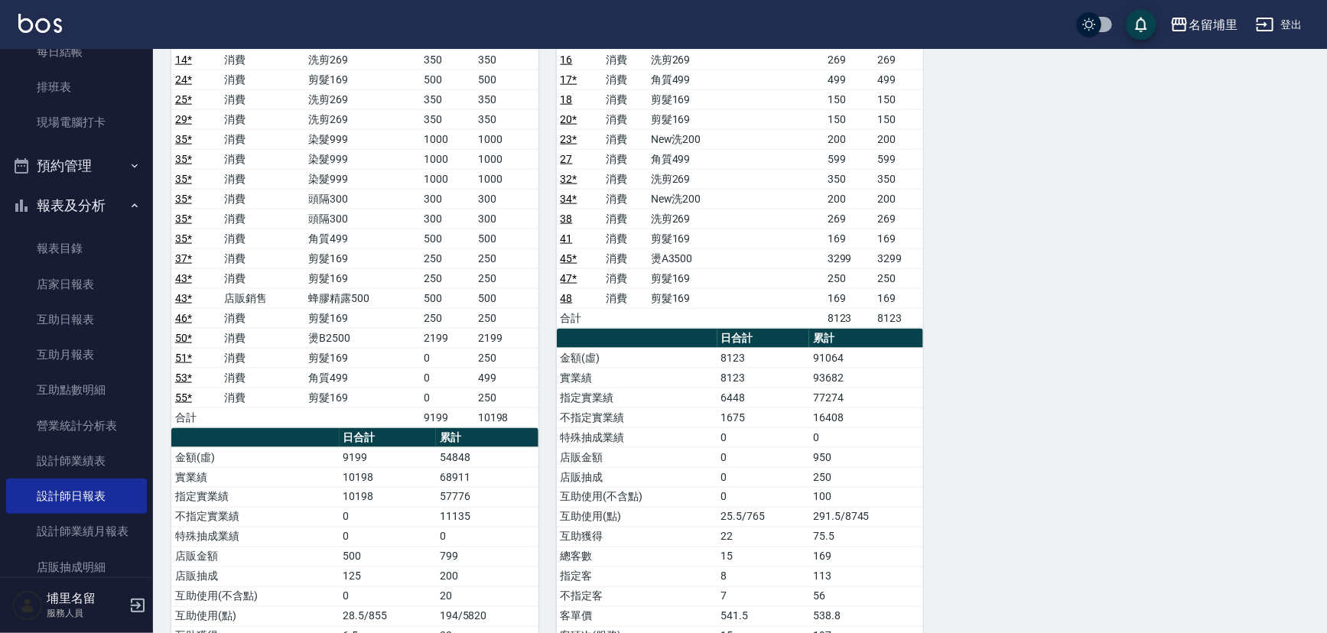
click at [504, 330] on td "2199" at bounding box center [506, 338] width 64 height 20
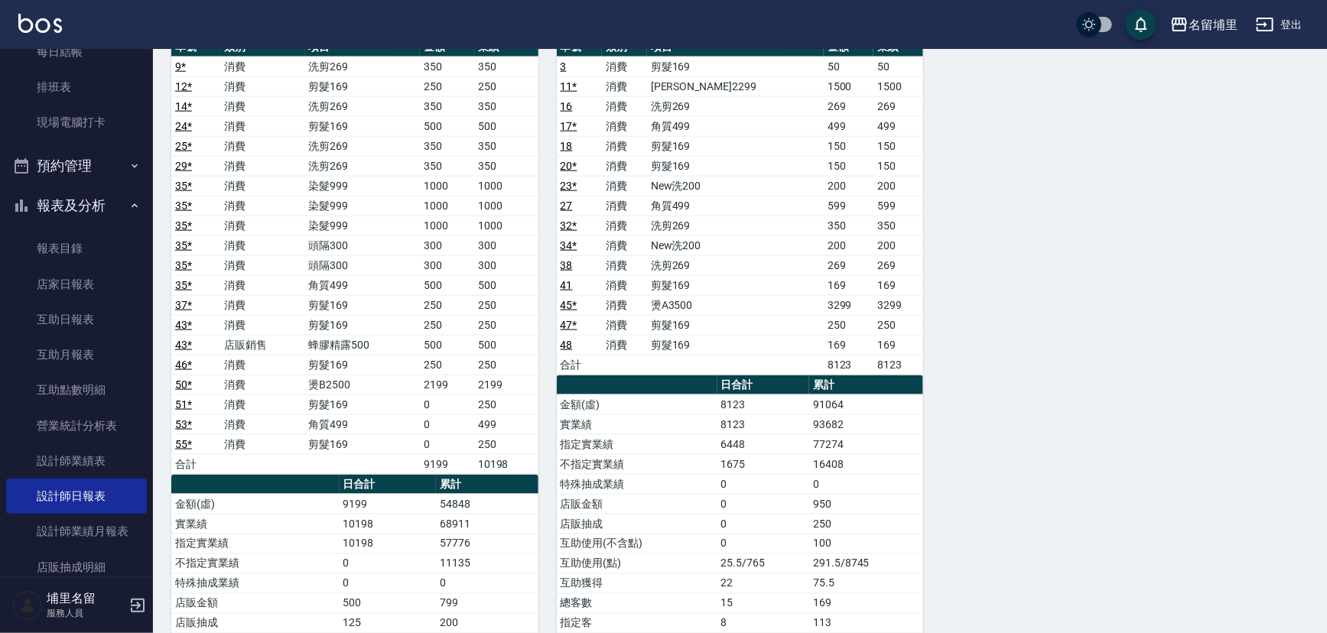
scroll to position [903, 0]
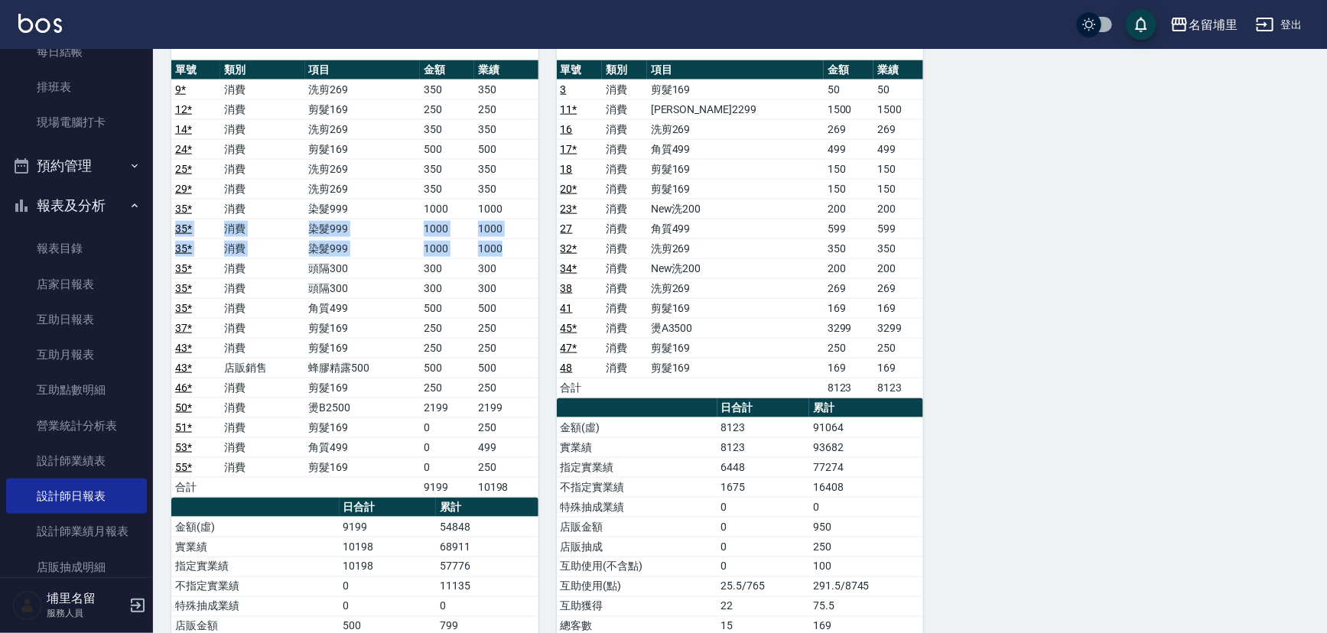
drag, startPoint x: 505, startPoint y: 206, endPoint x: 509, endPoint y: 252, distance: 46.9
click at [509, 252] on tbody "9 * 消費 洗剪269 350 350 12 * 消費 剪髮169 250 250 14 * 消費 洗剪269 350 350 24 * 消費 剪髮169 …" at bounding box center [354, 289] width 367 height 418
click at [509, 252] on td "1000" at bounding box center [506, 249] width 64 height 20
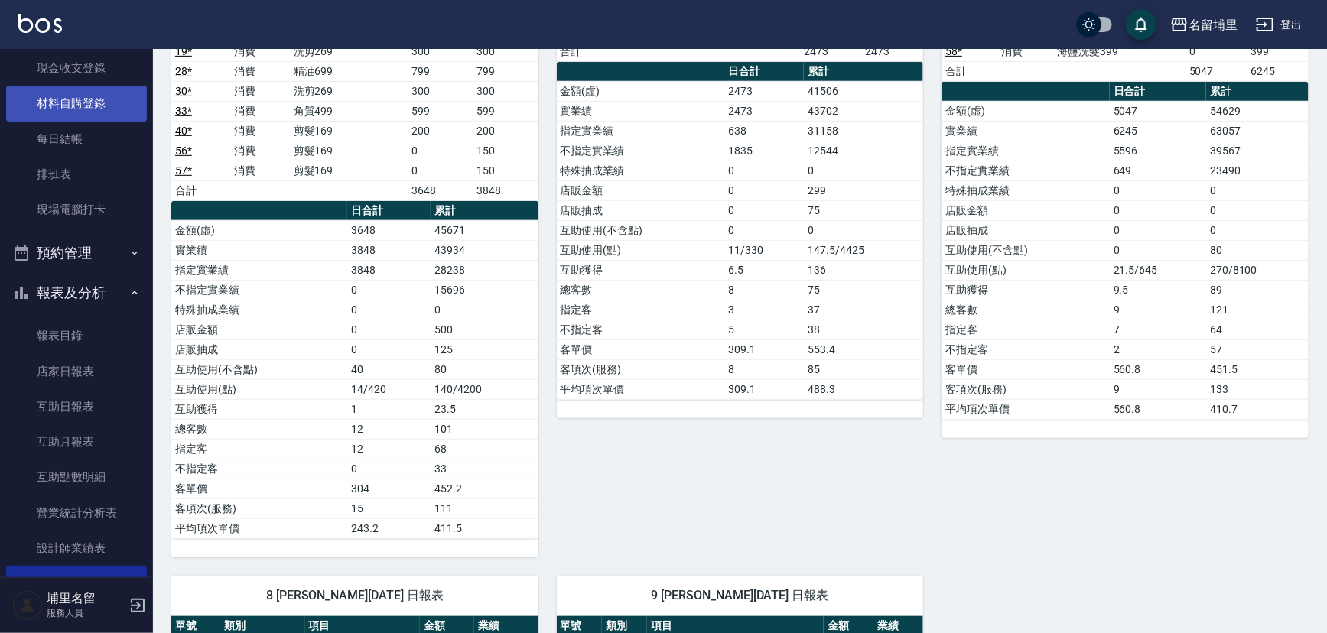
scroll to position [0, 0]
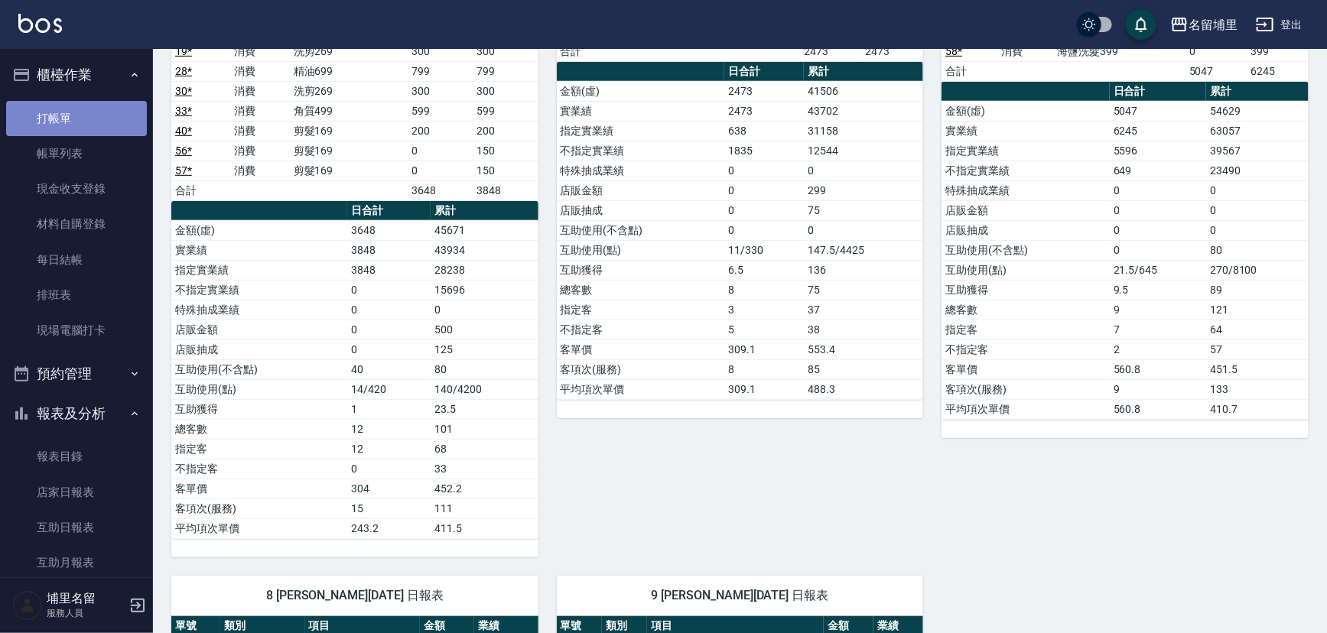
click at [83, 108] on link "打帳單" at bounding box center [76, 118] width 141 height 35
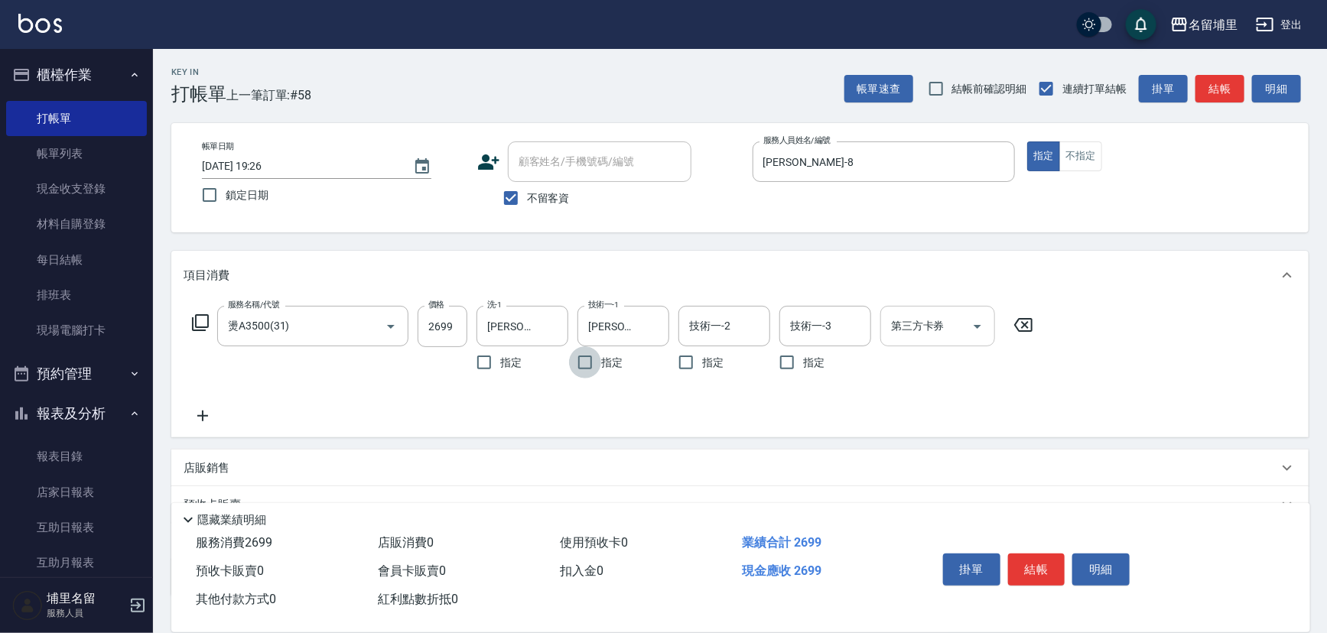
click at [981, 326] on icon "Open" at bounding box center [977, 326] width 18 height 18
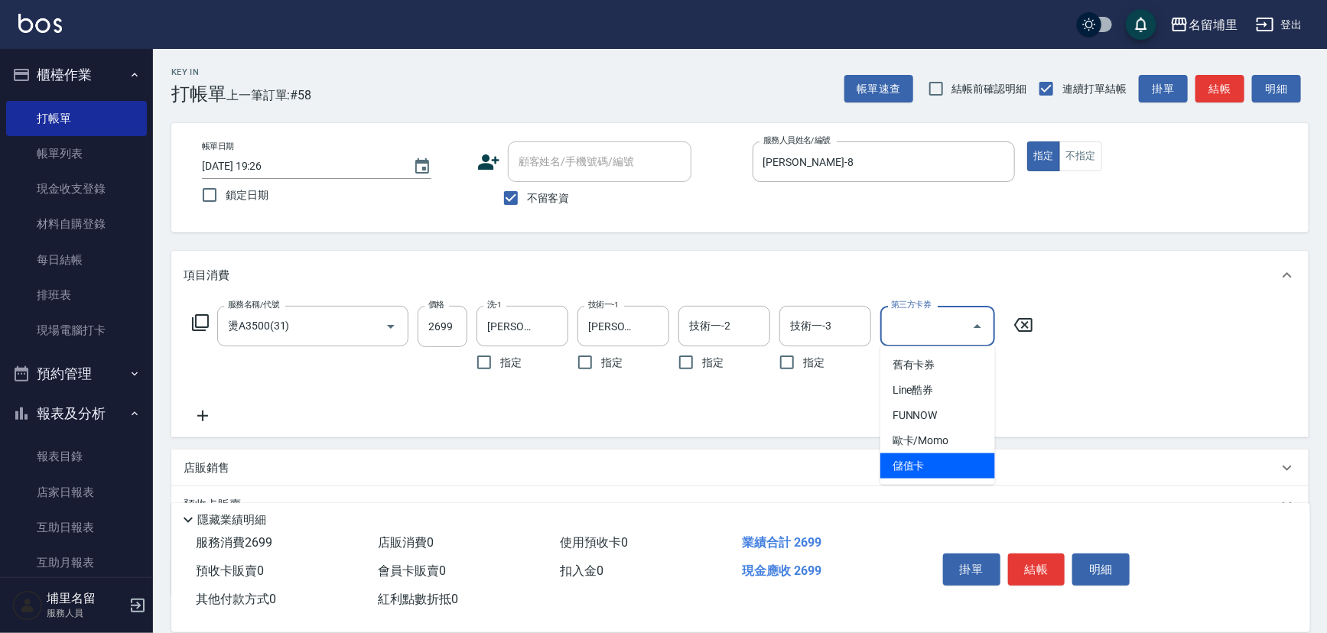
drag, startPoint x: 933, startPoint y: 464, endPoint x: 945, endPoint y: 468, distance: 12.1
click at [935, 464] on span "儲值卡" at bounding box center [937, 466] width 115 height 25
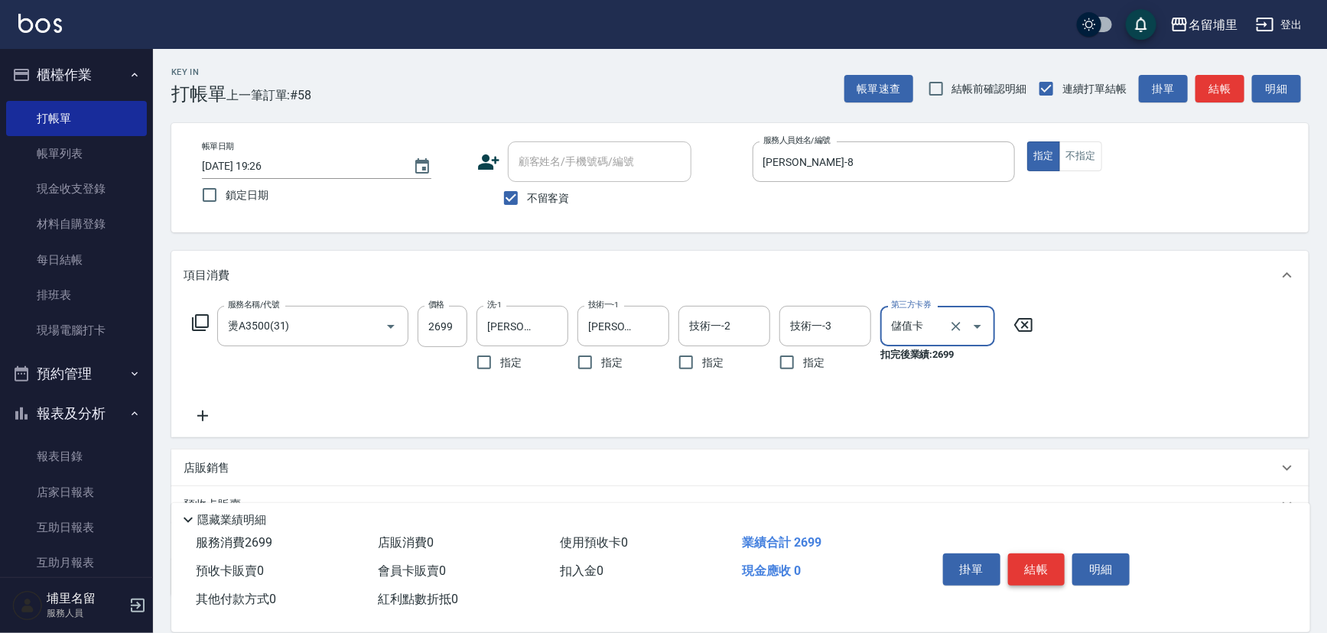
click at [1033, 561] on button "結帳" at bounding box center [1036, 570] width 57 height 32
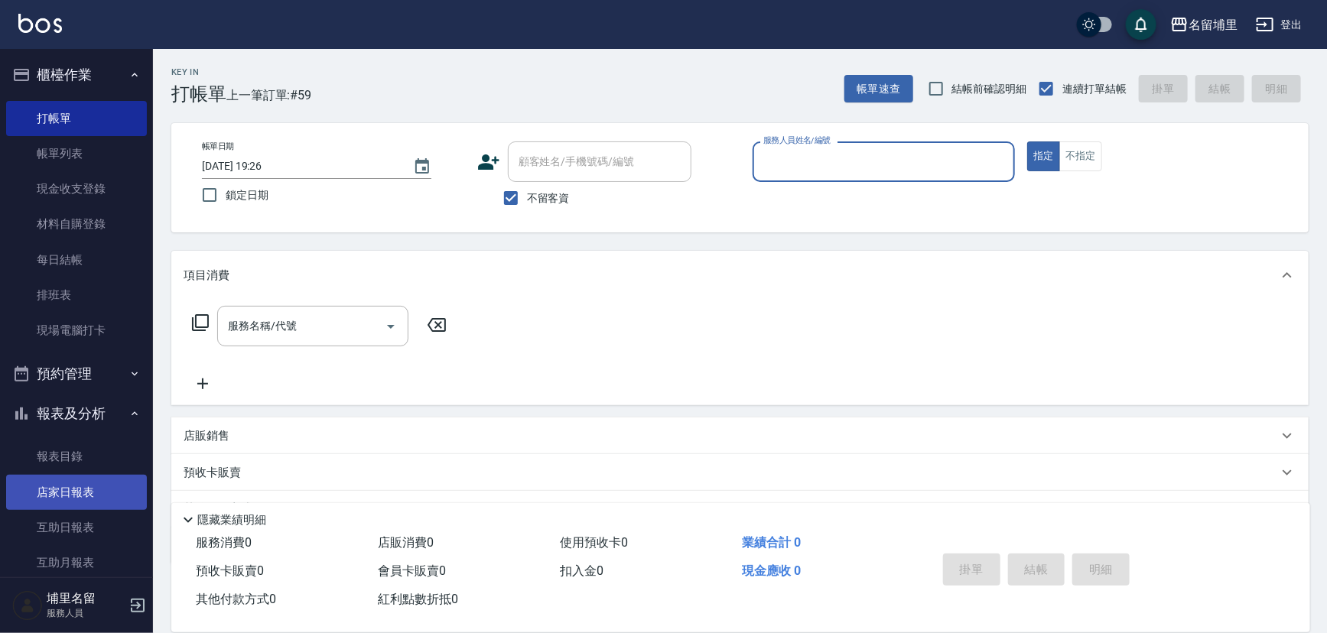
click at [50, 506] on link "店家日報表" at bounding box center [76, 492] width 141 height 35
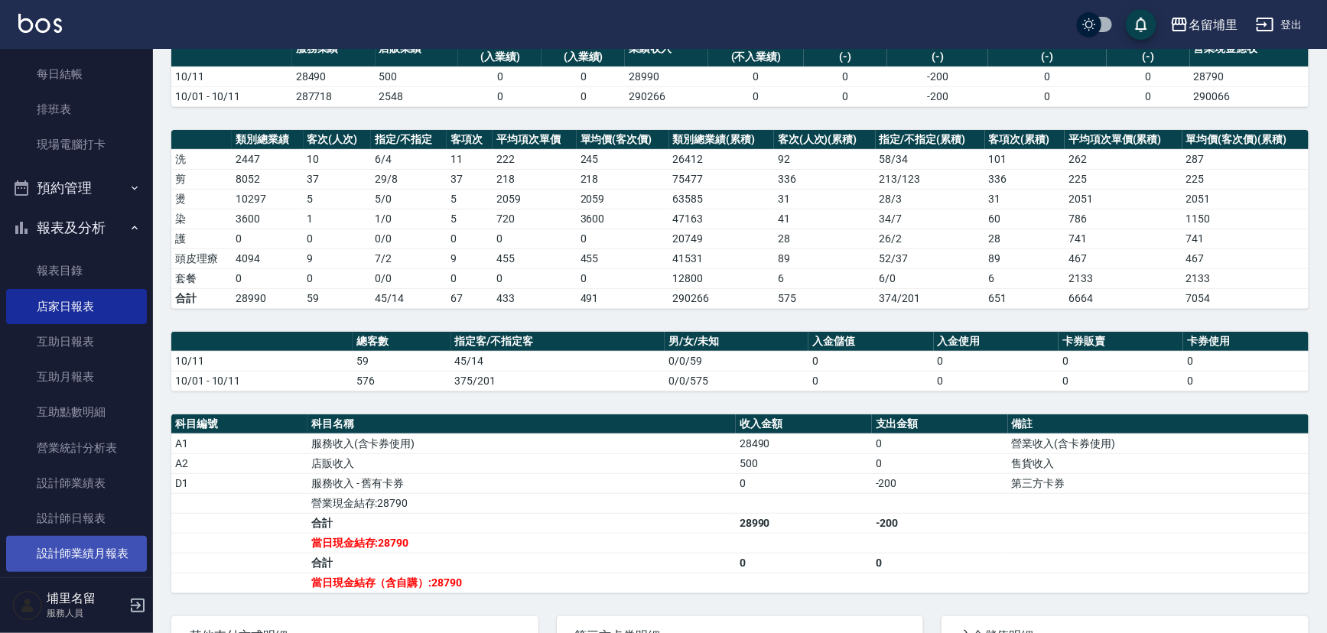
scroll to position [208, 0]
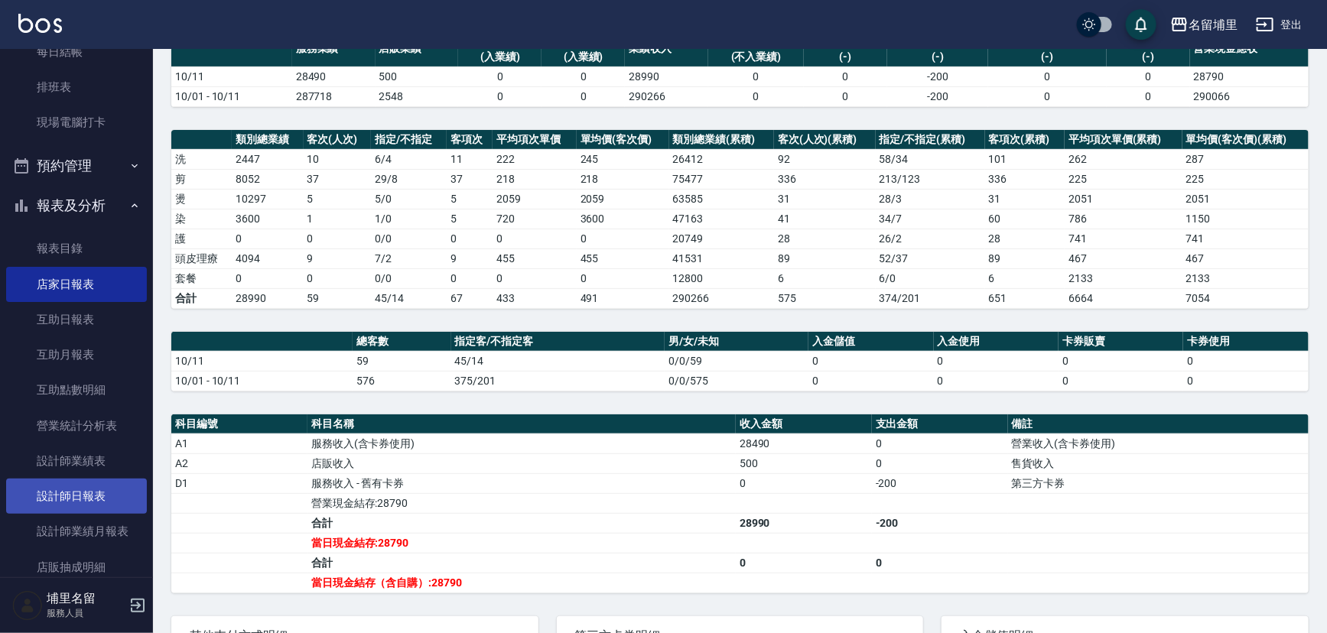
click at [91, 502] on link "設計師日報表" at bounding box center [76, 496] width 141 height 35
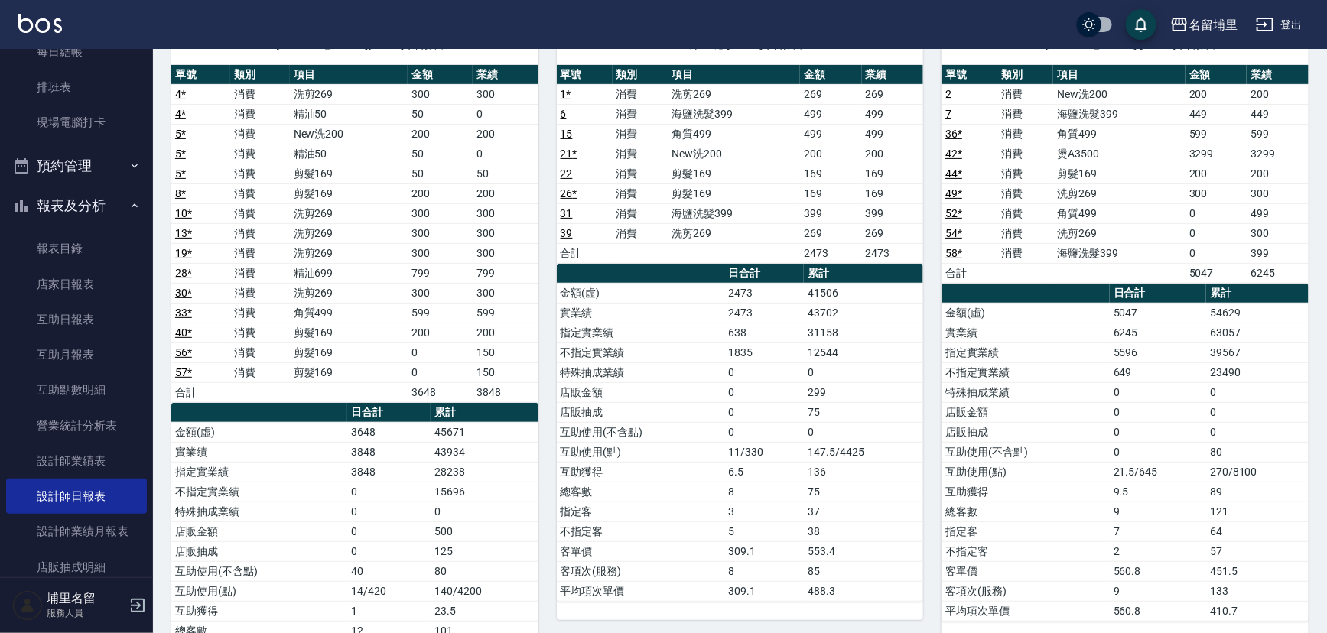
scroll to position [69, 0]
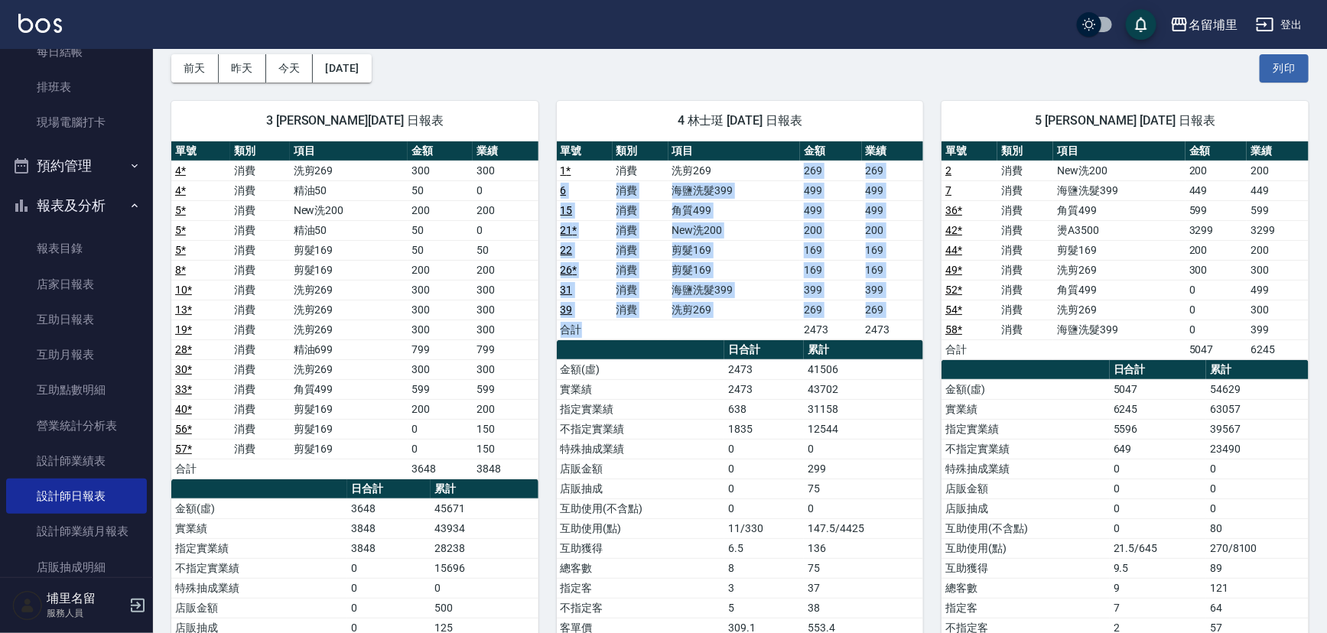
drag, startPoint x: 727, startPoint y: 166, endPoint x: 749, endPoint y: 319, distance: 154.6
click at [749, 319] on tbody "1 * 消費 洗剪269 269 269 6 消費 海鹽洗髮399 499 499 15 消費 角質499 499 499 21 * 消費 New洗200 2…" at bounding box center [740, 250] width 367 height 179
click at [749, 320] on td "a dense table" at bounding box center [735, 330] width 132 height 20
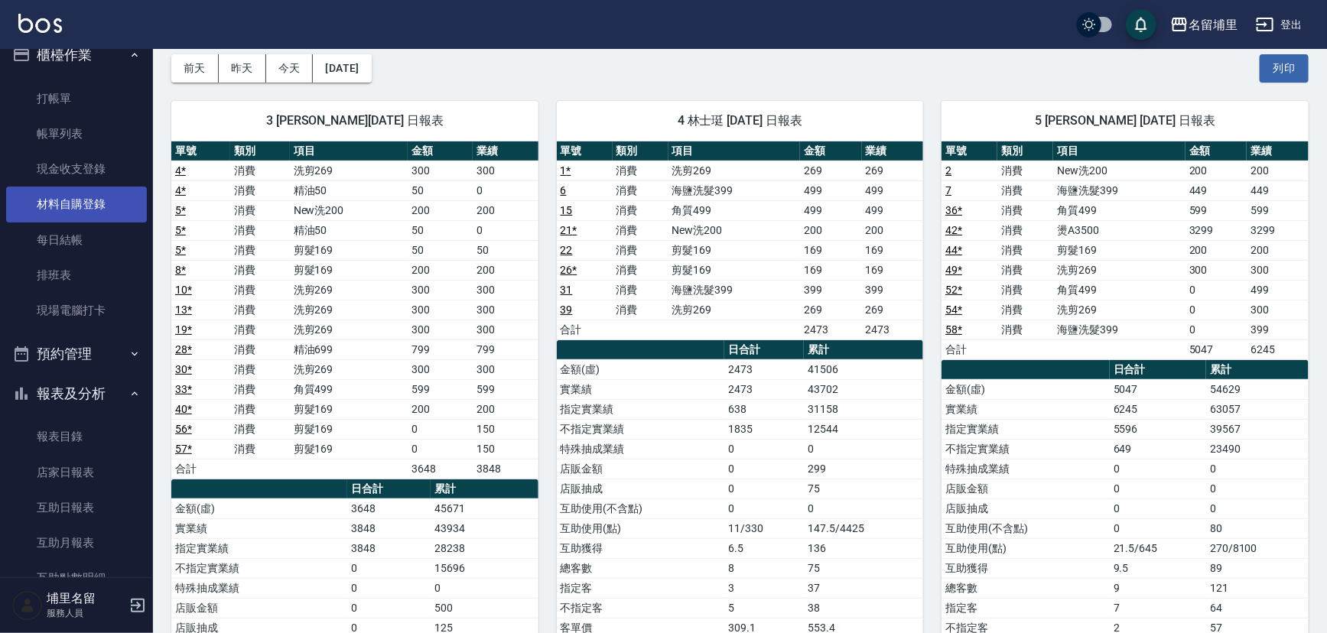
scroll to position [0, 0]
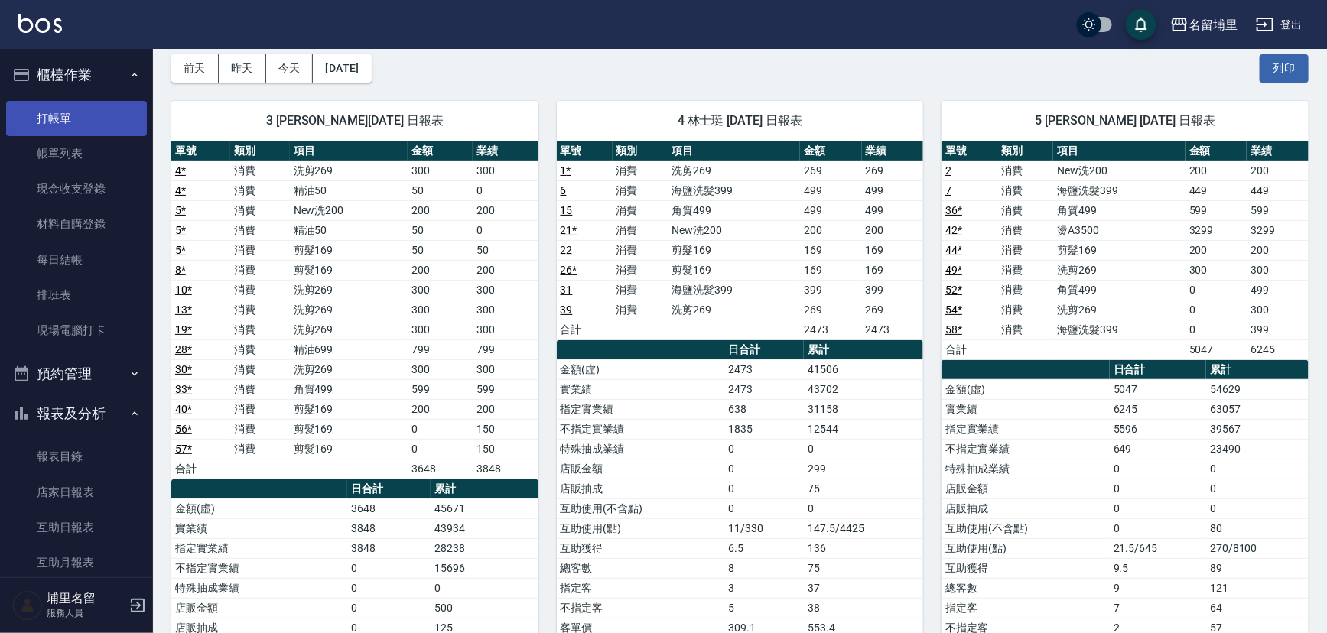
click at [94, 123] on link "打帳單" at bounding box center [76, 118] width 141 height 35
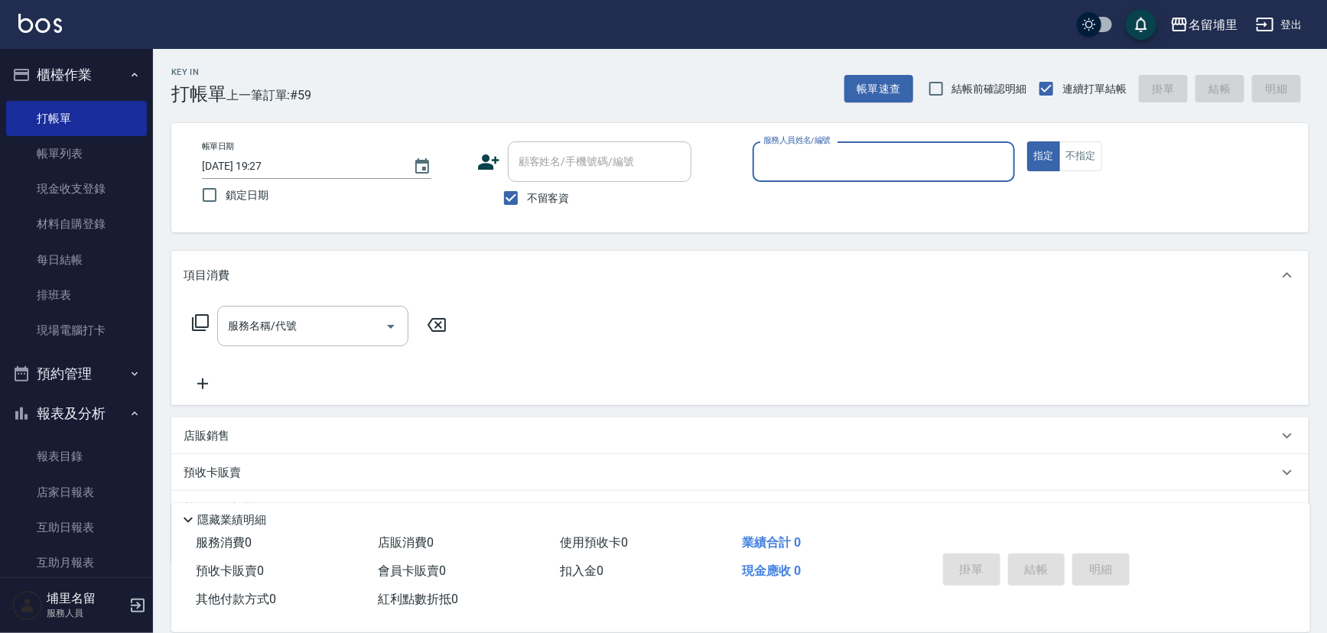
click at [760, 223] on div "帳單日期 [DATE] 19:27 鎖定日期 顧客姓名/手機號碼/編號 顧客姓名/手機號碼/編號 不留客資 服務人員姓名/編號 服務人員姓名/編號 指定 不指定" at bounding box center [739, 177] width 1137 height 109
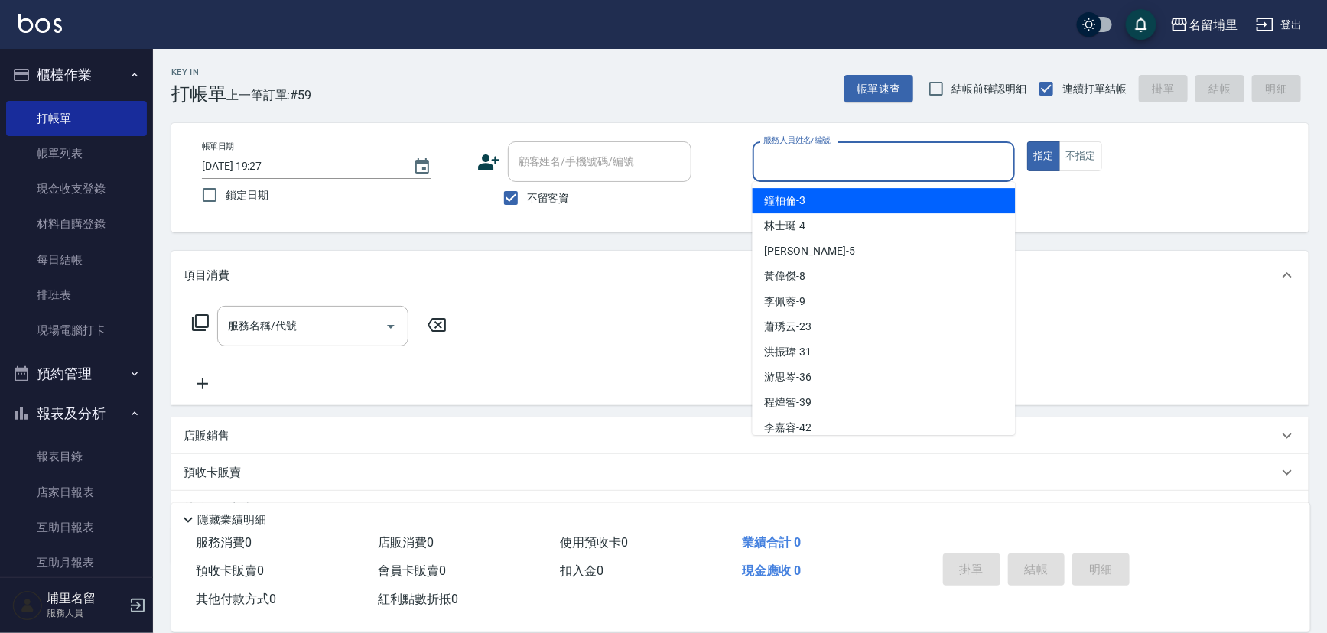
click at [829, 164] on input "服務人員姓名/編號" at bounding box center [884, 161] width 249 height 27
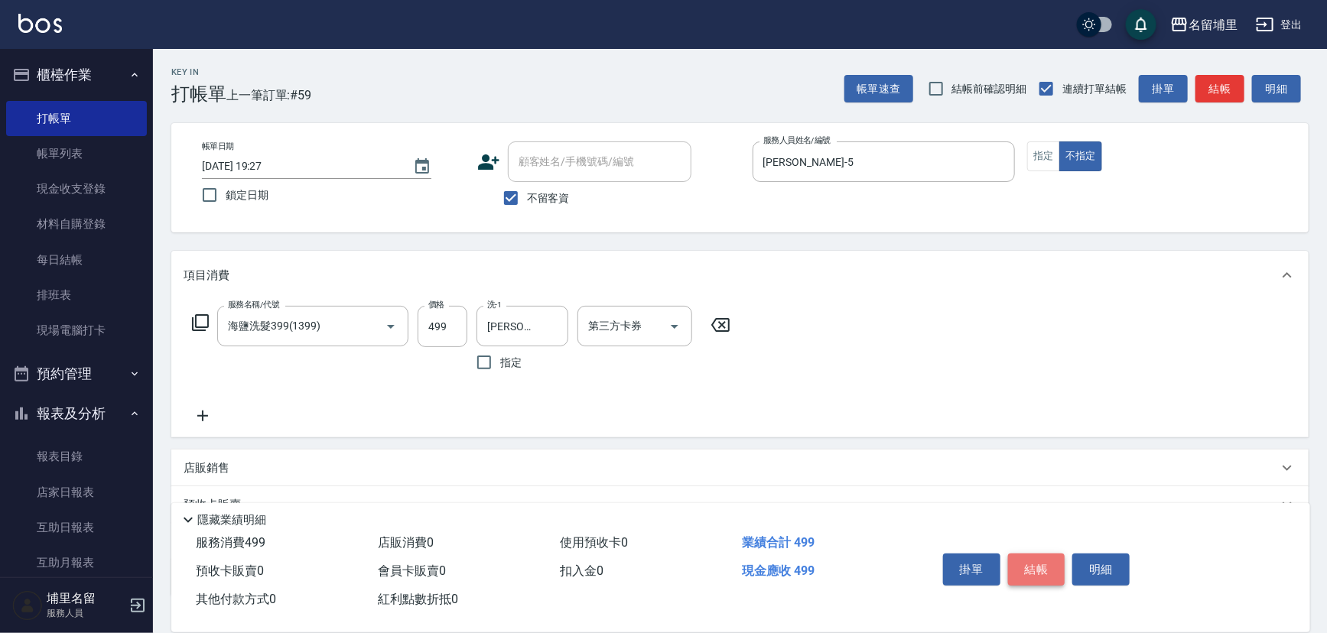
click at [1029, 554] on button "結帳" at bounding box center [1036, 570] width 57 height 32
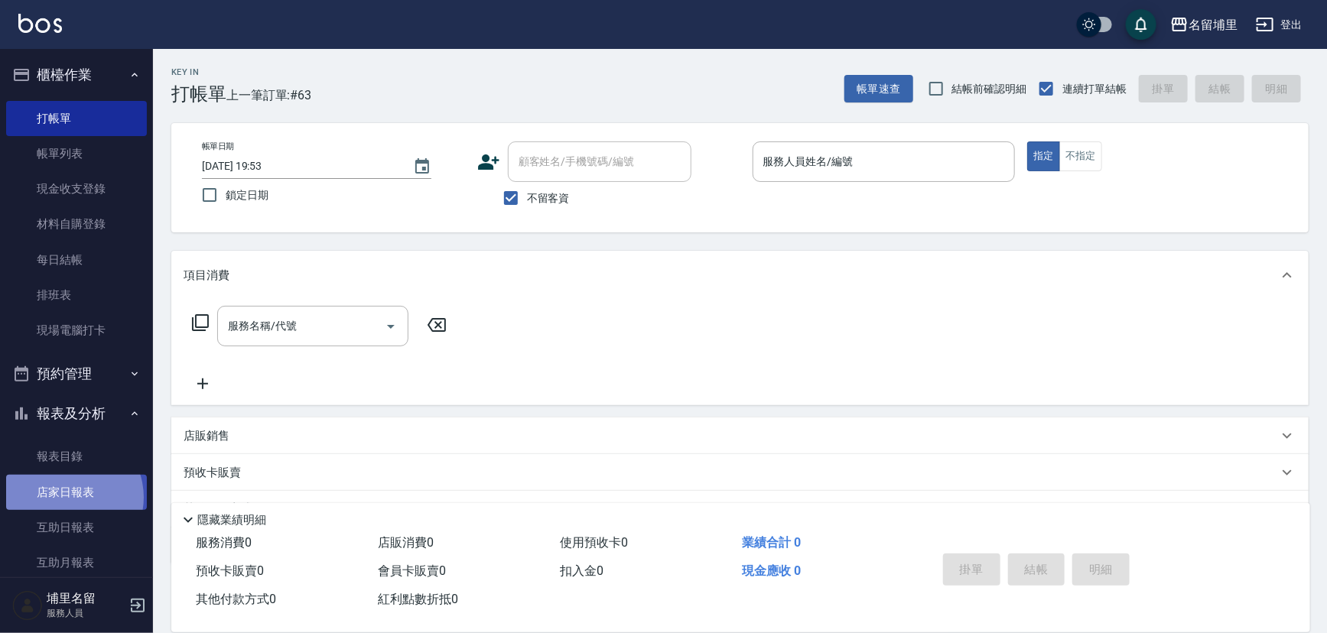
click at [67, 497] on link "店家日報表" at bounding box center [76, 492] width 141 height 35
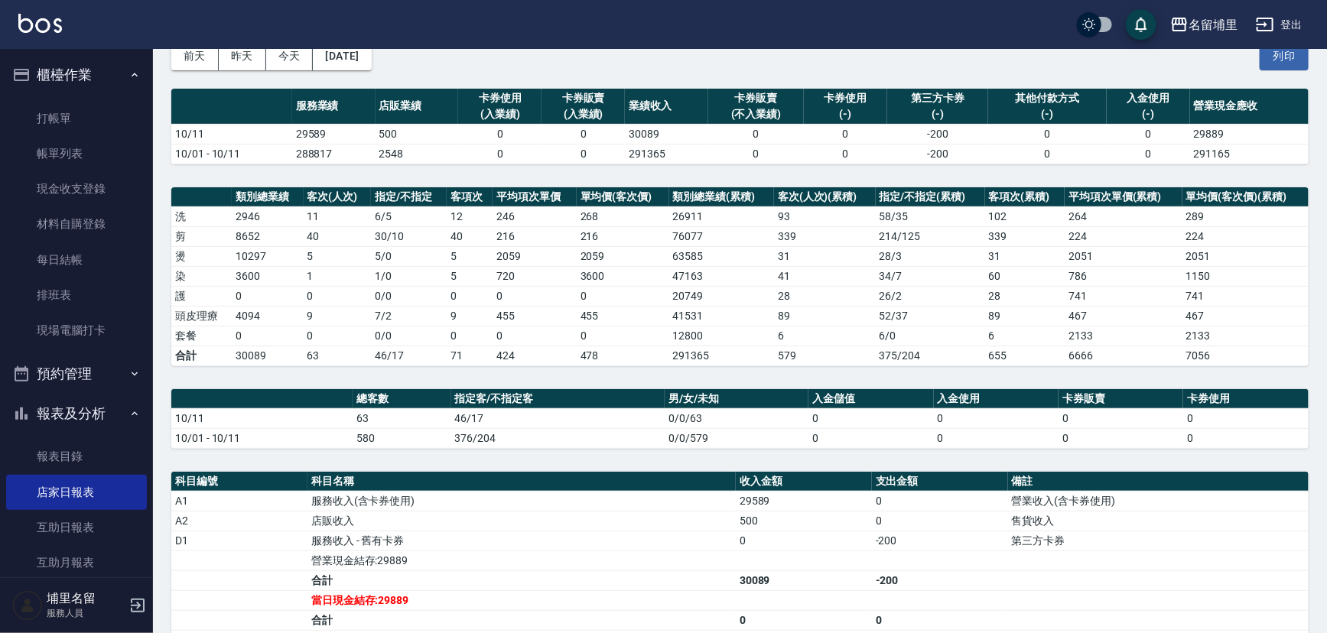
scroll to position [208, 0]
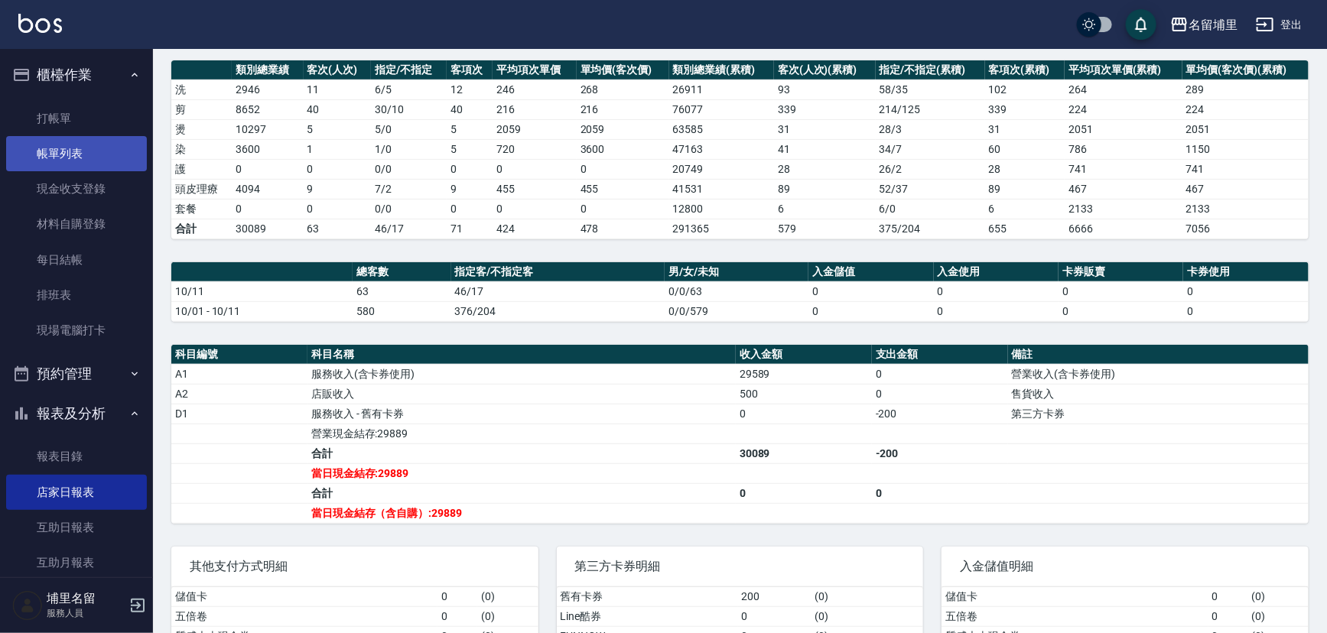
click at [46, 153] on link "帳單列表" at bounding box center [76, 153] width 141 height 35
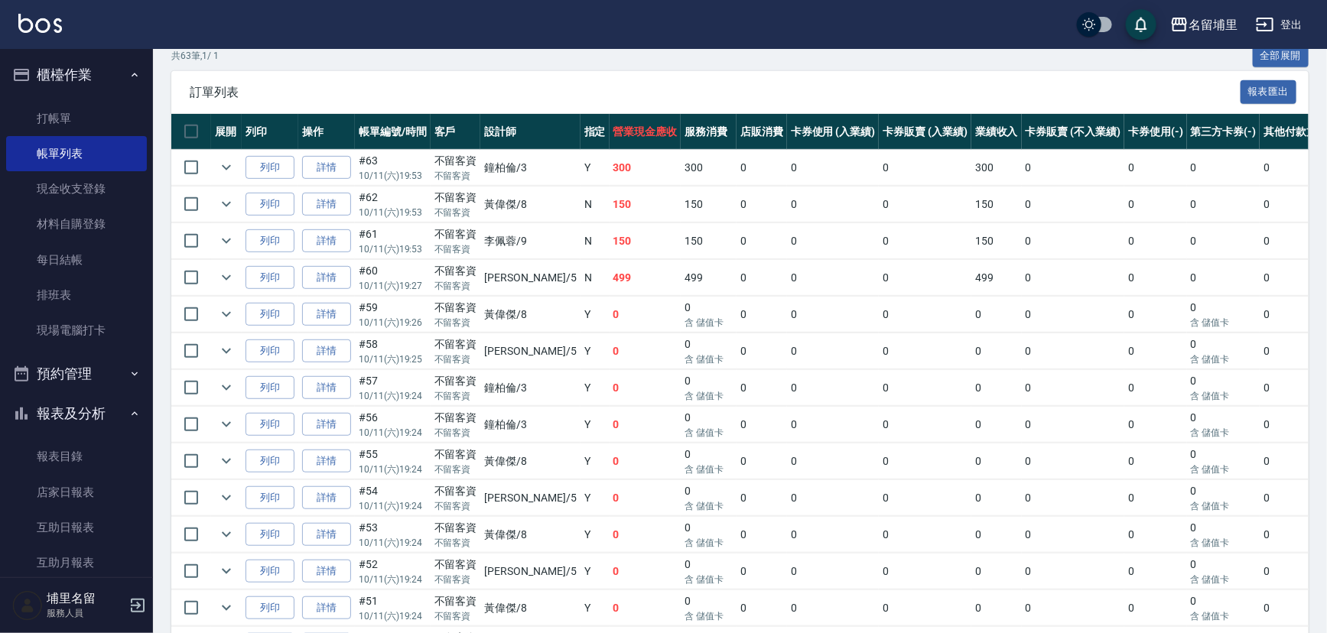
scroll to position [69, 0]
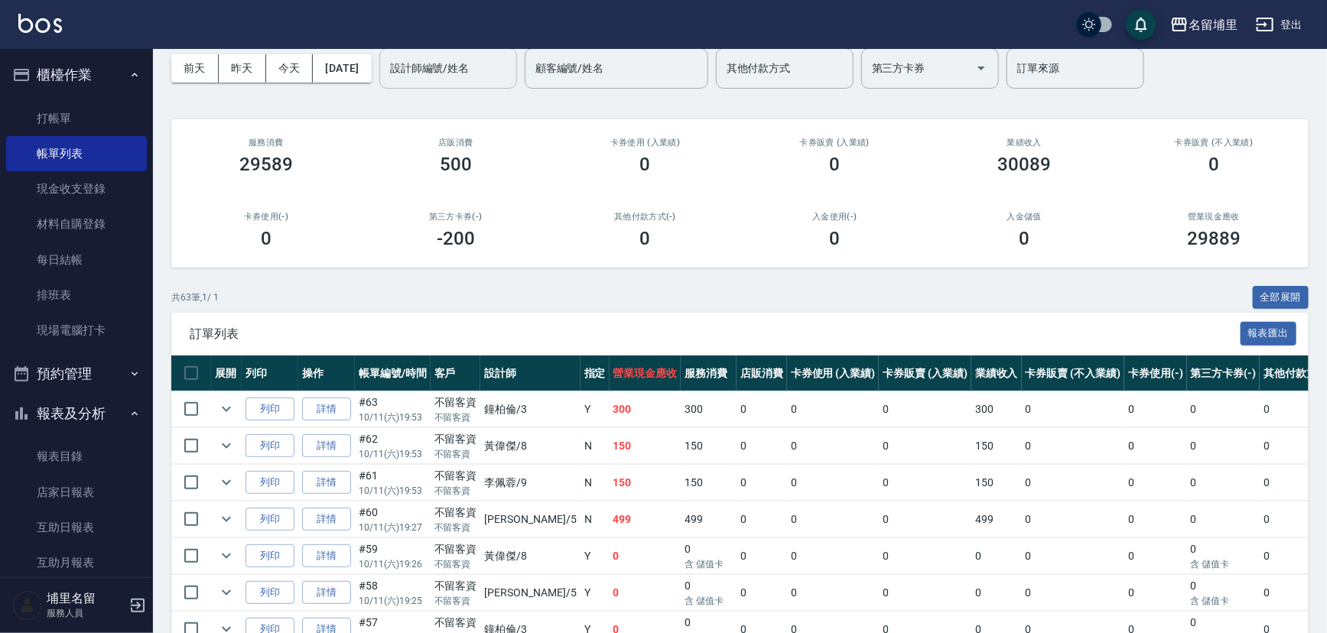
click at [480, 76] on input "設計師編號/姓名" at bounding box center [448, 68] width 124 height 27
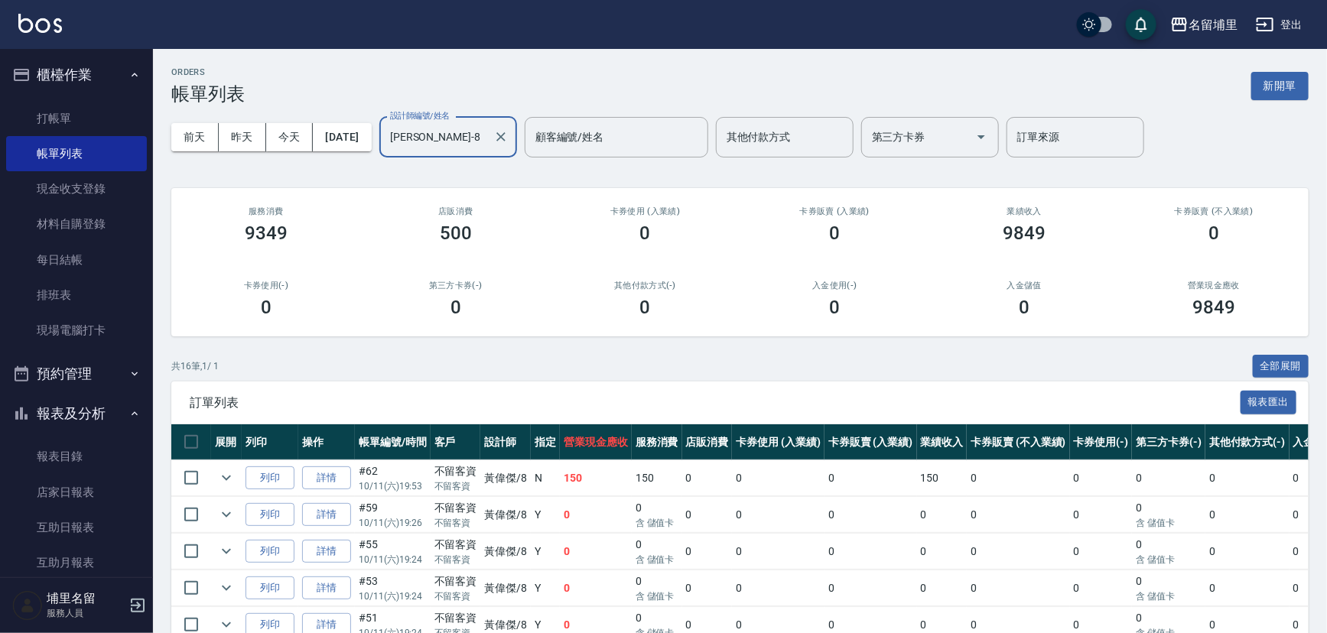
scroll to position [0, 0]
click at [512, 136] on button "Clear" at bounding box center [500, 136] width 21 height 21
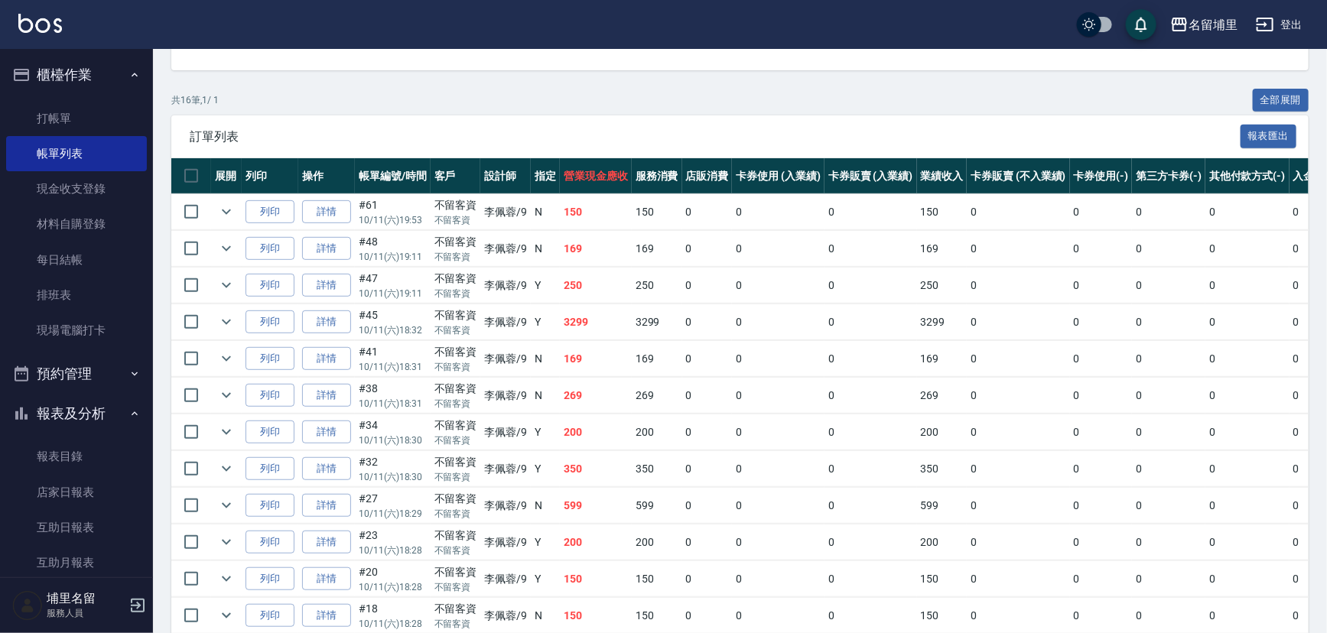
scroll to position [133, 0]
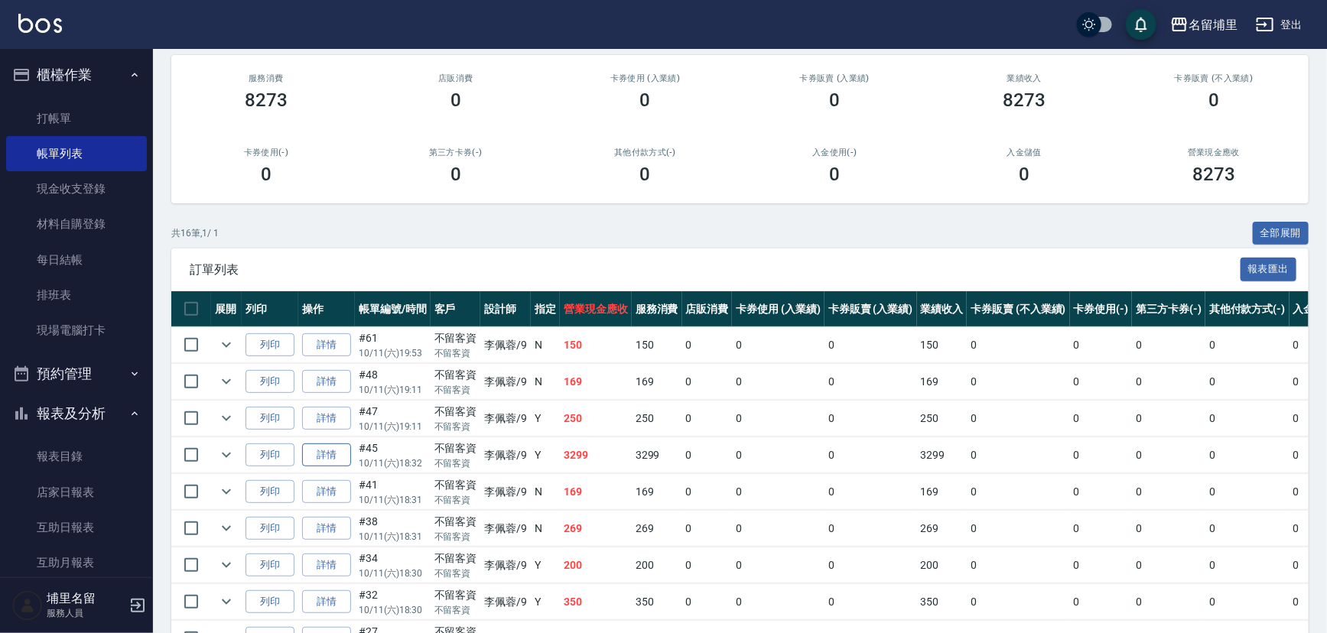
click at [333, 459] on link "詳情" at bounding box center [326, 456] width 49 height 24
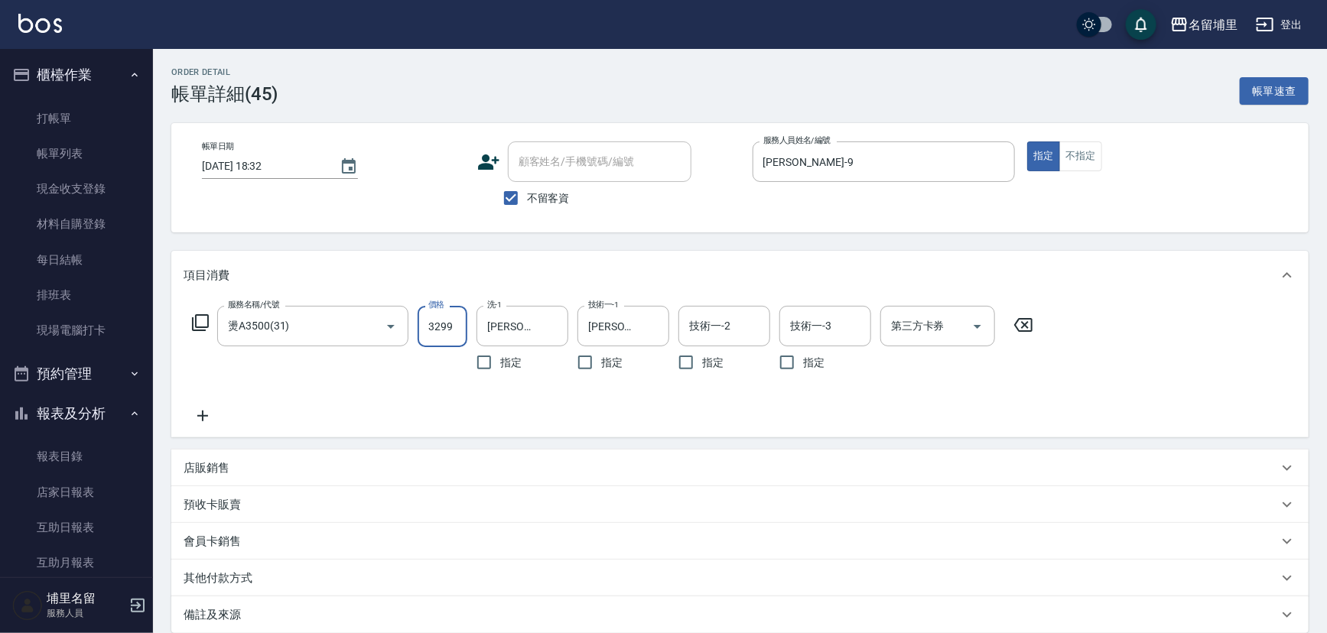
click at [462, 330] on input "3299" at bounding box center [443, 326] width 50 height 41
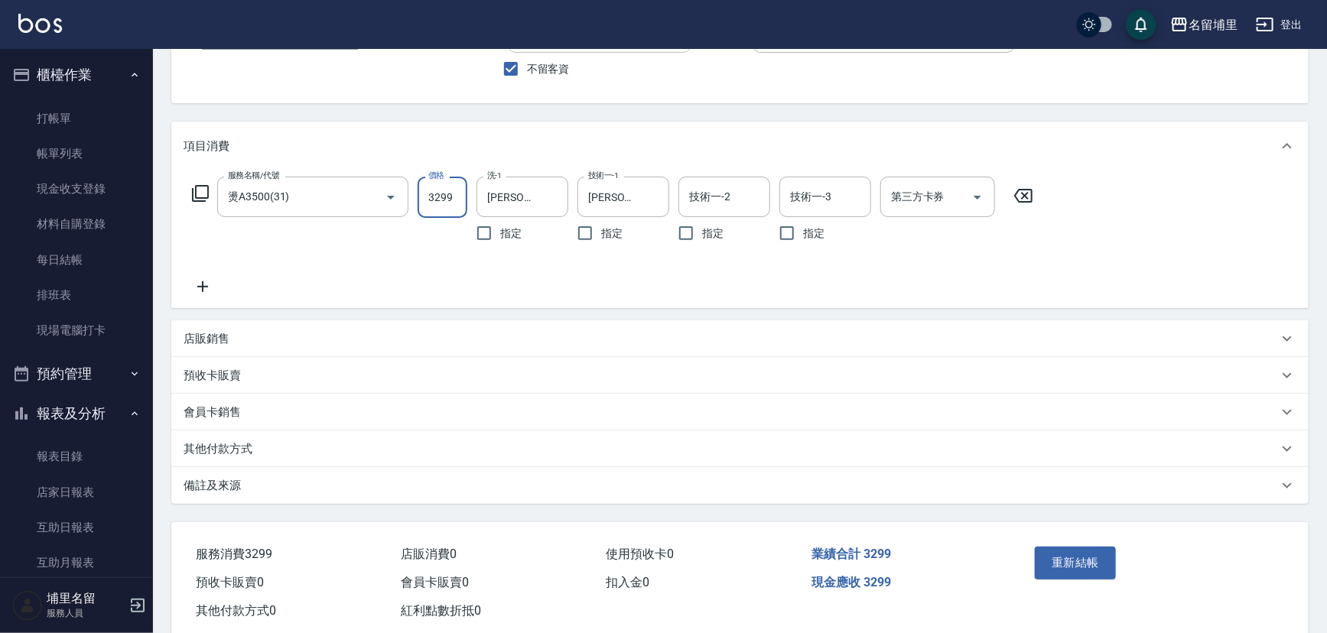
scroll to position [138, 0]
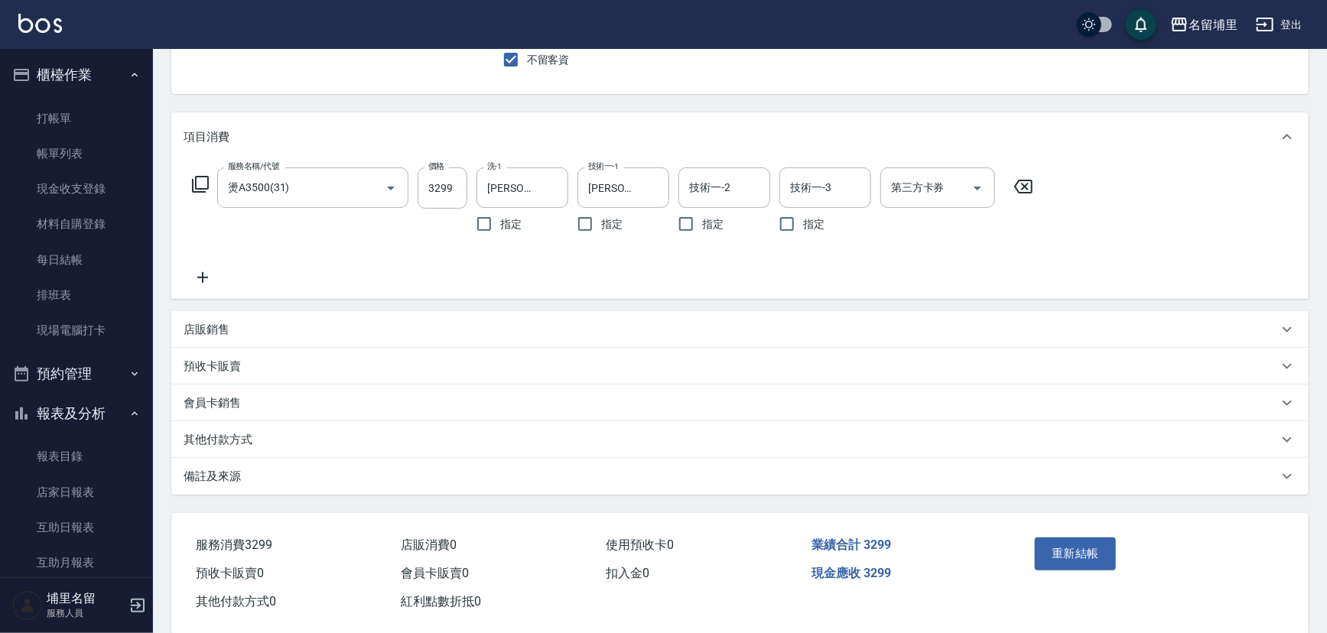
click at [356, 409] on div "會員卡銷售" at bounding box center [731, 403] width 1095 height 16
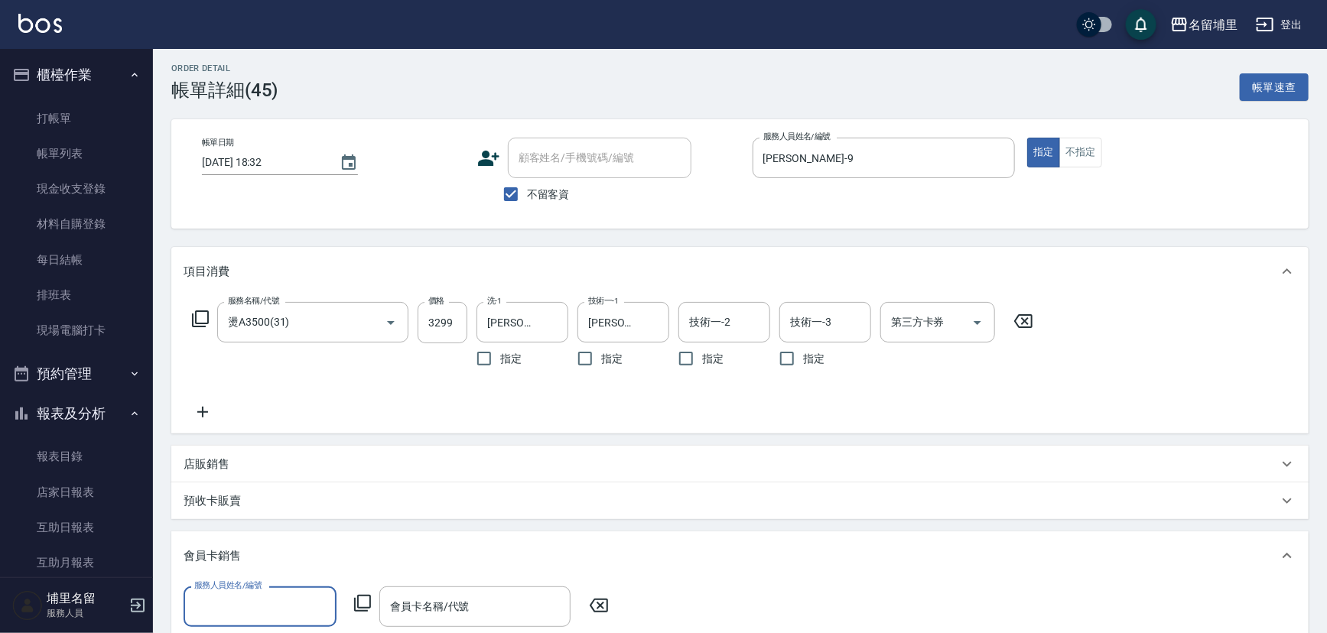
scroll to position [0, 0]
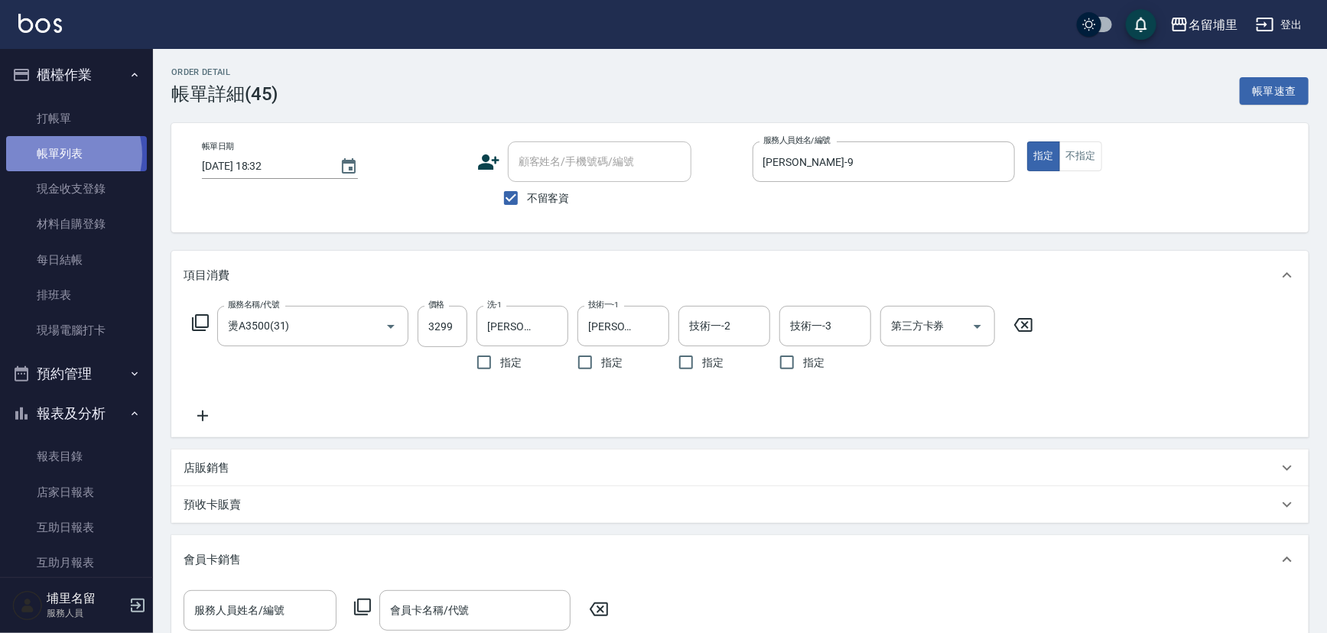
click at [66, 155] on link "帳單列表" at bounding box center [76, 153] width 141 height 35
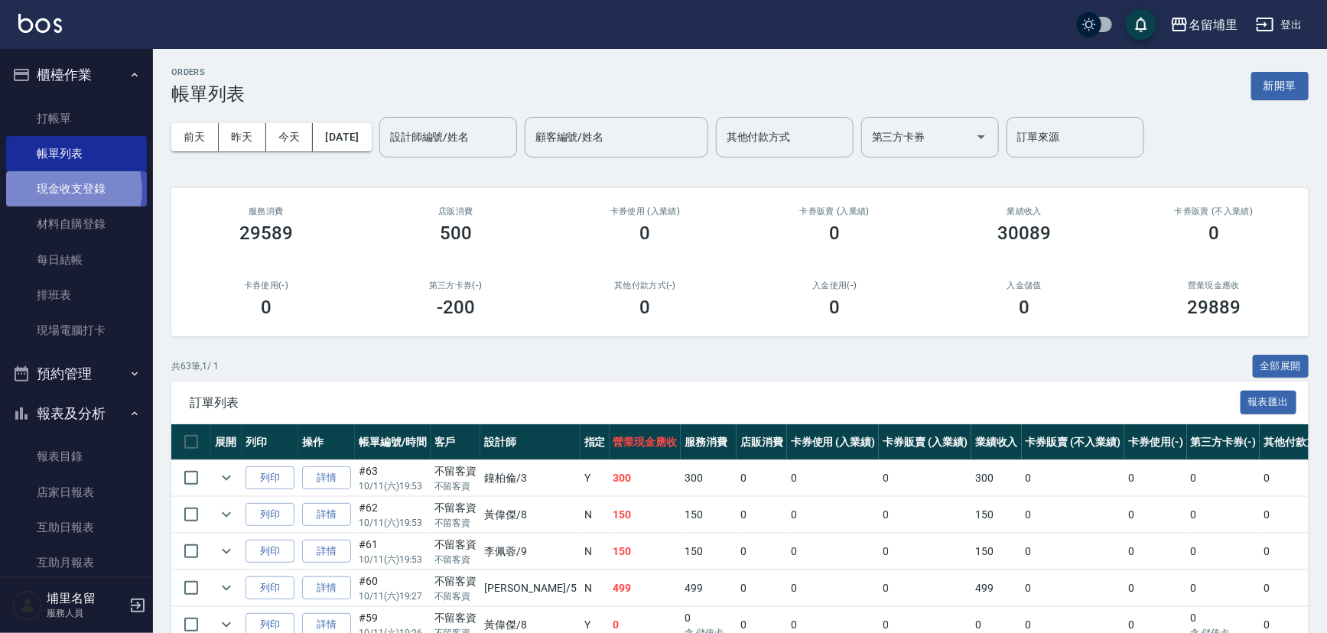
click at [61, 190] on link "現金收支登錄" at bounding box center [76, 188] width 141 height 35
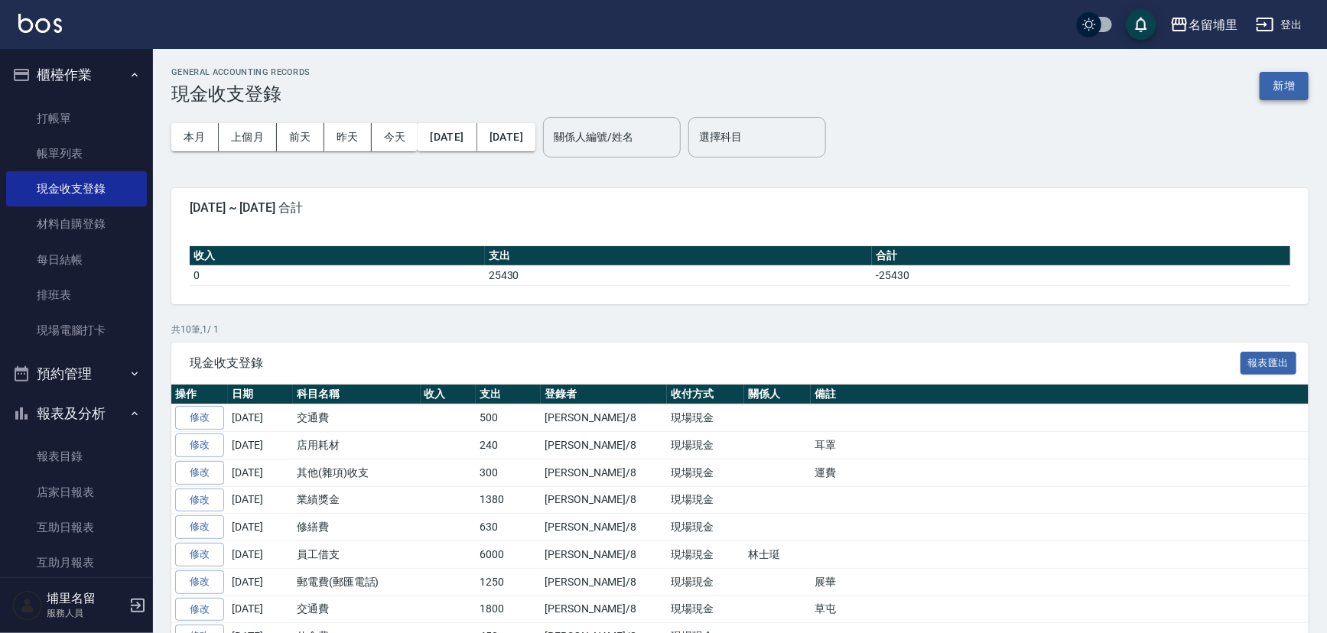
click at [1279, 93] on button "新增" at bounding box center [1284, 86] width 49 height 28
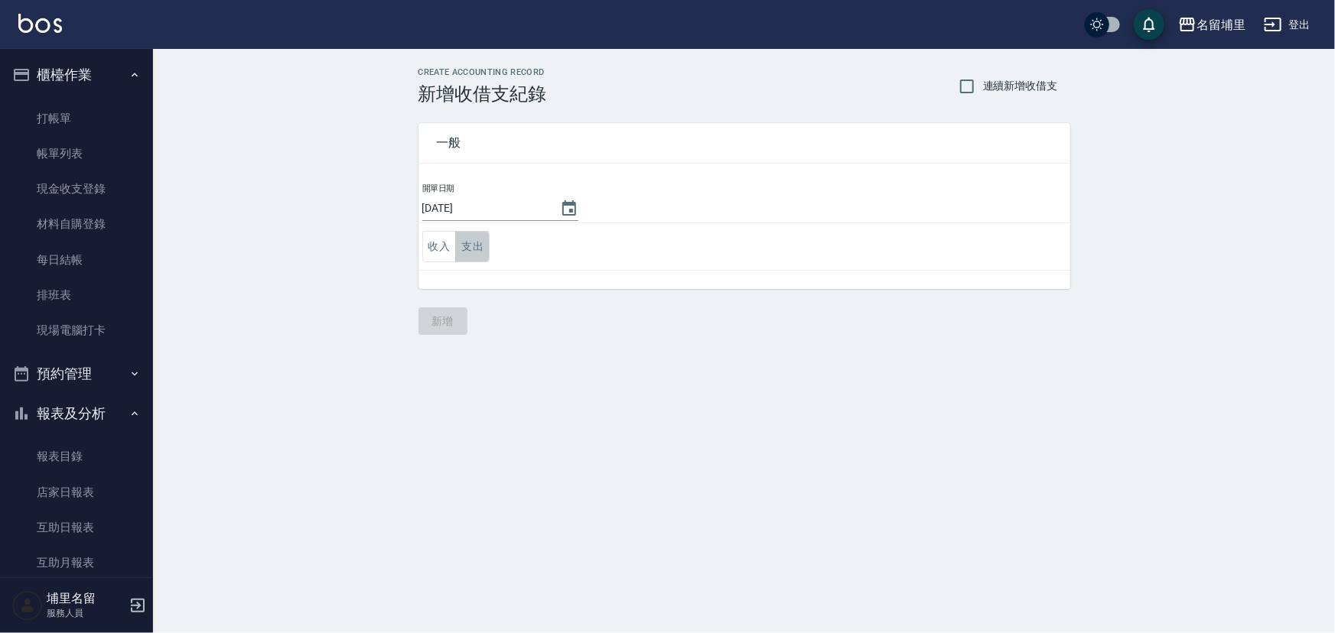
click at [483, 248] on button "支出" at bounding box center [472, 246] width 34 height 31
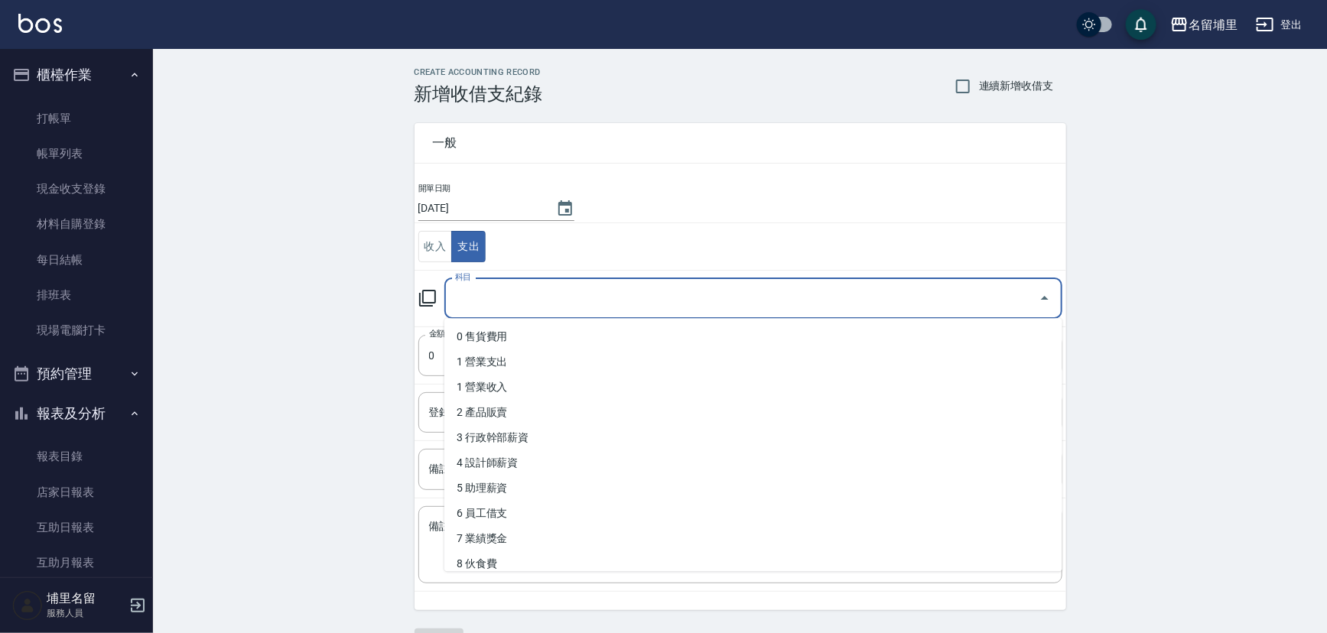
drag, startPoint x: 495, startPoint y: 296, endPoint x: 504, endPoint y: 302, distance: 11.0
click at [496, 297] on input "科目" at bounding box center [741, 298] width 581 height 27
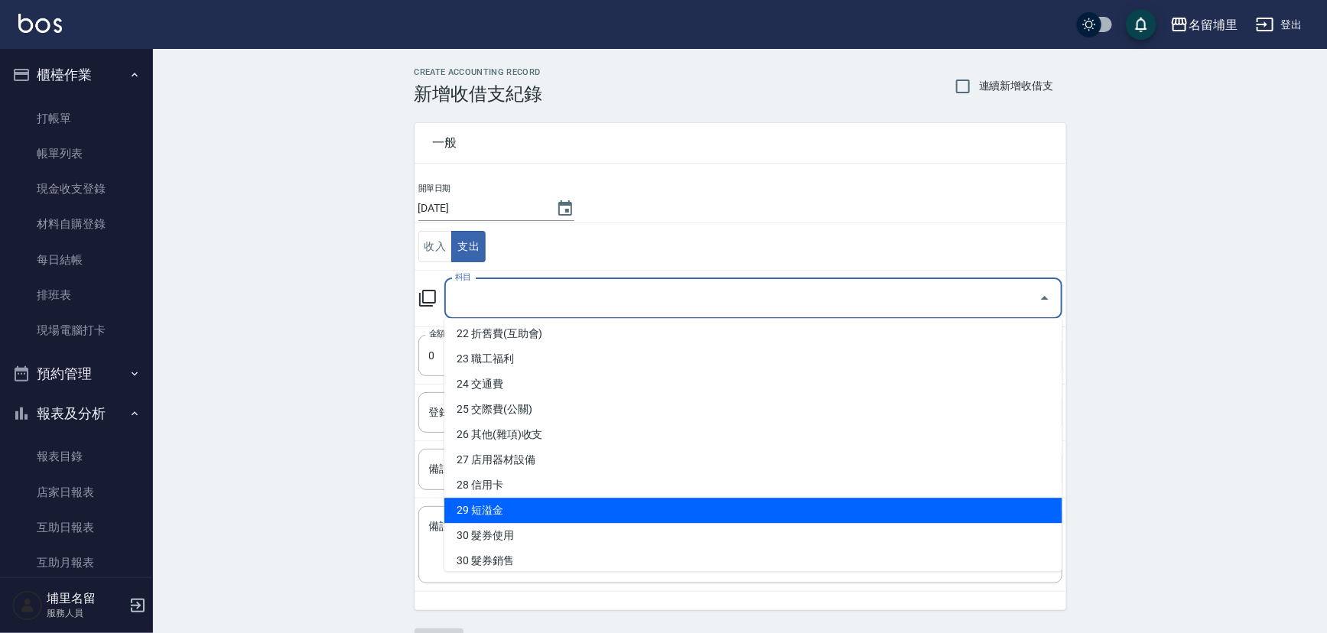
scroll to position [559, 0]
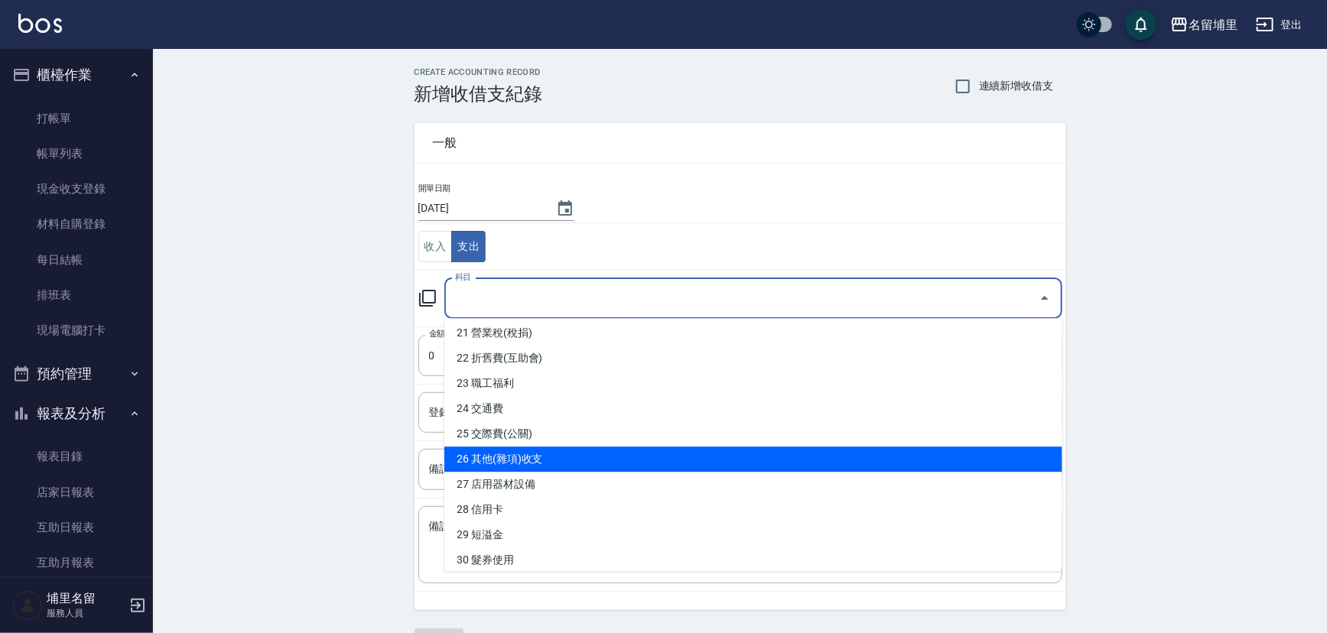
click at [561, 459] on li "26 其他(雜項)收支" at bounding box center [753, 459] width 618 height 25
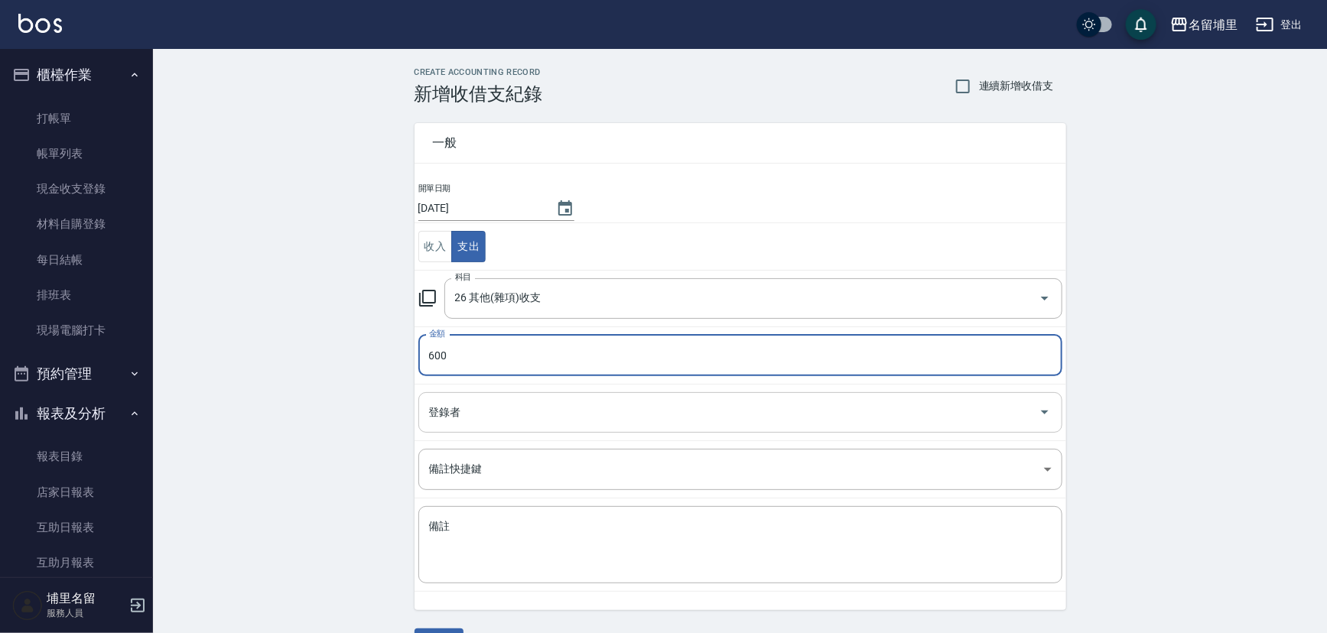
click at [547, 392] on div "登錄者" at bounding box center [740, 412] width 644 height 41
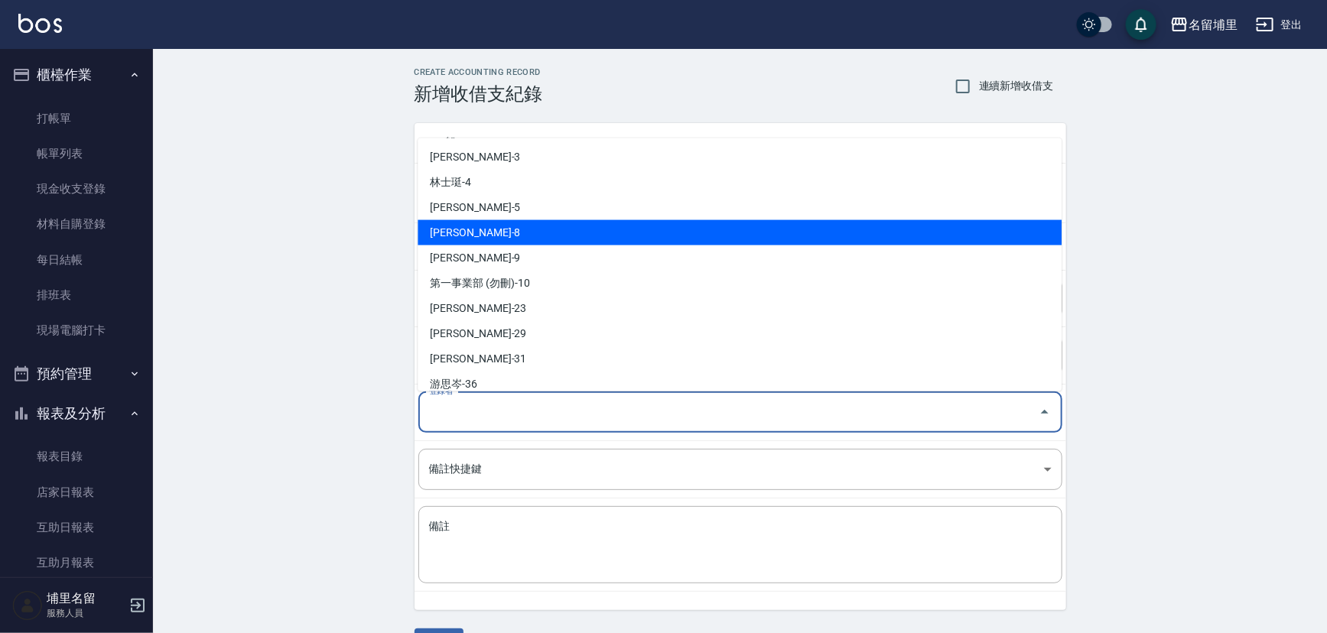
click at [561, 235] on li "[PERSON_NAME]-8" at bounding box center [740, 232] width 644 height 25
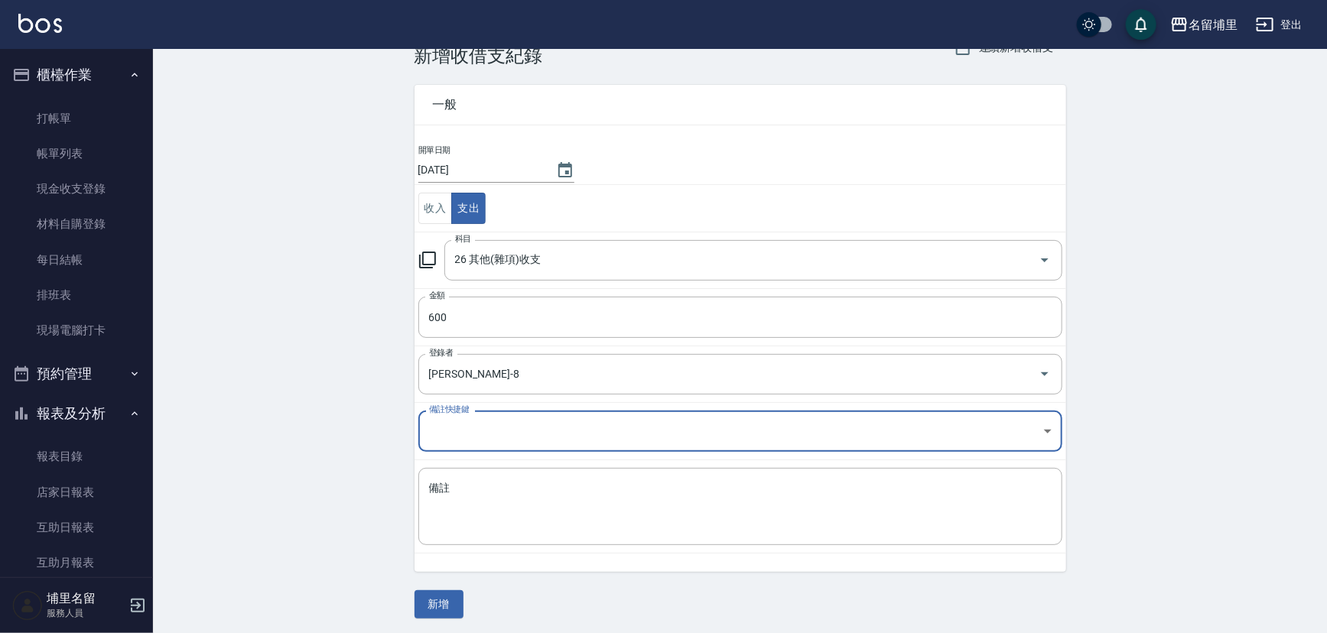
scroll to position [41, 0]
click at [439, 597] on button "新增" at bounding box center [439, 602] width 49 height 28
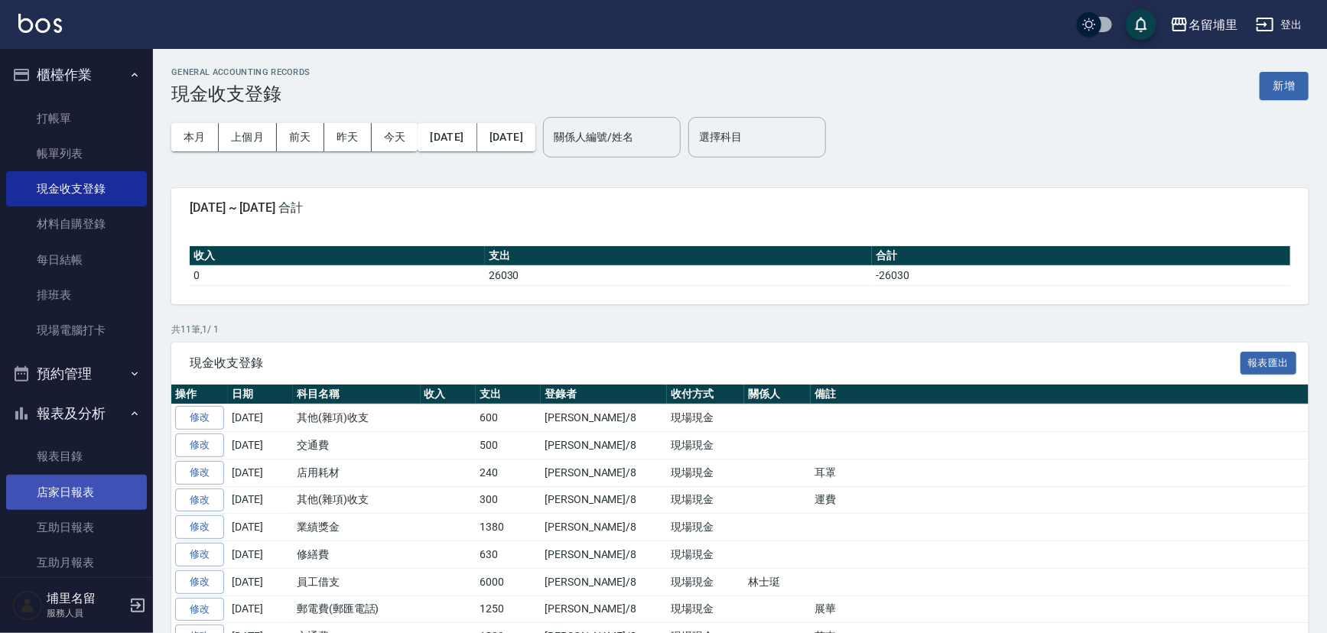
click at [107, 495] on link "店家日報表" at bounding box center [76, 492] width 141 height 35
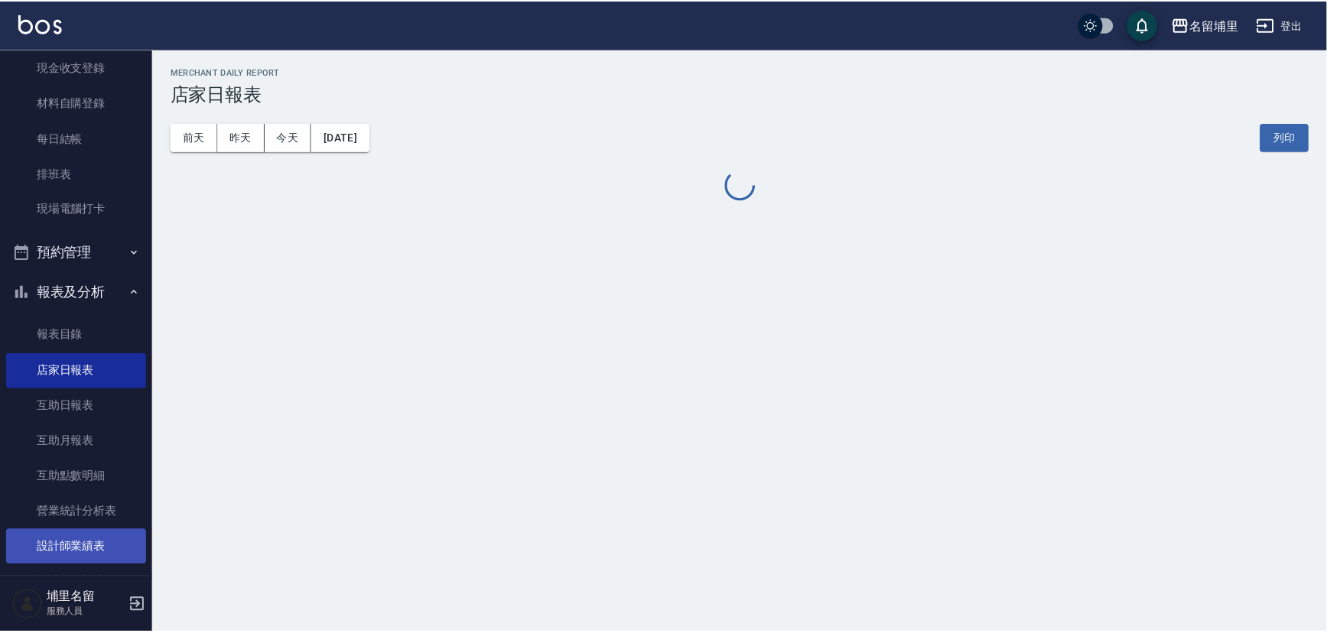
scroll to position [138, 0]
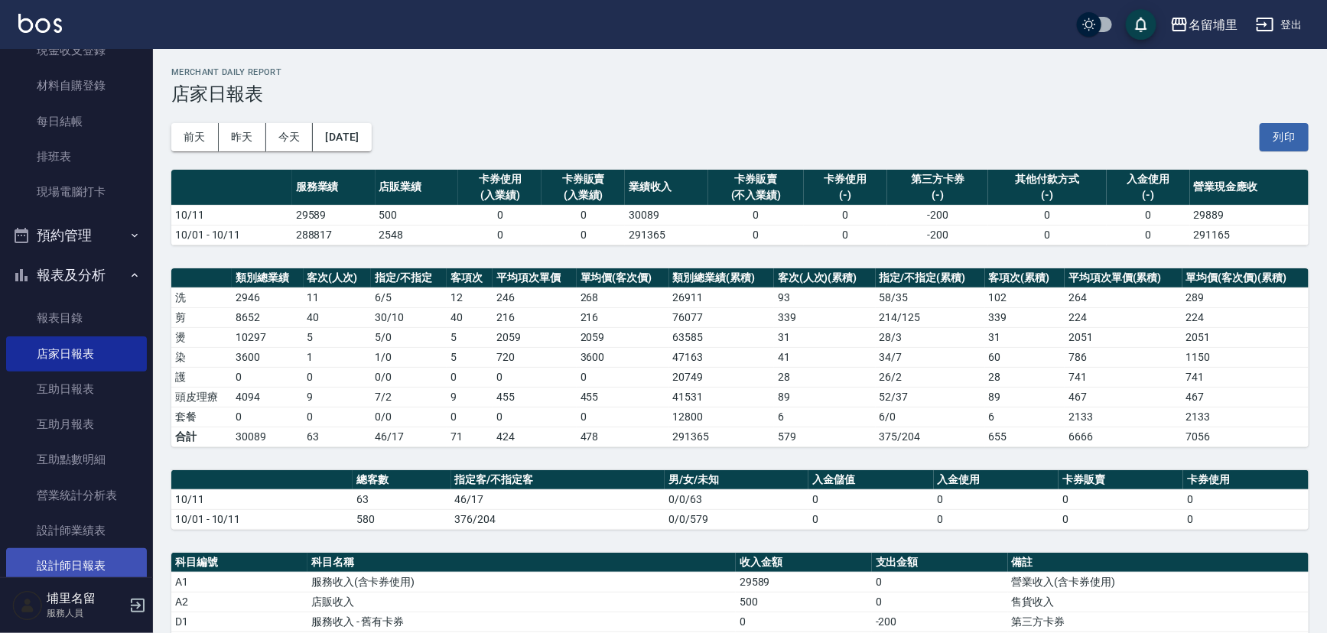
click at [90, 555] on link "設計師日報表" at bounding box center [76, 565] width 141 height 35
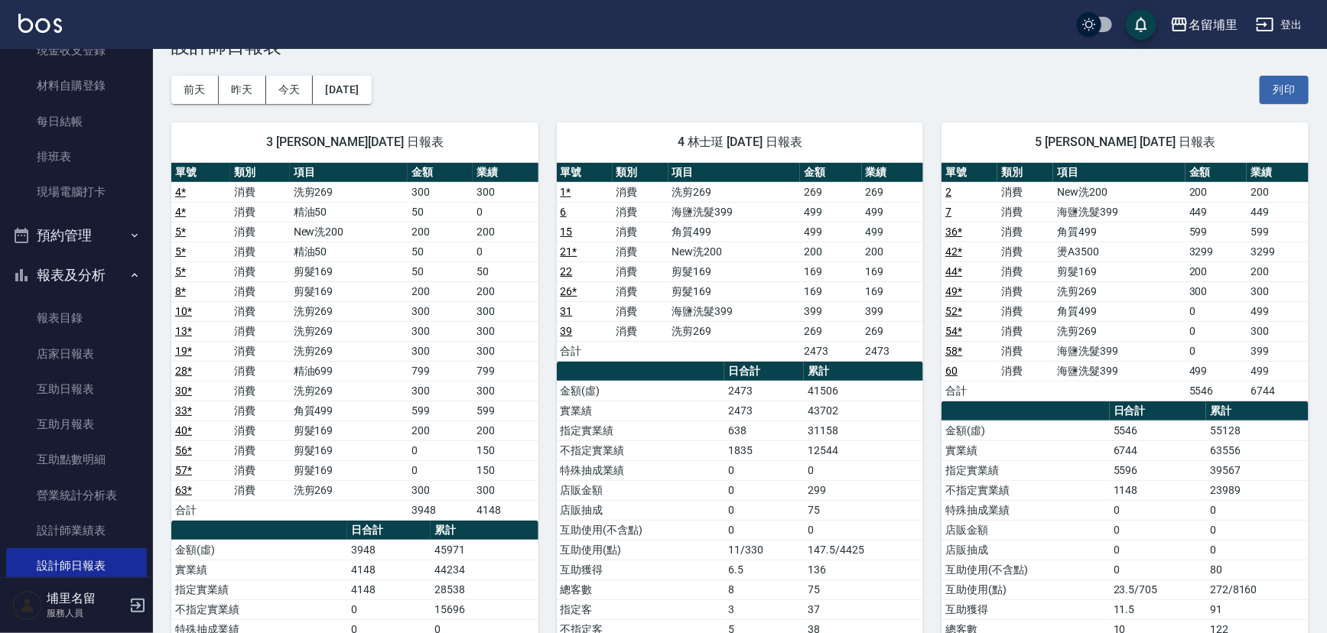
scroll to position [69, 0]
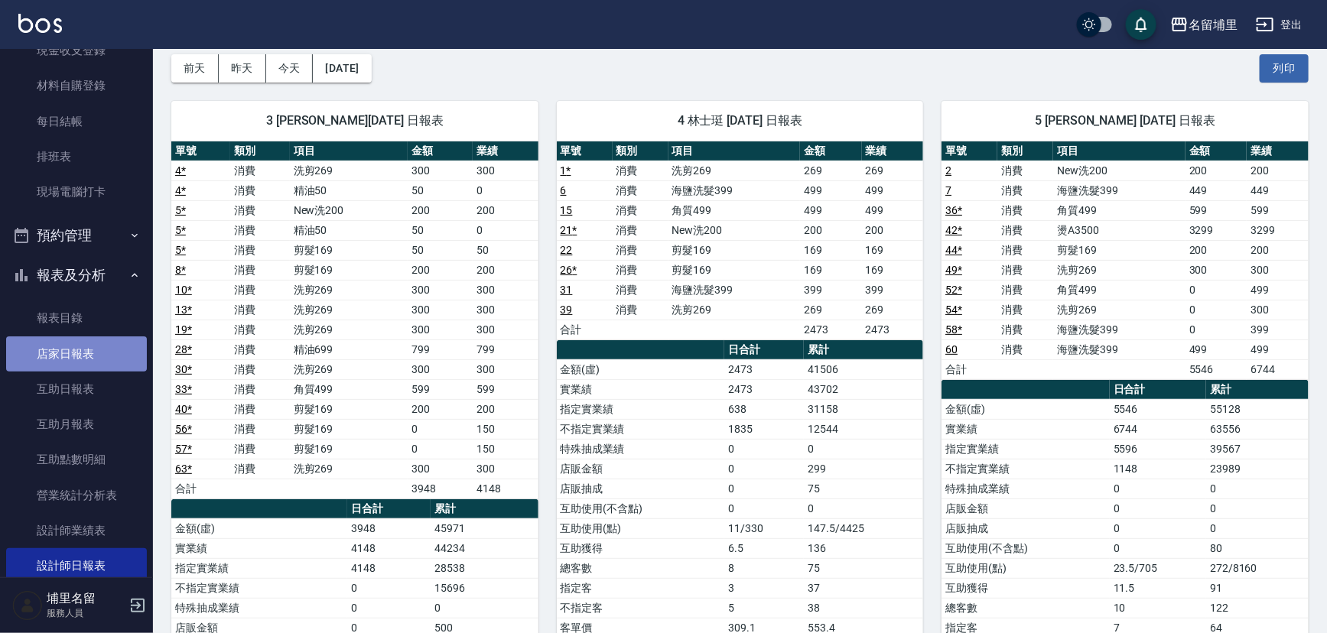
drag, startPoint x: 95, startPoint y: 344, endPoint x: 102, endPoint y: 340, distance: 8.3
click at [95, 344] on link "店家日報表" at bounding box center [76, 354] width 141 height 35
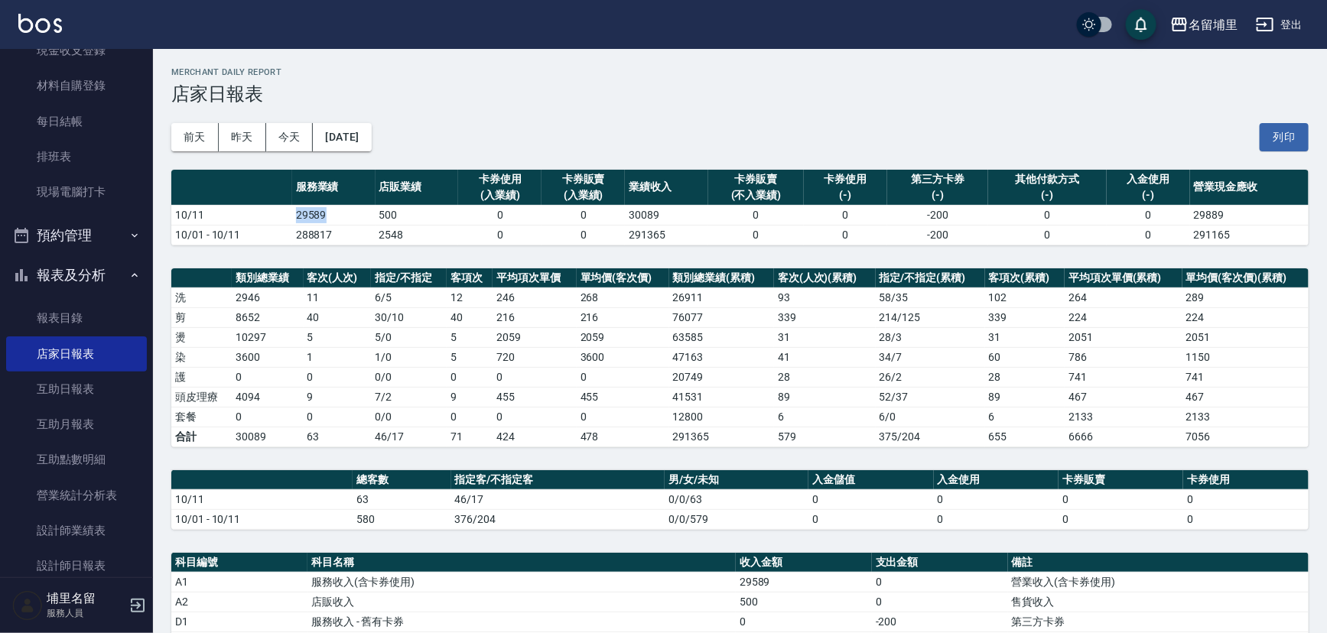
drag, startPoint x: 285, startPoint y: 212, endPoint x: 337, endPoint y: 211, distance: 52.8
click at [337, 211] on tr "10/11 29589 500 0 0 30089 0 0 -200 0 0 29889" at bounding box center [739, 215] width 1137 height 20
click at [337, 211] on td "29589" at bounding box center [333, 215] width 83 height 20
click at [376, 223] on td "500" at bounding box center [417, 215] width 83 height 20
drag, startPoint x: 378, startPoint y: 220, endPoint x: 418, endPoint y: 213, distance: 41.0
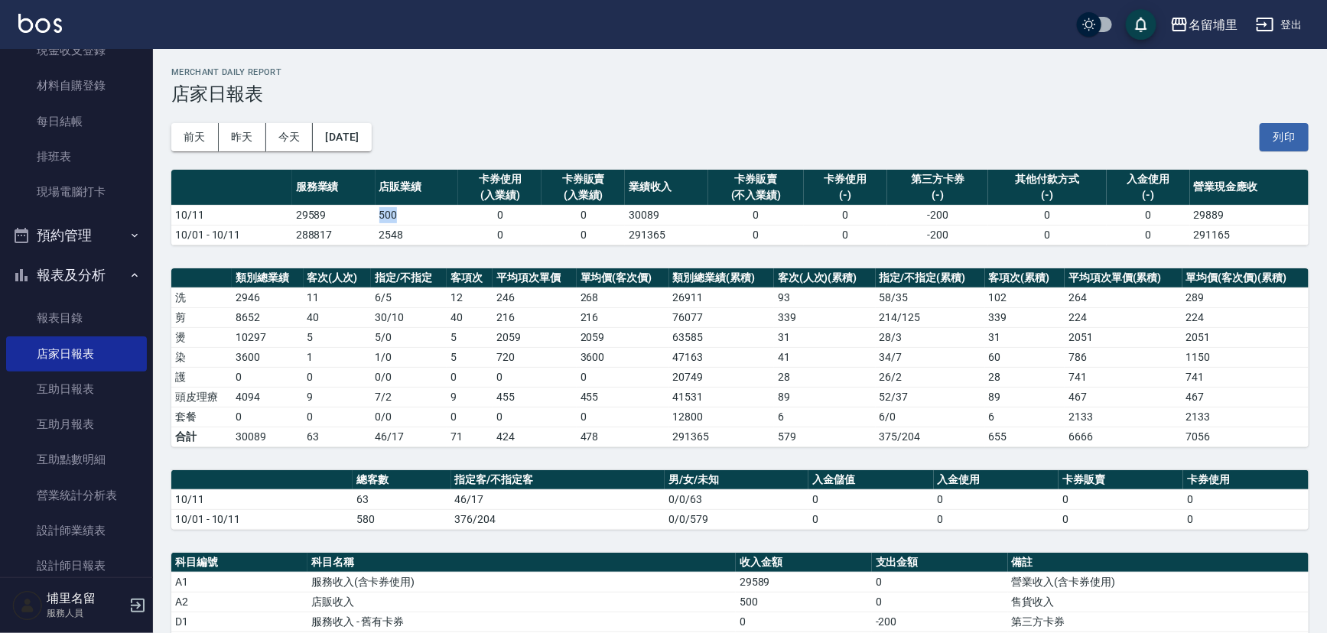
click at [418, 213] on td "500" at bounding box center [417, 215] width 83 height 20
drag, startPoint x: 421, startPoint y: 213, endPoint x: 385, endPoint y: 218, distance: 36.2
click at [385, 218] on td "500" at bounding box center [417, 215] width 83 height 20
click at [376, 220] on td "500" at bounding box center [417, 215] width 83 height 20
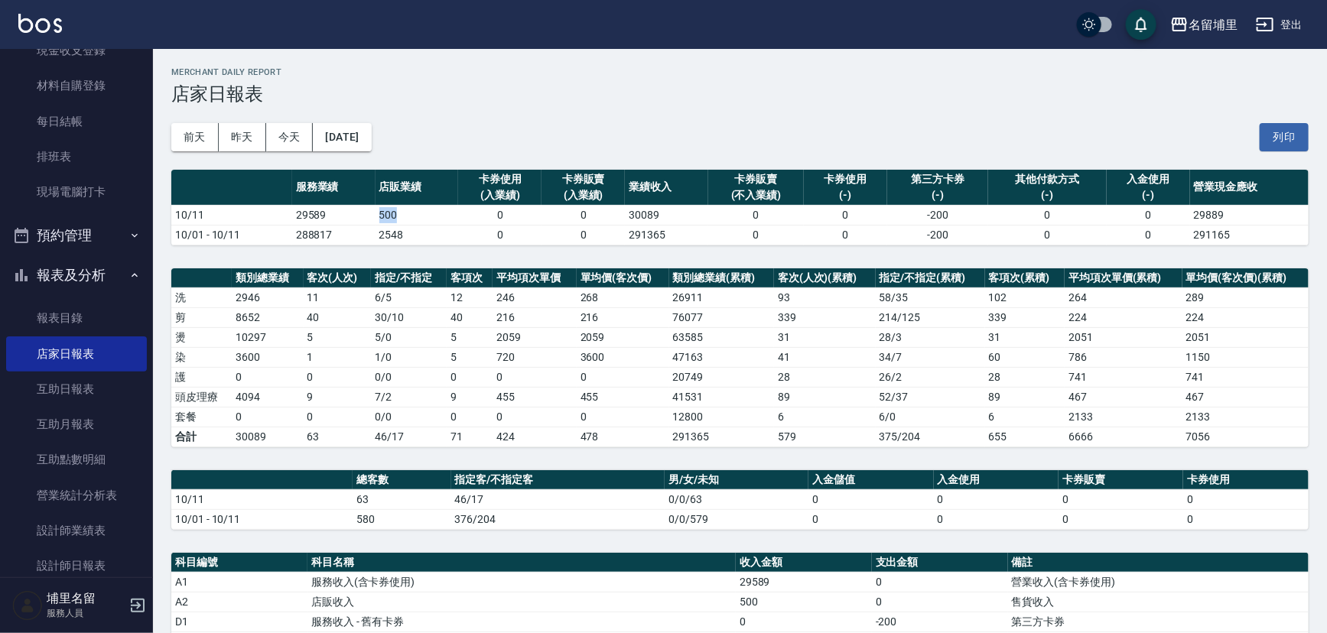
drag, startPoint x: 376, startPoint y: 215, endPoint x: 407, endPoint y: 213, distance: 30.6
click at [407, 213] on td "500" at bounding box center [417, 215] width 83 height 20
drag, startPoint x: 407, startPoint y: 213, endPoint x: 408, endPoint y: 249, distance: 35.2
click at [408, 213] on td "500" at bounding box center [417, 215] width 83 height 20
drag, startPoint x: 328, startPoint y: 400, endPoint x: 299, endPoint y: 398, distance: 29.2
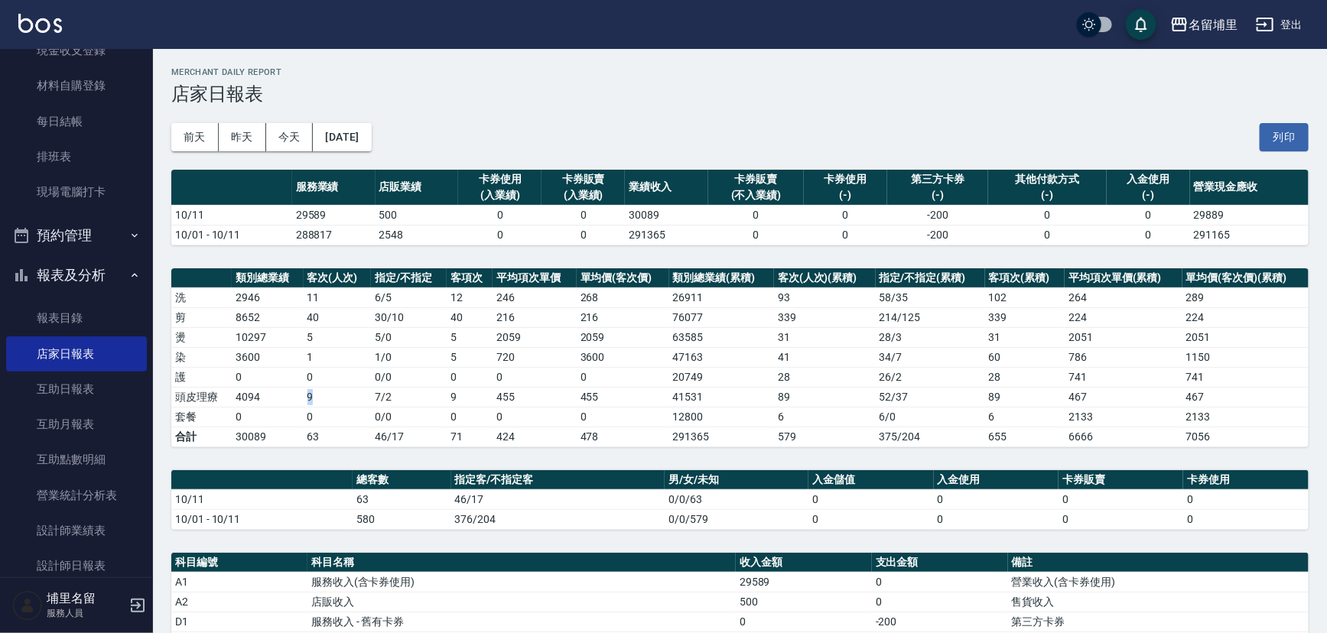
click at [299, 398] on tr "頭皮理療 4094 9 7 / 2 9 455 455 41531 89 52 / 37 89 467 467" at bounding box center [739, 397] width 1137 height 20
click at [299, 398] on td "4094" at bounding box center [267, 397] width 71 height 20
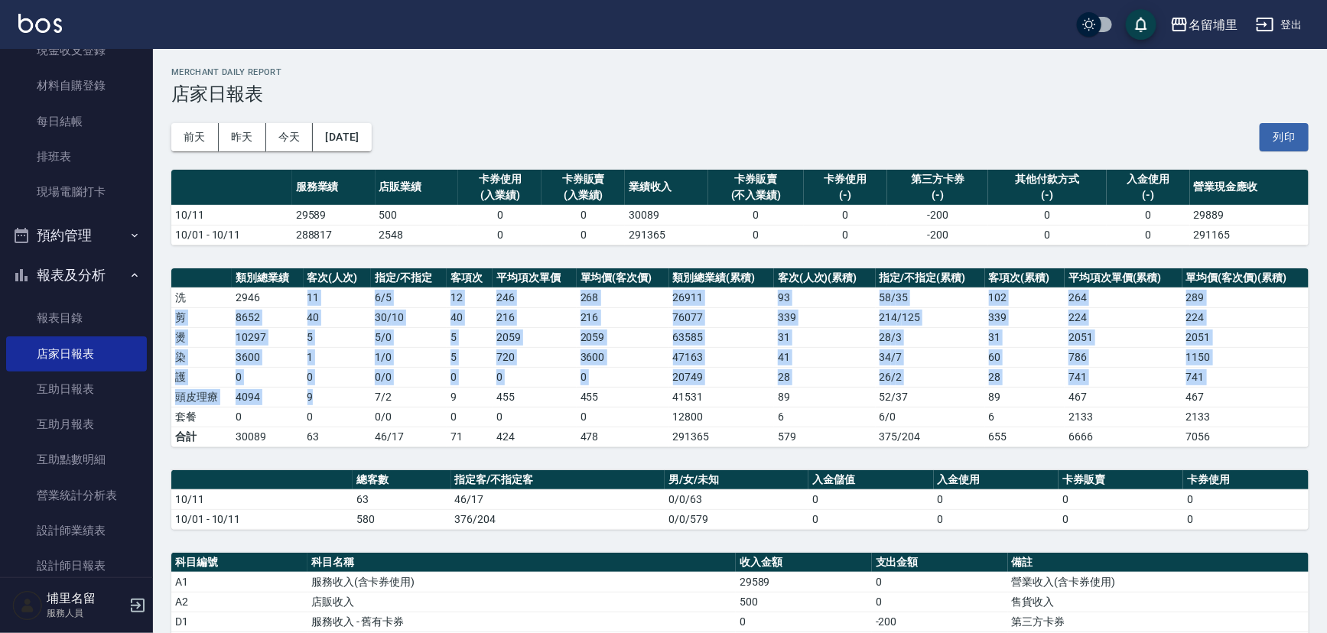
drag, startPoint x: 309, startPoint y: 305, endPoint x: 327, endPoint y: 396, distance: 92.9
click at [327, 396] on tbody "洗 2946 11 6 / 5 12 246 268 26911 93 58 / 35 102 264 289 剪 8652 40 30 / 10 40 21…" at bounding box center [739, 367] width 1137 height 159
click at [327, 396] on td "9" at bounding box center [337, 397] width 67 height 20
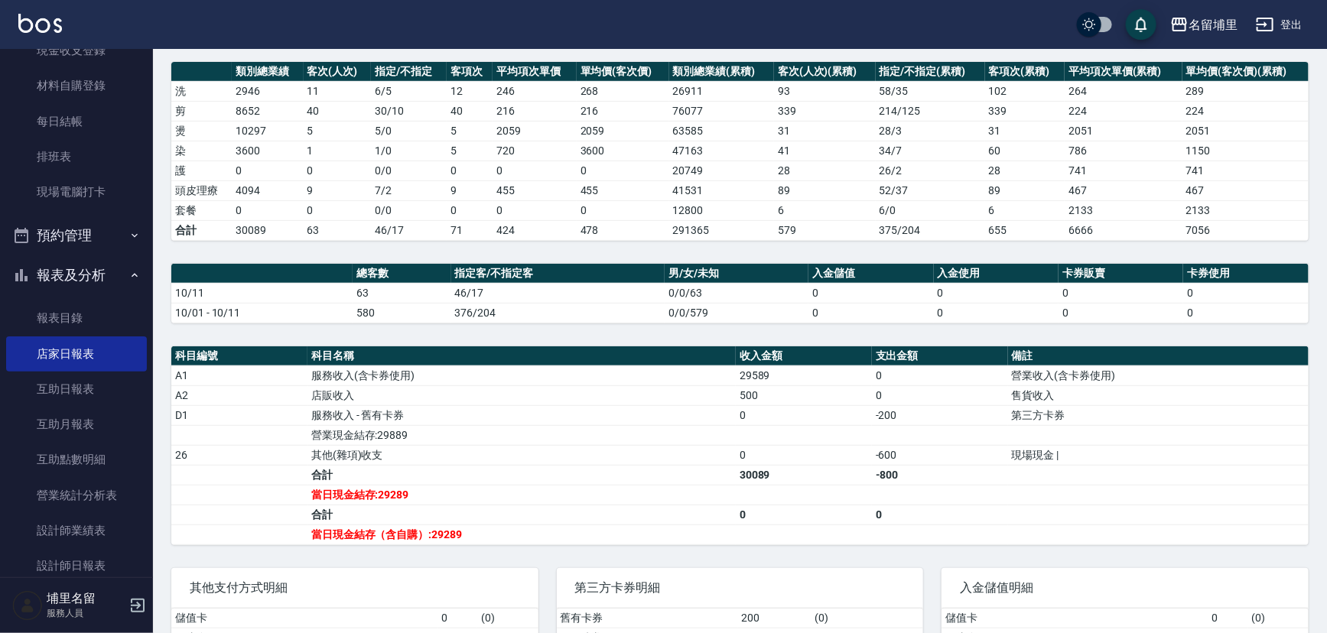
scroll to position [208, 0]
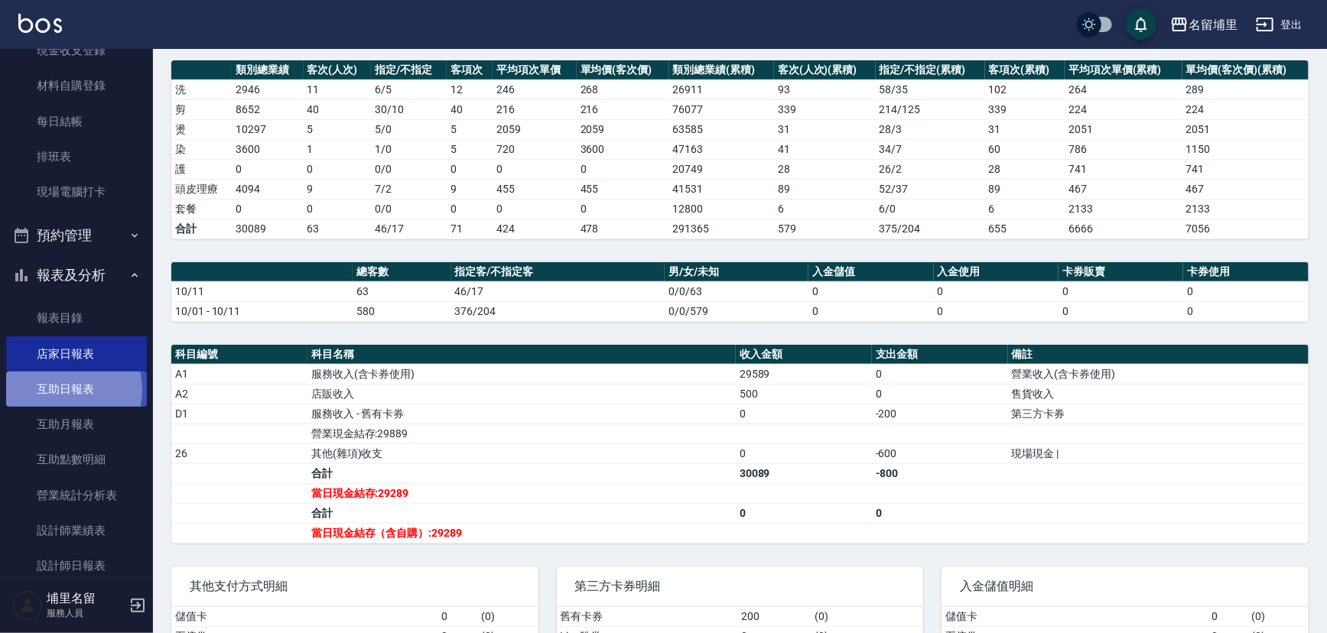
click at [59, 389] on link "互助日報表" at bounding box center [76, 389] width 141 height 35
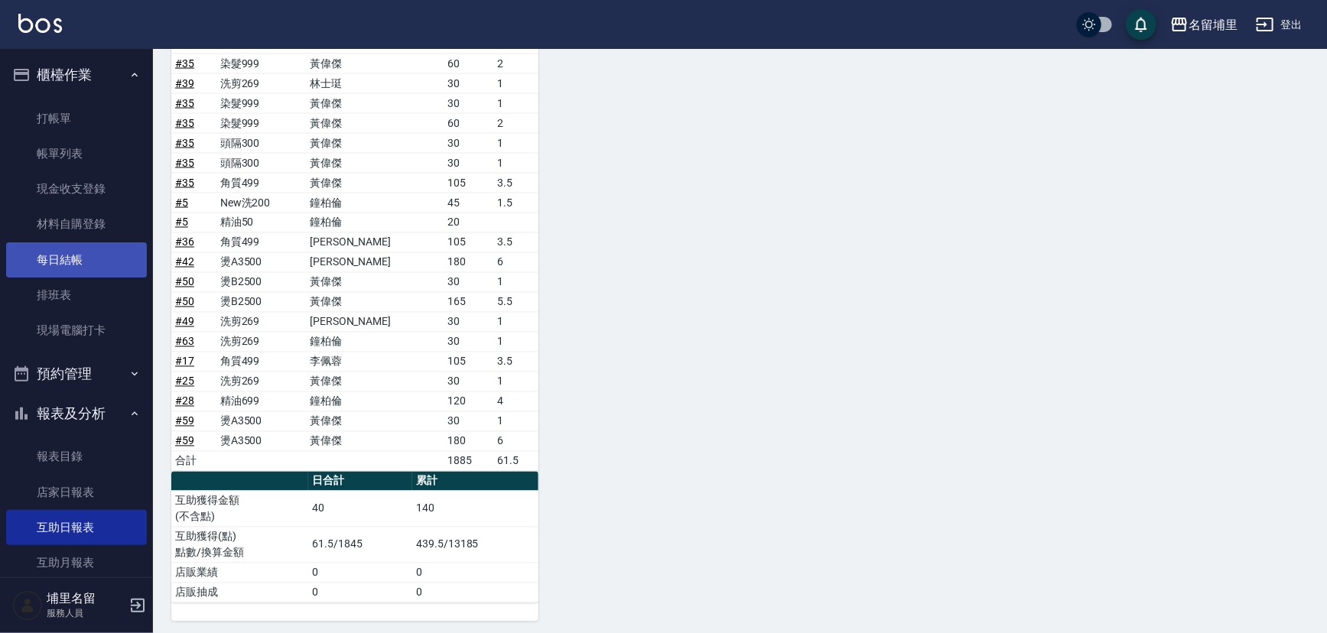
click at [83, 268] on link "每日結帳" at bounding box center [76, 259] width 141 height 35
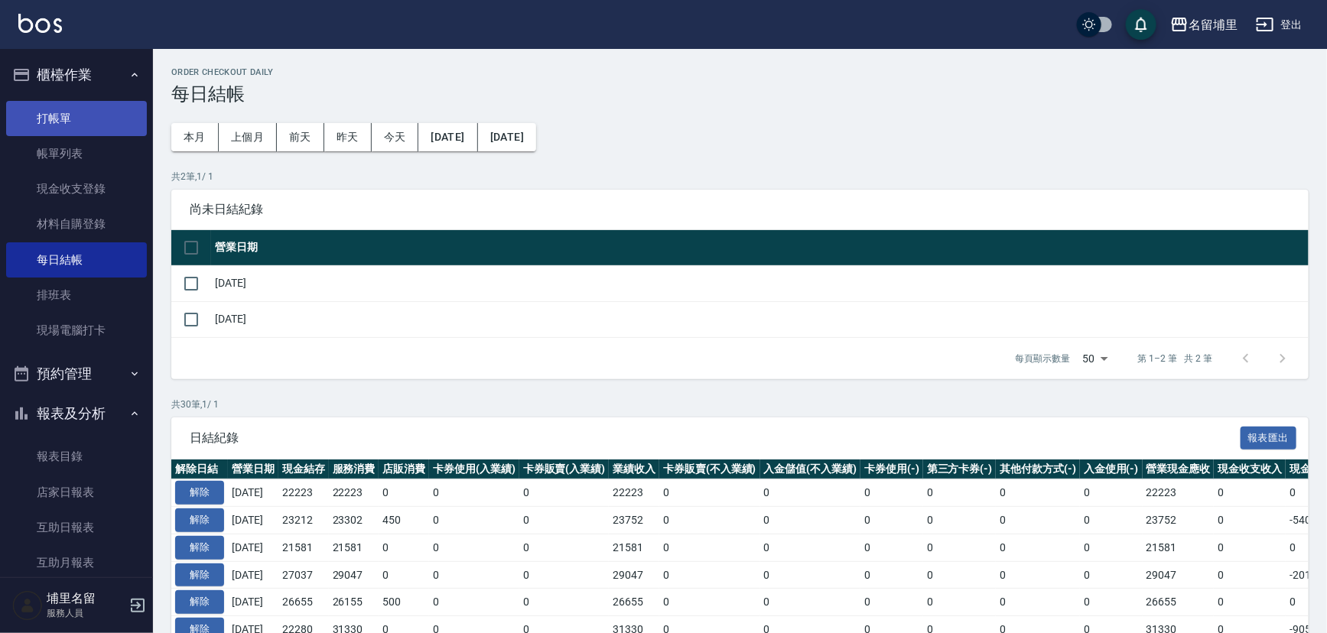
click at [89, 134] on link "打帳單" at bounding box center [76, 118] width 141 height 35
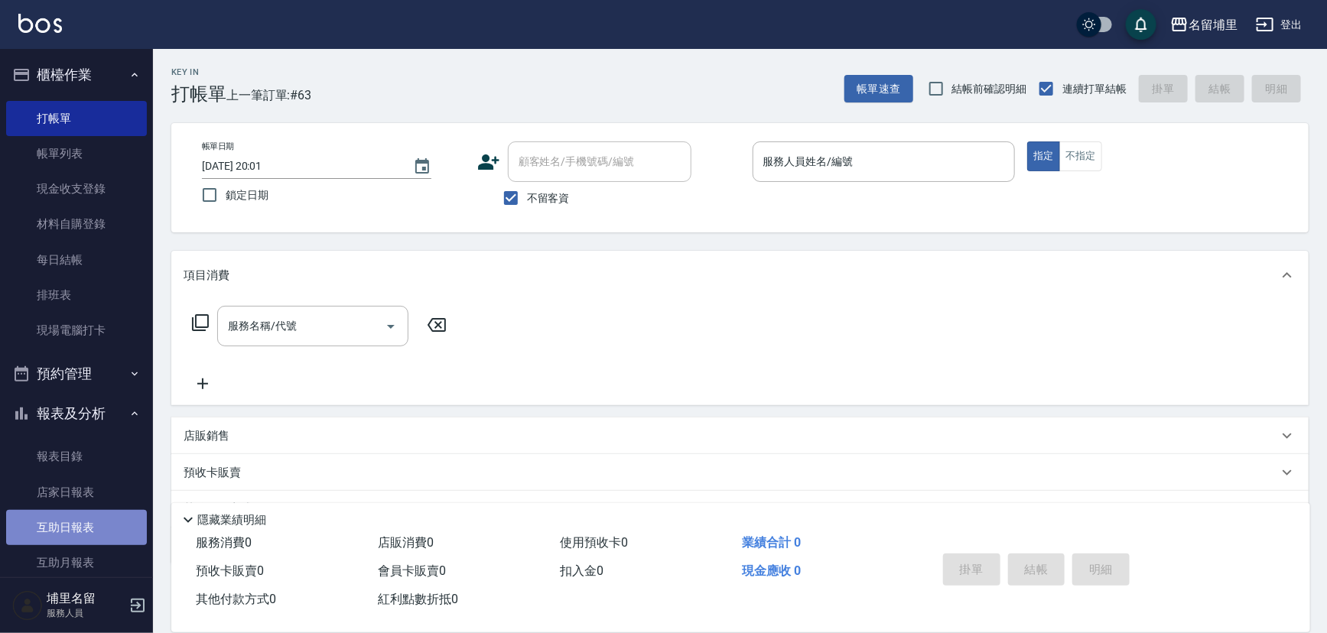
click at [85, 531] on link "互助日報表" at bounding box center [76, 527] width 141 height 35
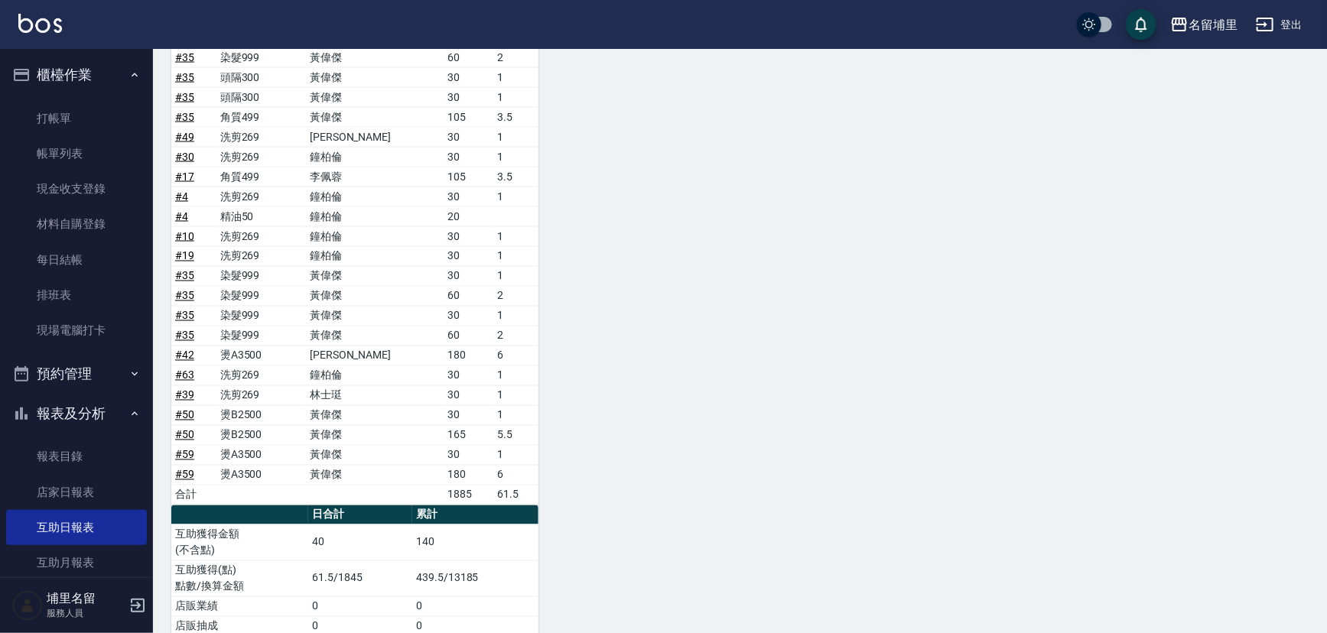
scroll to position [1246, 0]
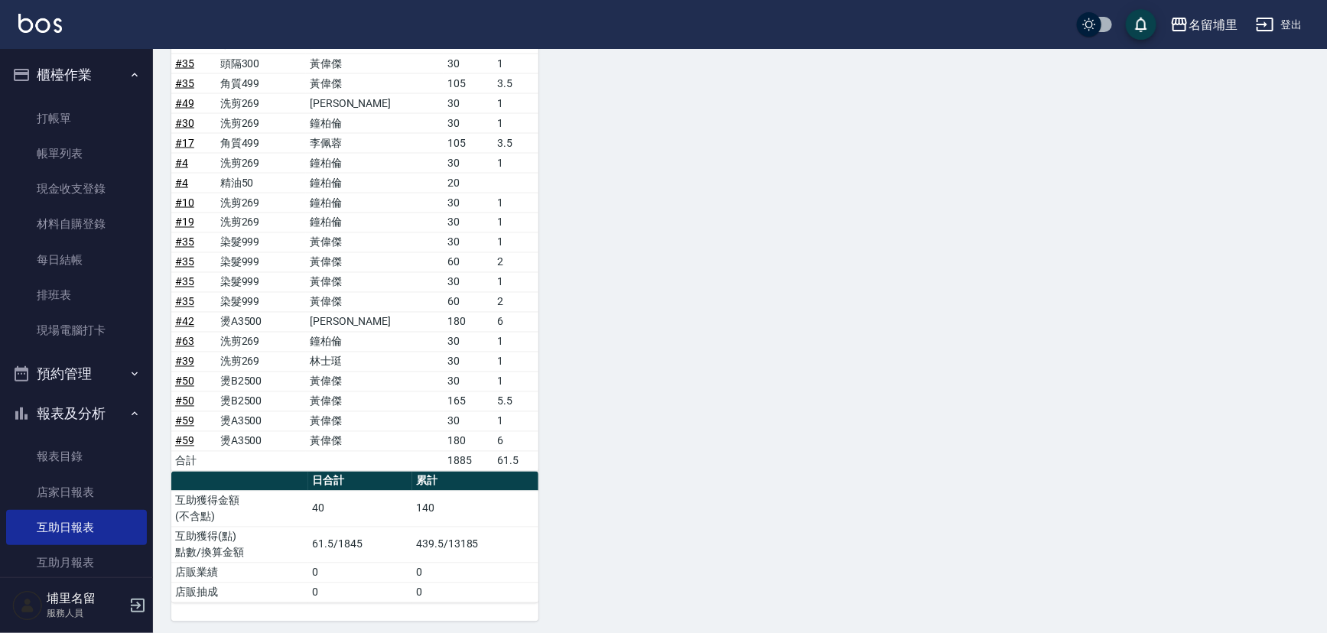
click at [187, 435] on link "# 59" at bounding box center [184, 441] width 19 height 12
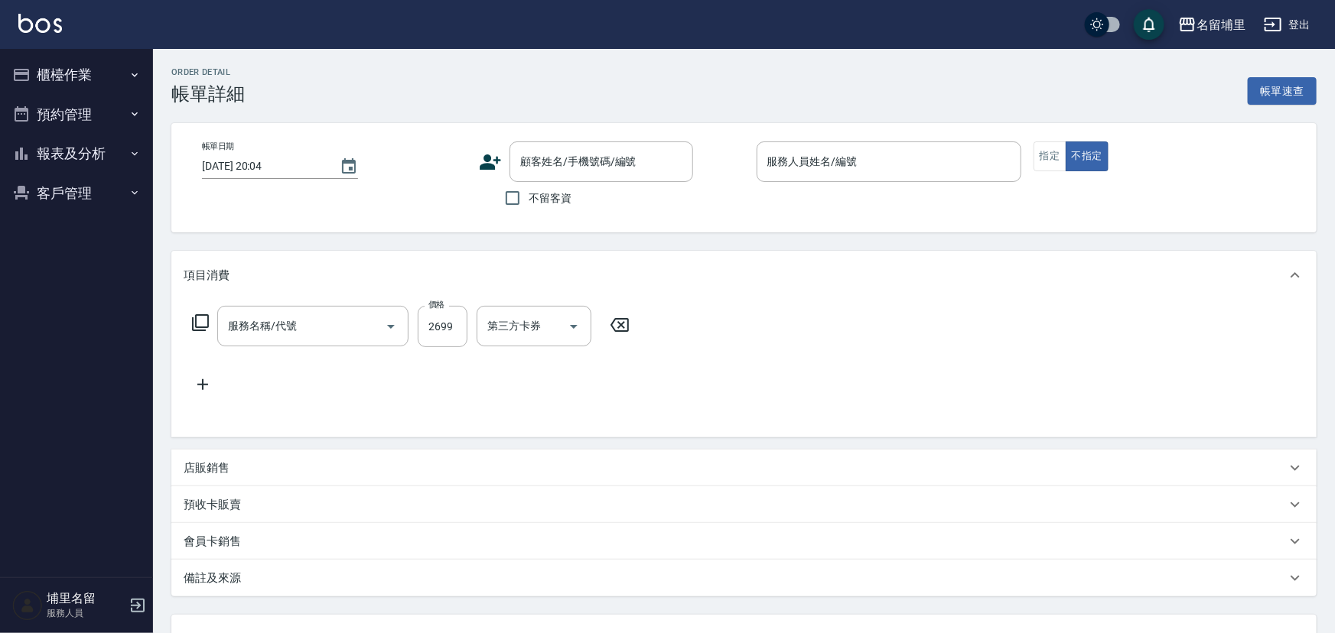
type input "[DATE] 19:26"
checkbox input "true"
type input "[PERSON_NAME]-8"
type input "儲值卡"
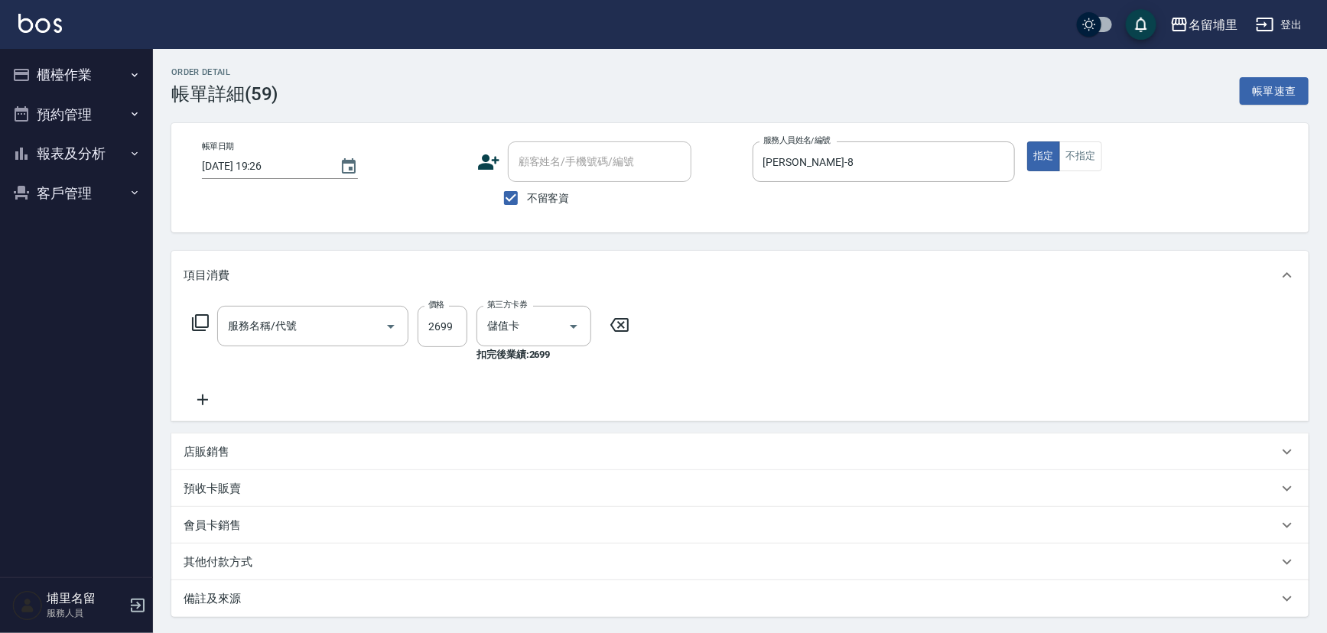
type input "燙A3500(31)"
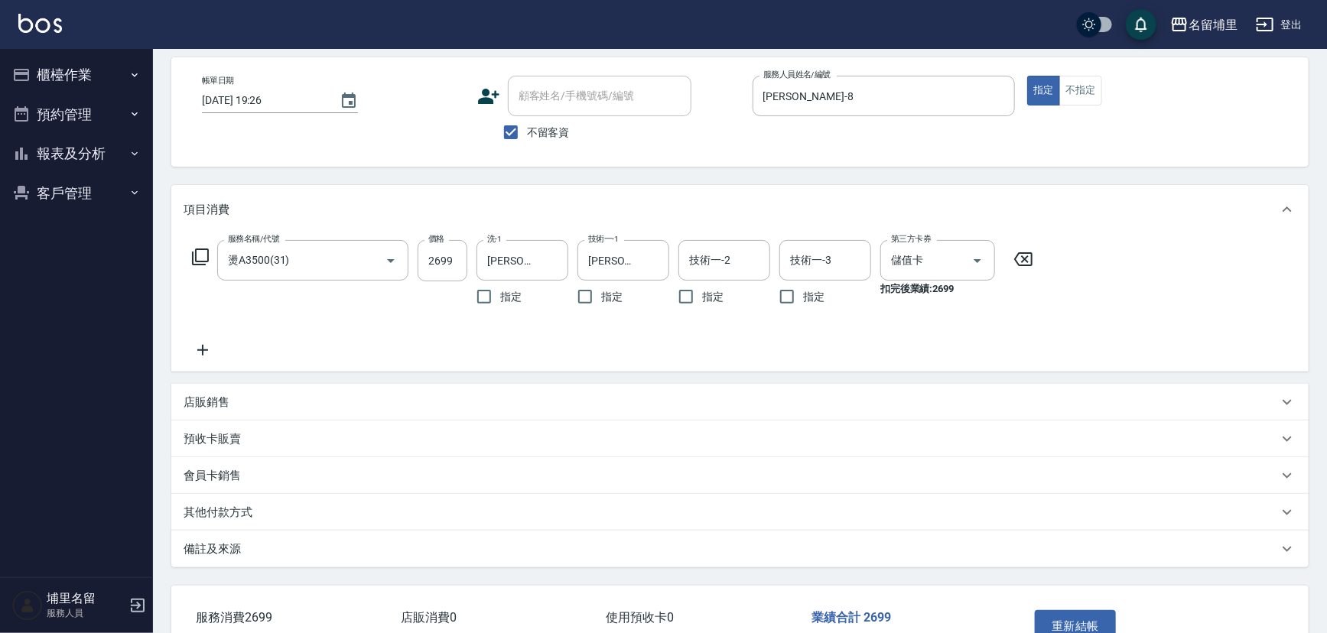
scroll to position [23, 0]
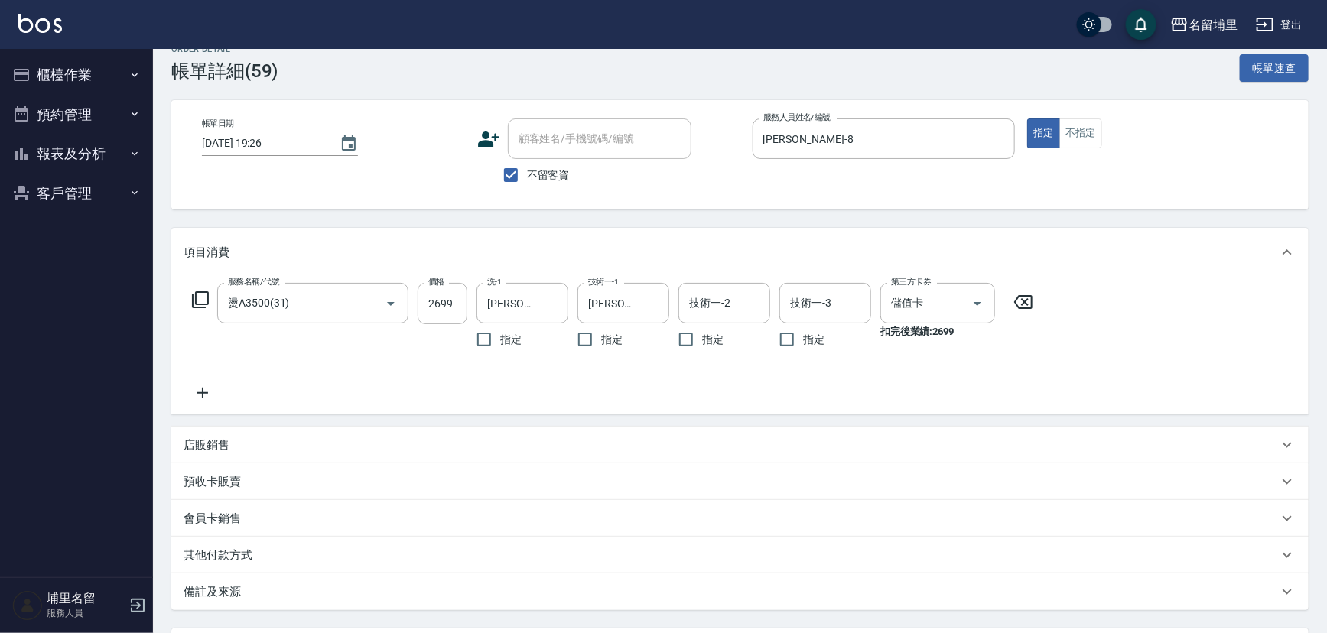
click at [1026, 302] on icon at bounding box center [1023, 302] width 38 height 18
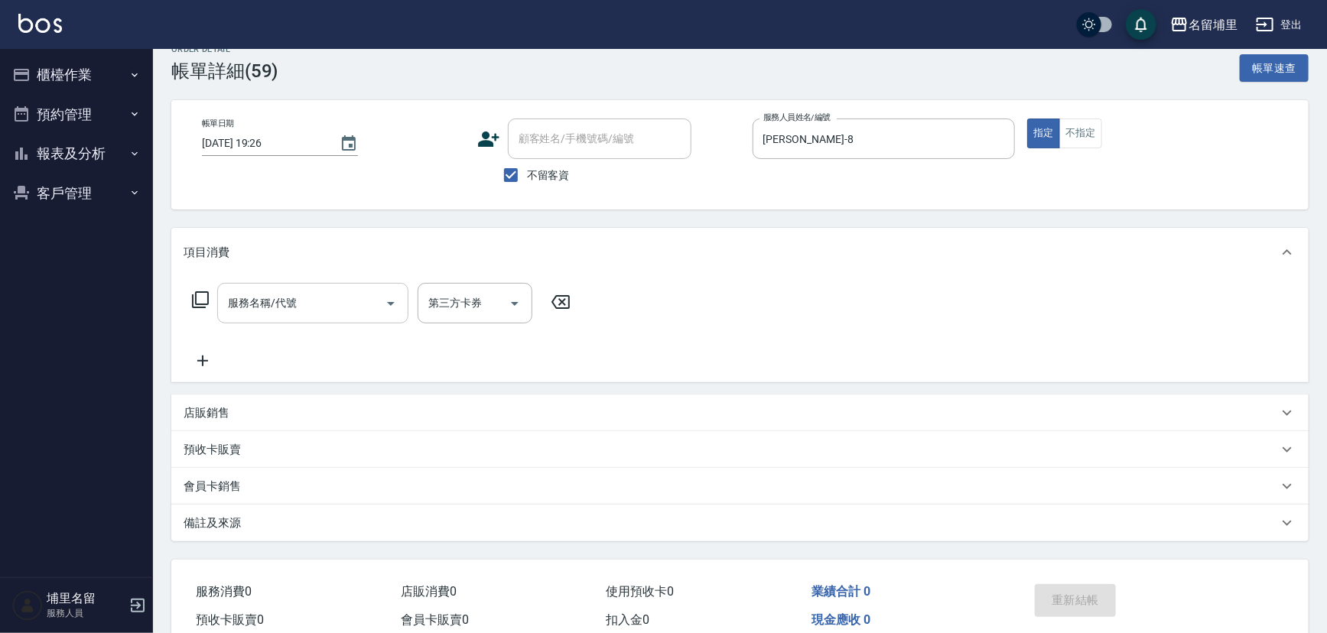
click at [322, 297] on input "服務名稱/代號" at bounding box center [301, 303] width 155 height 27
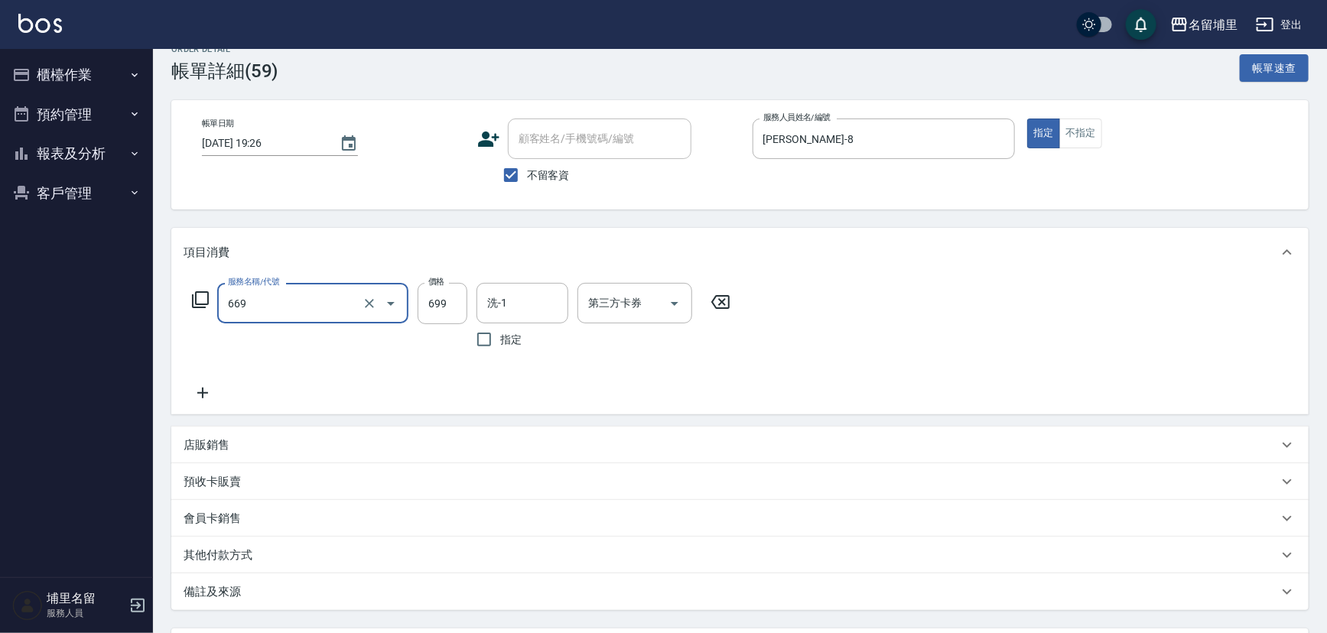
type input "精油699(669)"
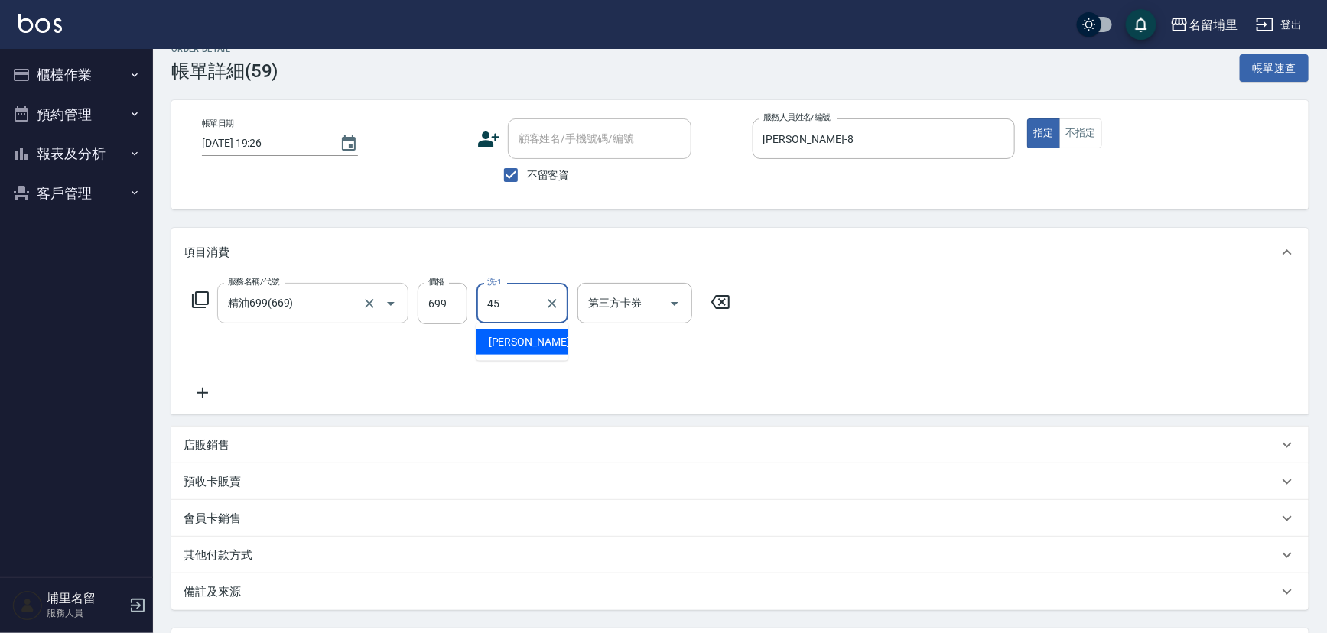
type input "[PERSON_NAME]-45"
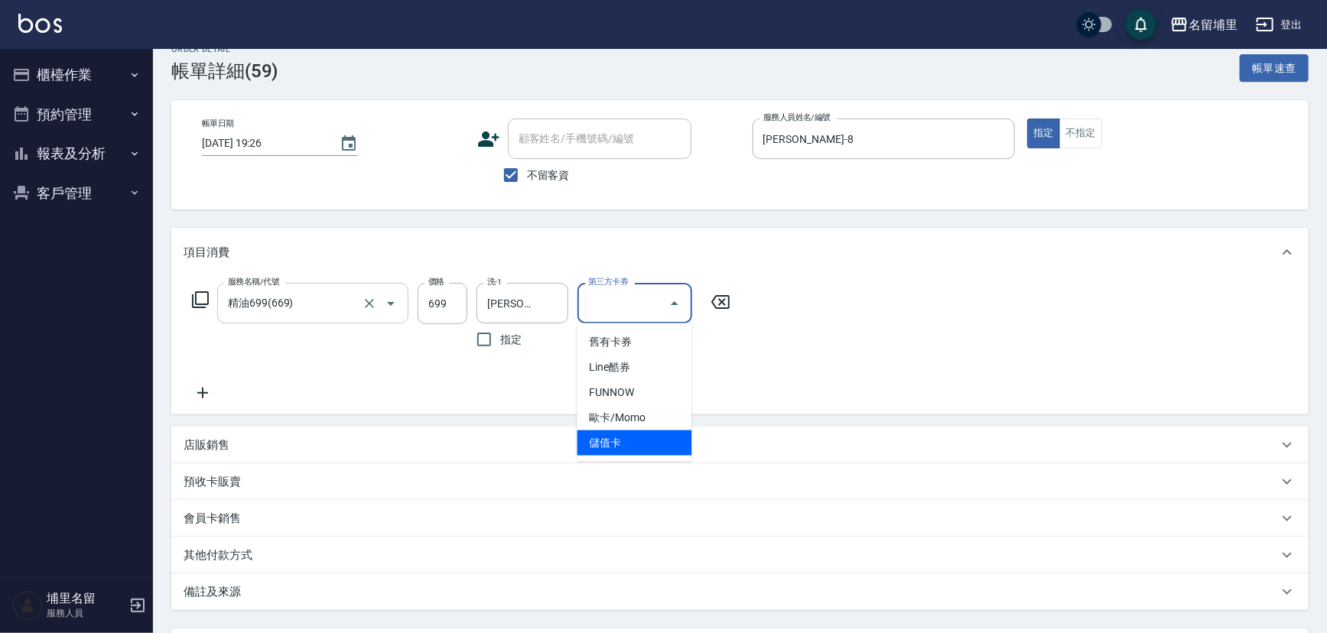
type input "儲值卡"
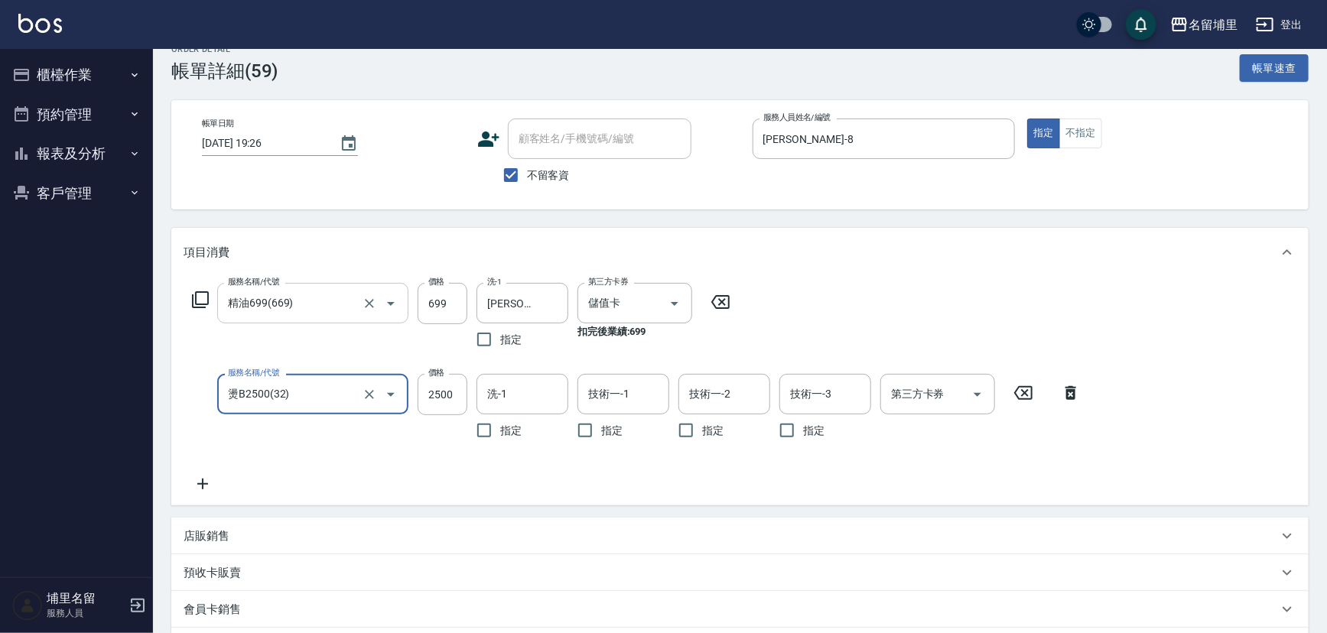
type input "燙B2500(32)"
type input "2000"
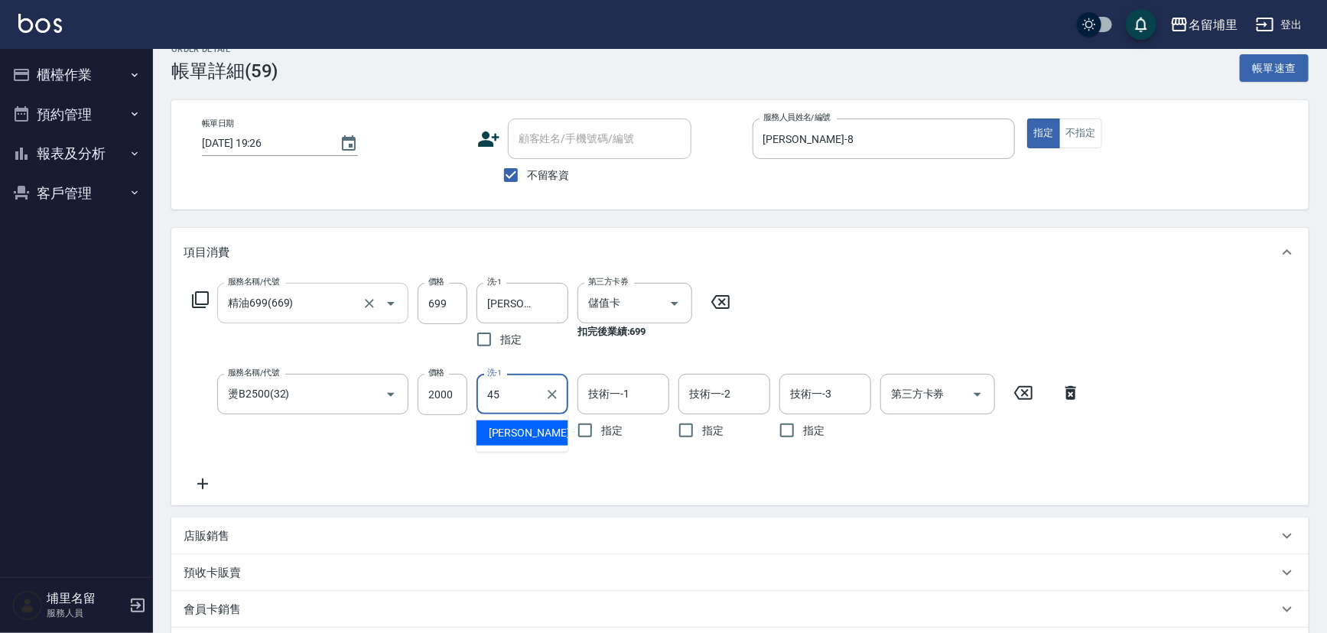
type input "[PERSON_NAME]-45"
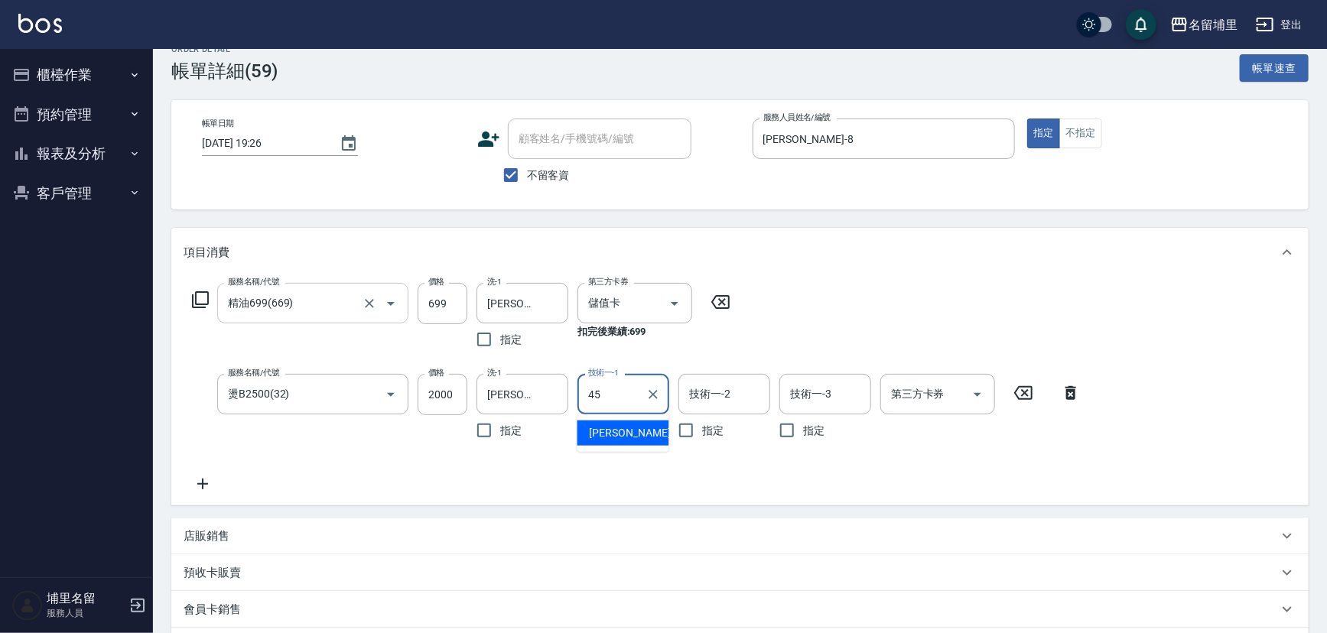
type input "[PERSON_NAME]-45"
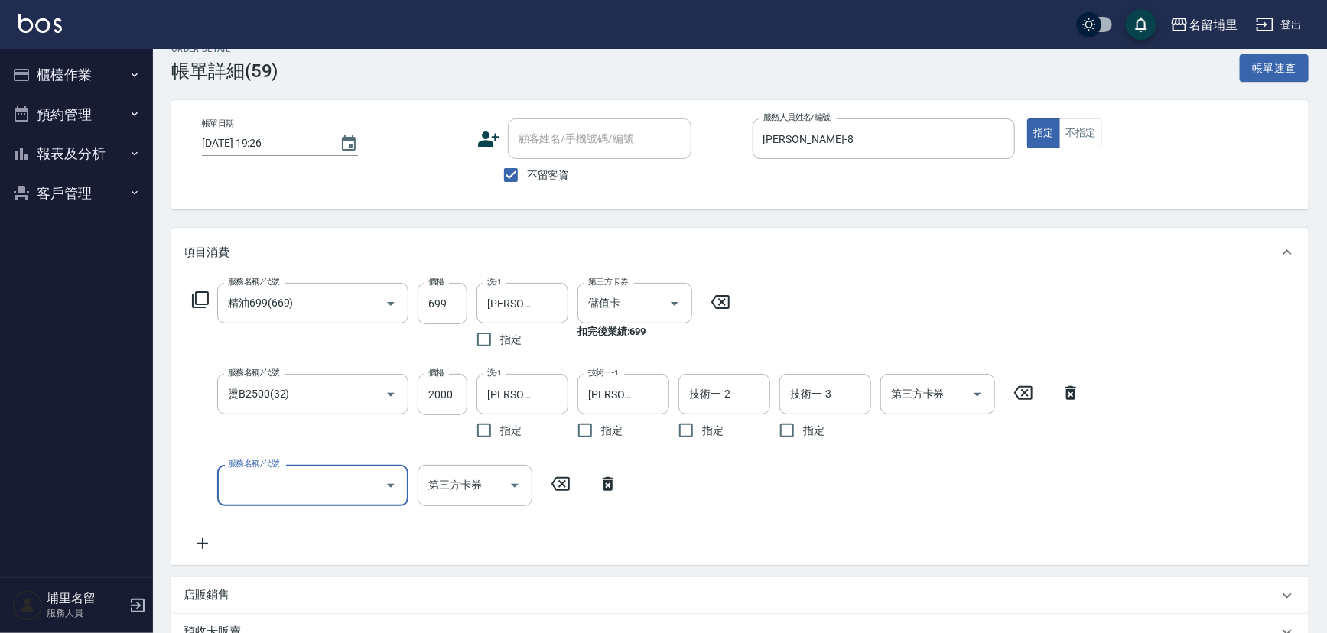
click at [893, 382] on div "第三方卡券 第三方卡券" at bounding box center [937, 394] width 115 height 41
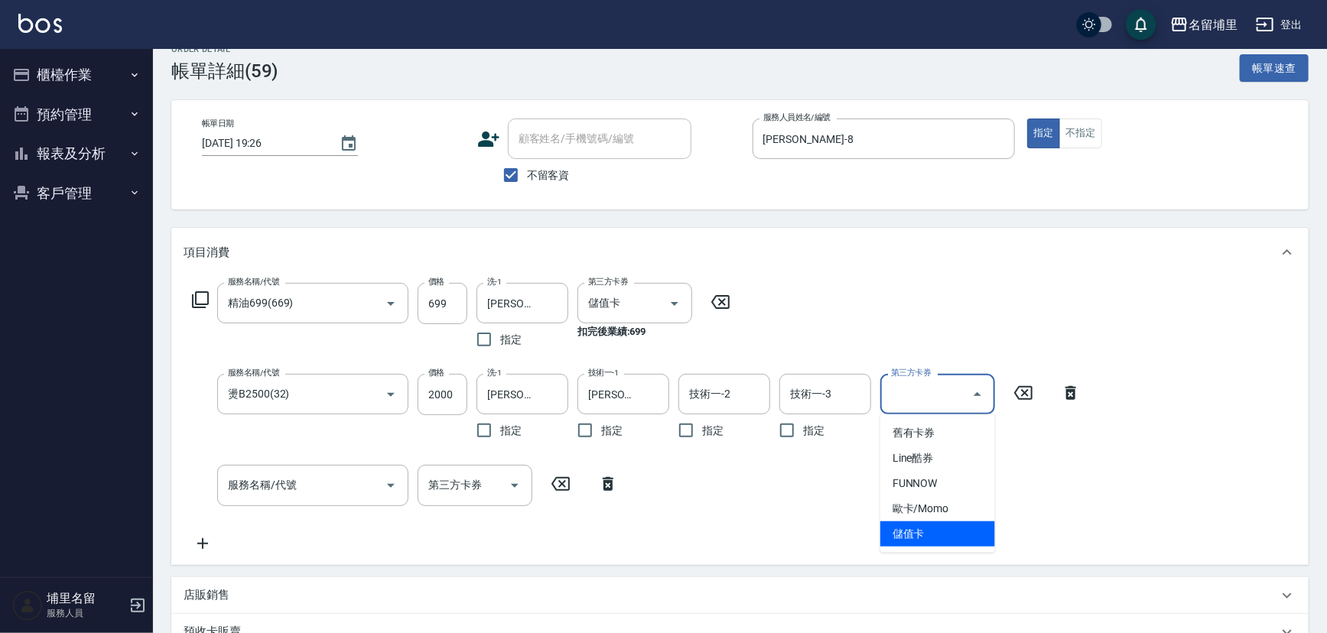
click at [958, 551] on ul "舊有卡券 Line酷券 FUNNOW 歐卡/Momo 儲值卡" at bounding box center [937, 484] width 115 height 138
click at [952, 526] on span "儲值卡" at bounding box center [937, 534] width 115 height 25
type input "儲值卡"
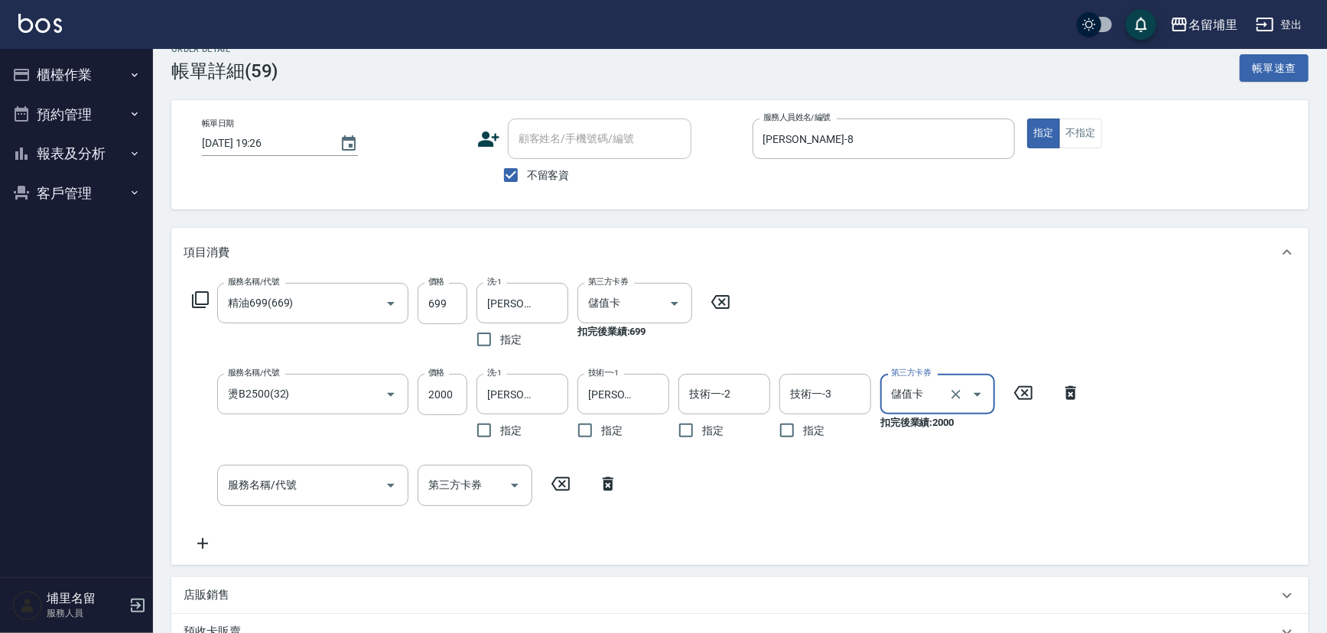
scroll to position [312, 0]
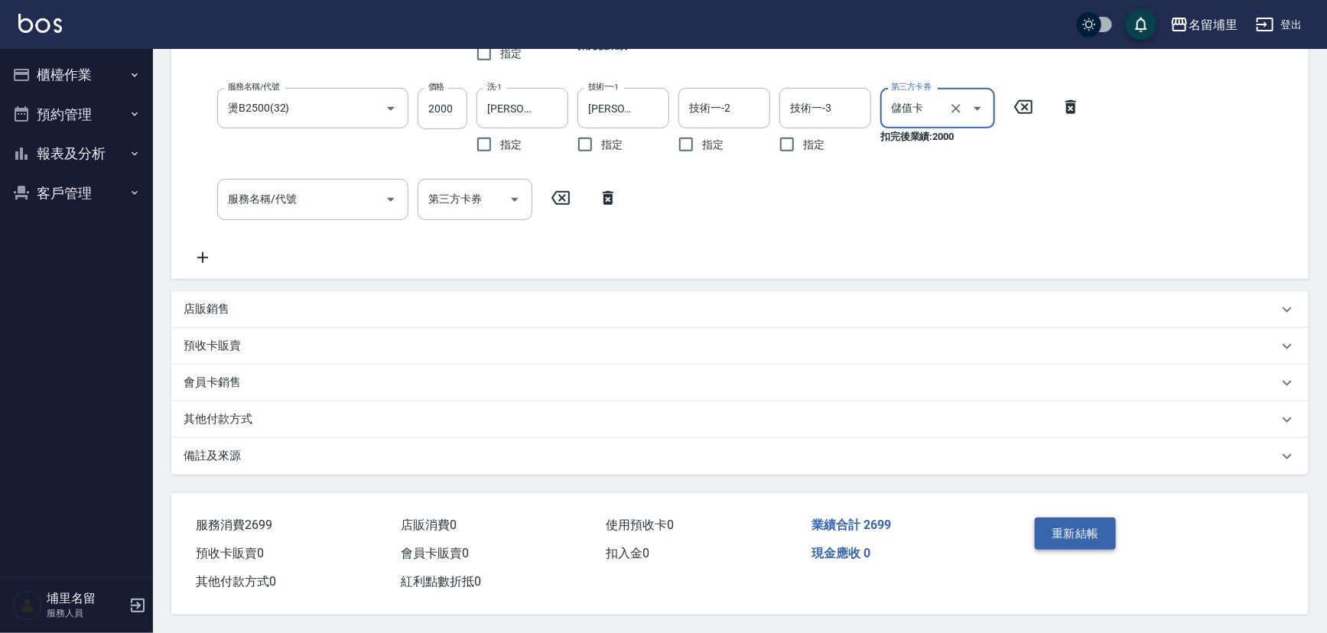
click at [1049, 518] on button "重新結帳" at bounding box center [1075, 534] width 81 height 32
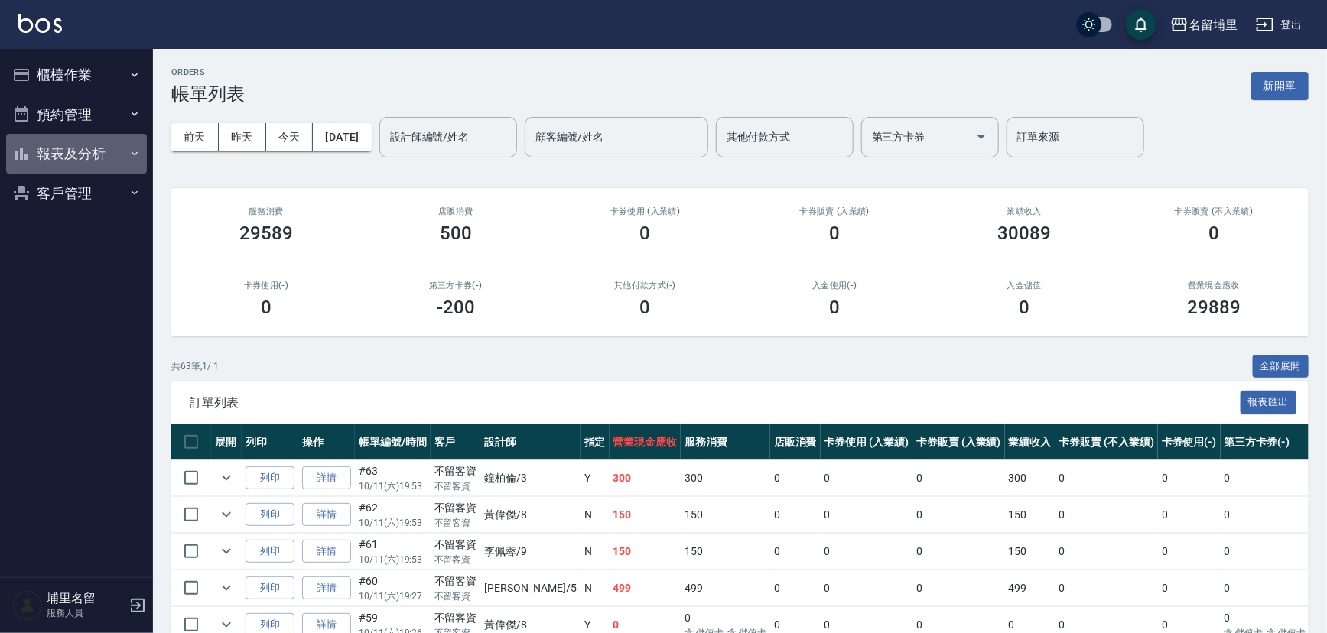
click at [119, 138] on button "報表及分析" at bounding box center [76, 154] width 141 height 40
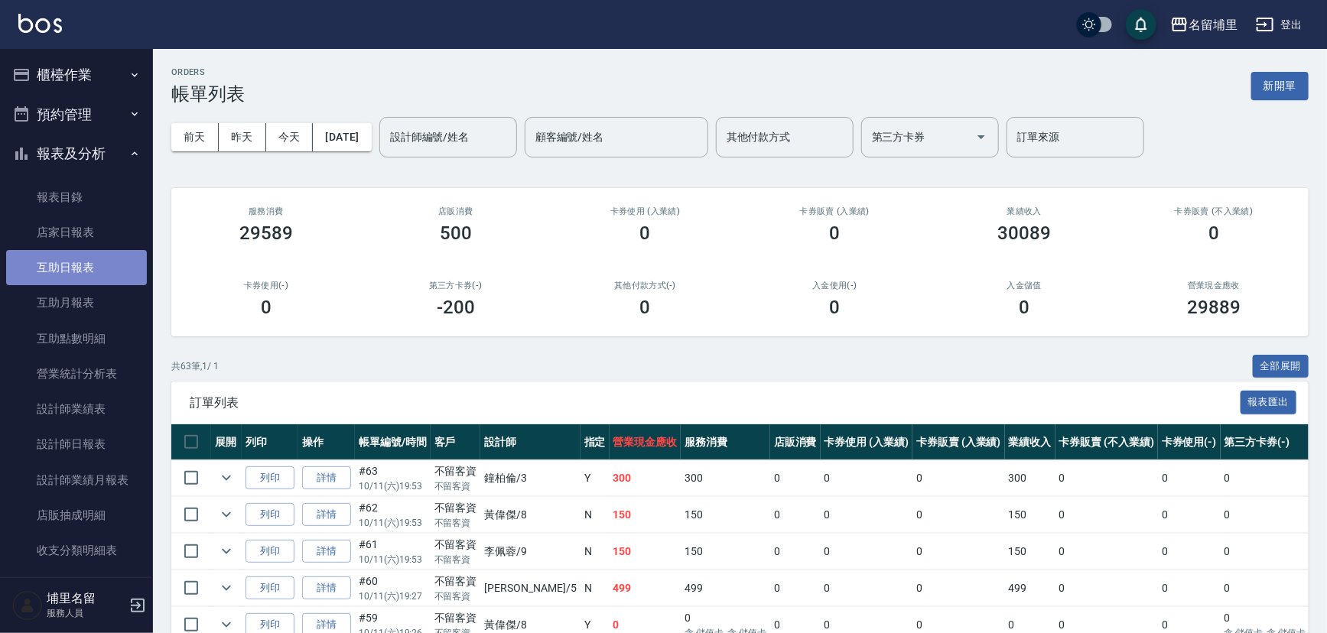
click at [104, 272] on link "互助日報表" at bounding box center [76, 267] width 141 height 35
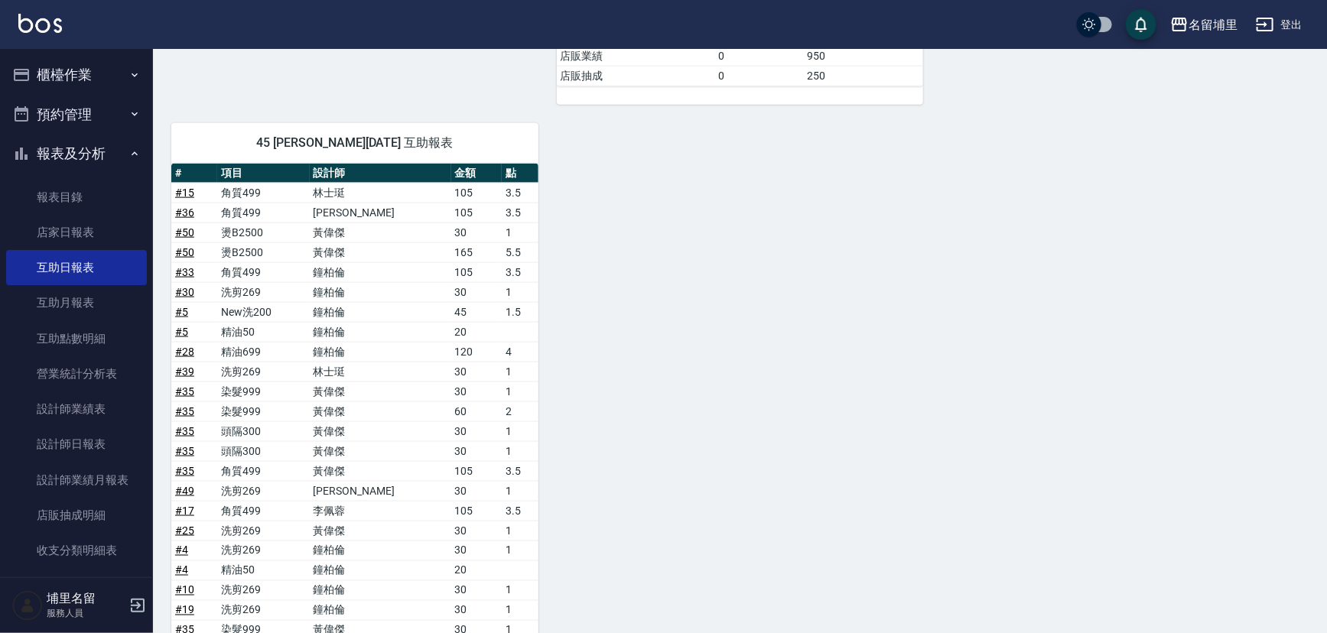
click at [61, 83] on button "櫃檯作業" at bounding box center [76, 75] width 141 height 40
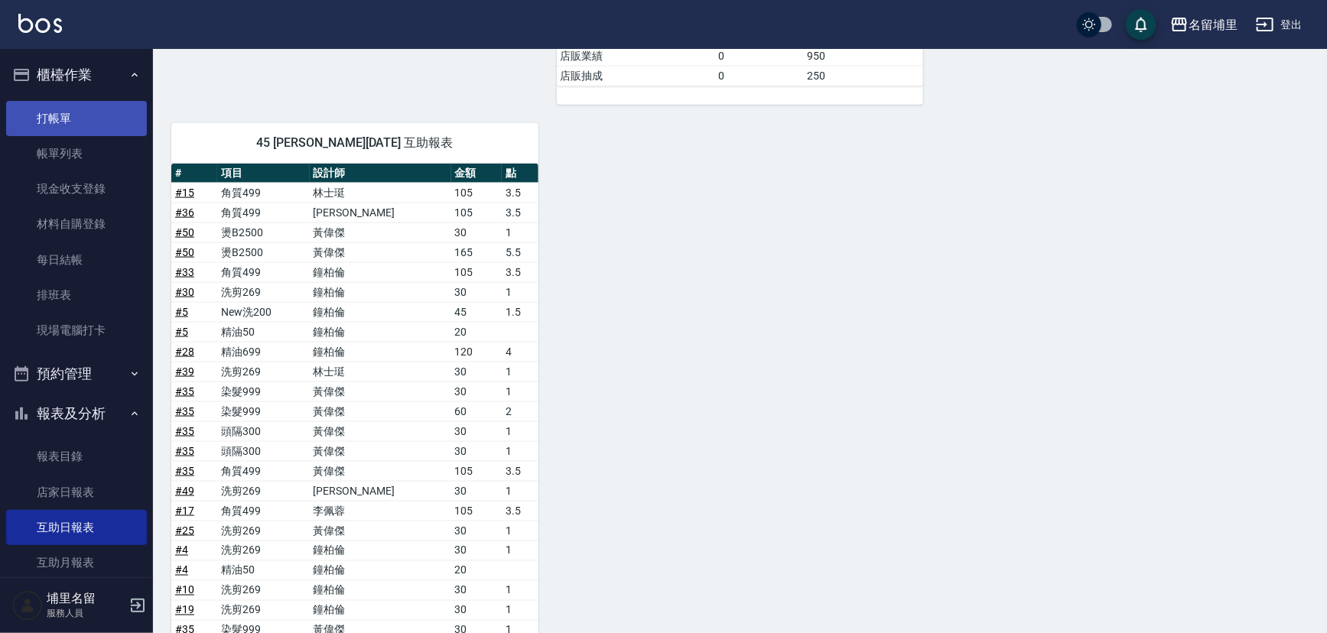
click at [65, 109] on link "打帳單" at bounding box center [76, 118] width 141 height 35
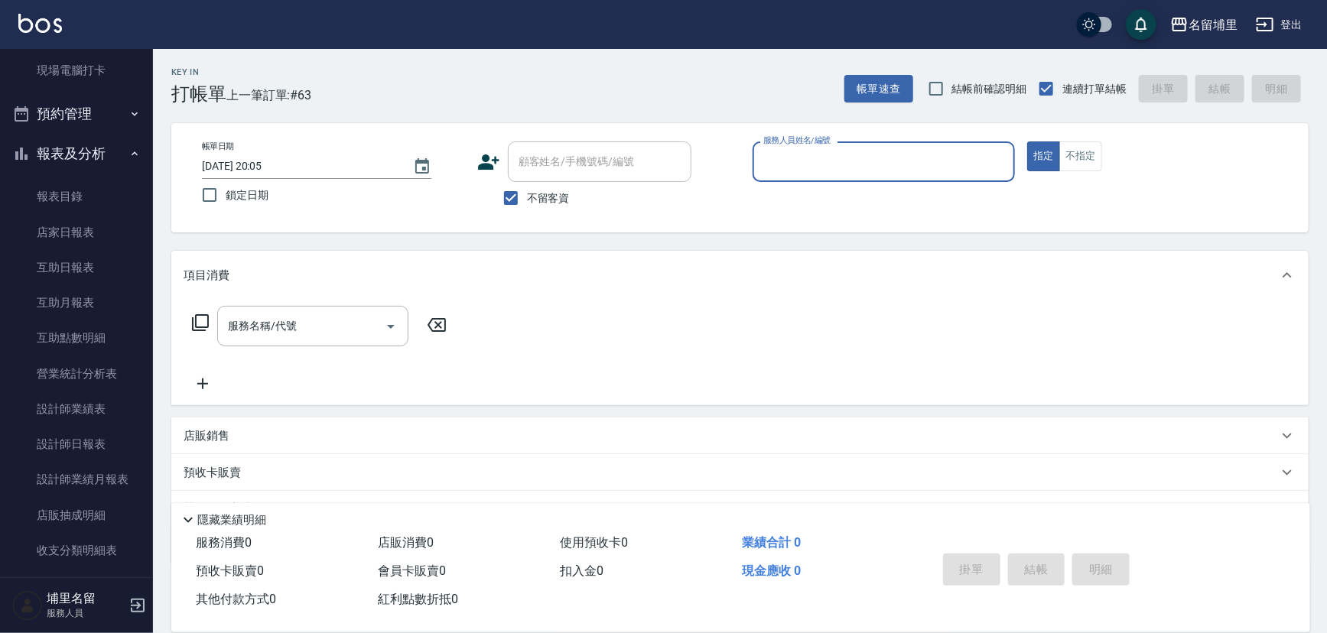
scroll to position [278, 0]
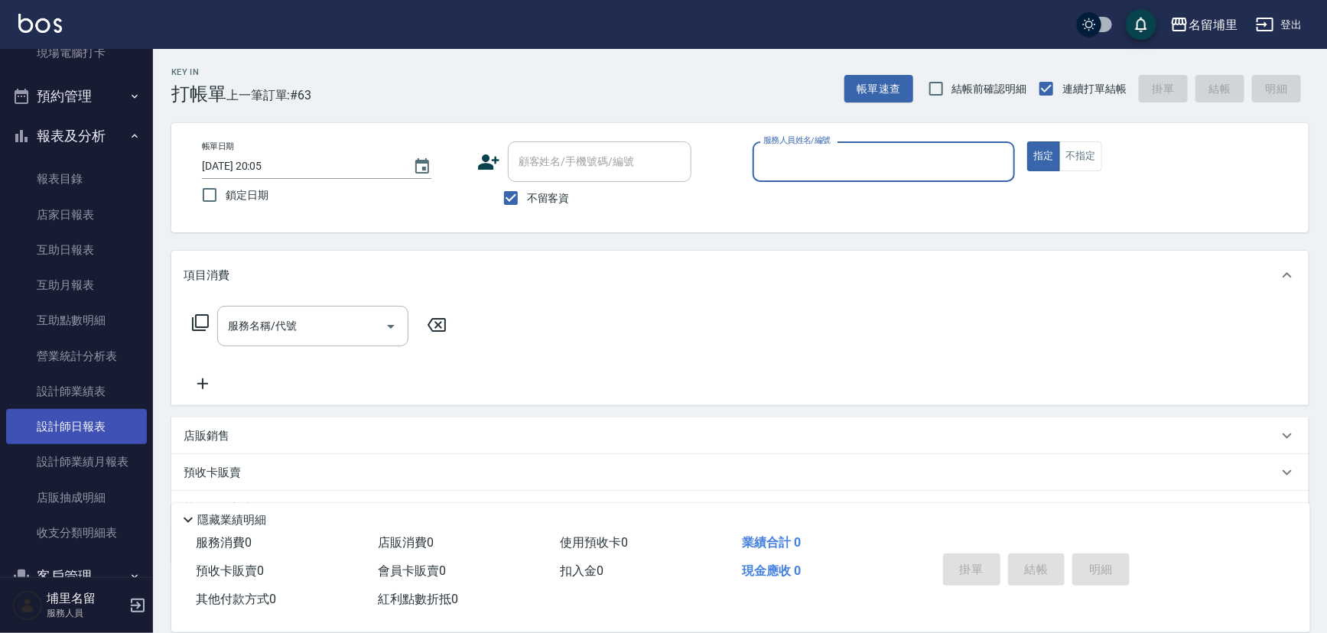
click at [101, 421] on link "設計師日報表" at bounding box center [76, 426] width 141 height 35
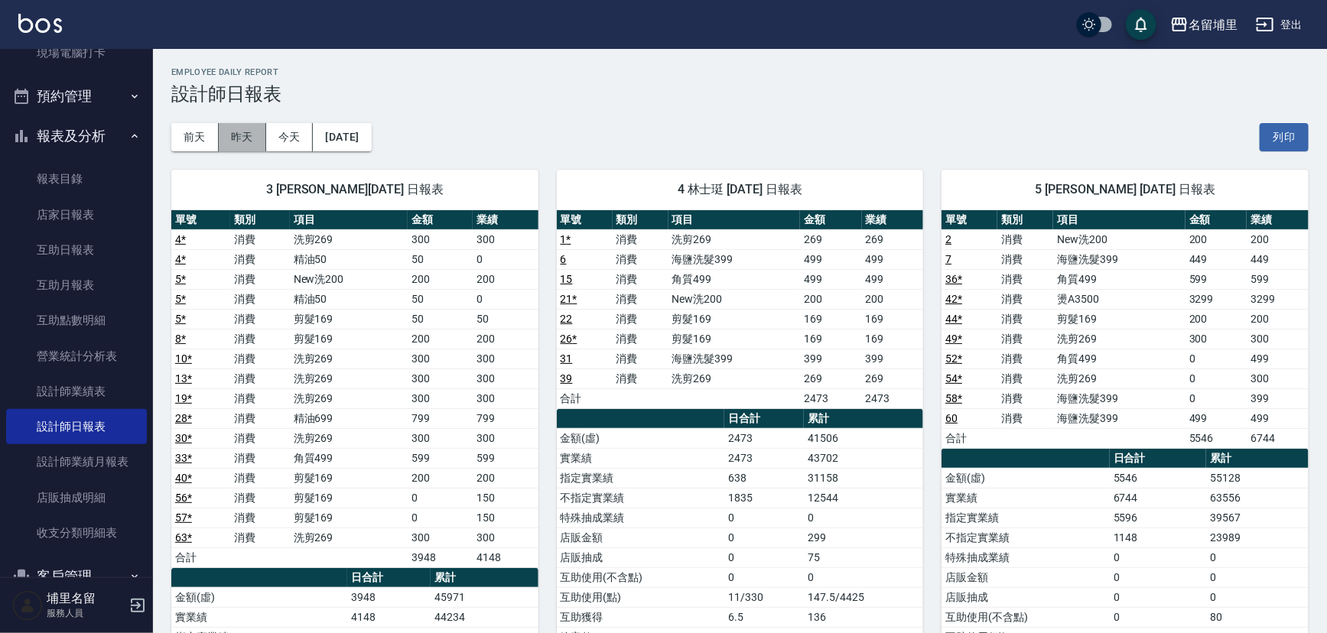
click at [237, 145] on button "昨天" at bounding box center [242, 137] width 47 height 28
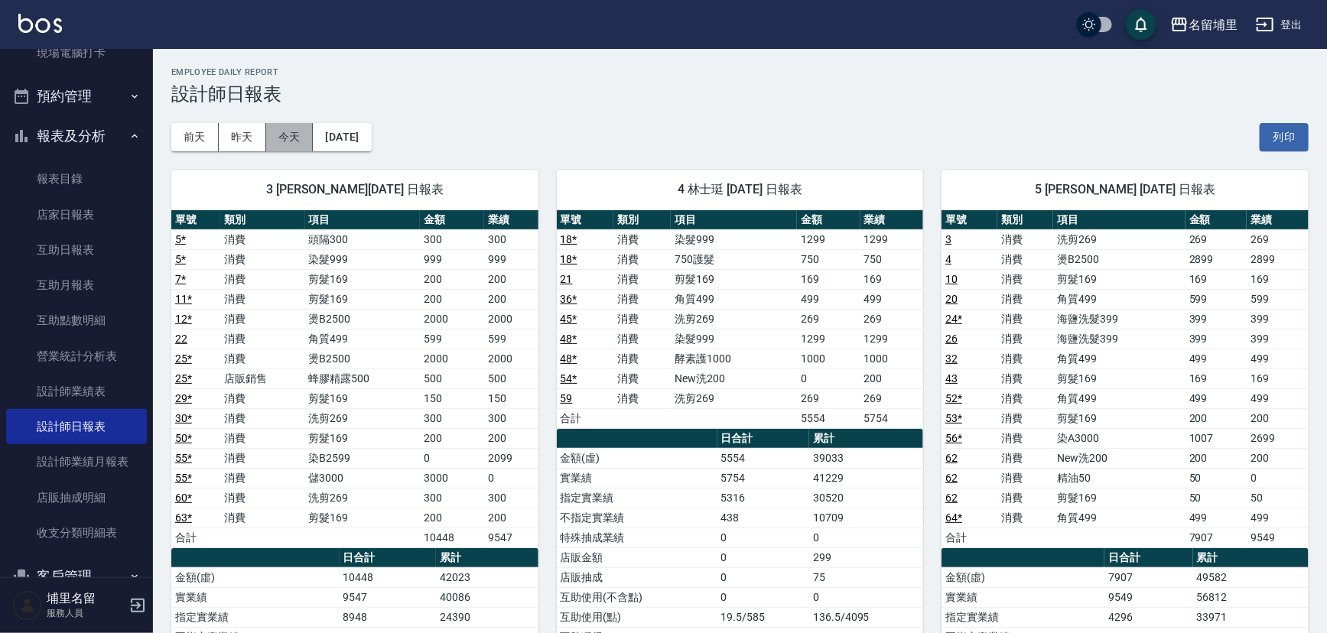
click at [272, 142] on button "今天" at bounding box center [289, 137] width 47 height 28
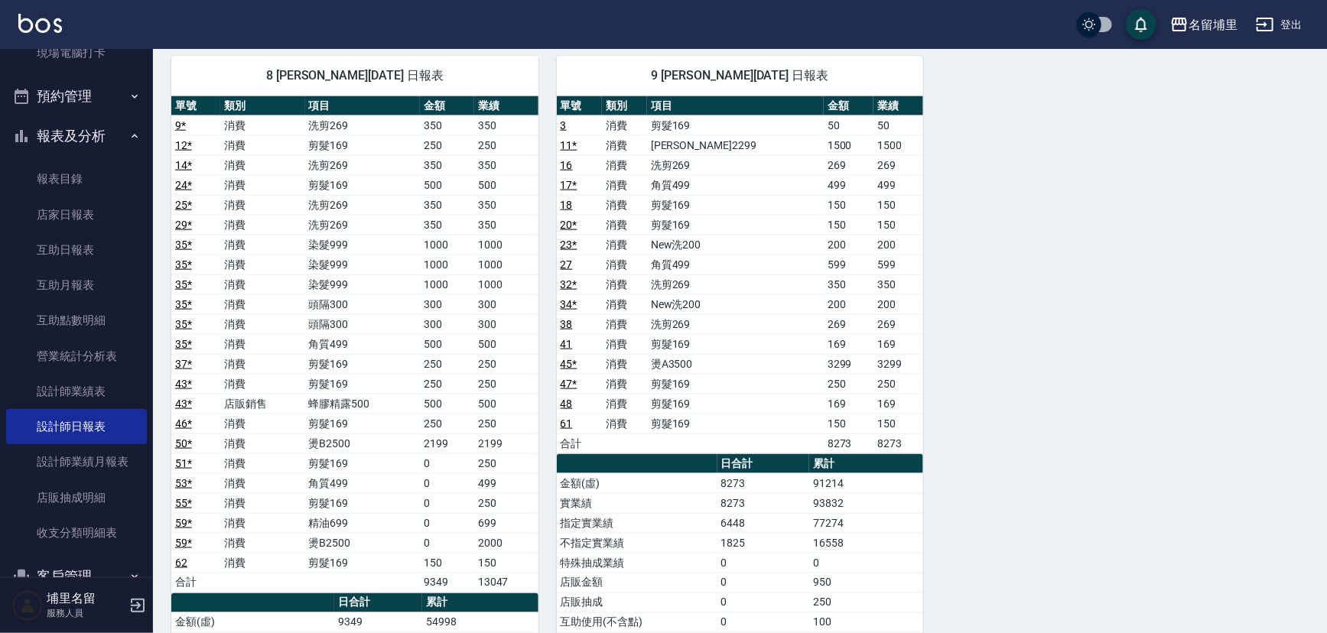
scroll to position [1112, 0]
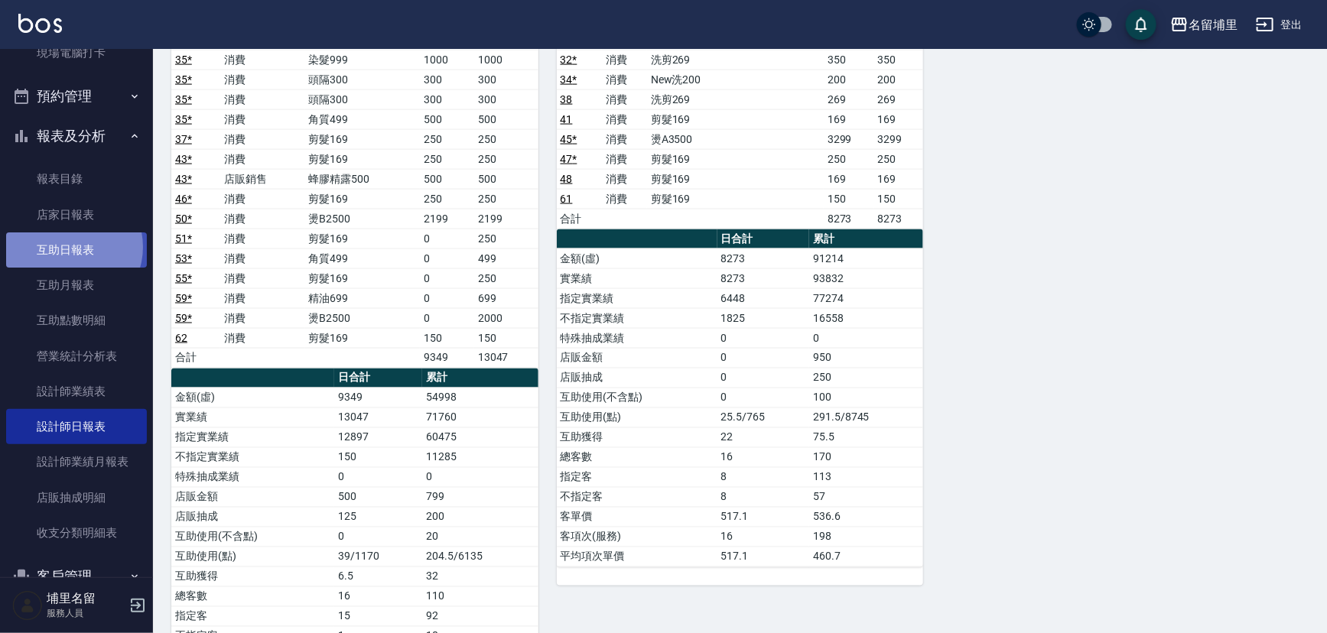
click at [67, 246] on link "互助日報表" at bounding box center [76, 250] width 141 height 35
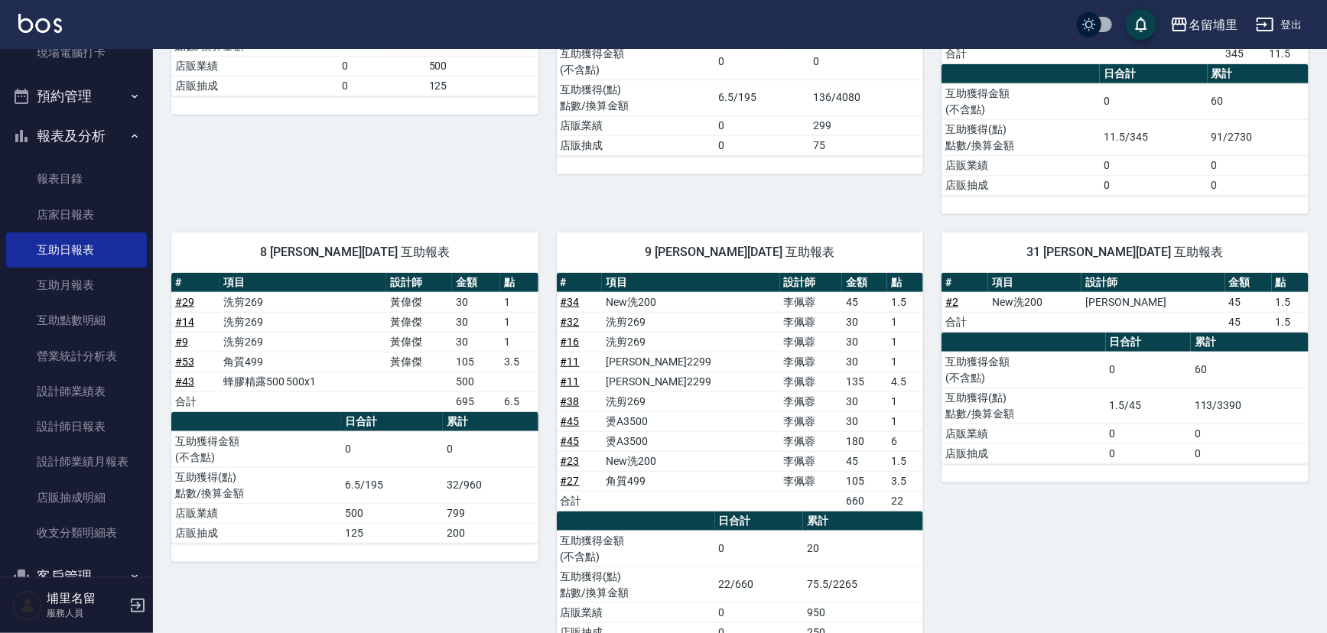
scroll to position [14, 0]
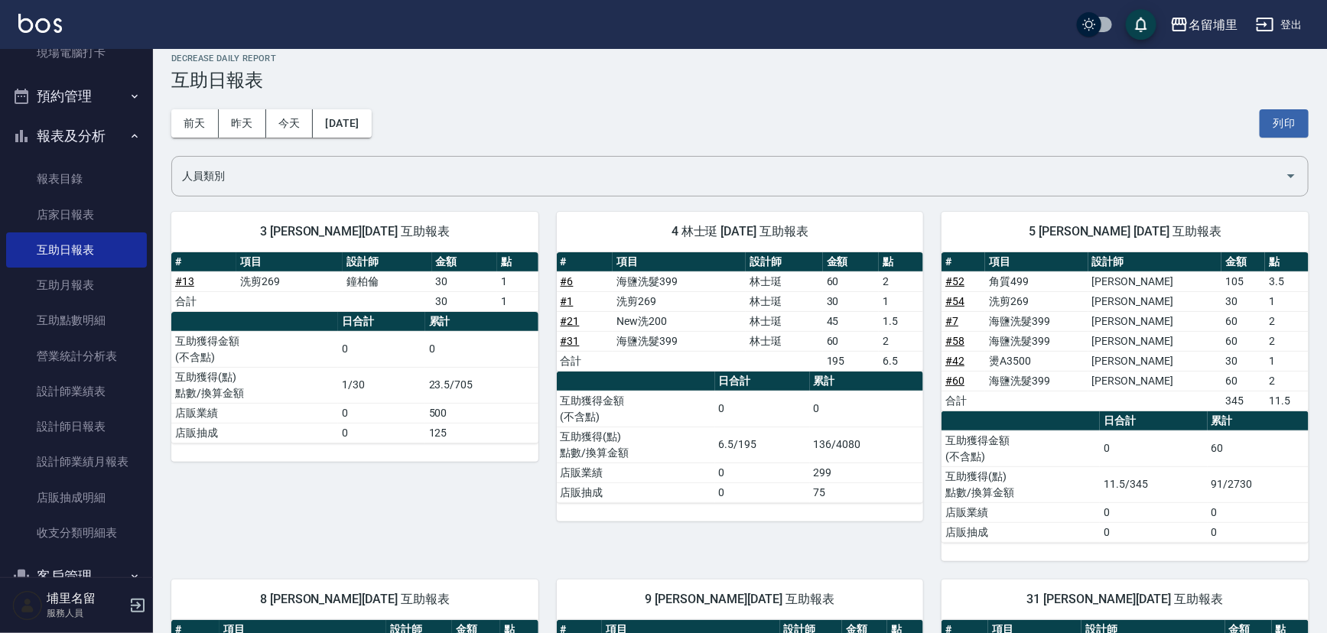
click at [683, 117] on div "前天 昨天 今天 2025/10/11 列印" at bounding box center [739, 123] width 1137 height 65
click at [321, 115] on button "[DATE]" at bounding box center [342, 123] width 58 height 28
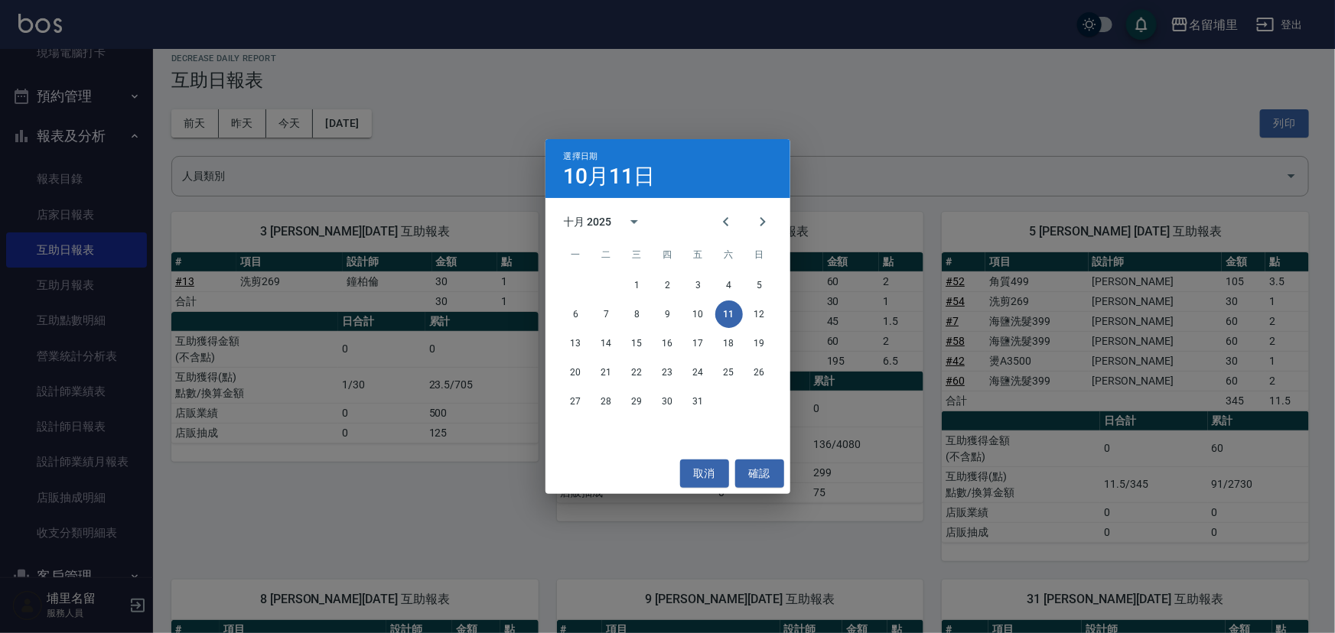
click at [292, 117] on div "選擇日期 10月11日 十月 2025 一 二 三 四 五 六 日 1 2 3 4 5 6 7 8 9 10 11 12 13 14 15 16 17 18 …" at bounding box center [667, 316] width 1335 height 633
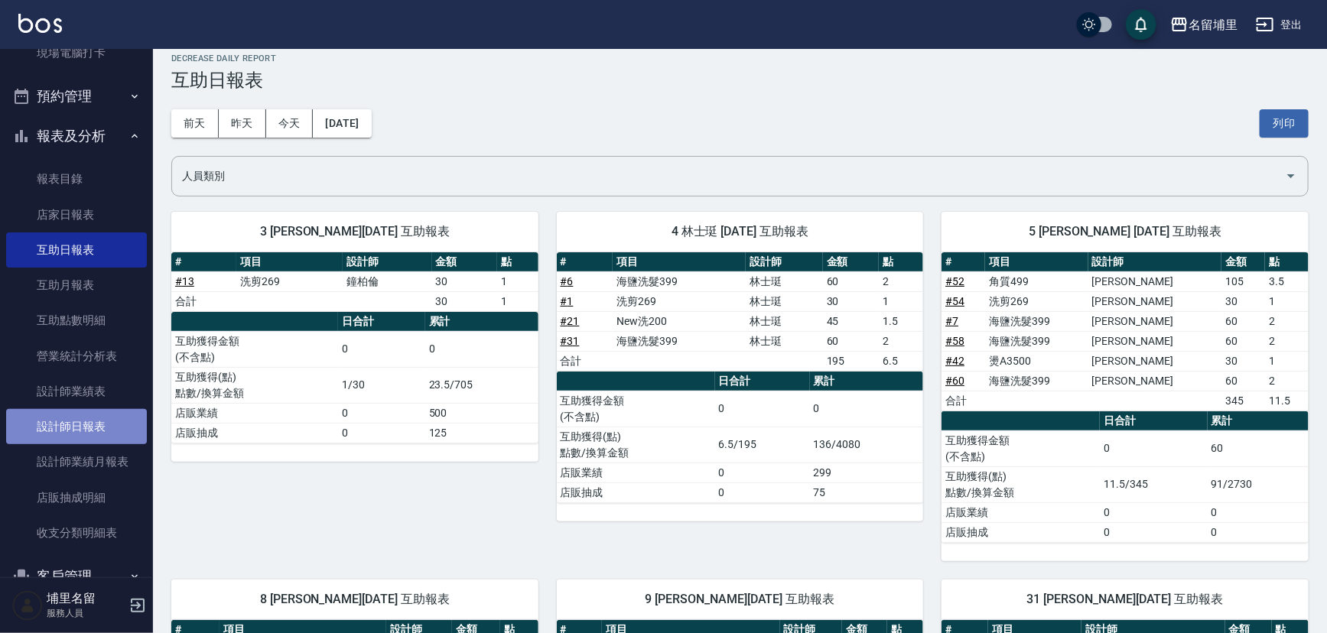
click at [101, 438] on link "設計師日報表" at bounding box center [76, 426] width 141 height 35
